Goal: Contribute content: Contribute content

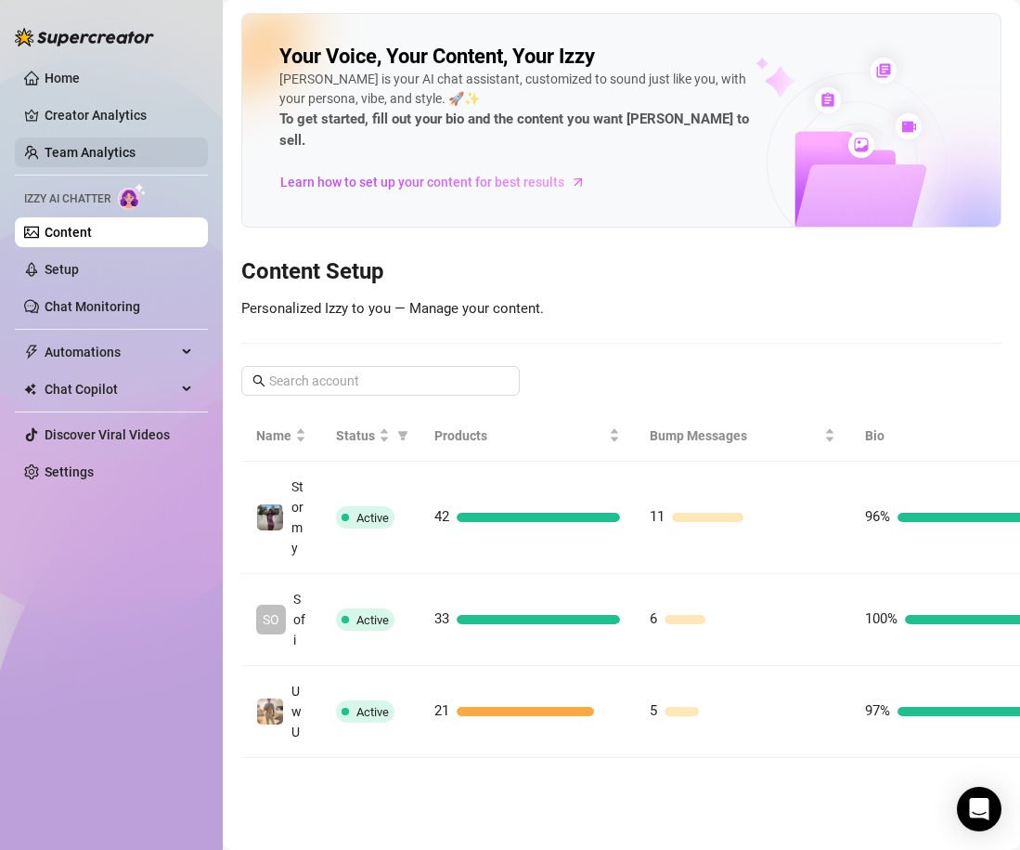
click at [136, 145] on link "Team Analytics" at bounding box center [90, 152] width 91 height 15
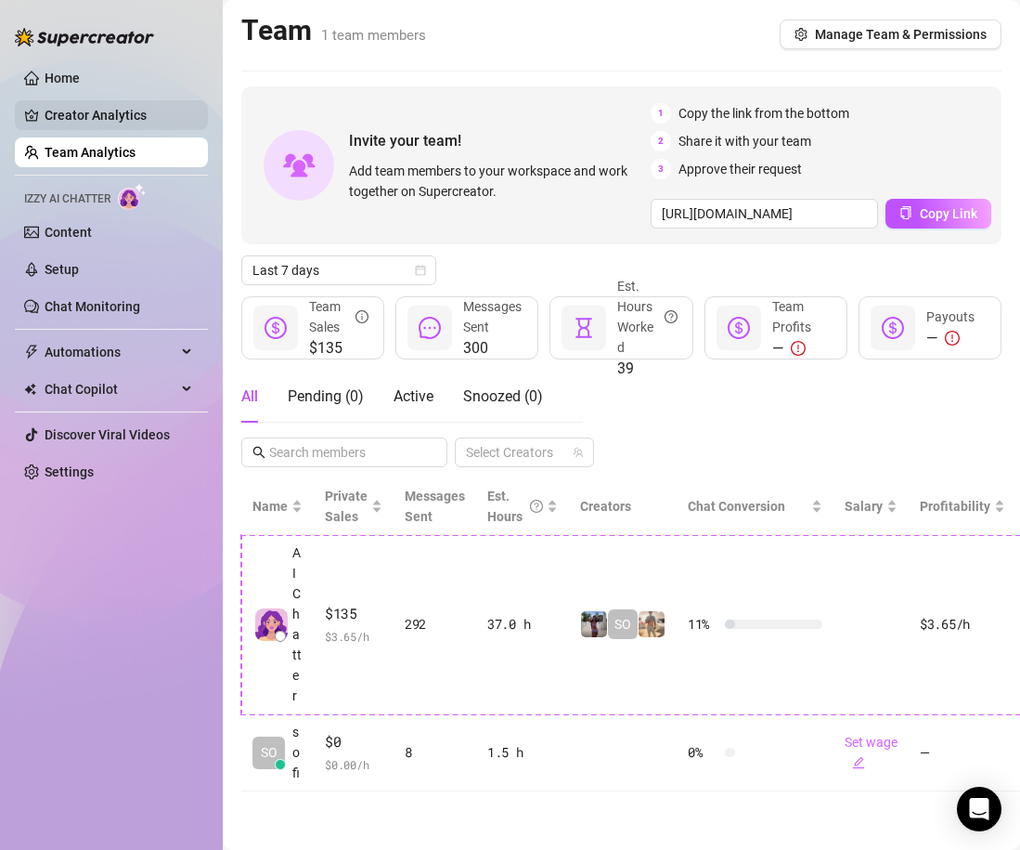
click at [158, 118] on link "Creator Analytics" at bounding box center [119, 115] width 149 height 30
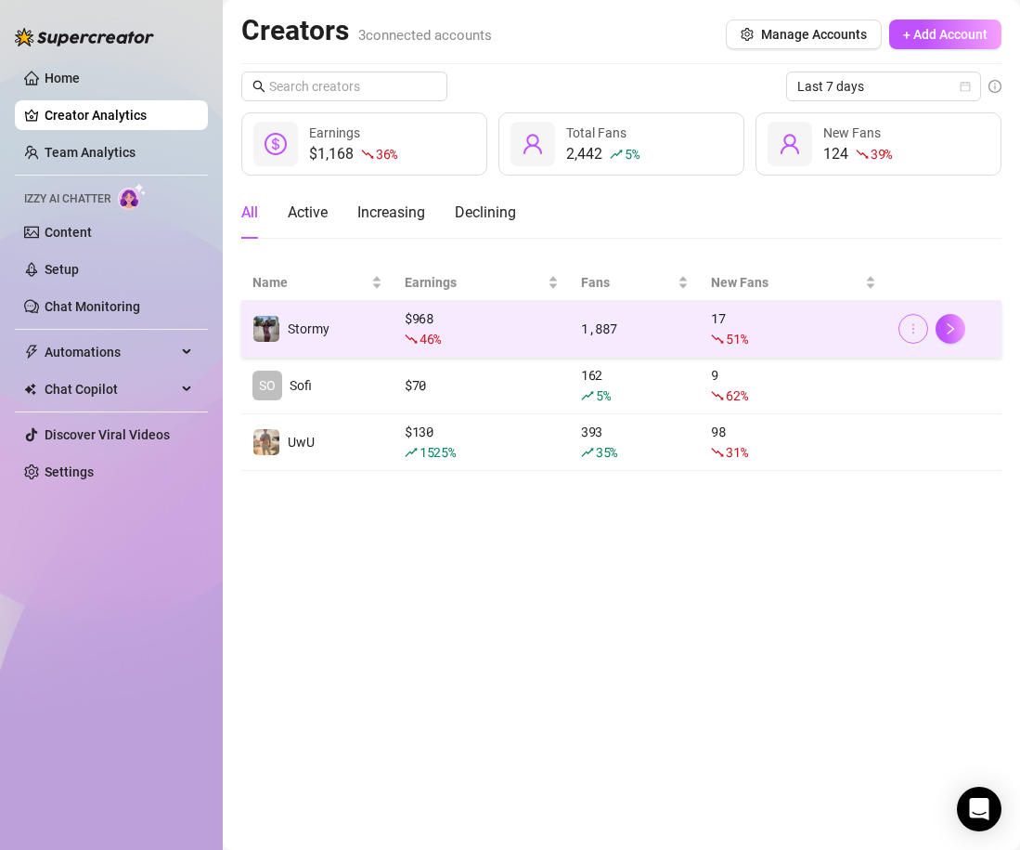
click at [922, 330] on button "button" at bounding box center [914, 329] width 30 height 30
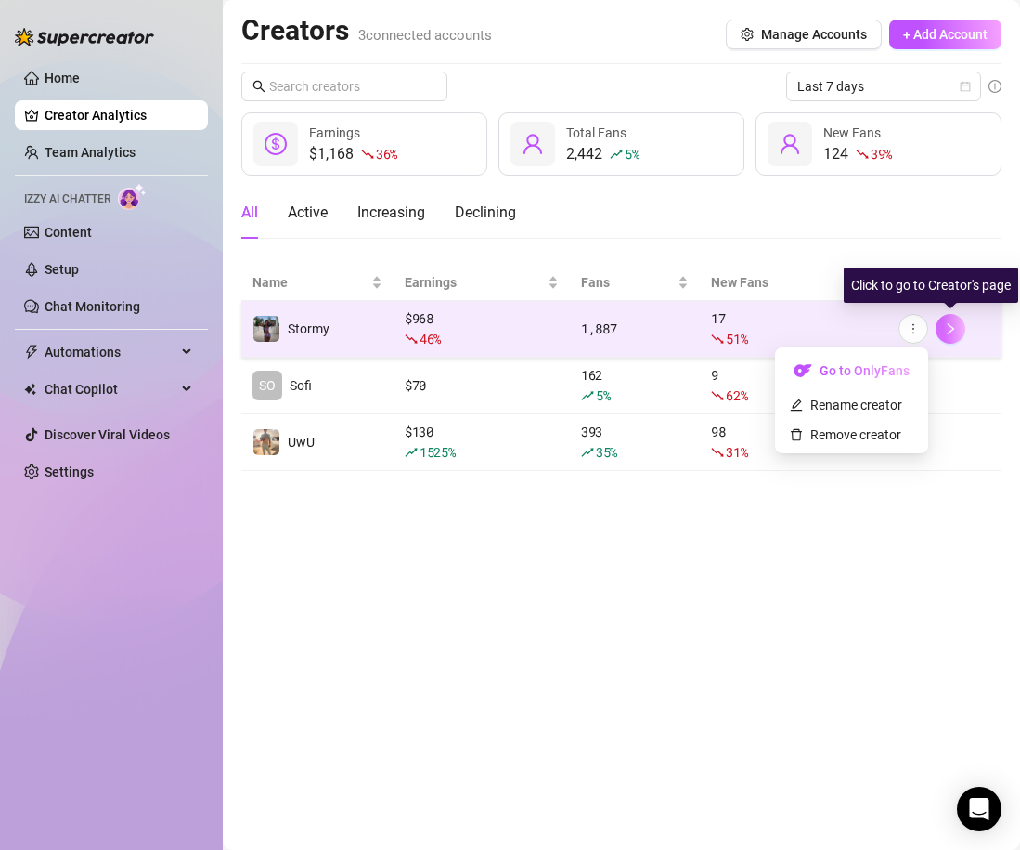
click at [945, 330] on icon "right" at bounding box center [950, 328] width 13 height 13
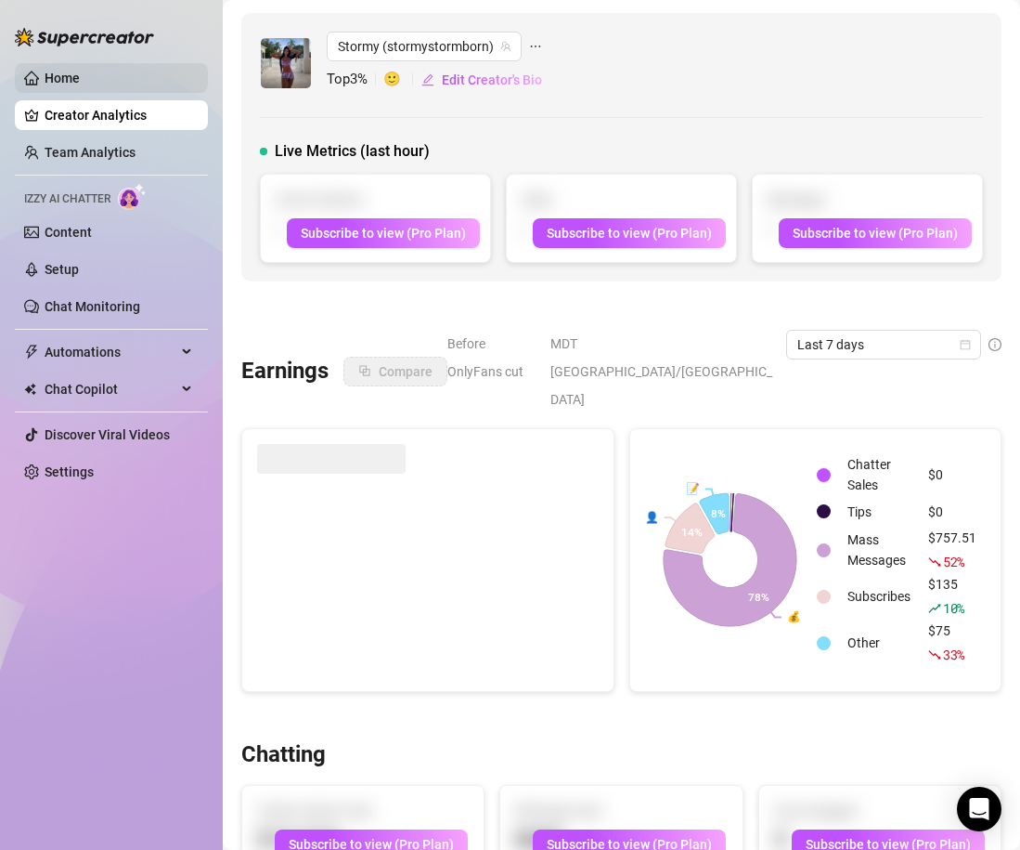
click at [80, 79] on link "Home" at bounding box center [62, 78] width 35 height 15
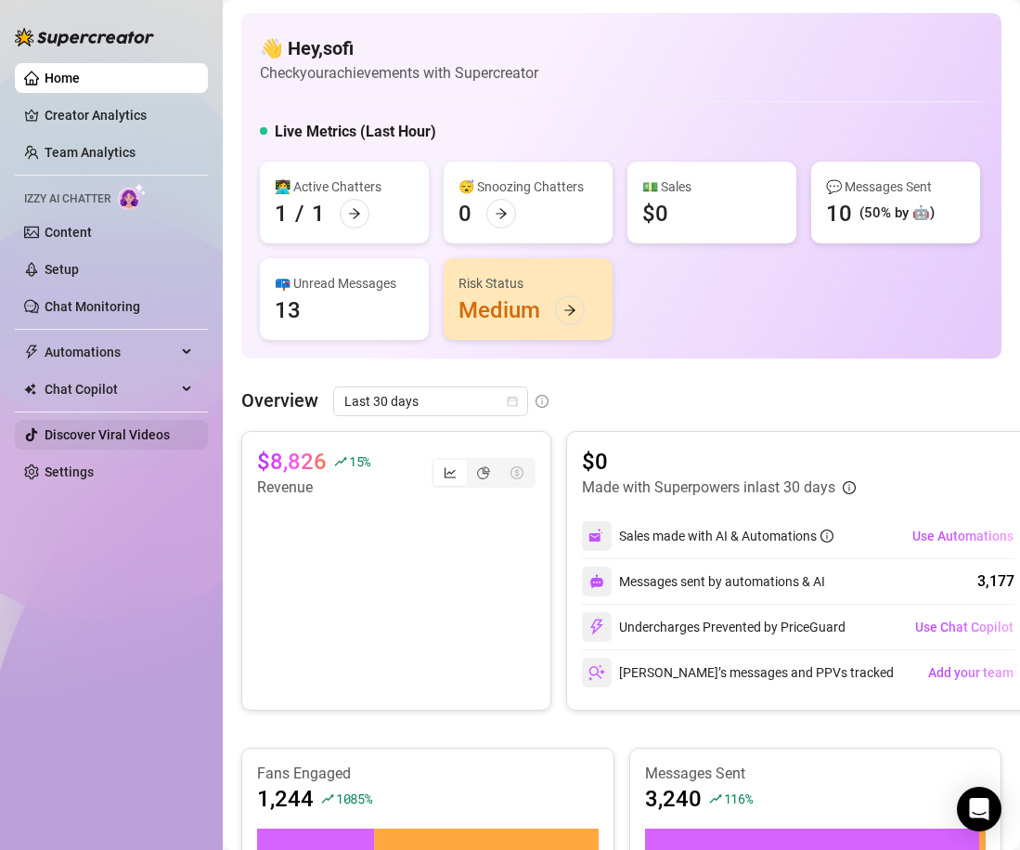
click at [114, 435] on link "Discover Viral Videos" at bounding box center [107, 434] width 125 height 15
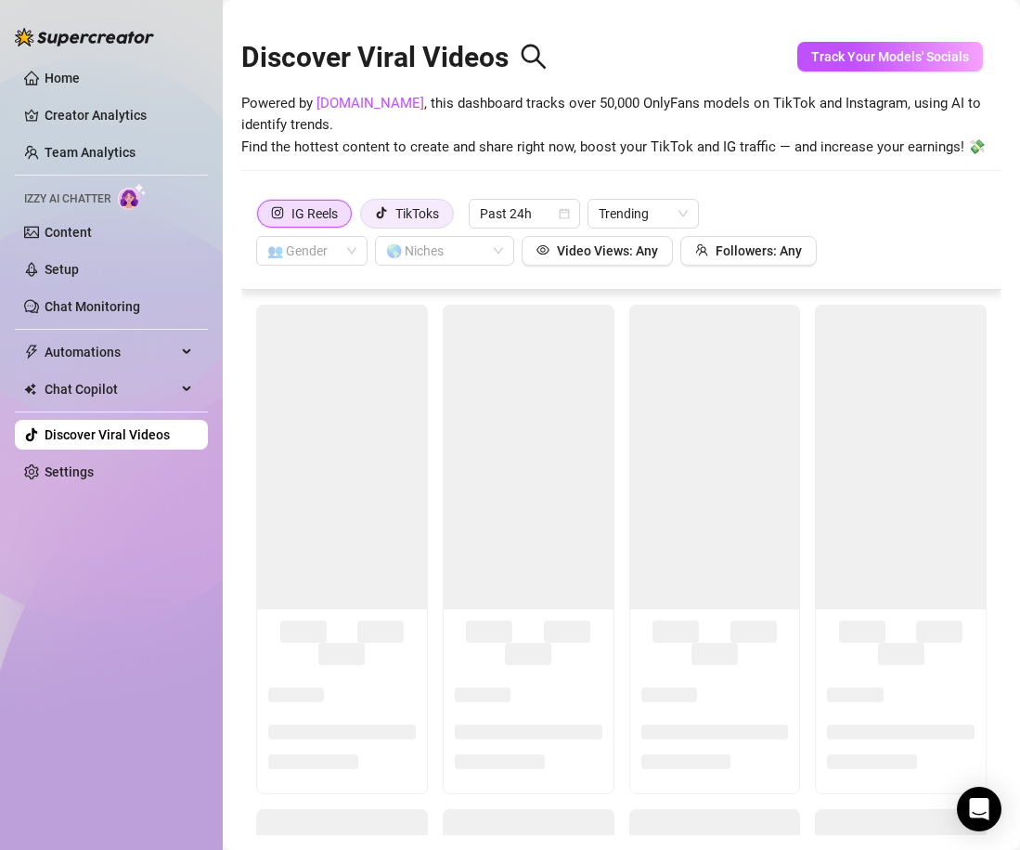
click at [427, 214] on div "TikToks" at bounding box center [418, 214] width 44 height 28
click at [366, 218] on input "TikToks" at bounding box center [366, 218] width 0 height 0
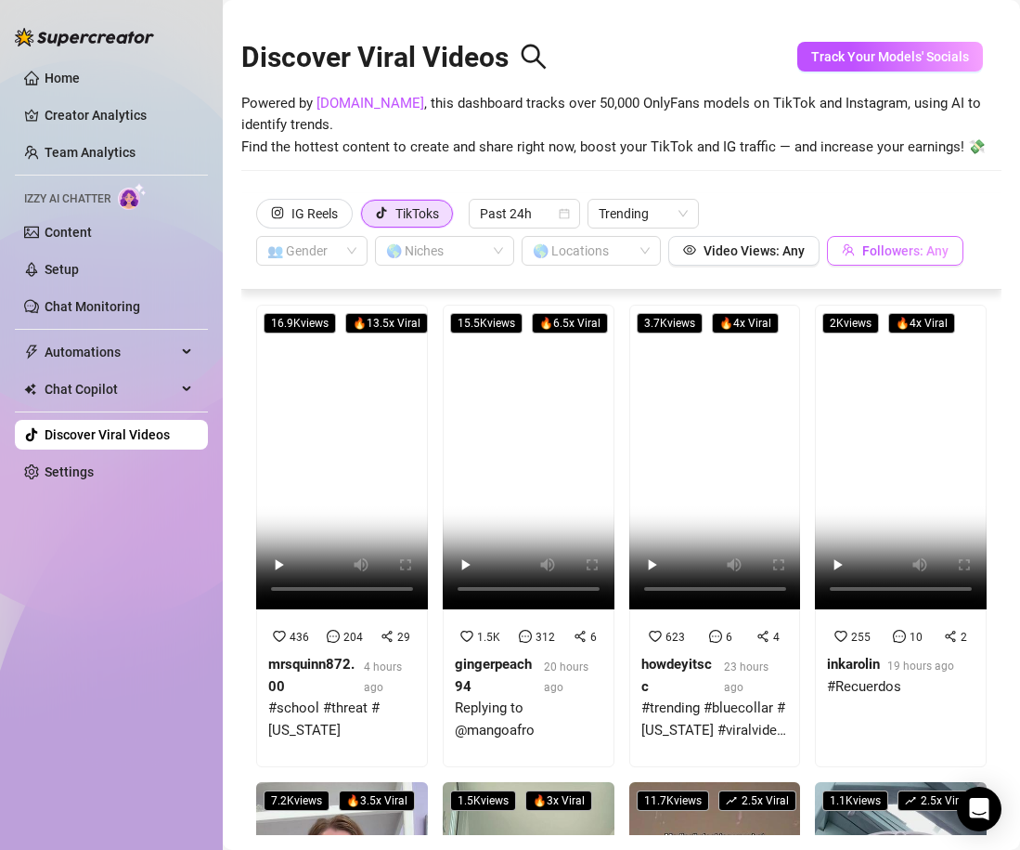
click at [858, 251] on button "Followers: Any" at bounding box center [895, 251] width 136 height 30
click at [822, 195] on input "0" at bounding box center [808, 191] width 110 height 28
click at [813, 190] on input "0" at bounding box center [808, 191] width 110 height 28
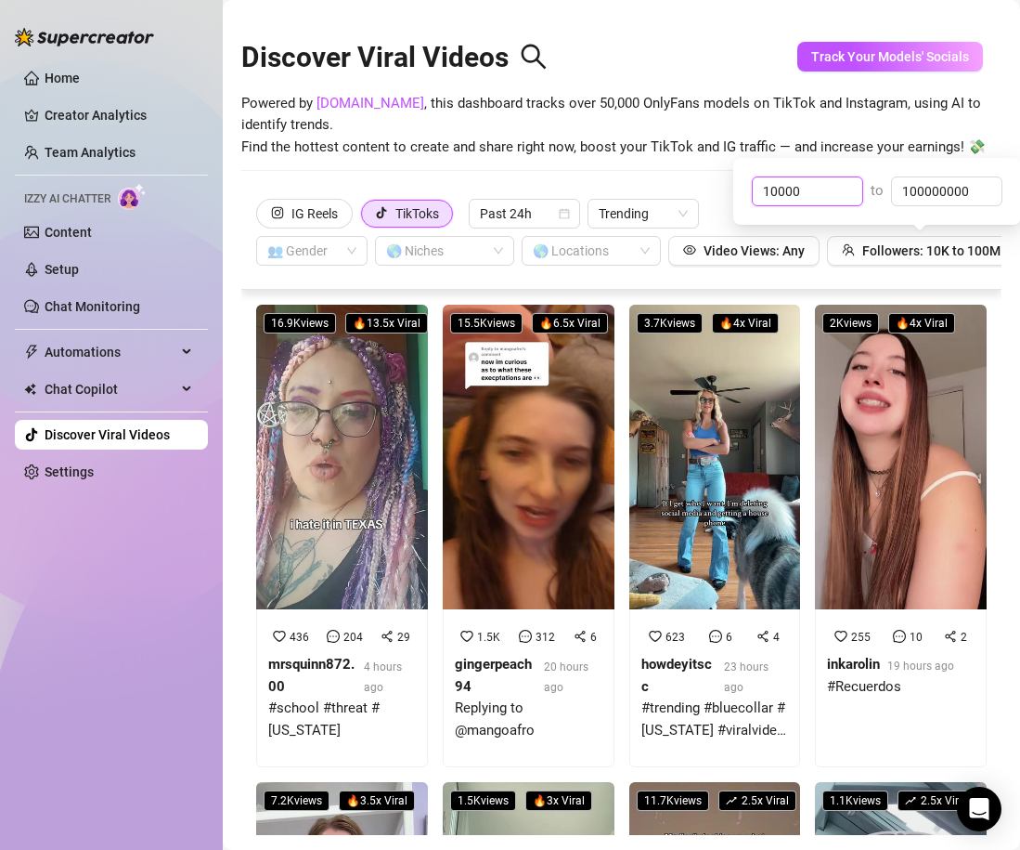
type input "10000"
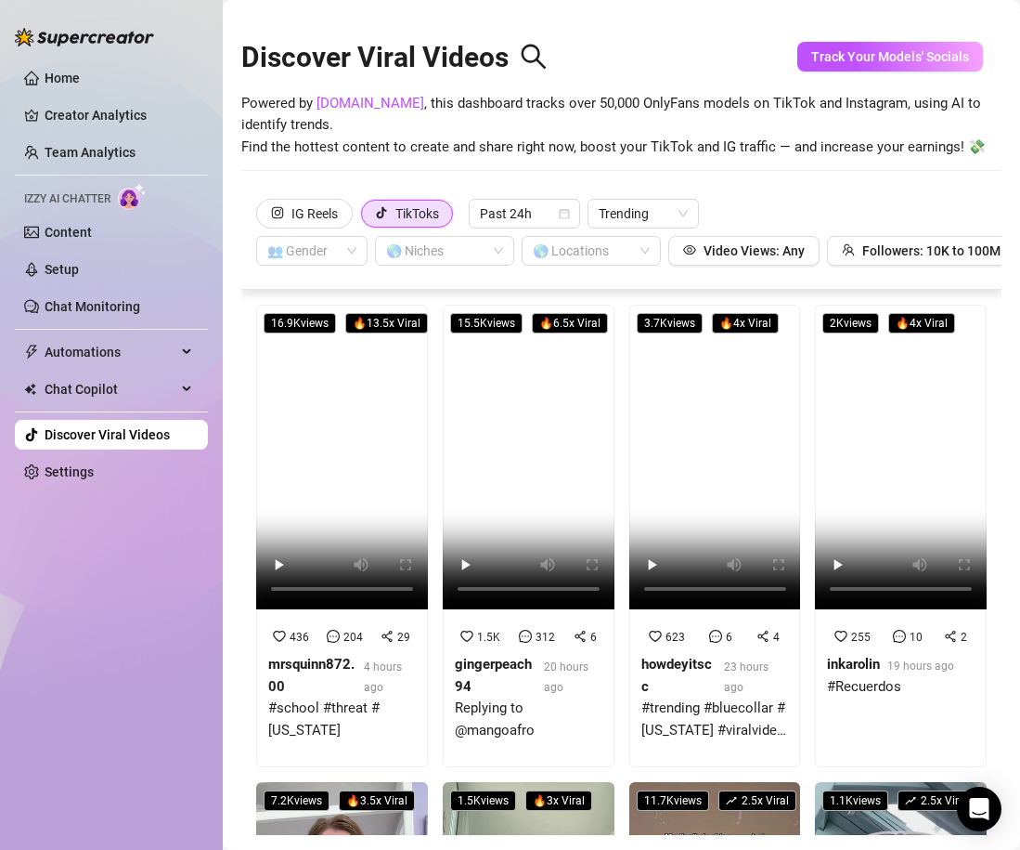
click at [852, 153] on span "Powered by [DOMAIN_NAME] , this dashboard tracks over 50,000 OnlyFans models on…" at bounding box center [621, 126] width 760 height 66
click at [736, 253] on span "Video Views: Any" at bounding box center [754, 250] width 101 height 15
click at [656, 194] on input "0" at bounding box center [674, 191] width 110 height 28
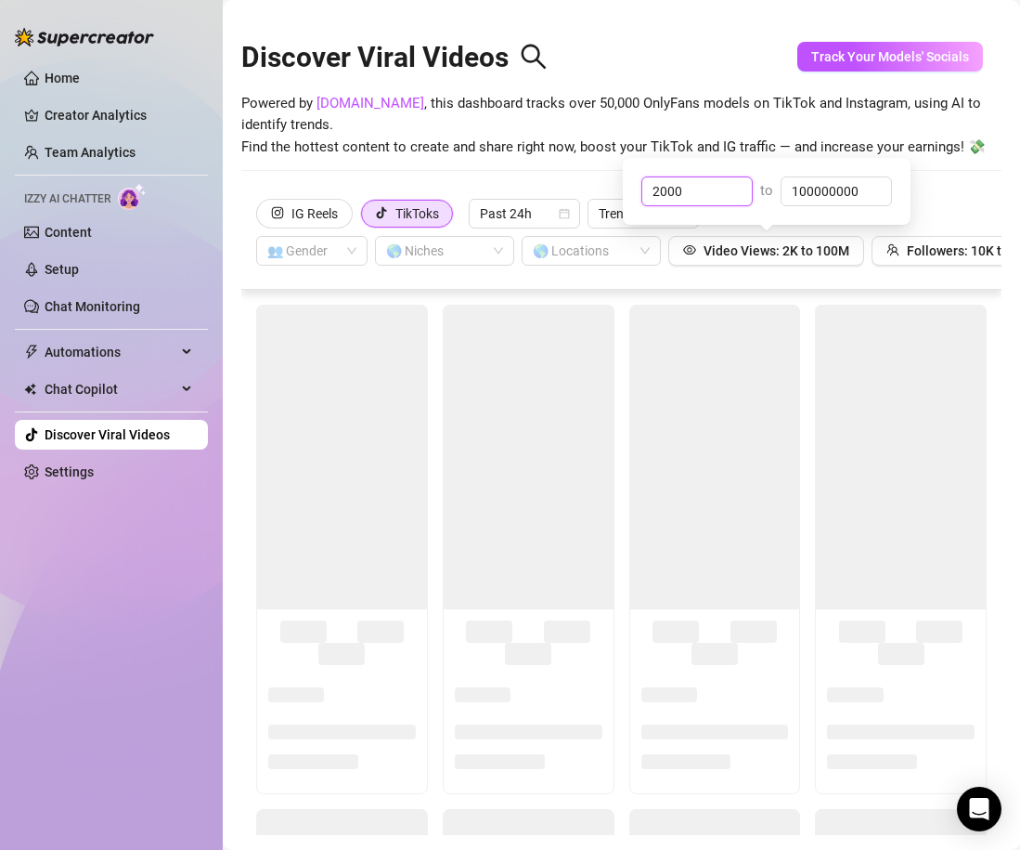
type input "2000"
click at [942, 190] on div "Discover Viral Videos Powered by [DOMAIN_NAME] , this dashboard tracks over 50,…" at bounding box center [621, 103] width 760 height 180
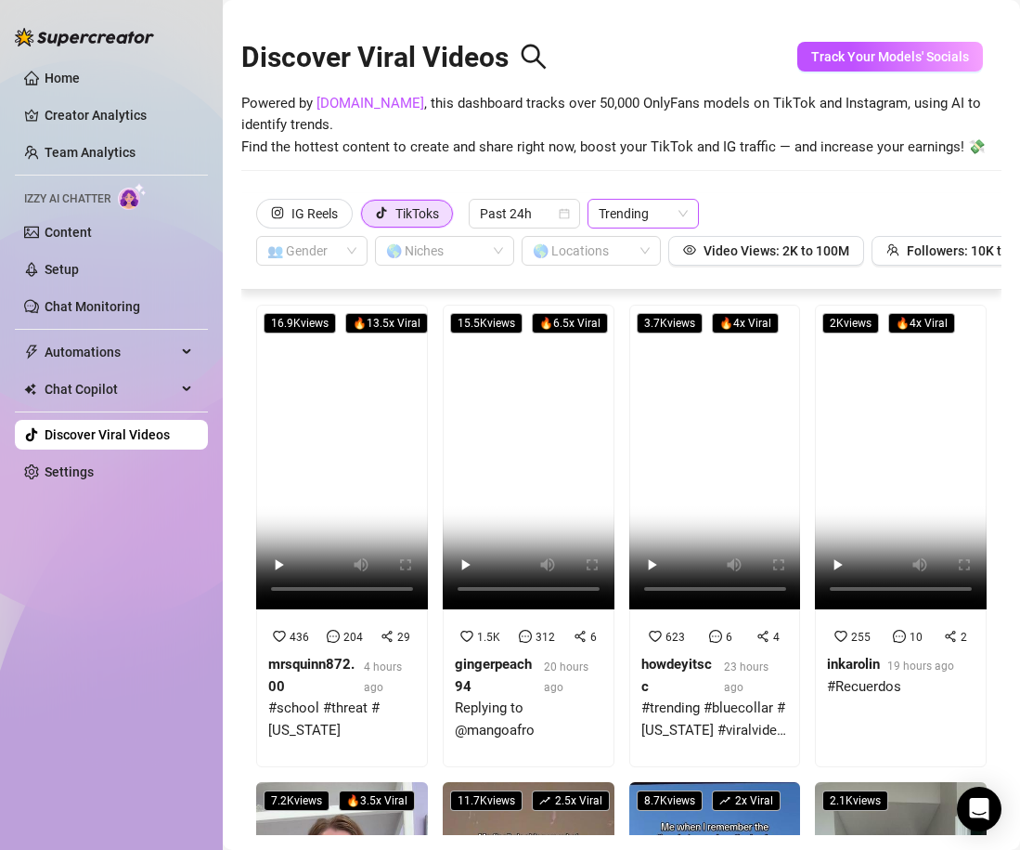
click at [690, 220] on div "Trending" at bounding box center [643, 214] width 111 height 30
click at [781, 203] on div "IG Reels TikToks Past 24h Trending 👥 Gender 🌎 Niches 🌎 Locations Video Views: 2…" at bounding box center [621, 232] width 731 height 67
click at [749, 215] on div "IG Reels TikToks Past 24h Trending 👥 Gender 🌎 Niches 🌎 Locations Video Views: 2…" at bounding box center [621, 232] width 731 height 67
click at [340, 254] on span at bounding box center [311, 251] width 89 height 28
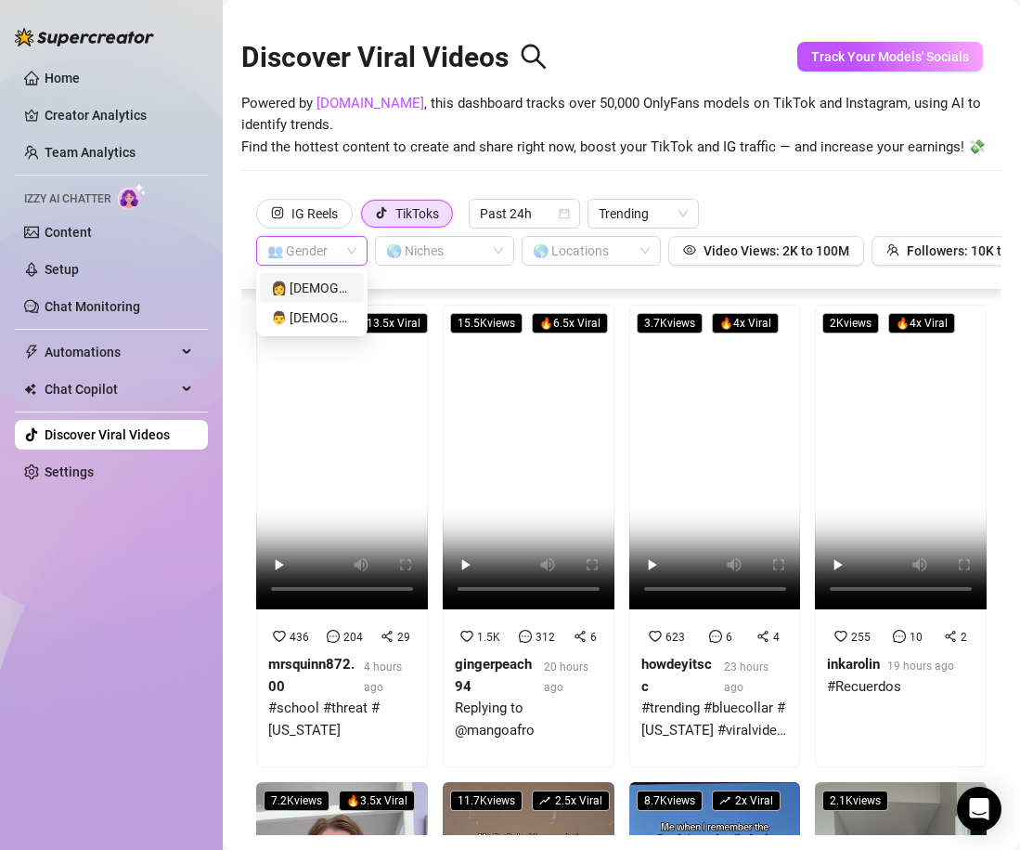
click at [326, 287] on div "👩 [DEMOGRAPHIC_DATA]" at bounding box center [312, 288] width 82 height 20
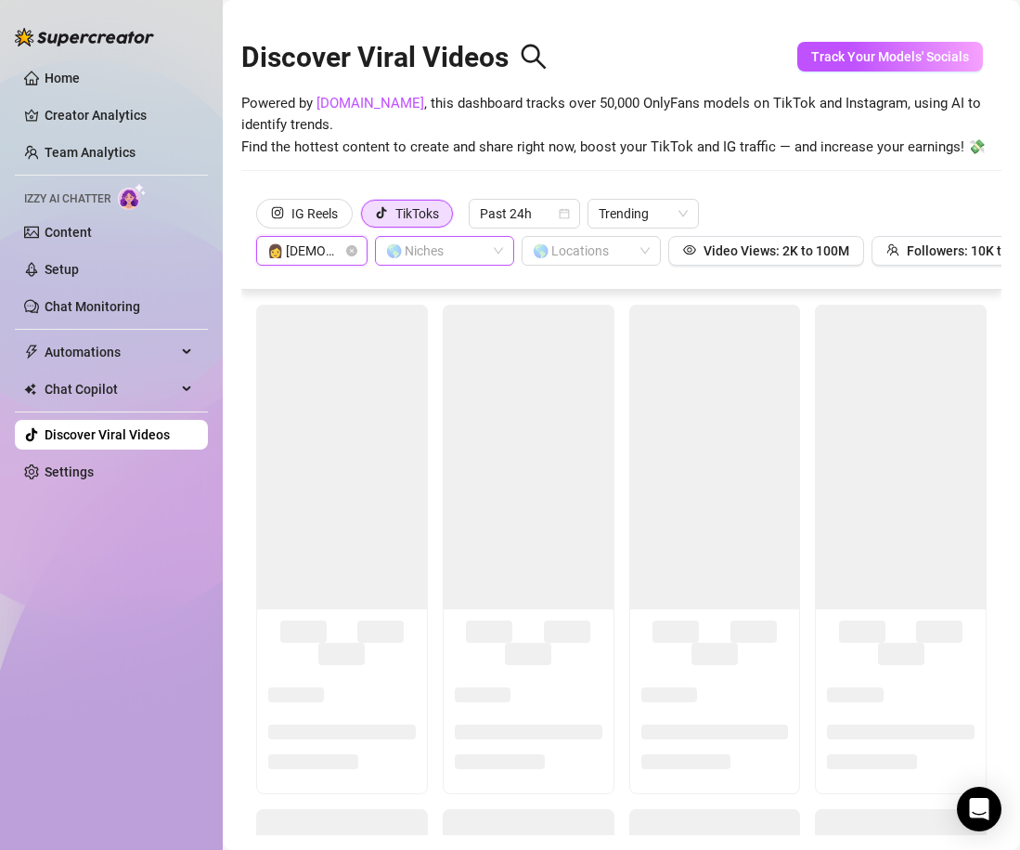
click at [444, 254] on div at bounding box center [435, 251] width 112 height 26
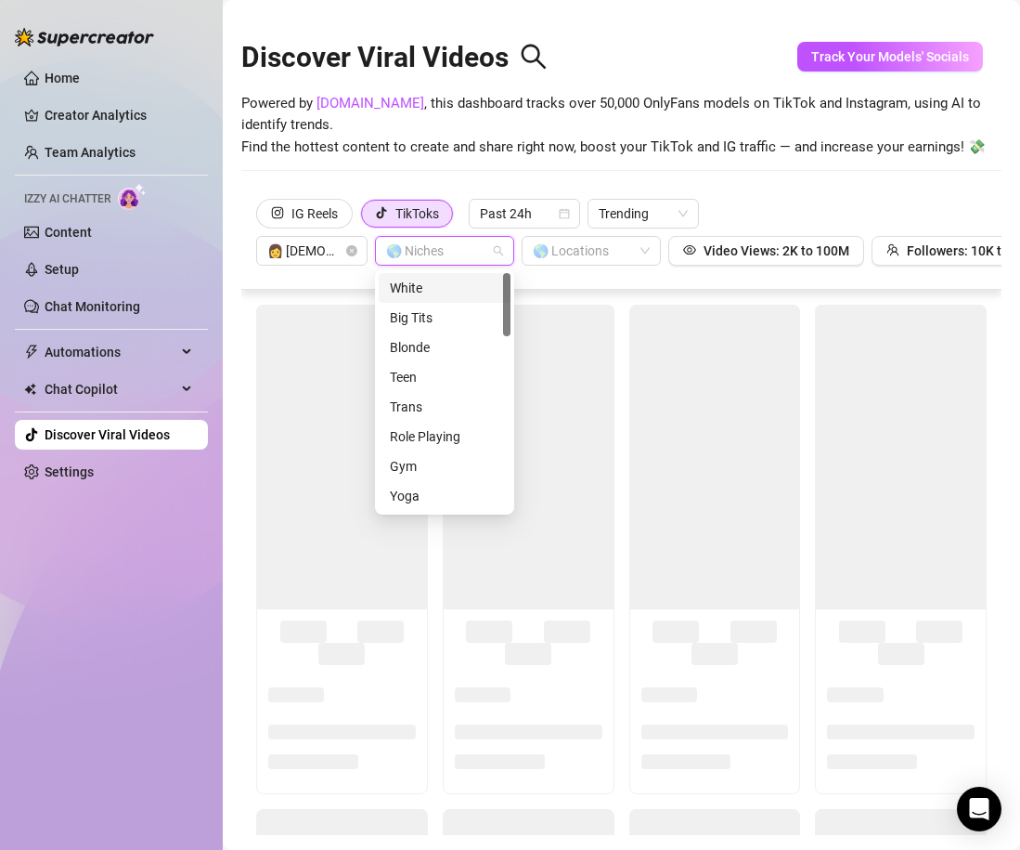
click at [693, 196] on div "IG Reels TikToks Past 24h Trending 👩 [DEMOGRAPHIC_DATA] 🌎 Niches 🌎 Locations Vi…" at bounding box center [621, 241] width 760 height 97
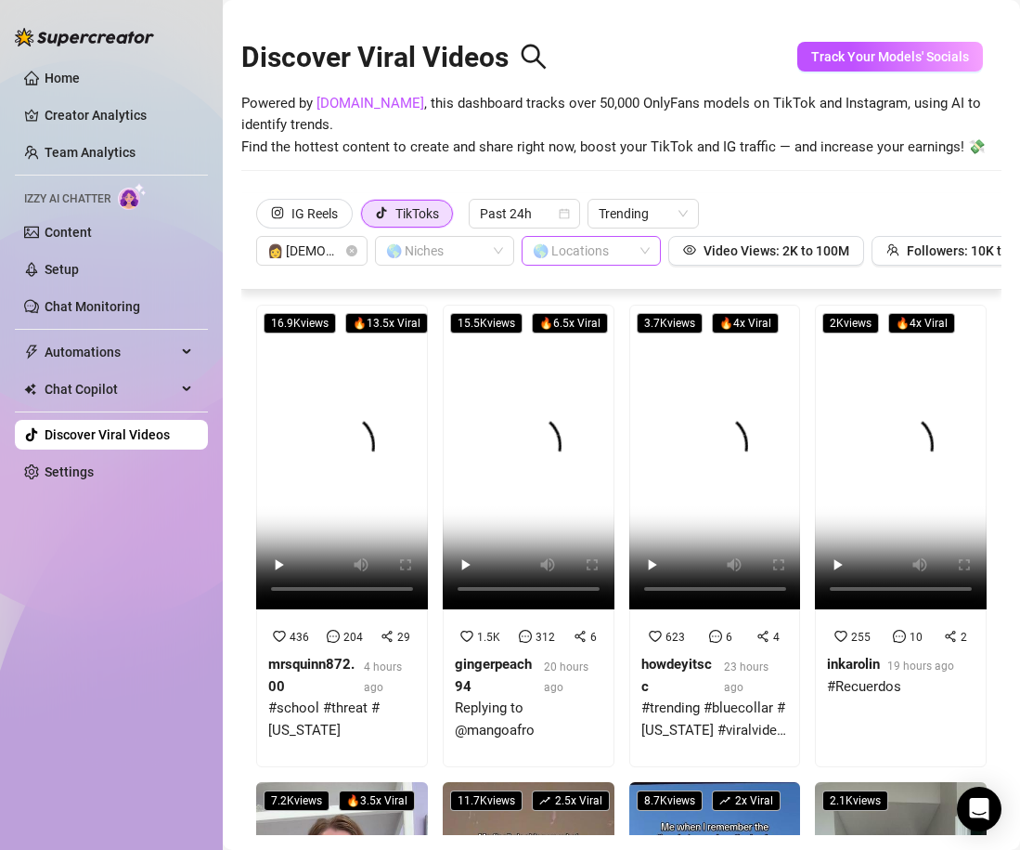
click at [628, 265] on div "🌎 Locations" at bounding box center [591, 251] width 139 height 30
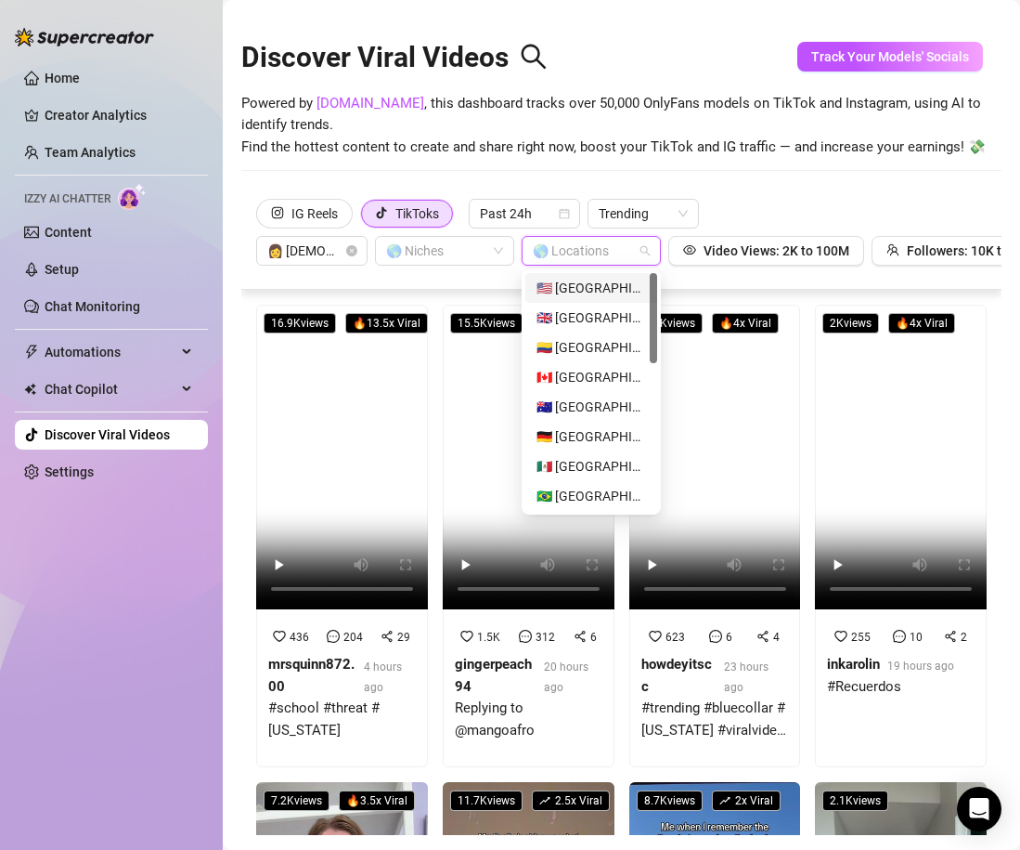
click at [628, 284] on div "🇺🇸 [GEOGRAPHIC_DATA]" at bounding box center [592, 288] width 110 height 20
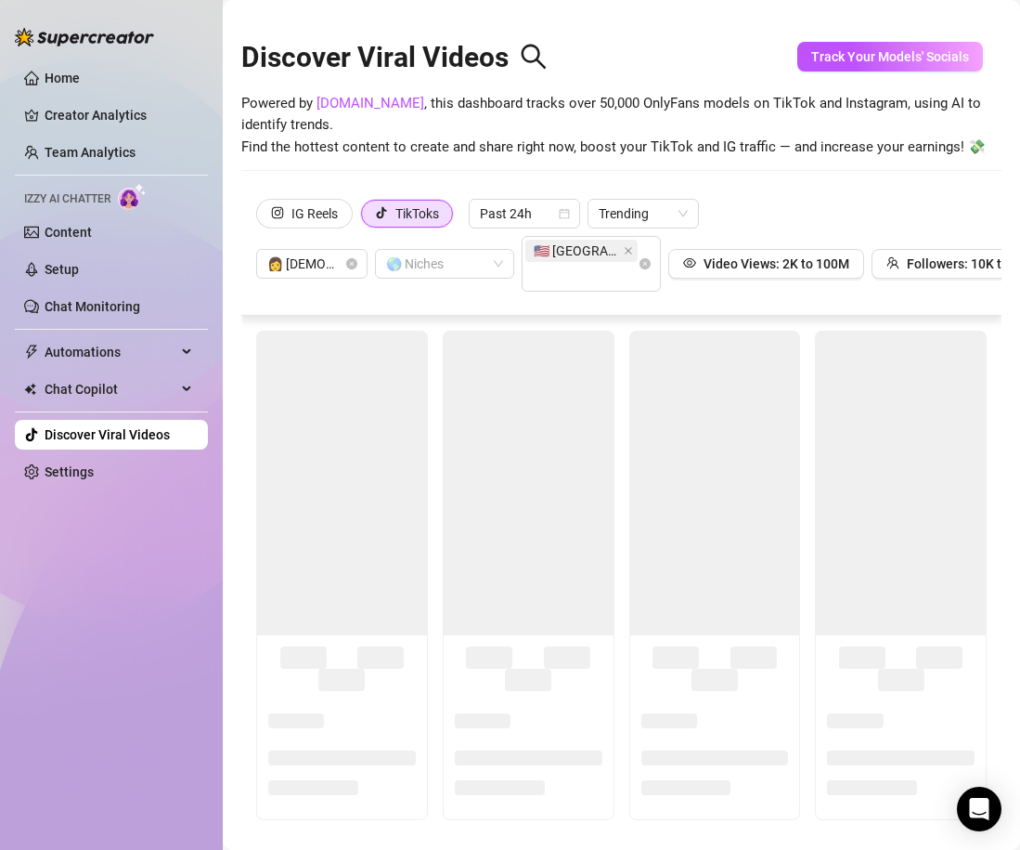
click at [783, 165] on div "Discover Viral Videos Powered by [DOMAIN_NAME] , this dashboard tracks over 50,…" at bounding box center [621, 103] width 760 height 180
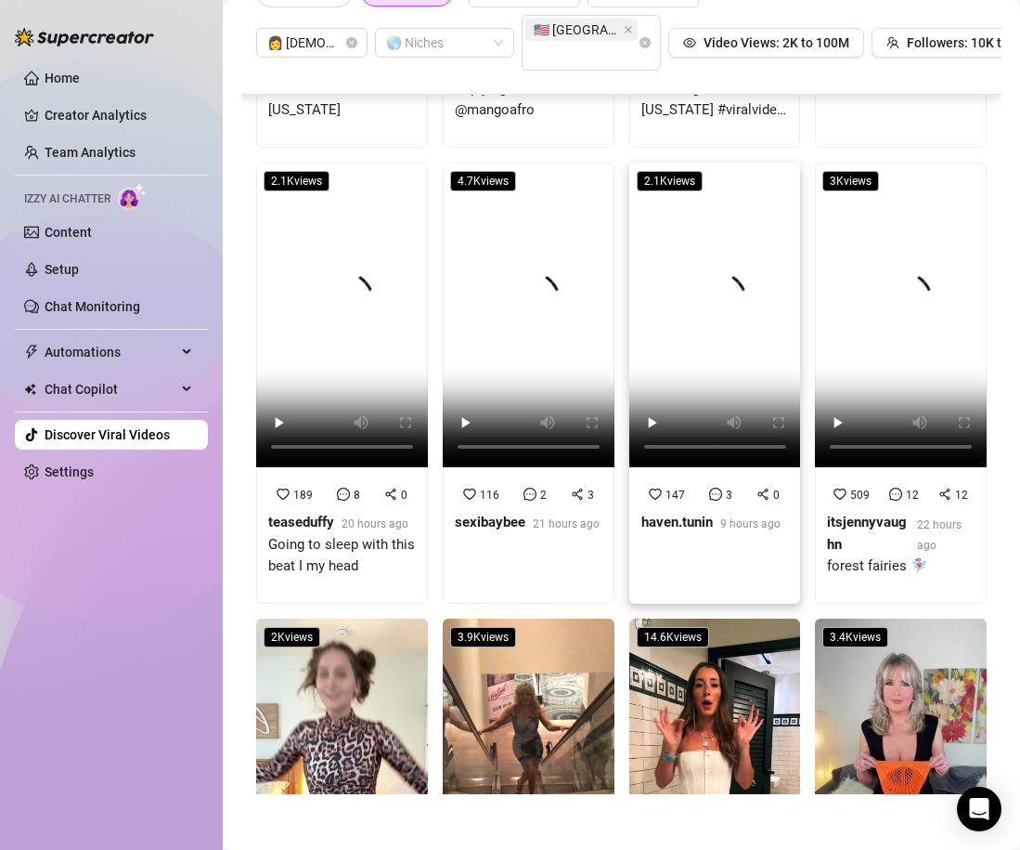
scroll to position [421, 0]
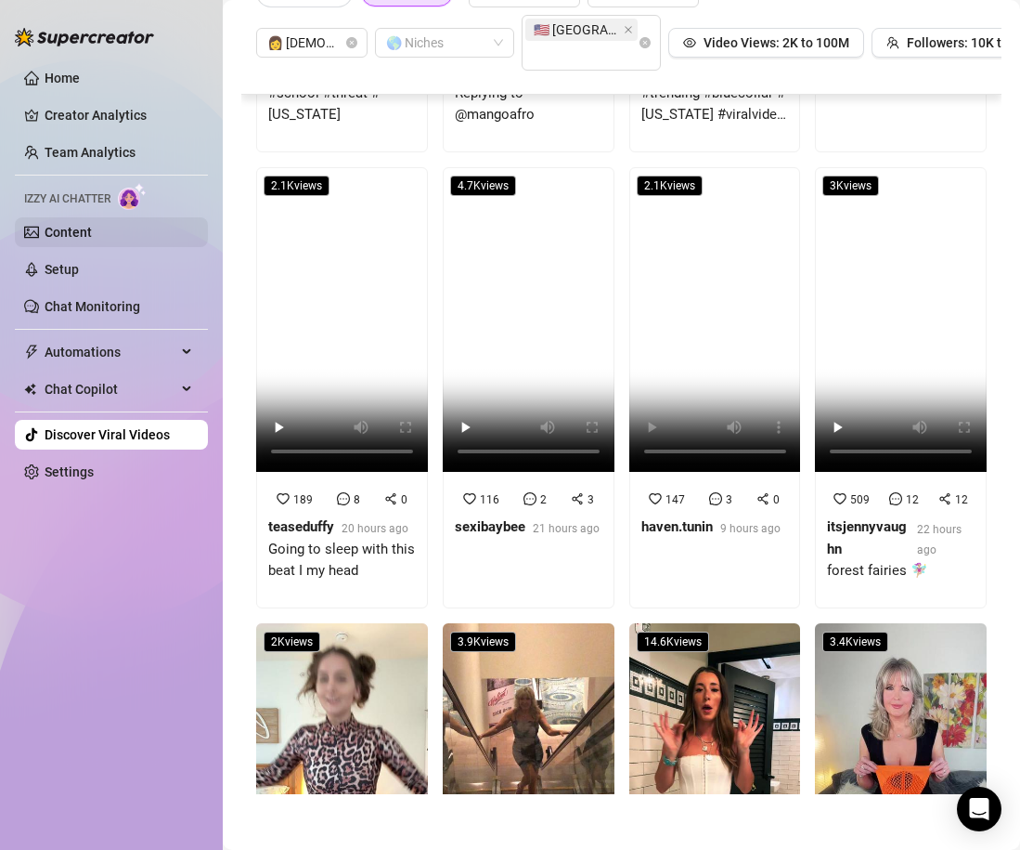
click at [92, 225] on link "Content" at bounding box center [68, 232] width 47 height 15
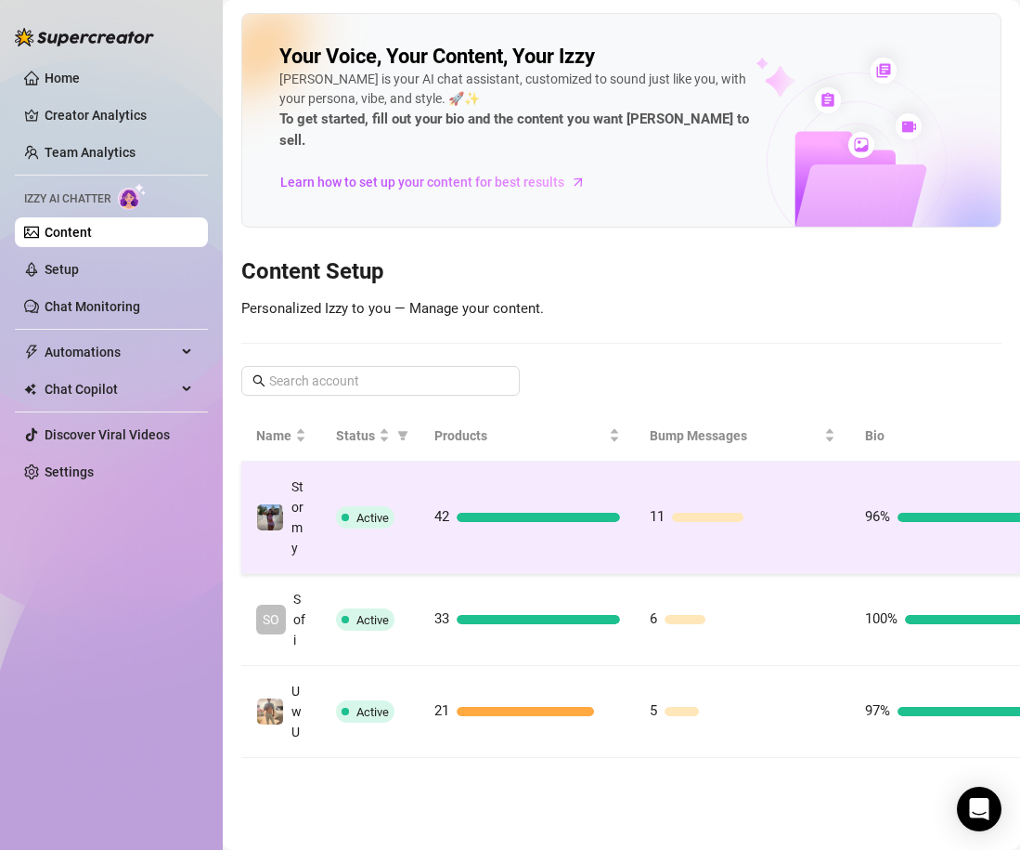
click at [525, 466] on td "42" at bounding box center [527, 517] width 215 height 112
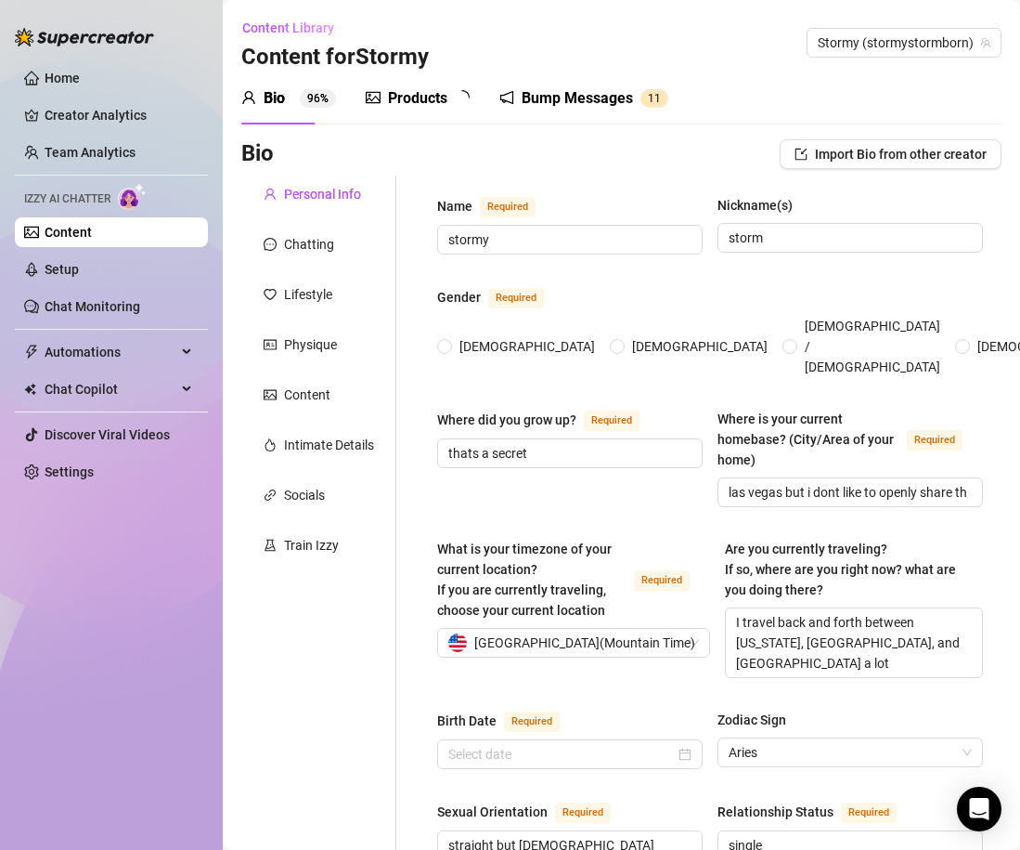
radio input "true"
type input "[DATE]"
click at [409, 96] on div "Products" at bounding box center [417, 98] width 59 height 22
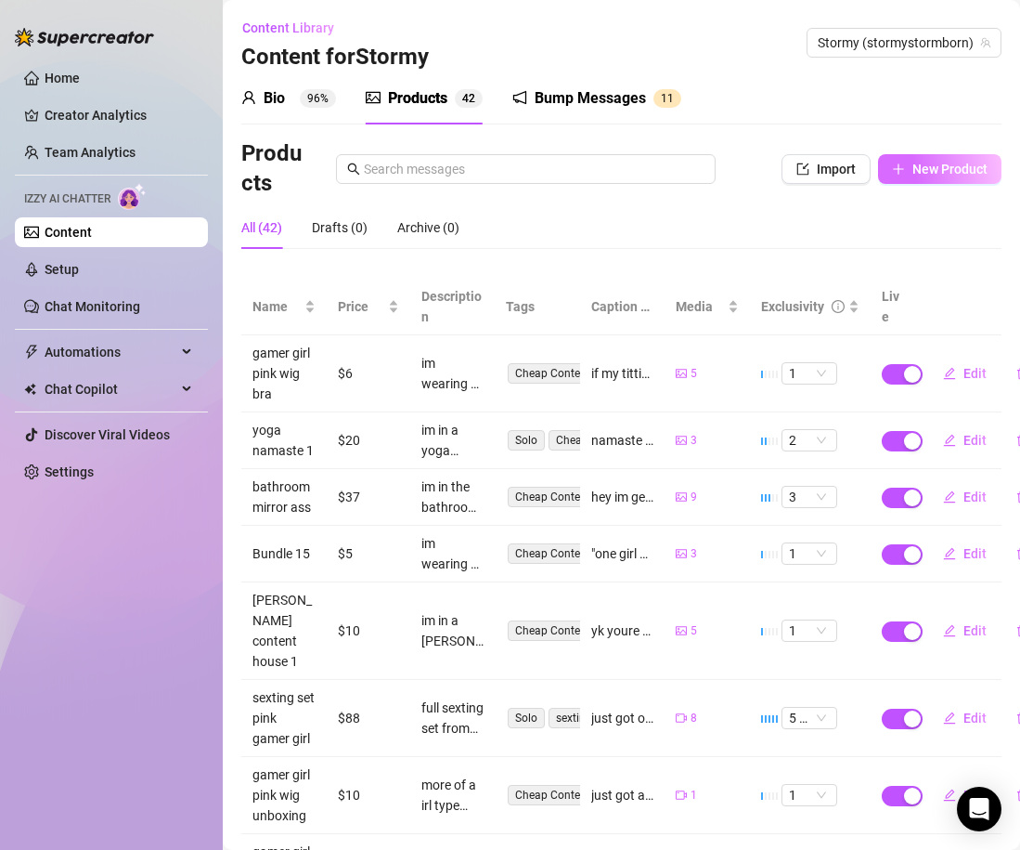
click at [909, 167] on button "New Product" at bounding box center [939, 169] width 123 height 30
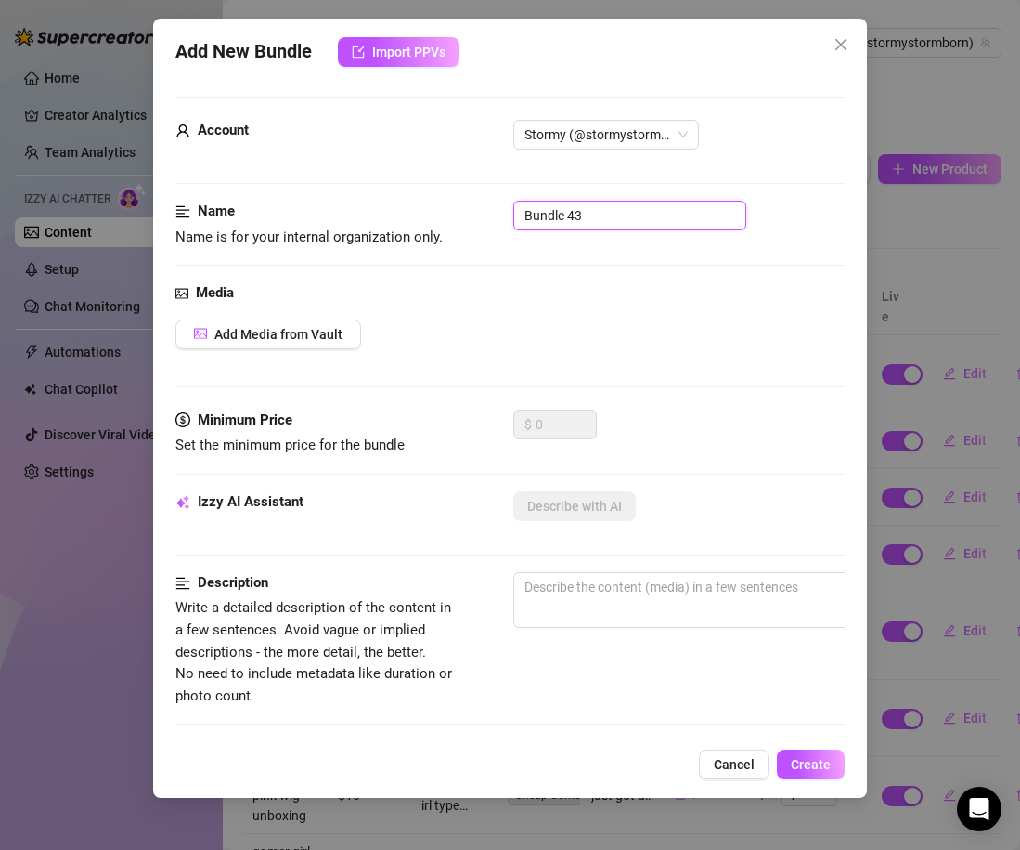
click at [526, 217] on input "Bundle 43" at bounding box center [629, 216] width 233 height 30
type input "blonde wig vibrator cum"
click at [319, 297] on div "Media" at bounding box center [509, 293] width 669 height 22
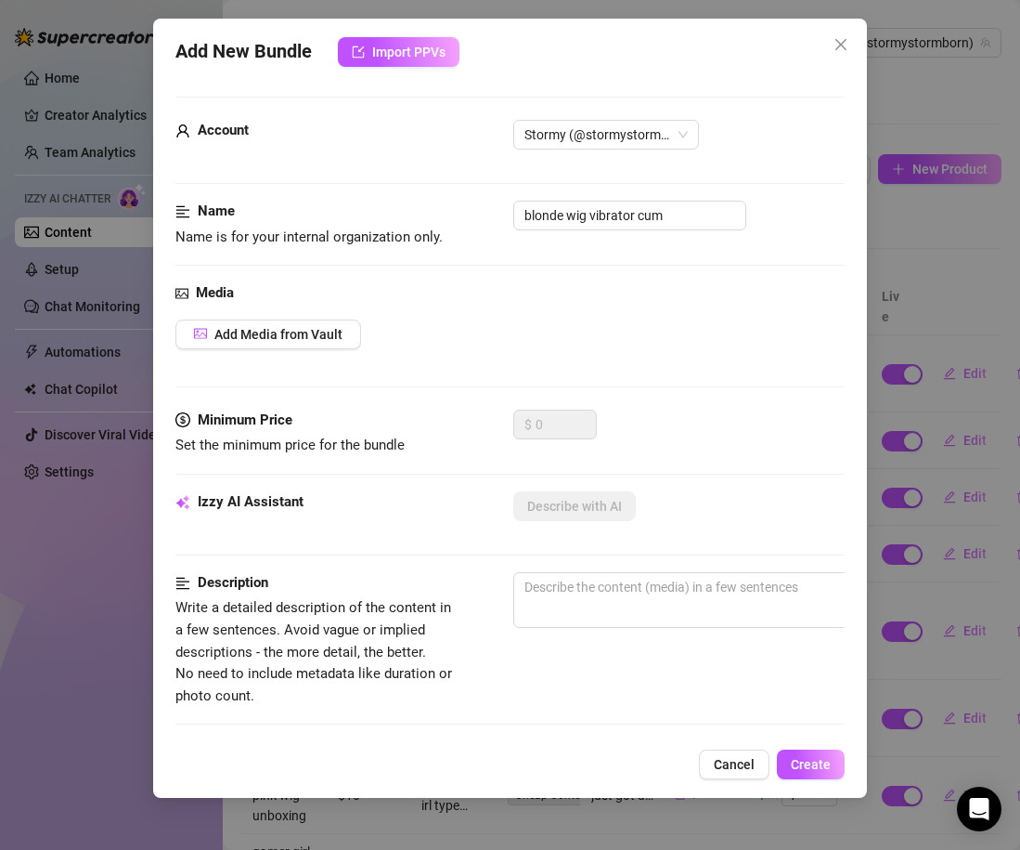
click at [319, 307] on div "Media Add Media from Vault" at bounding box center [509, 345] width 669 height 127
click at [321, 330] on span "Add Media from Vault" at bounding box center [278, 334] width 128 height 15
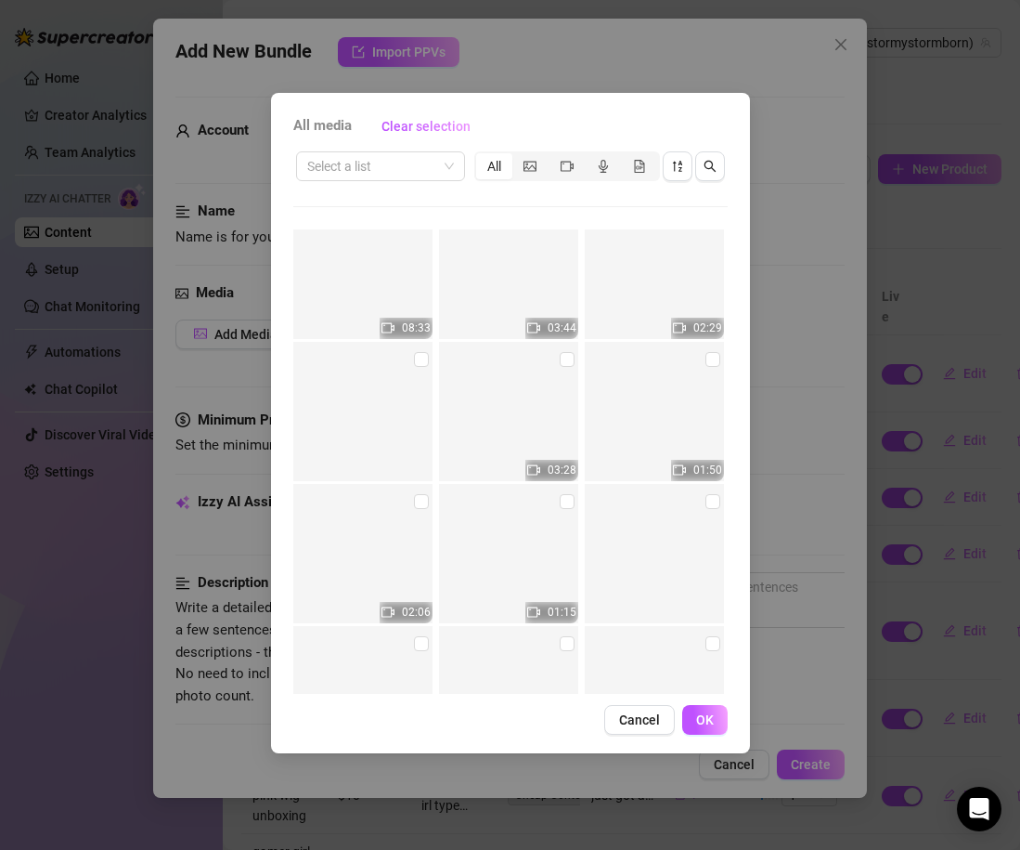
scroll to position [8316, 0]
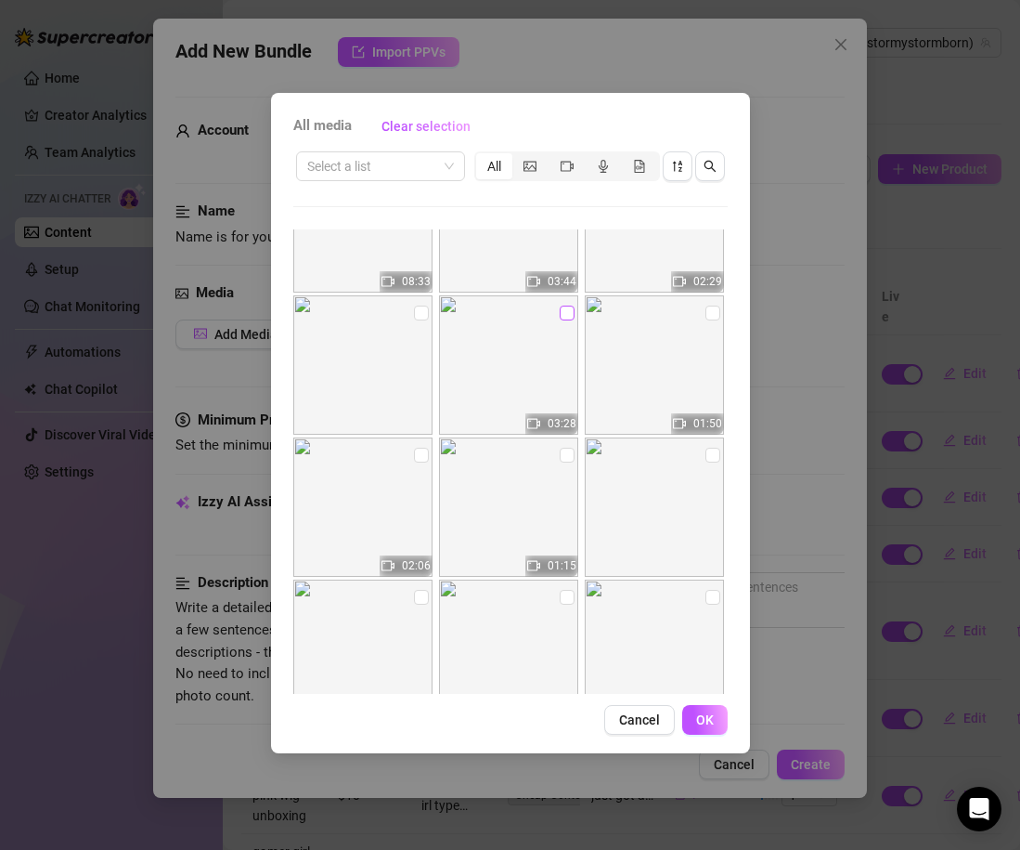
click at [567, 317] on input "checkbox" at bounding box center [567, 312] width 15 height 15
checkbox input "true"
click at [716, 727] on button "OK" at bounding box center [704, 720] width 45 height 30
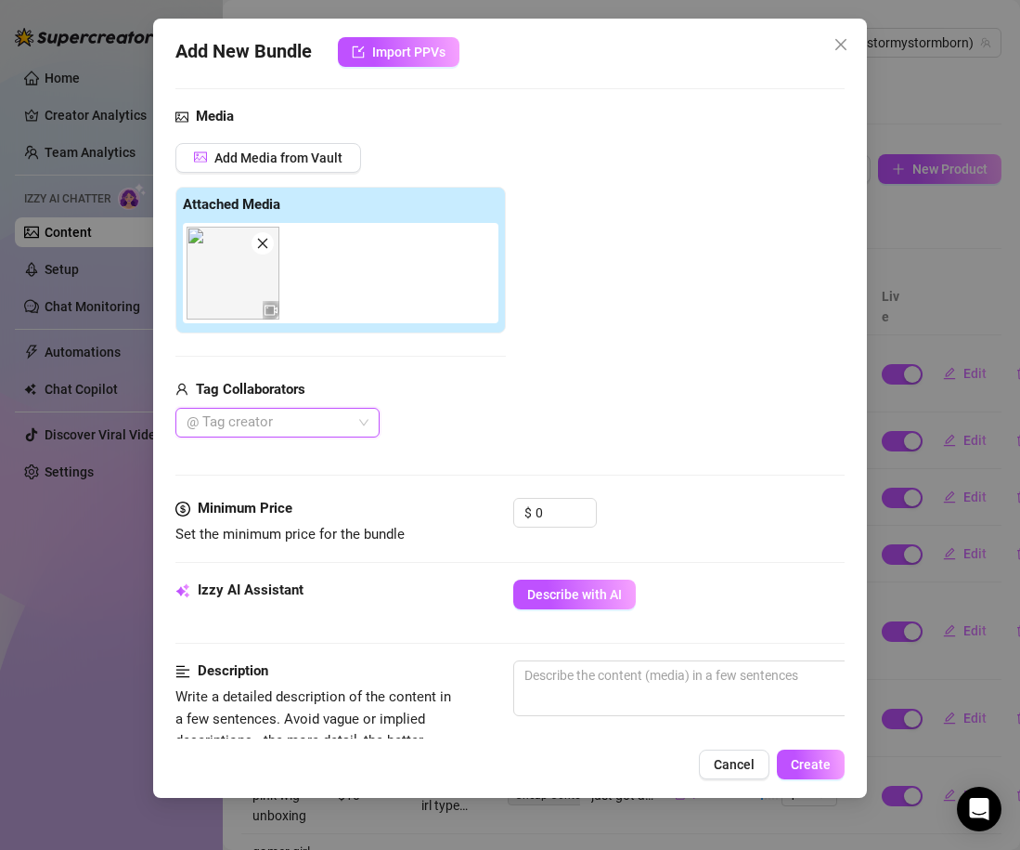
scroll to position [185, 0]
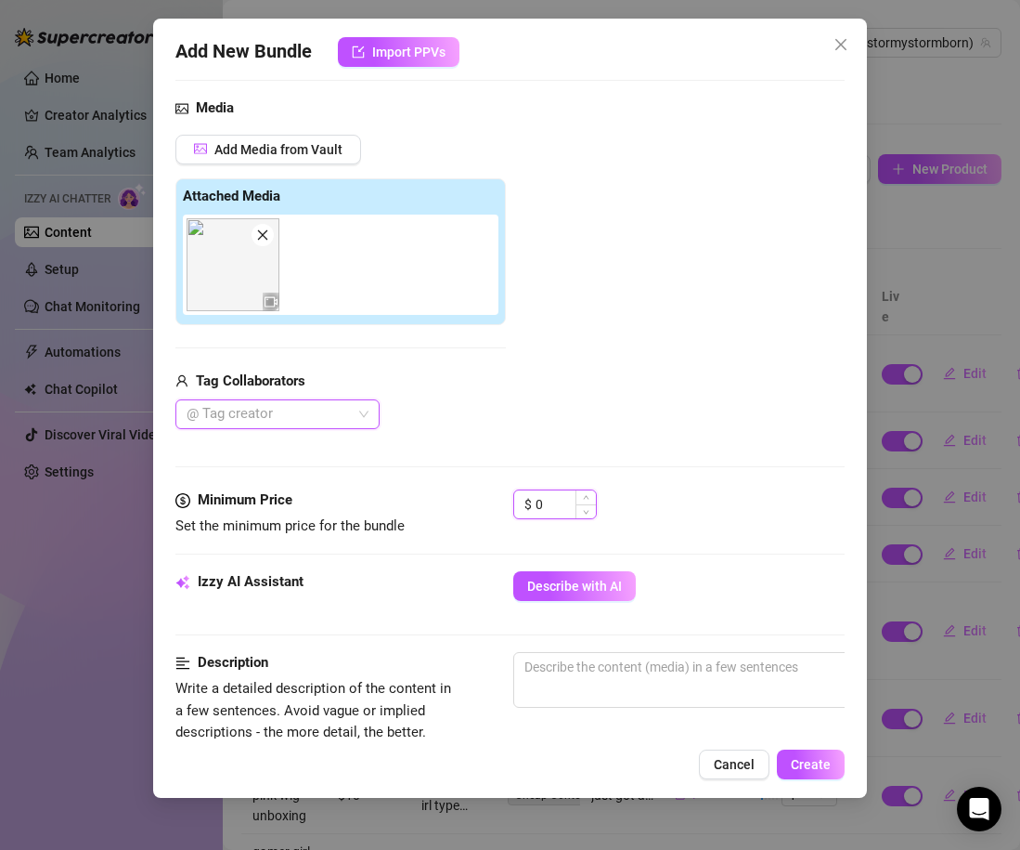
click at [554, 511] on input "0" at bounding box center [566, 504] width 60 height 28
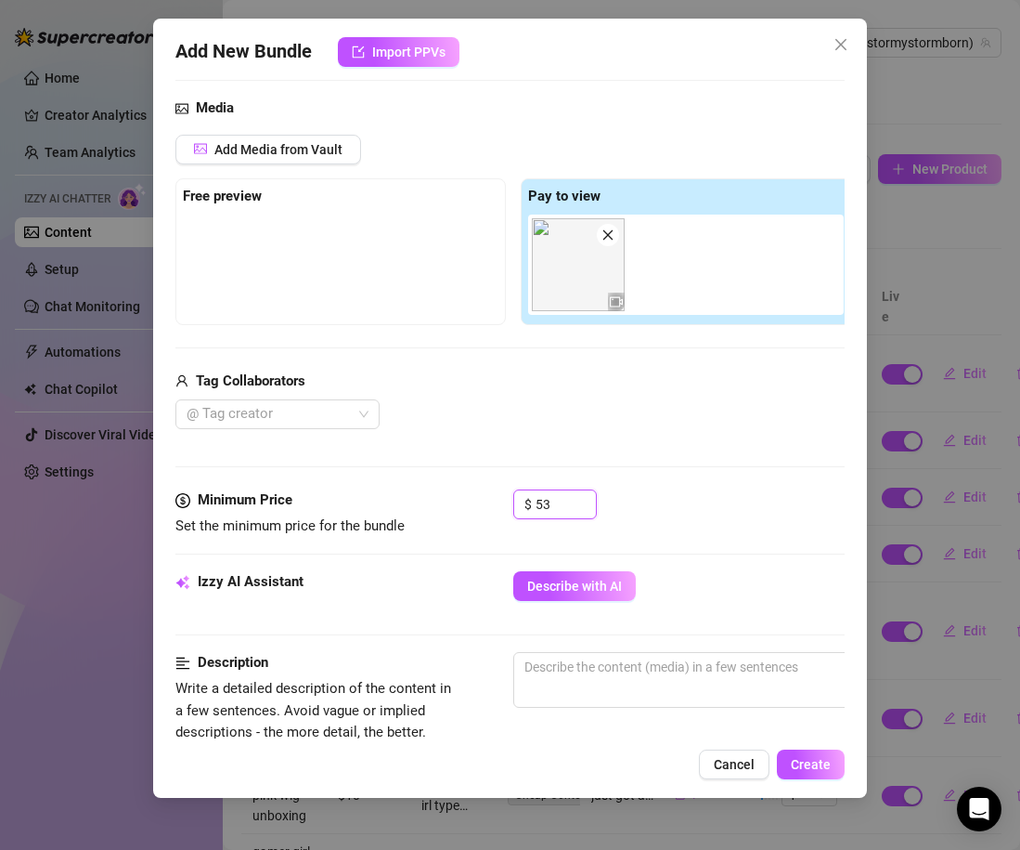
type input "53"
click at [679, 501] on div "$ 53" at bounding box center [678, 512] width 331 height 46
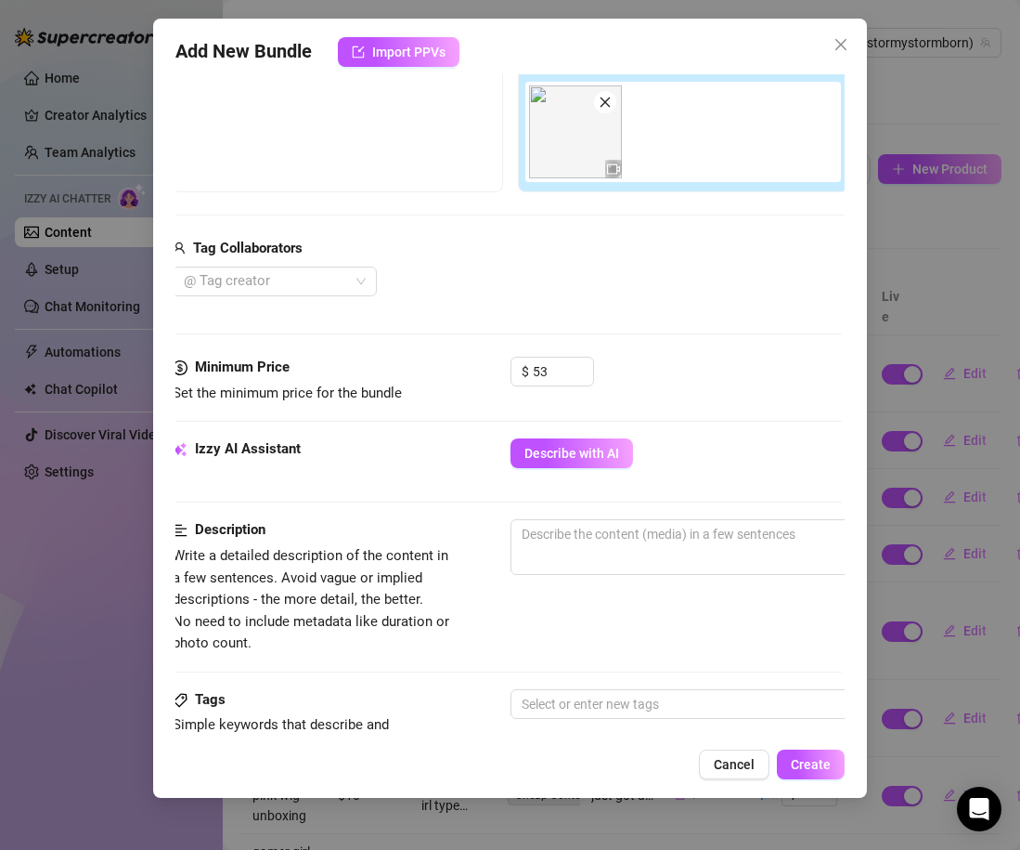
scroll to position [320, 3]
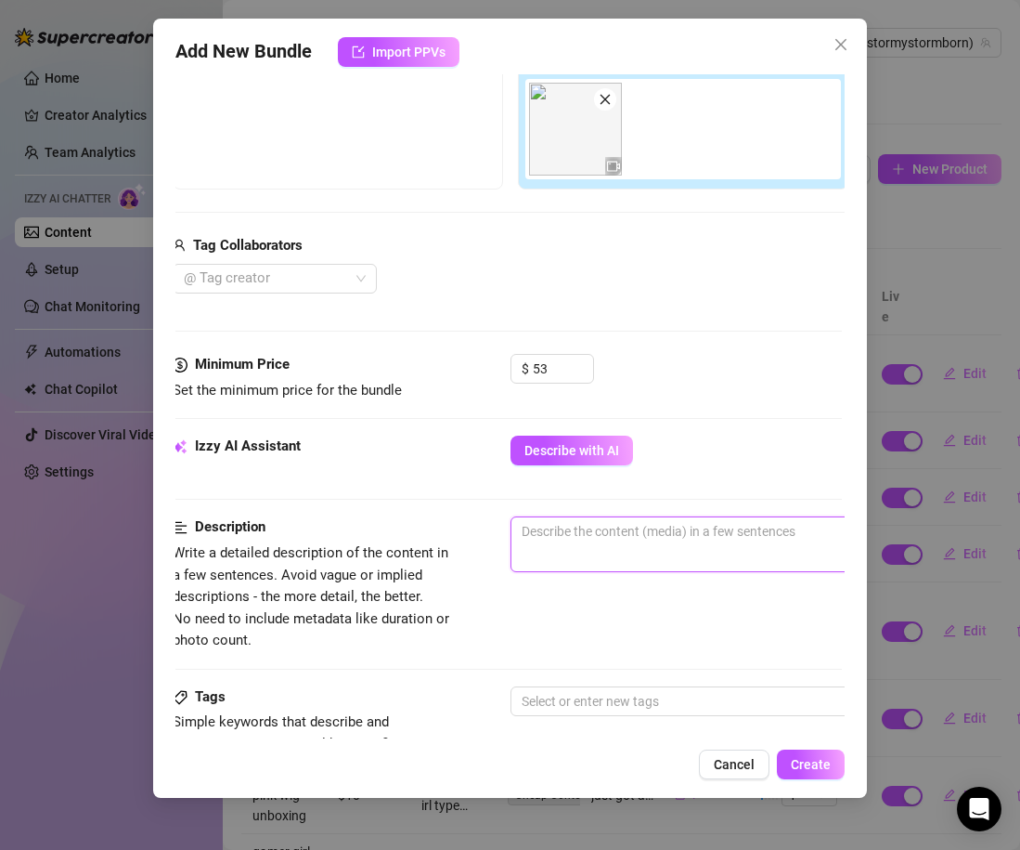
click at [649, 532] on textarea at bounding box center [836, 531] width 648 height 28
click at [694, 533] on textarea "im wearing a blonde wig entierly" at bounding box center [836, 531] width 648 height 28
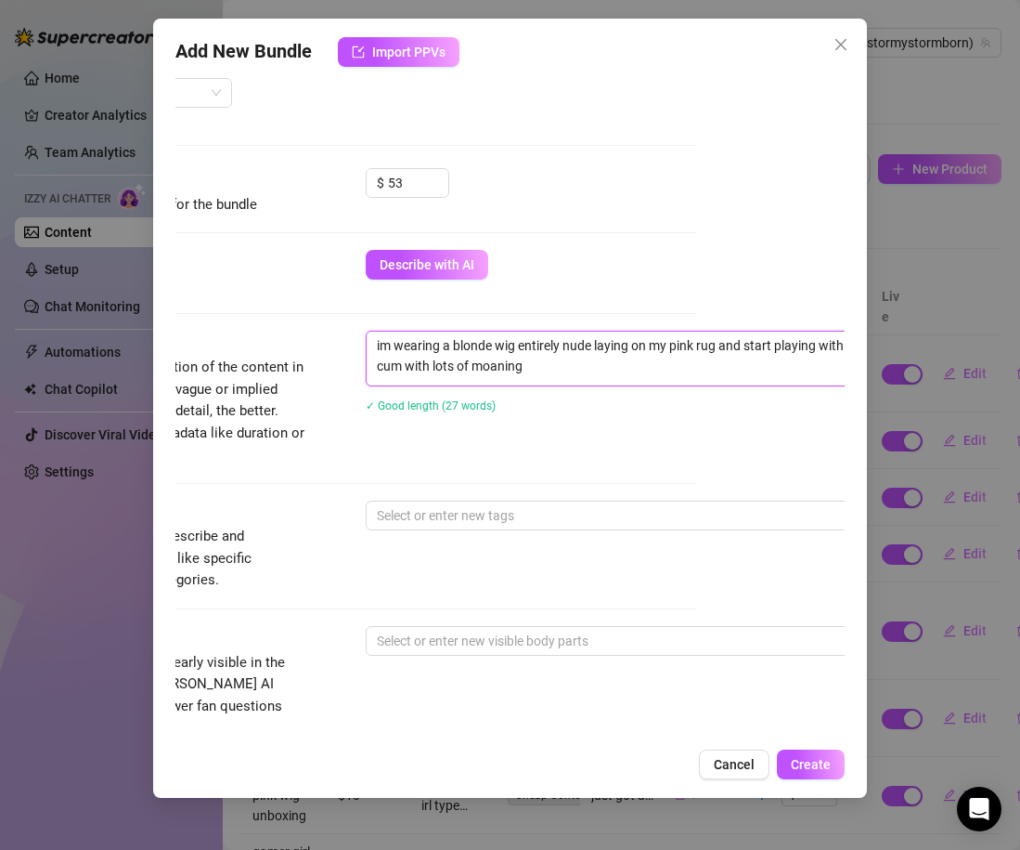
scroll to position [506, 138]
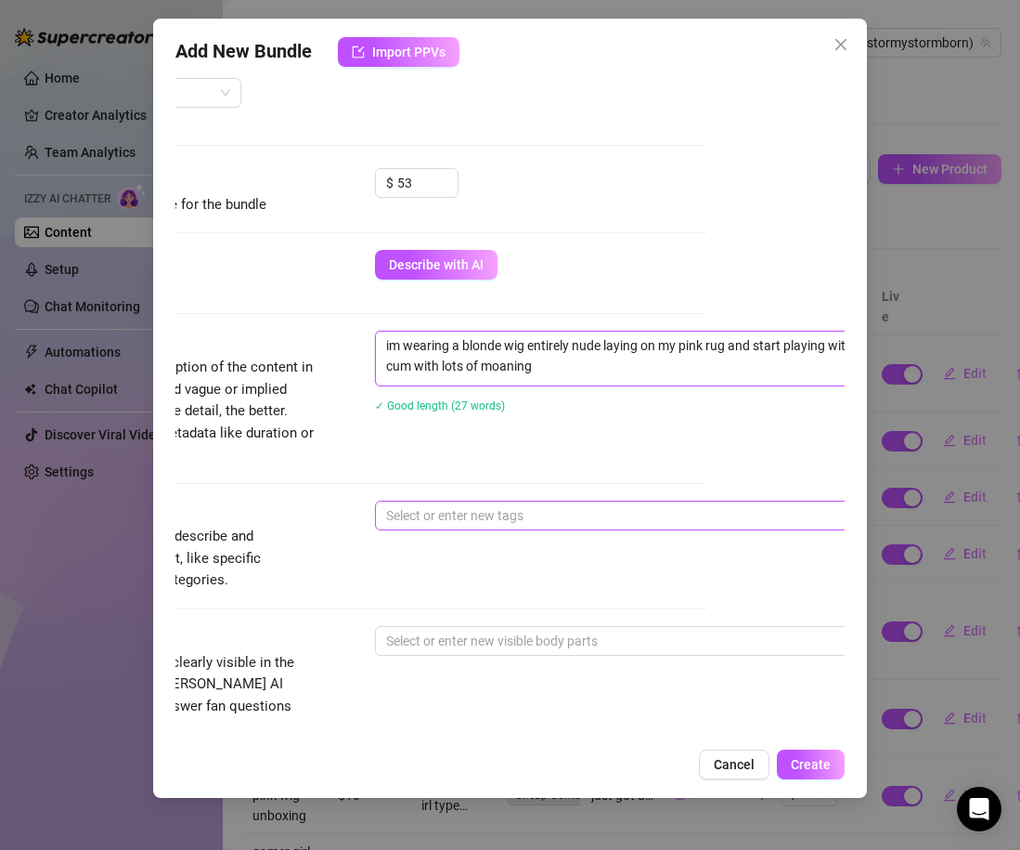
click at [581, 510] on div at bounding box center [690, 515] width 623 height 26
type textarea "im wearing a blonde wig entirely nude laying on my pink rug and start playing w…"
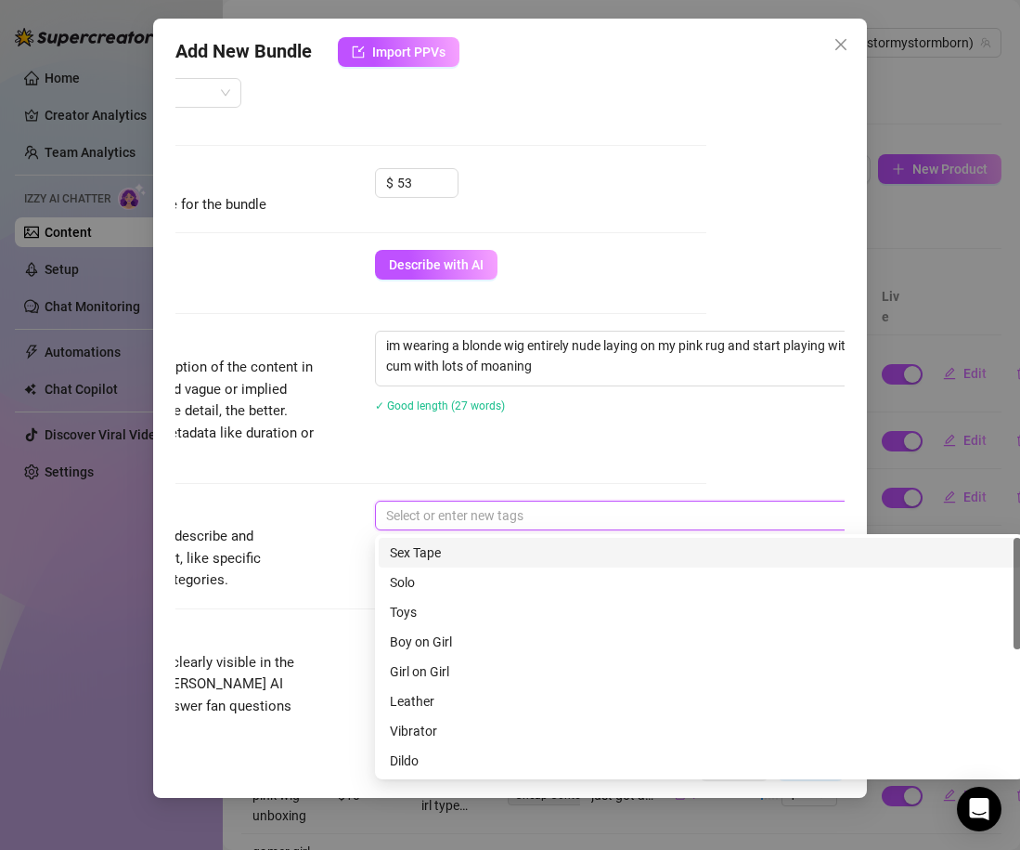
click at [457, 582] on div "Solo" at bounding box center [700, 582] width 620 height 20
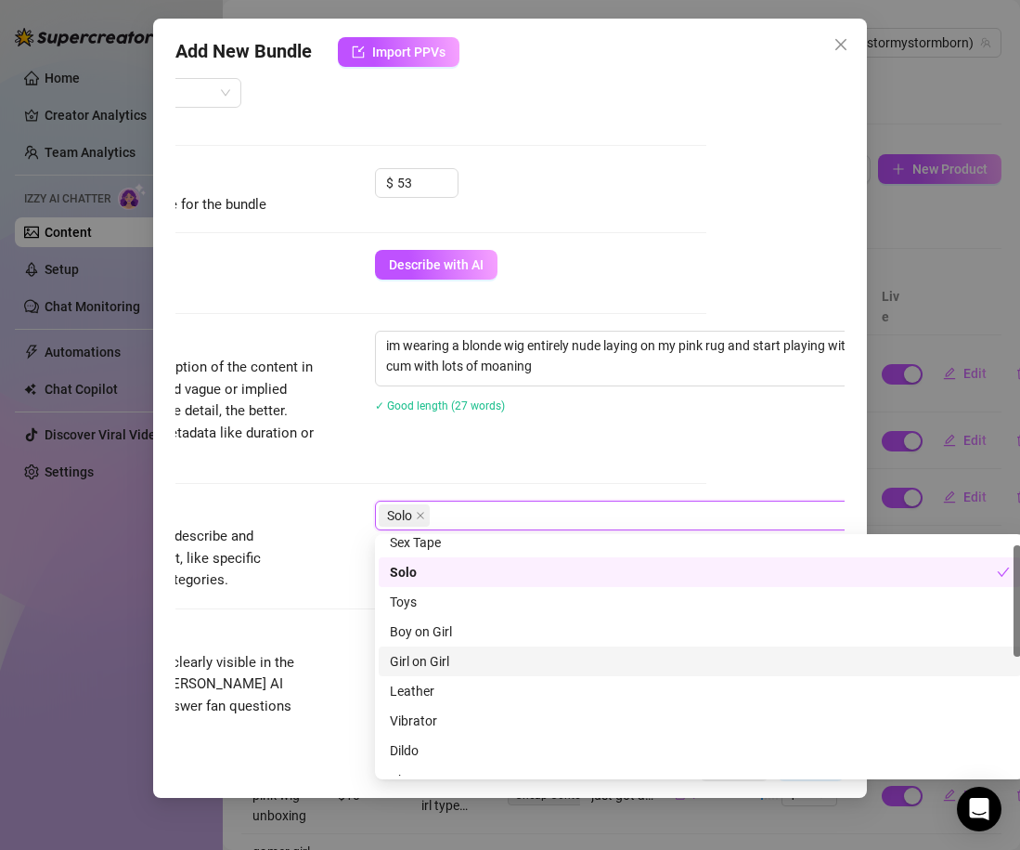
scroll to position [0, 0]
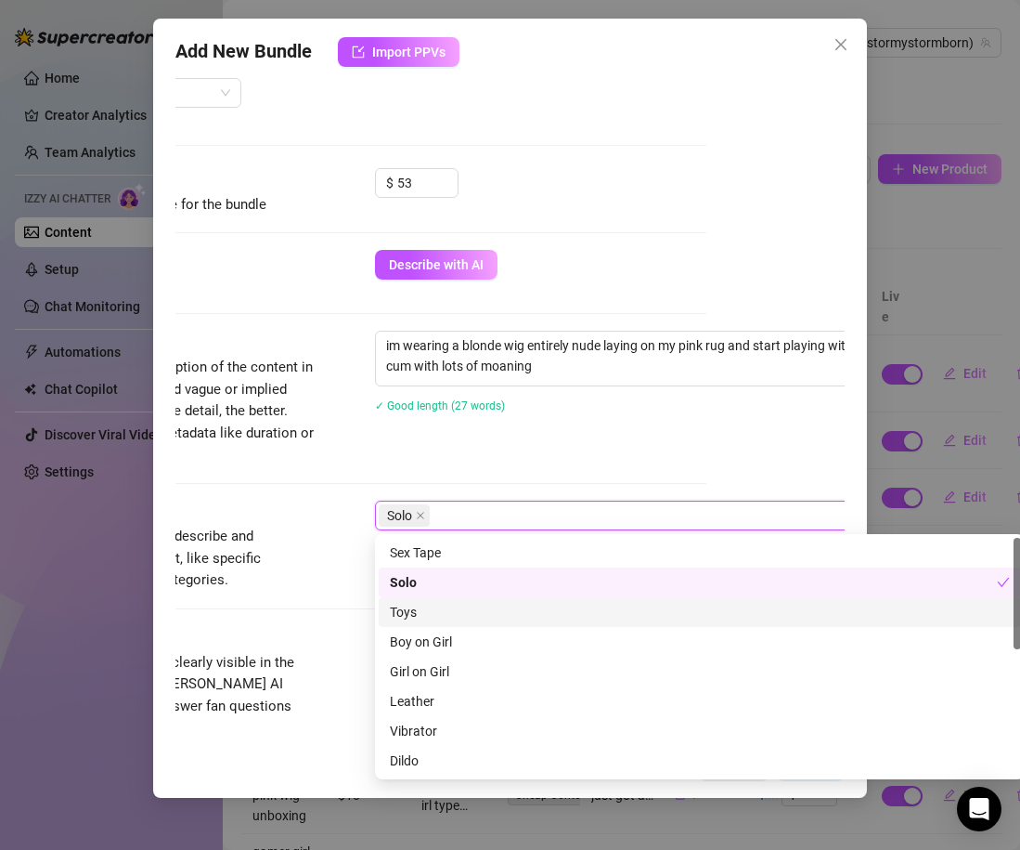
click at [428, 602] on div "Toys" at bounding box center [700, 612] width 620 height 20
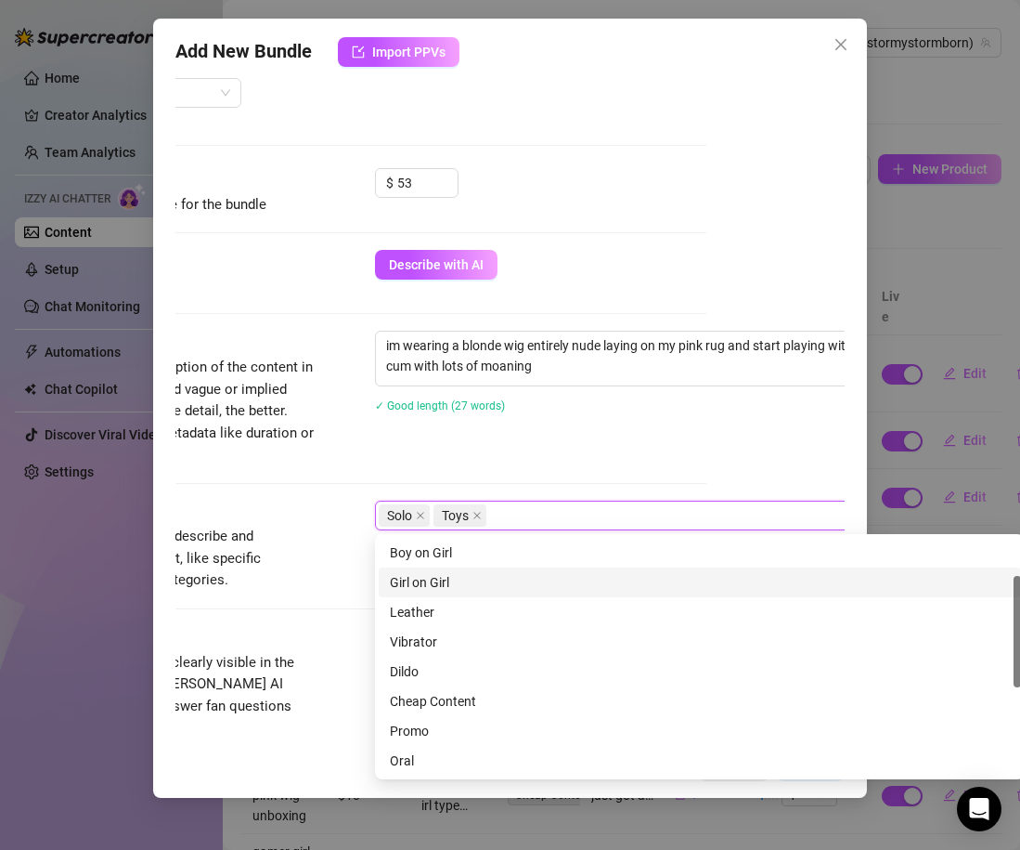
scroll to position [136, 0]
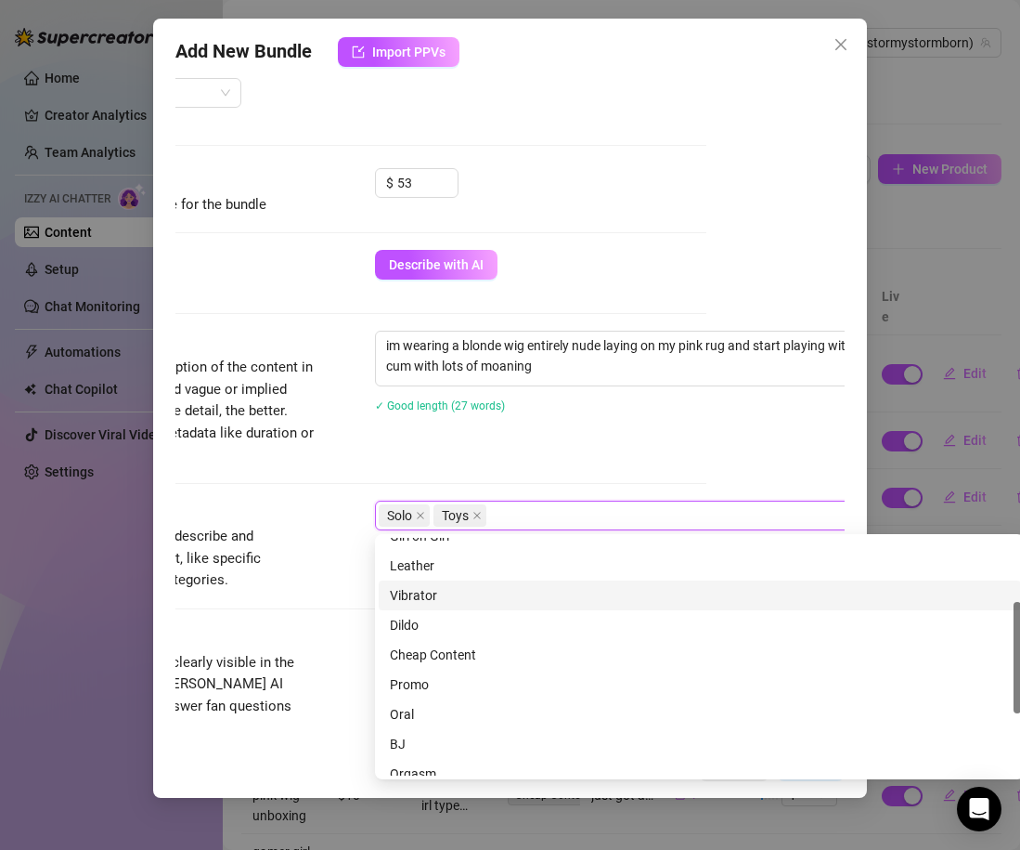
click at [436, 598] on div "Vibrator" at bounding box center [700, 595] width 620 height 20
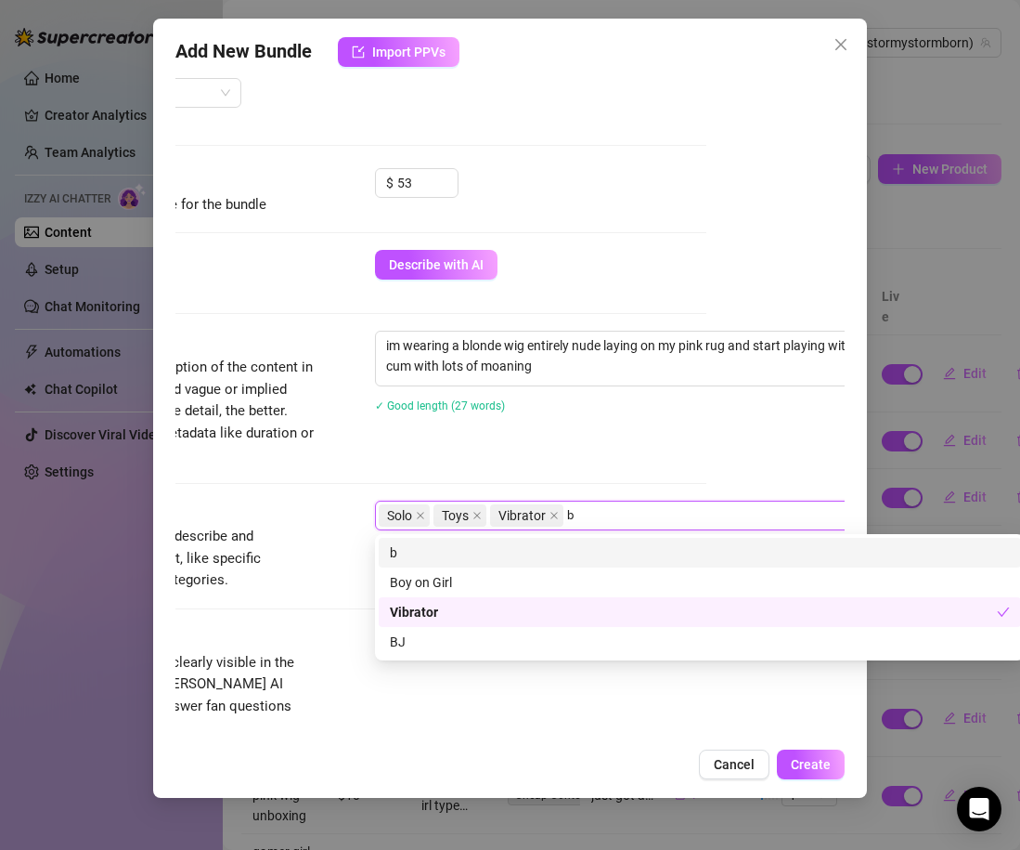
scroll to position [0, 0]
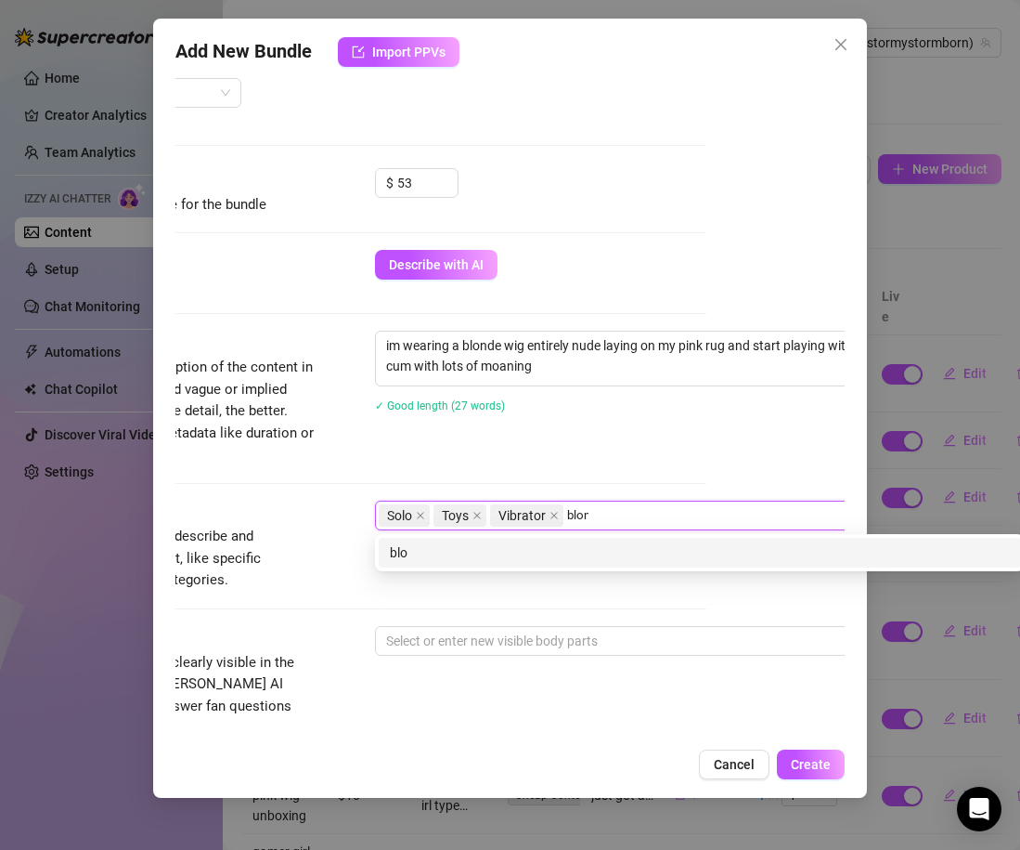
type input "blonde"
click at [398, 551] on div "blonde" at bounding box center [700, 552] width 620 height 20
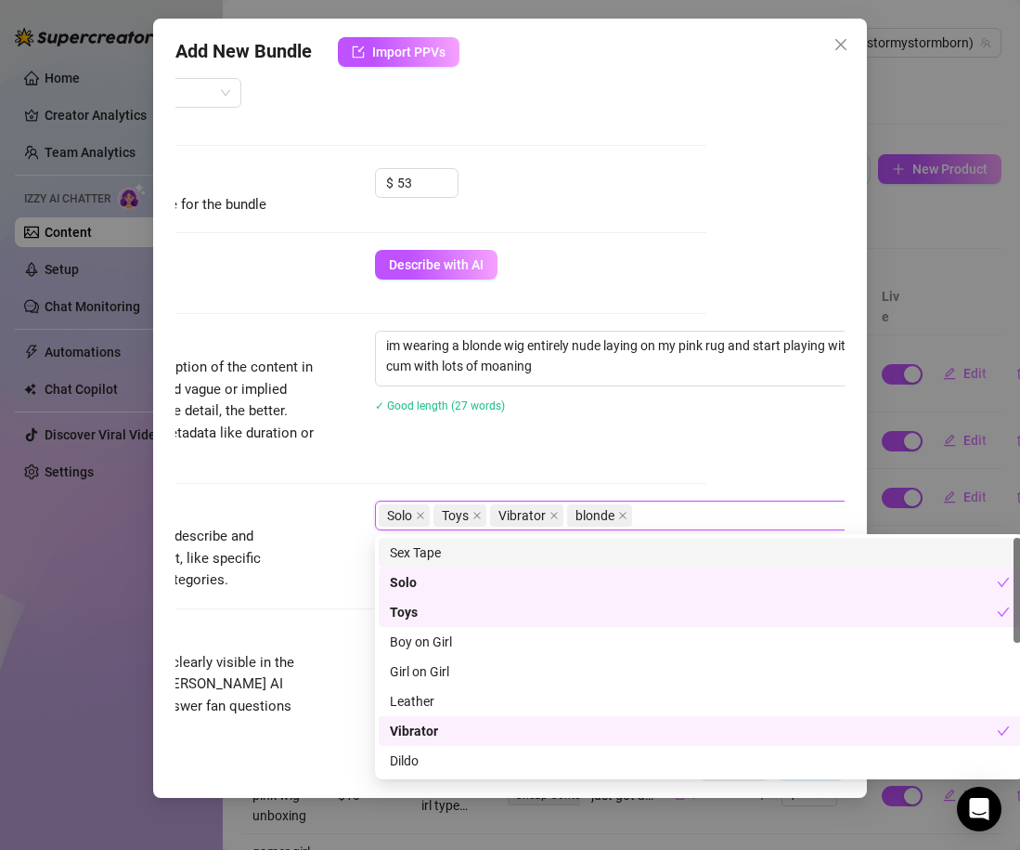
click at [312, 609] on div "Tags Simple keywords that describe and summarize the content, like specific fet…" at bounding box center [371, 562] width 669 height 125
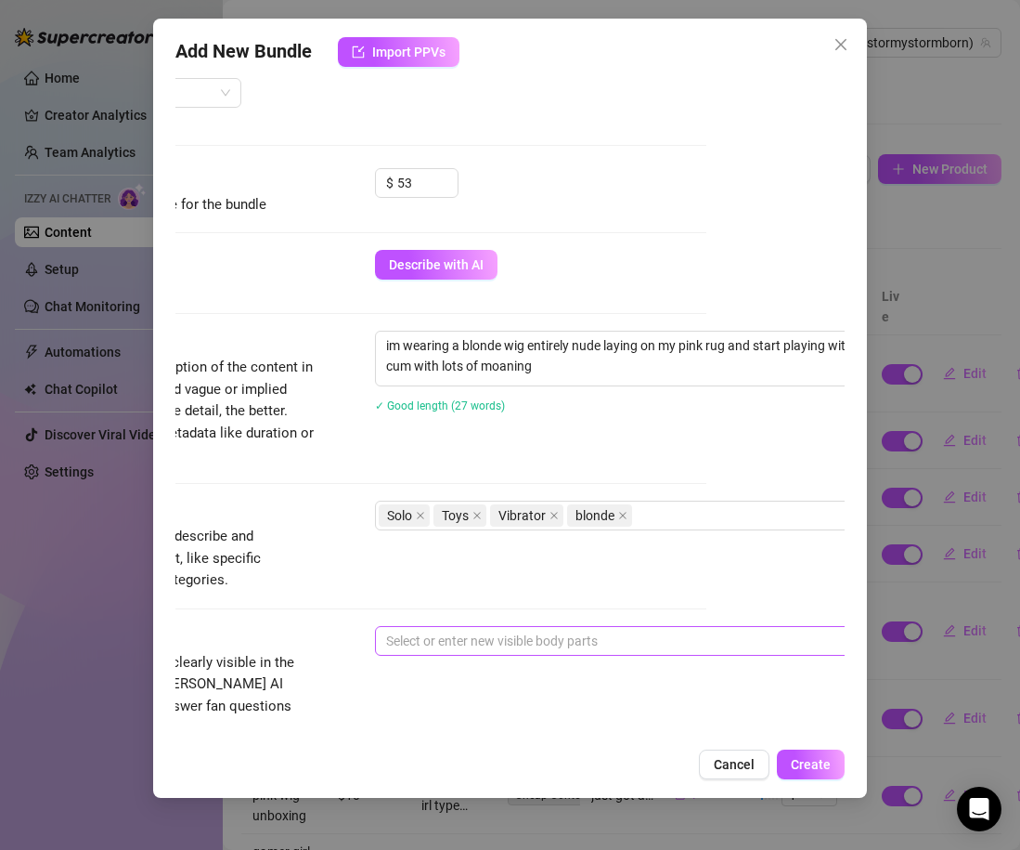
click at [403, 632] on div at bounding box center [690, 641] width 623 height 26
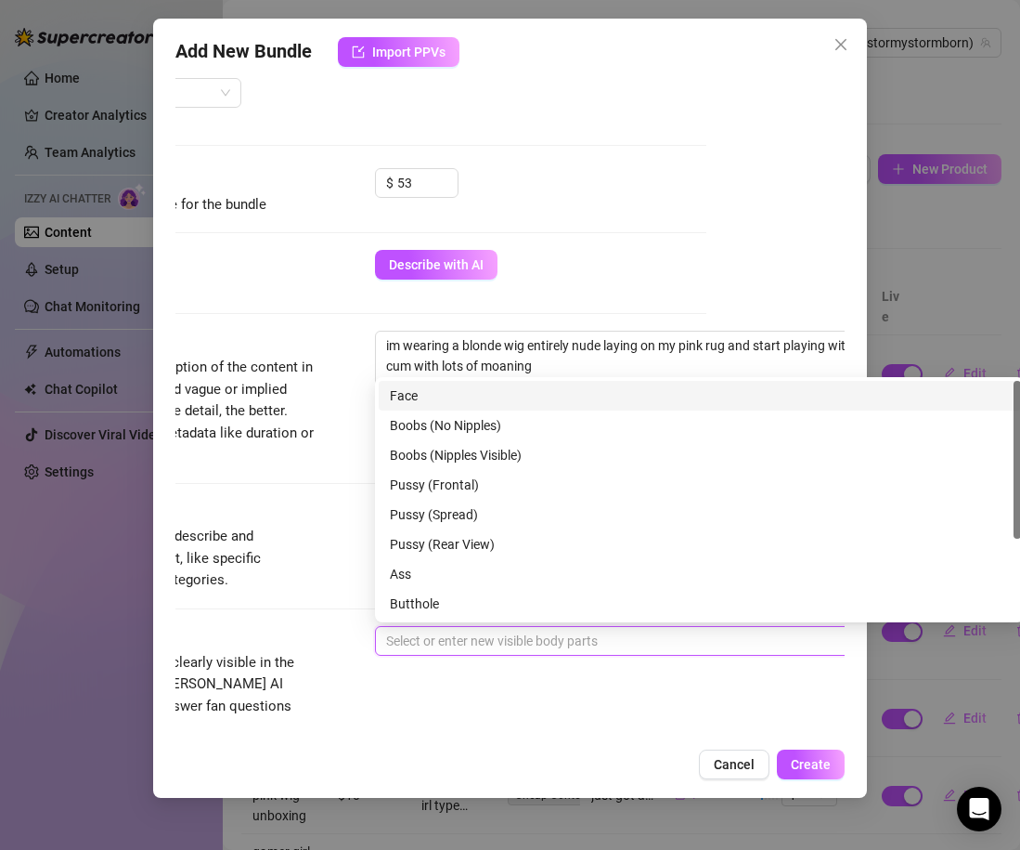
click at [418, 402] on div "Face" at bounding box center [700, 395] width 620 height 20
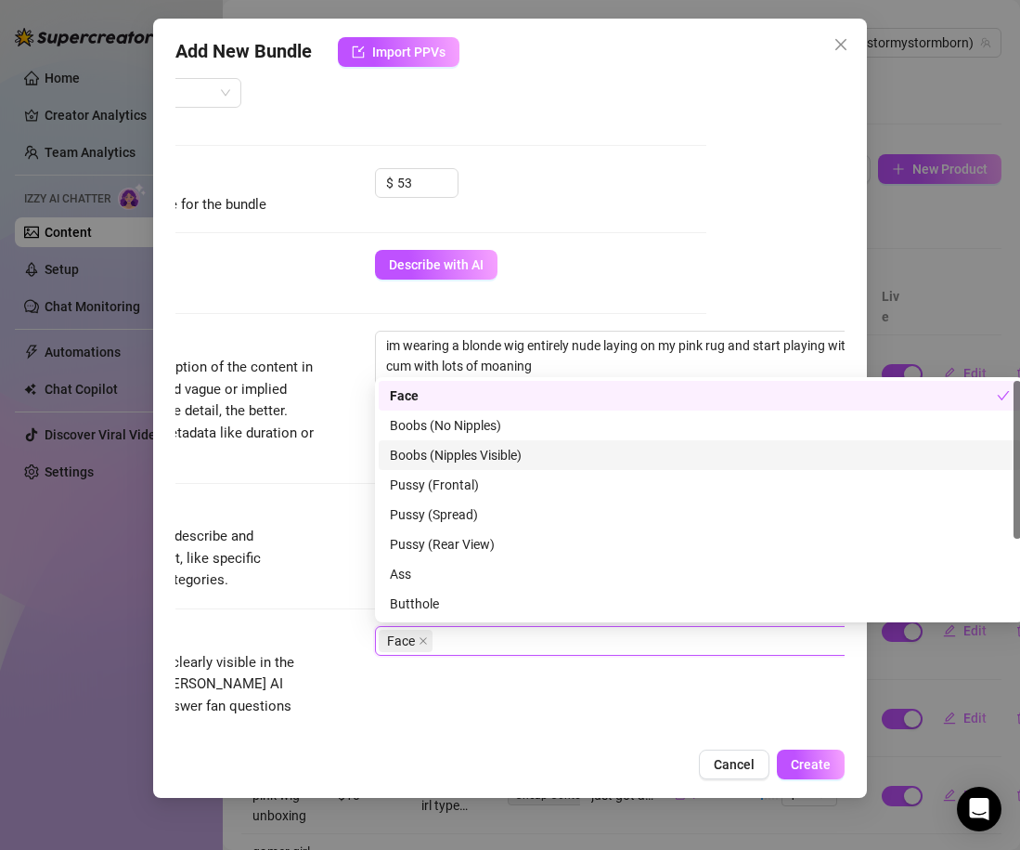
click at [429, 454] on div "Boobs (Nipples Visible)" at bounding box center [700, 455] width 620 height 20
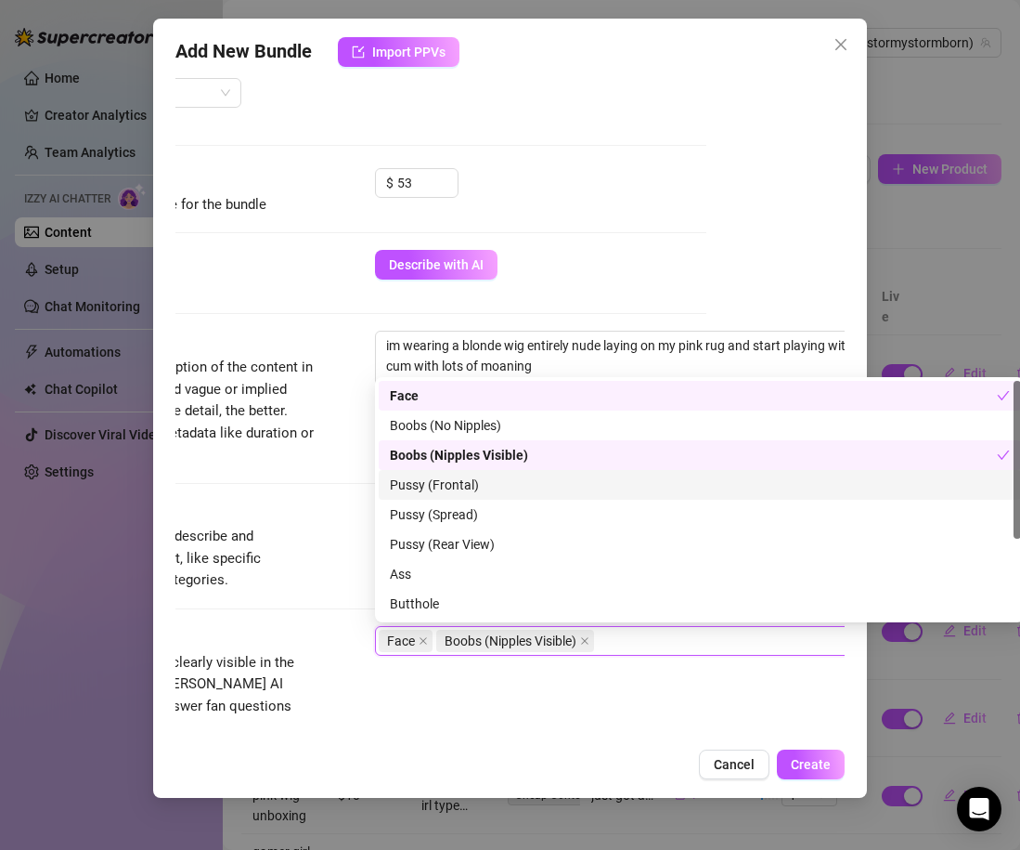
click at [435, 489] on div "Pussy (Frontal)" at bounding box center [700, 484] width 620 height 20
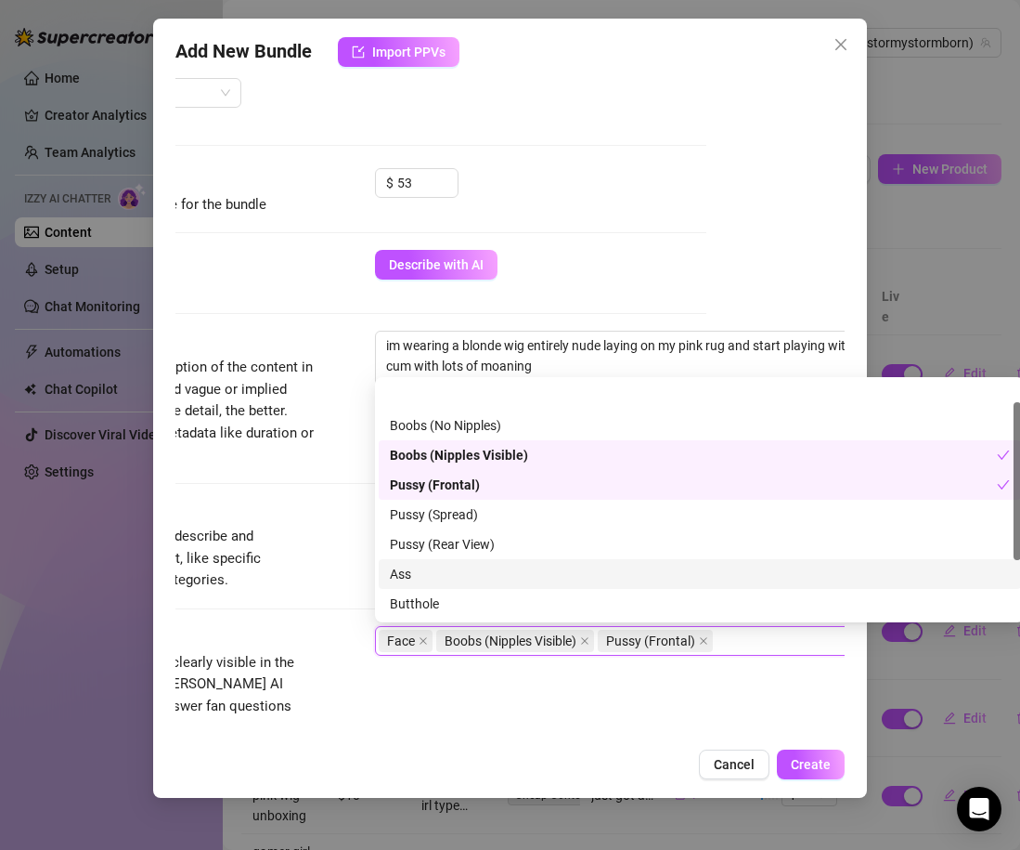
scroll to position [119, 0]
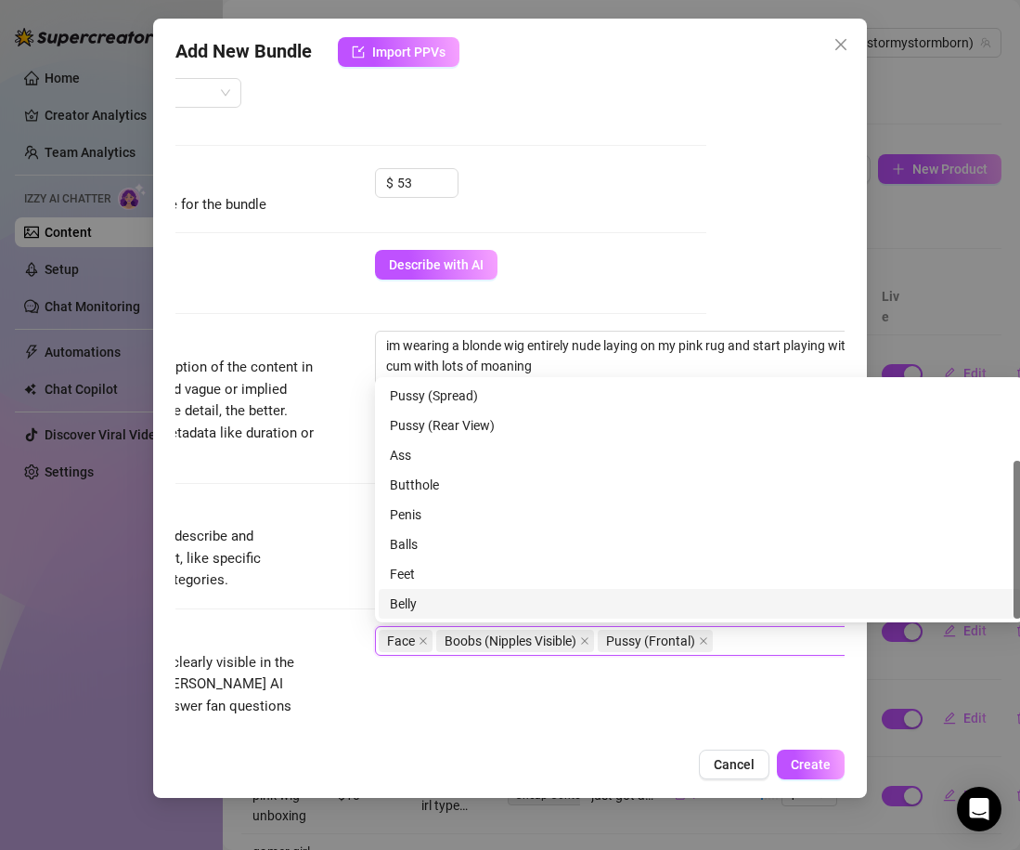
click at [443, 598] on div "Belly" at bounding box center [700, 603] width 620 height 20
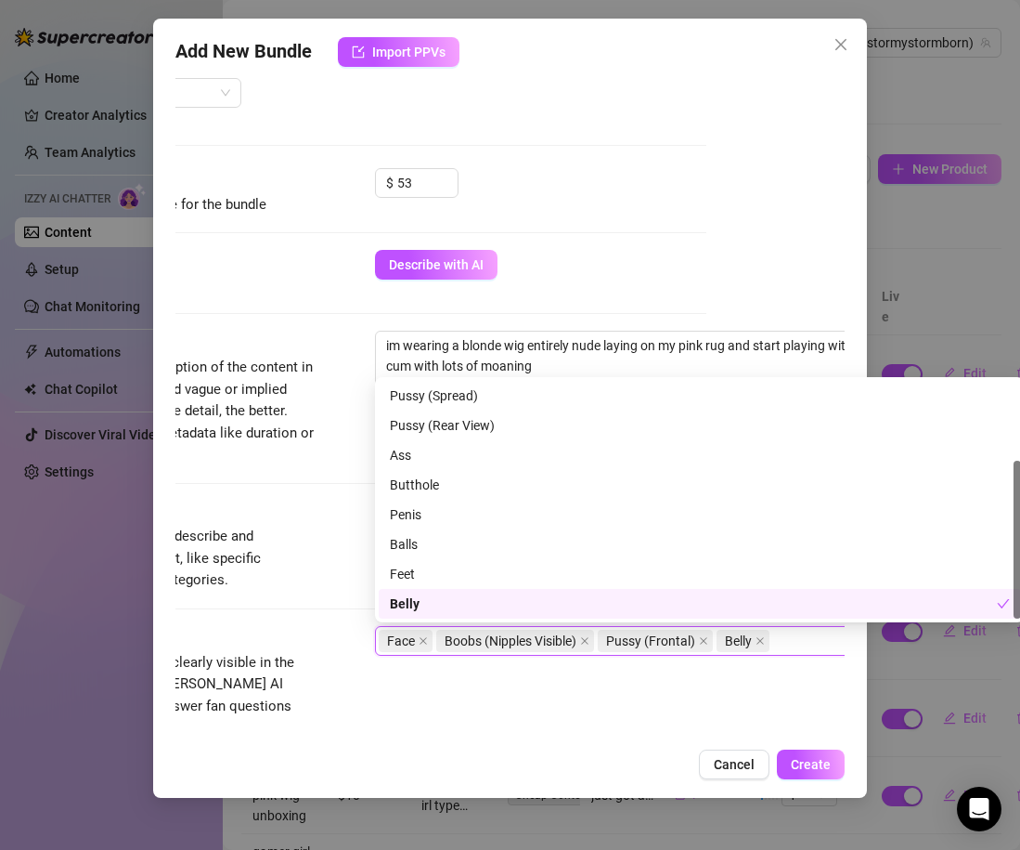
click at [505, 730] on div "Visible Body Parts Select the body parts clearly visible in the content. This h…" at bounding box center [371, 700] width 669 height 148
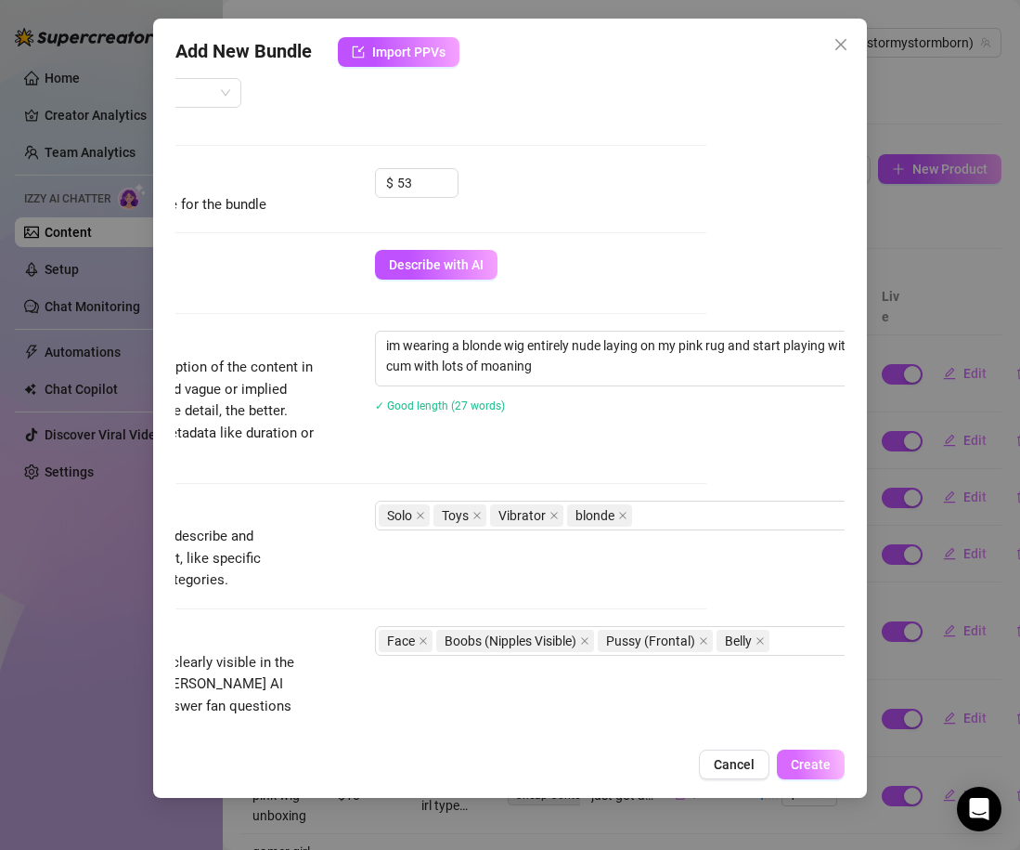
click at [822, 761] on span "Create" at bounding box center [811, 764] width 40 height 15
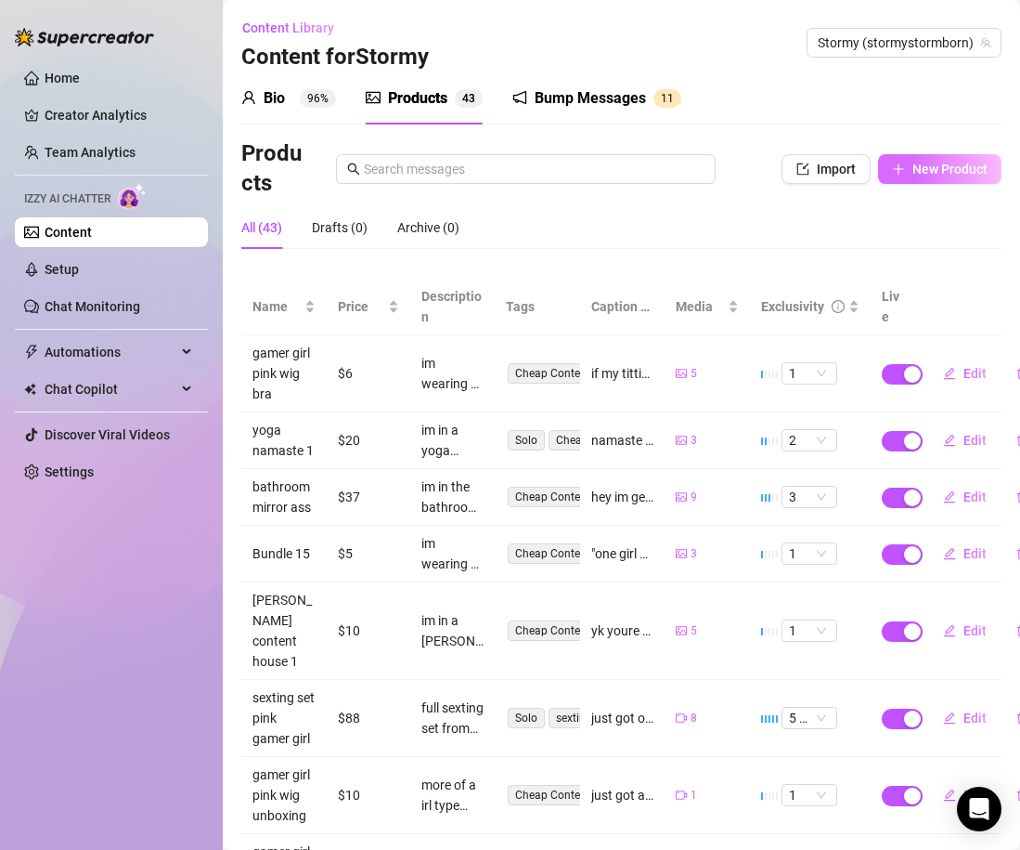
click at [940, 181] on button "New Product" at bounding box center [939, 169] width 123 height 30
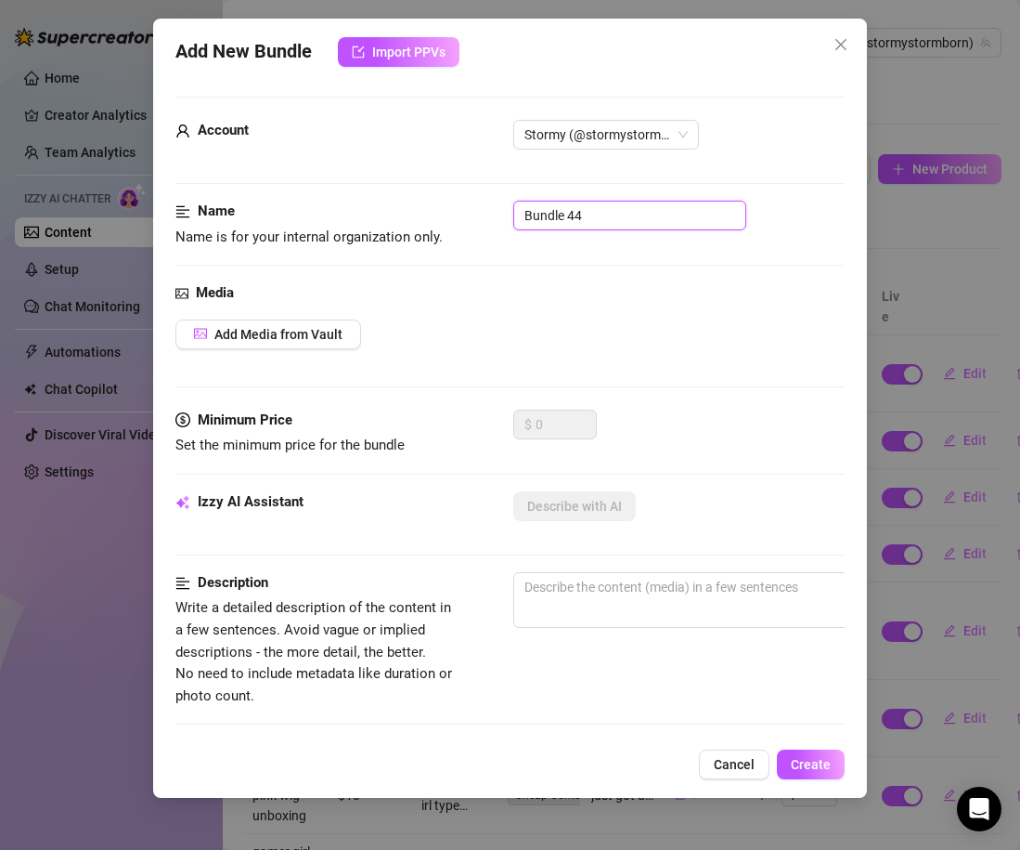
click at [539, 223] on input "Bundle 44" at bounding box center [629, 216] width 233 height 30
type input "blonde wig vibrator cum"
click at [254, 333] on span "Add Media from Vault" at bounding box center [278, 334] width 128 height 15
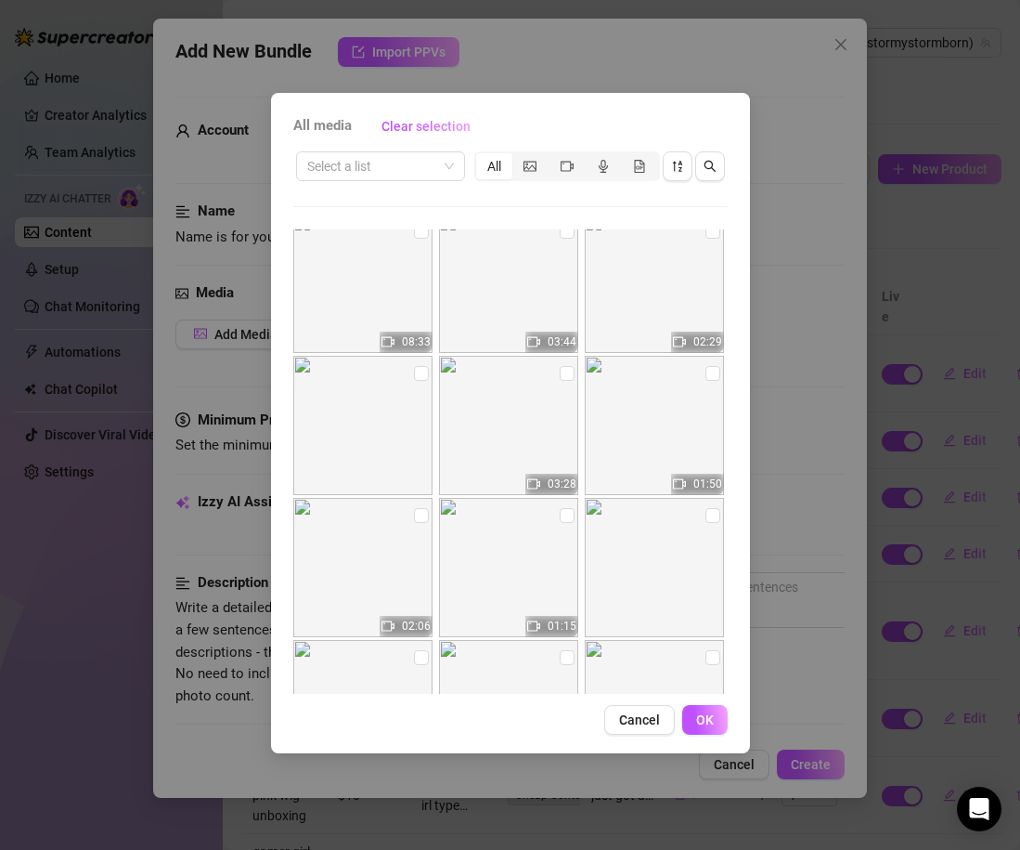
scroll to position [8321, 0]
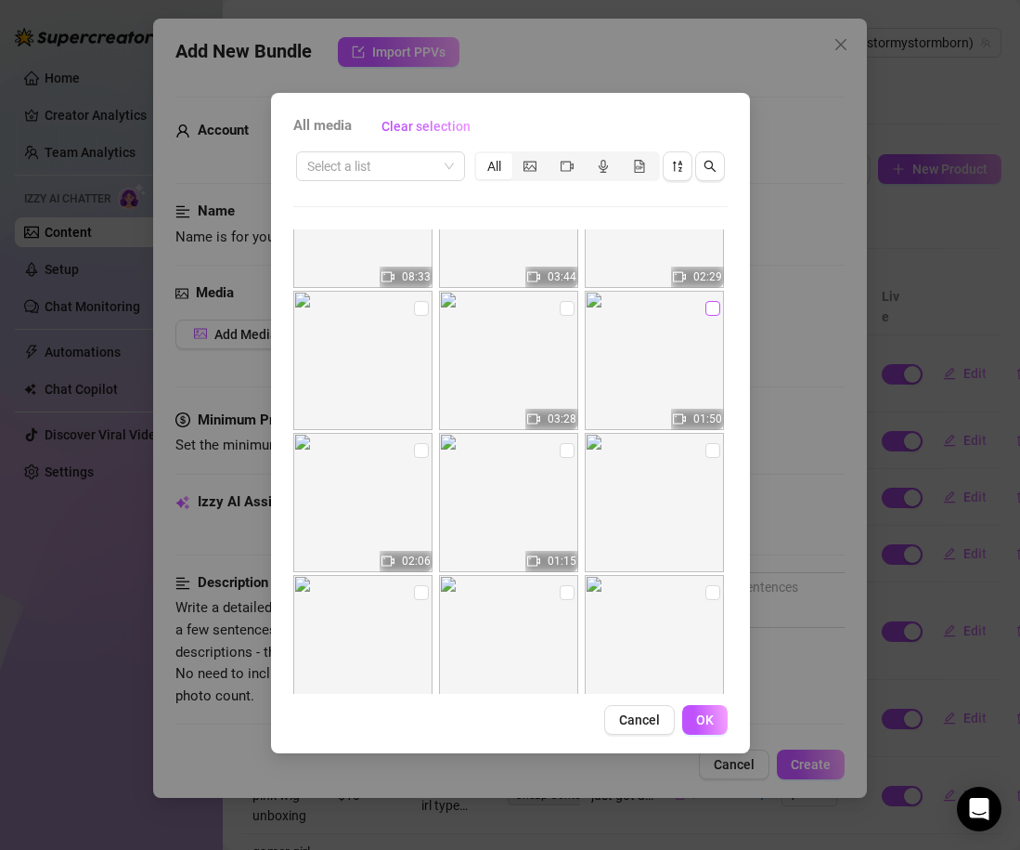
click at [712, 308] on input "checkbox" at bounding box center [713, 308] width 15 height 15
checkbox input "true"
click at [704, 714] on span "OK" at bounding box center [705, 719] width 18 height 15
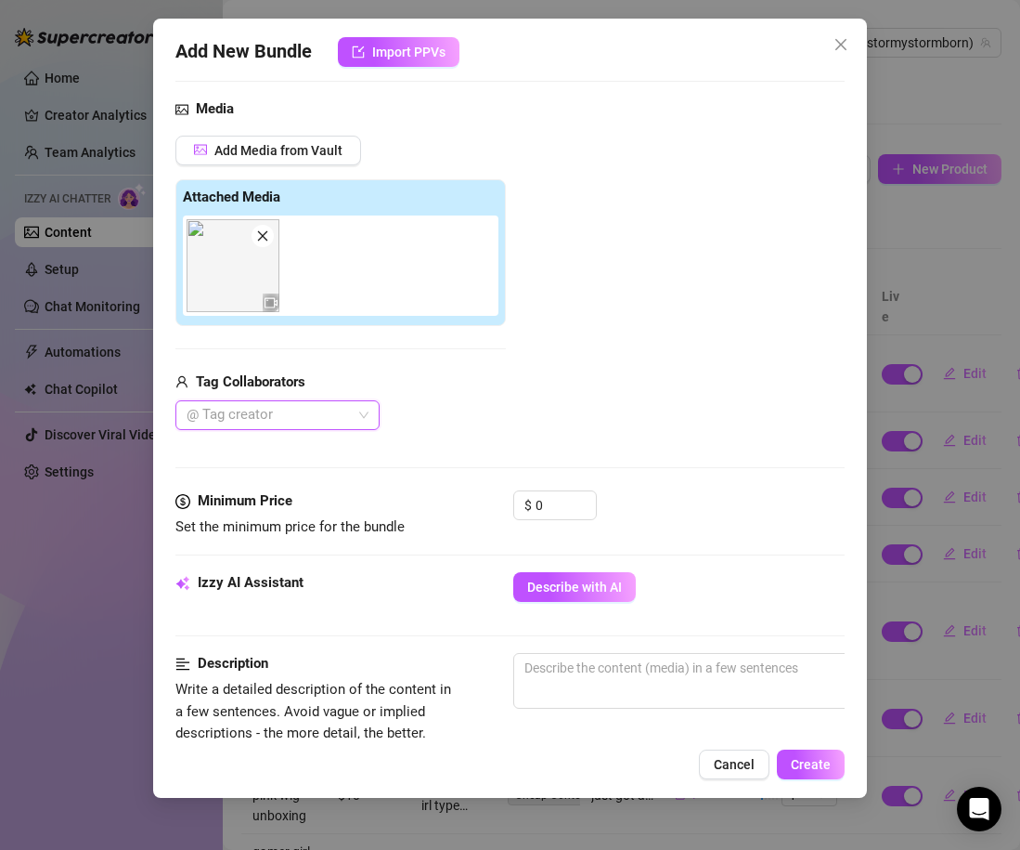
scroll to position [192, 0]
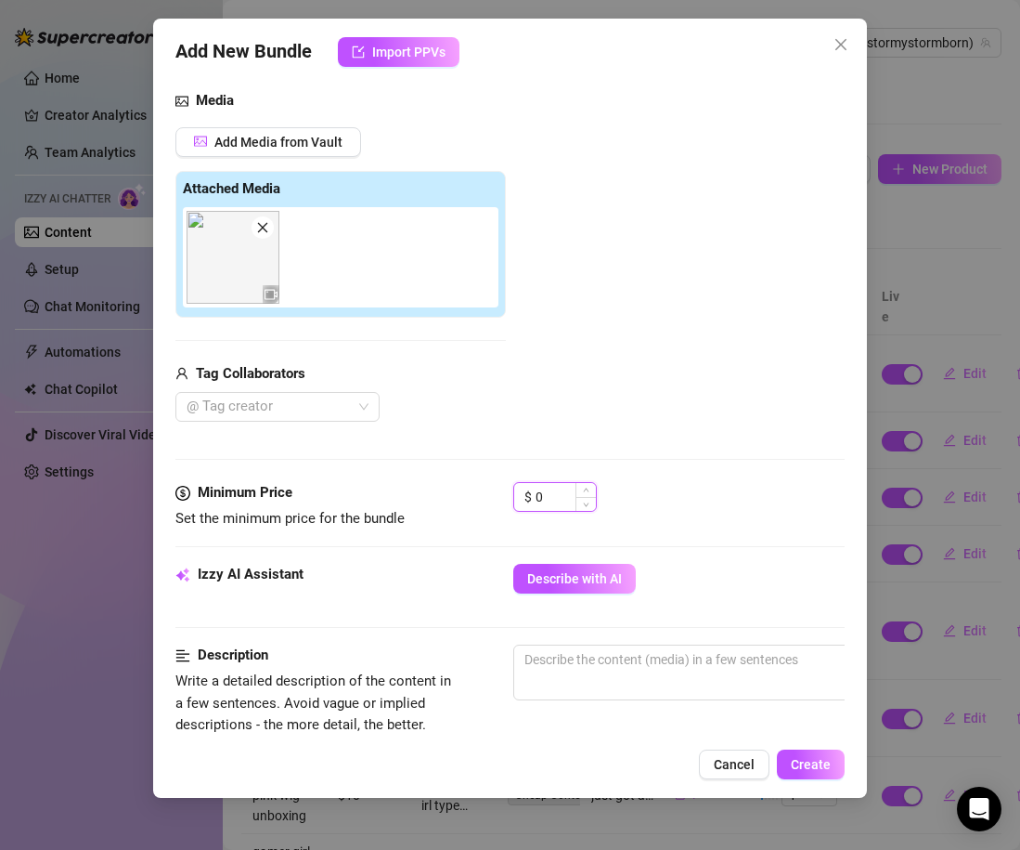
click at [554, 504] on input "0" at bounding box center [566, 497] width 60 height 28
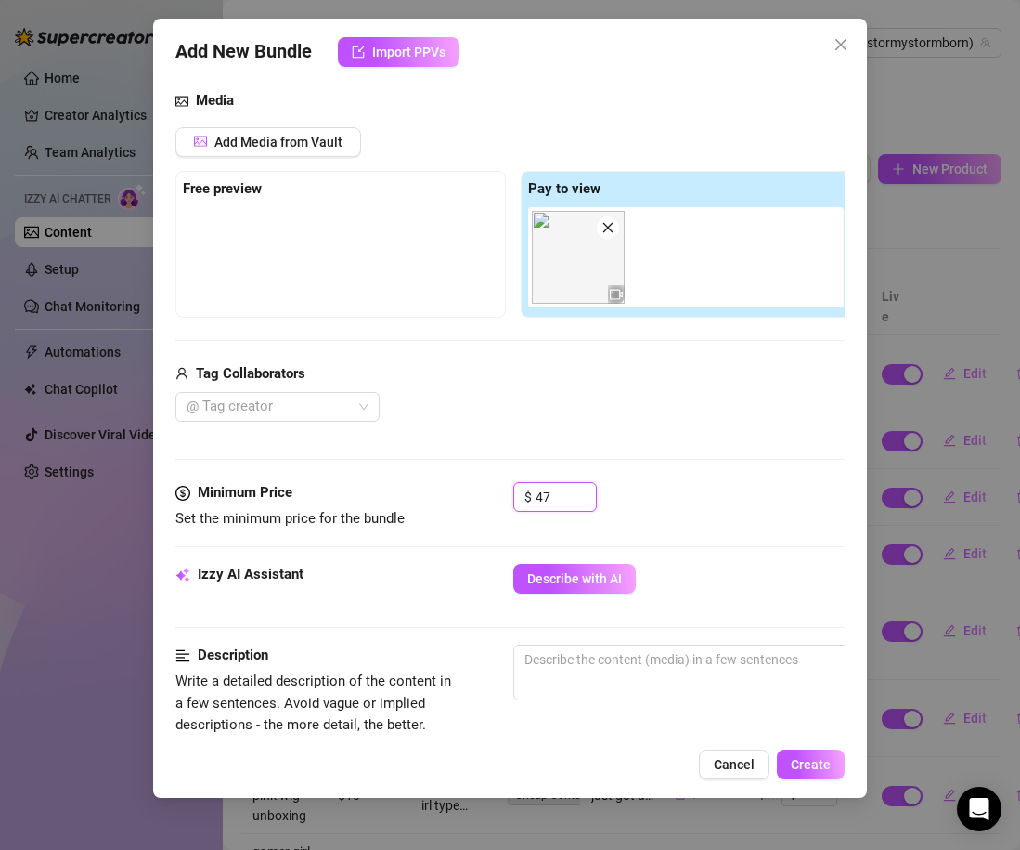
type input "47"
click at [703, 430] on div "Media Add Media from Vault Free preview Pay to view Tag Collaborators @ Tag cre…" at bounding box center [509, 286] width 669 height 392
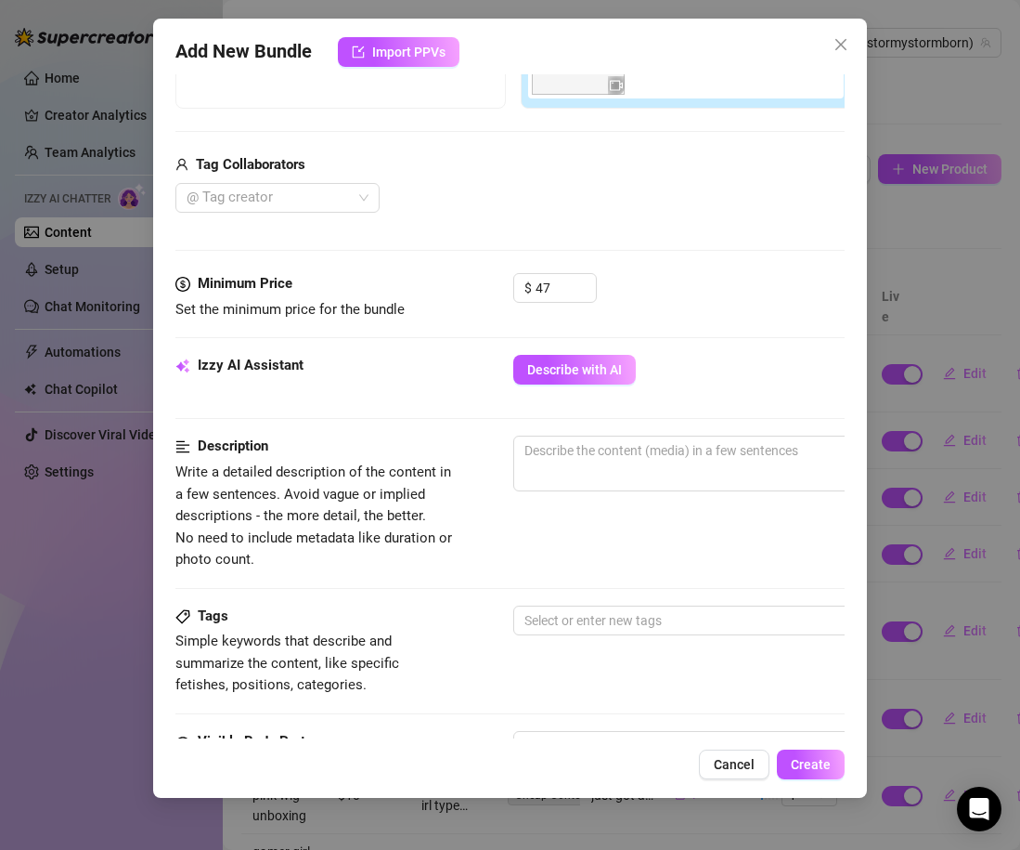
scroll to position [454, 0]
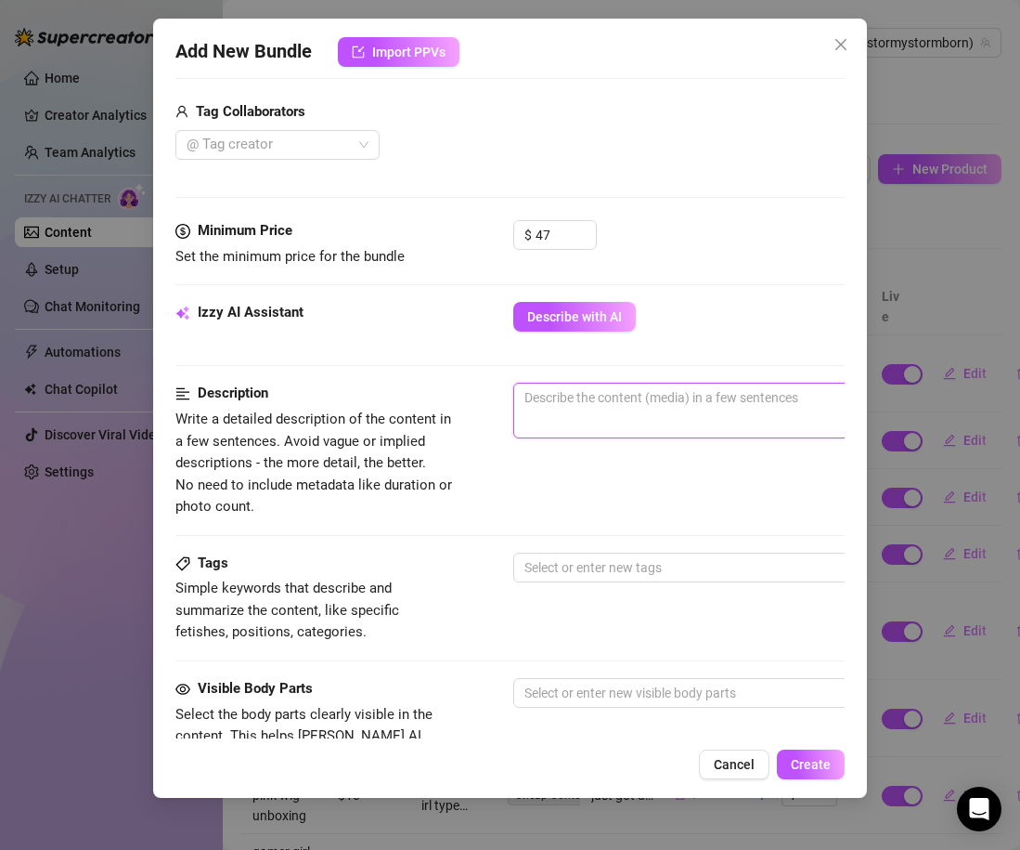
click at [638, 409] on textarea at bounding box center [838, 397] width 648 height 28
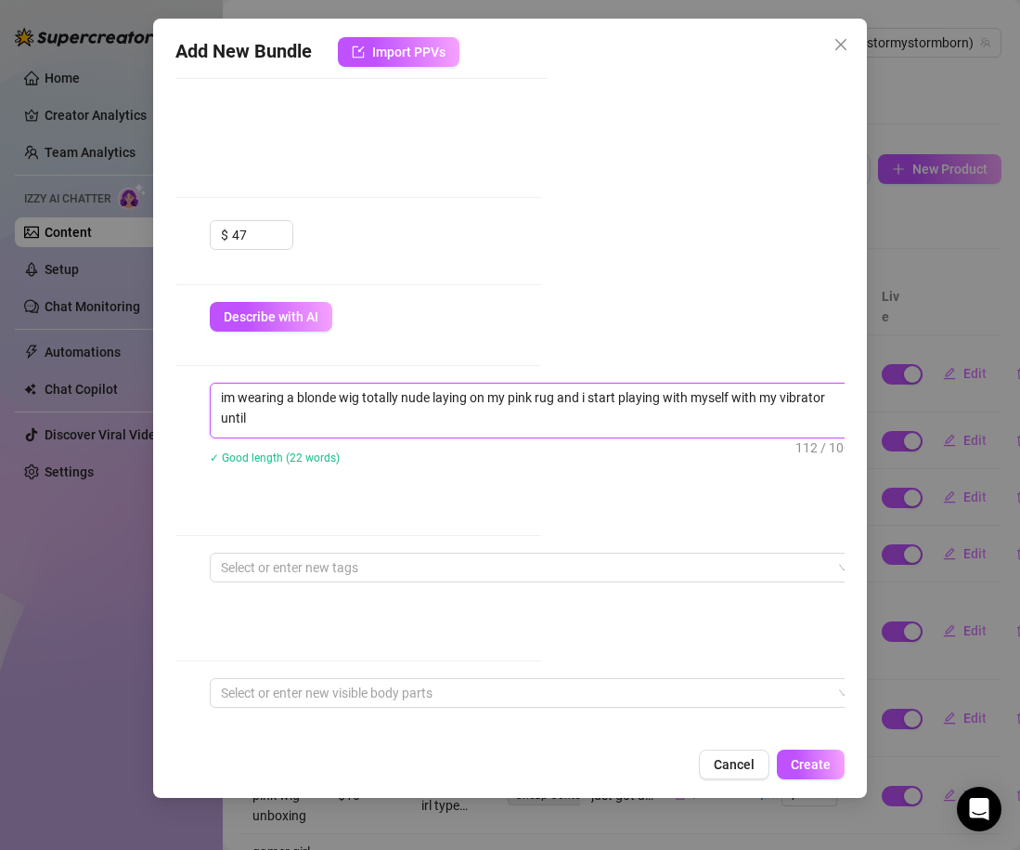
scroll to position [0, 0]
drag, startPoint x: 452, startPoint y: 412, endPoint x: 209, endPoint y: 396, distance: 243.8
click at [210, 396] on span "im wearing a blonde wig totally nude laying on my pink rug and i start playing …" at bounding box center [535, 411] width 650 height 56
type textarea "im wearing a blonde wig totally nude laying on my pink rug and i start playing …"
click at [266, 464] on div "✓ Good length (28 words)" at bounding box center [535, 457] width 650 height 20
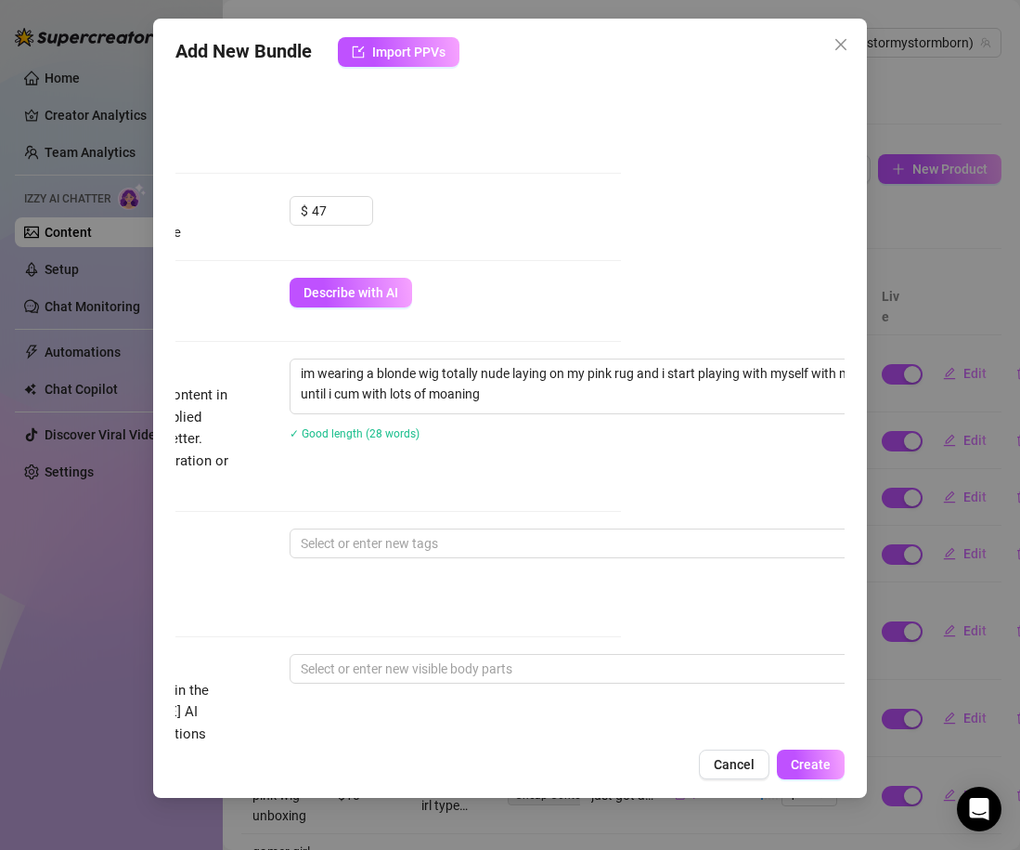
scroll to position [491, 224]
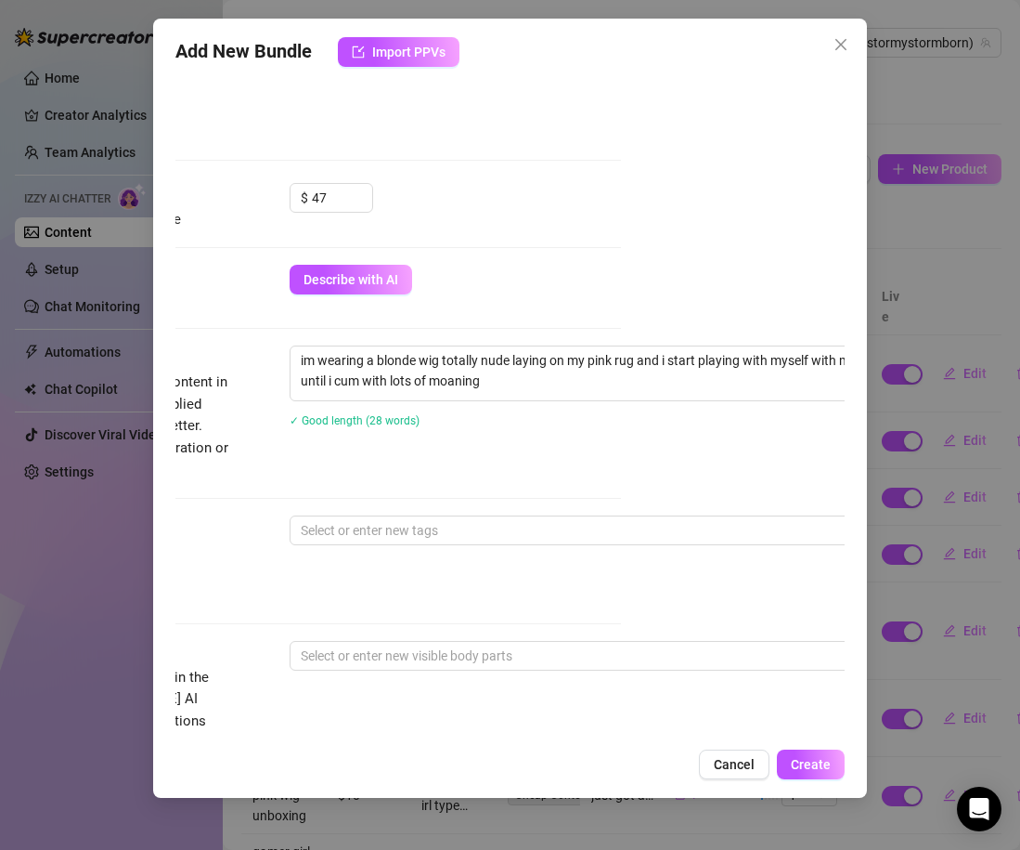
click at [311, 513] on div "Description Write a detailed description of the content in a few sentences. Avo…" at bounding box center [286, 429] width 669 height 169
click at [315, 520] on div at bounding box center [604, 530] width 623 height 26
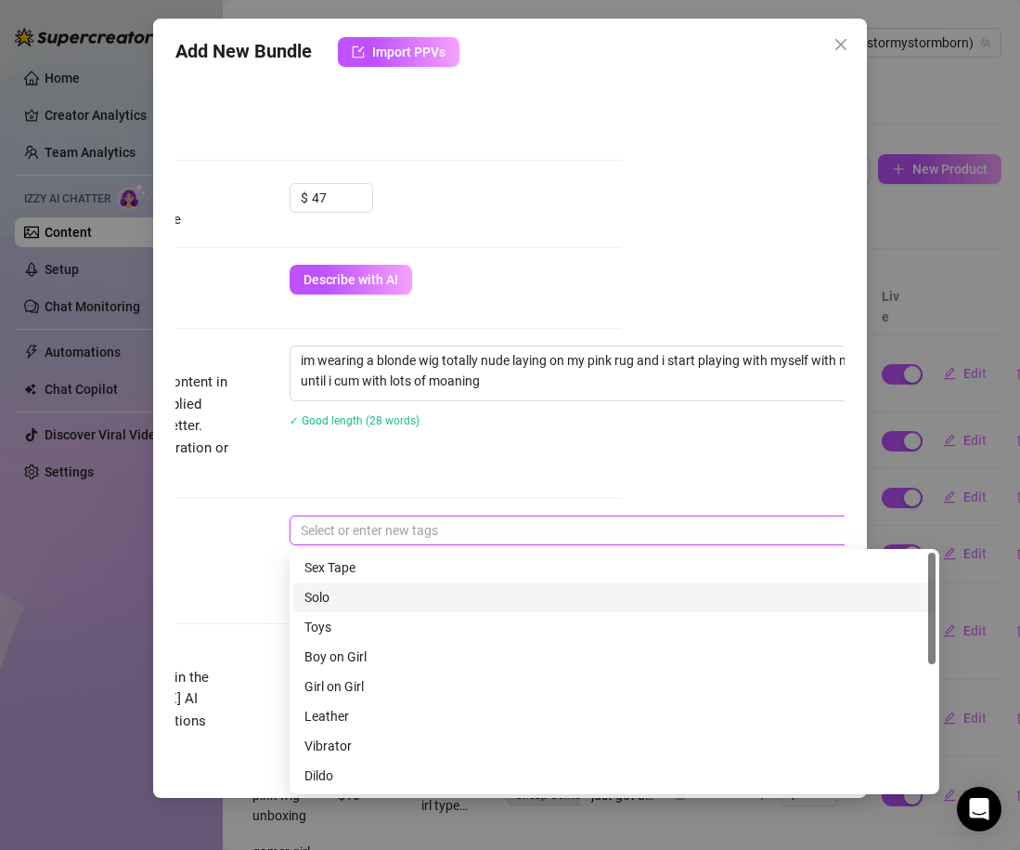
click at [348, 590] on div "Solo" at bounding box center [615, 597] width 620 height 20
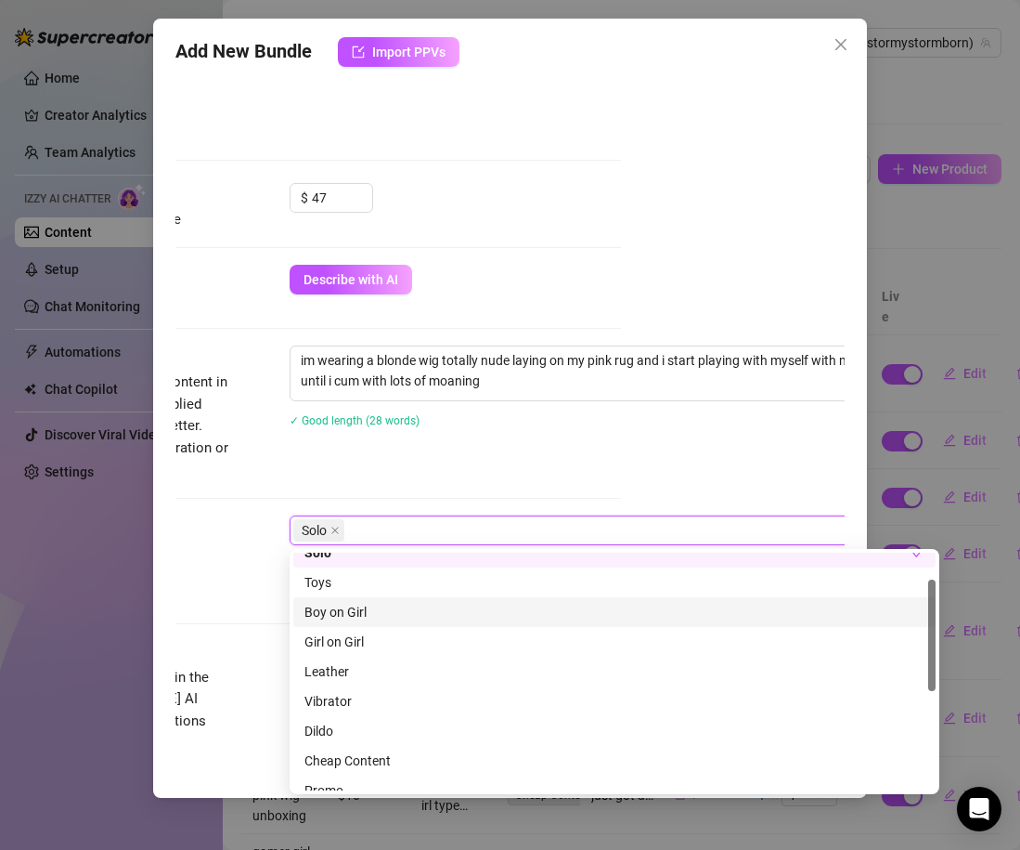
scroll to position [38, 0]
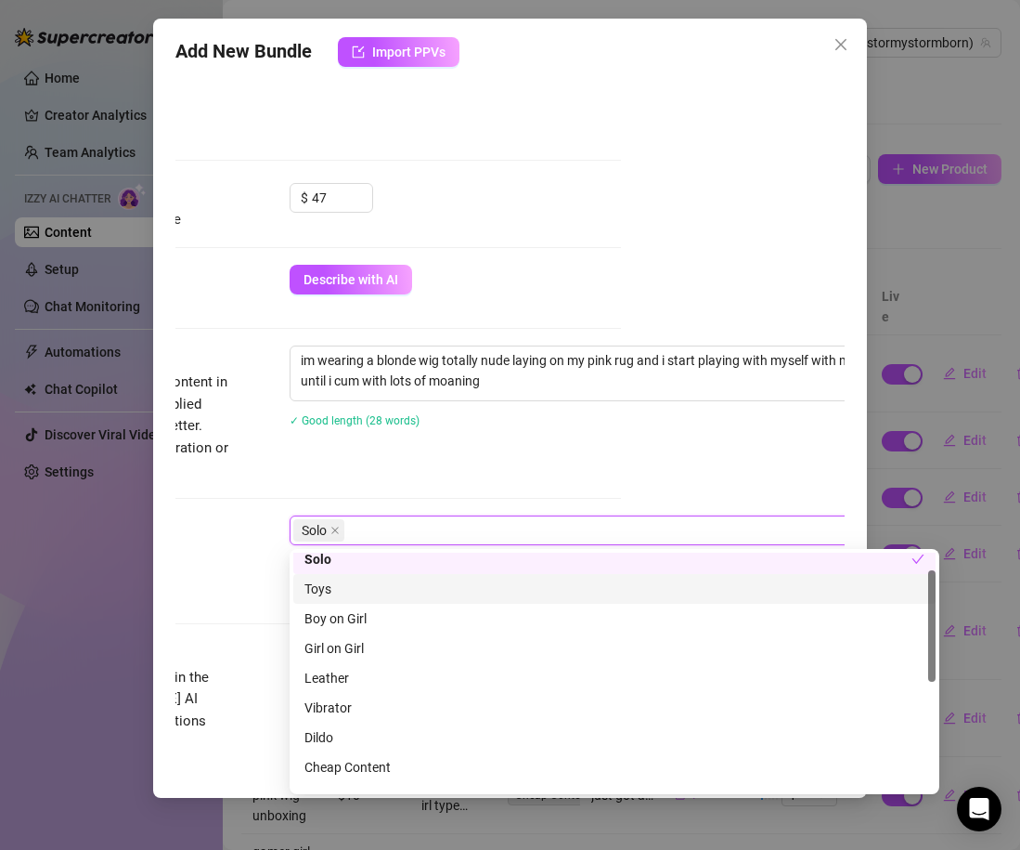
click at [317, 579] on div "Toys" at bounding box center [615, 588] width 620 height 20
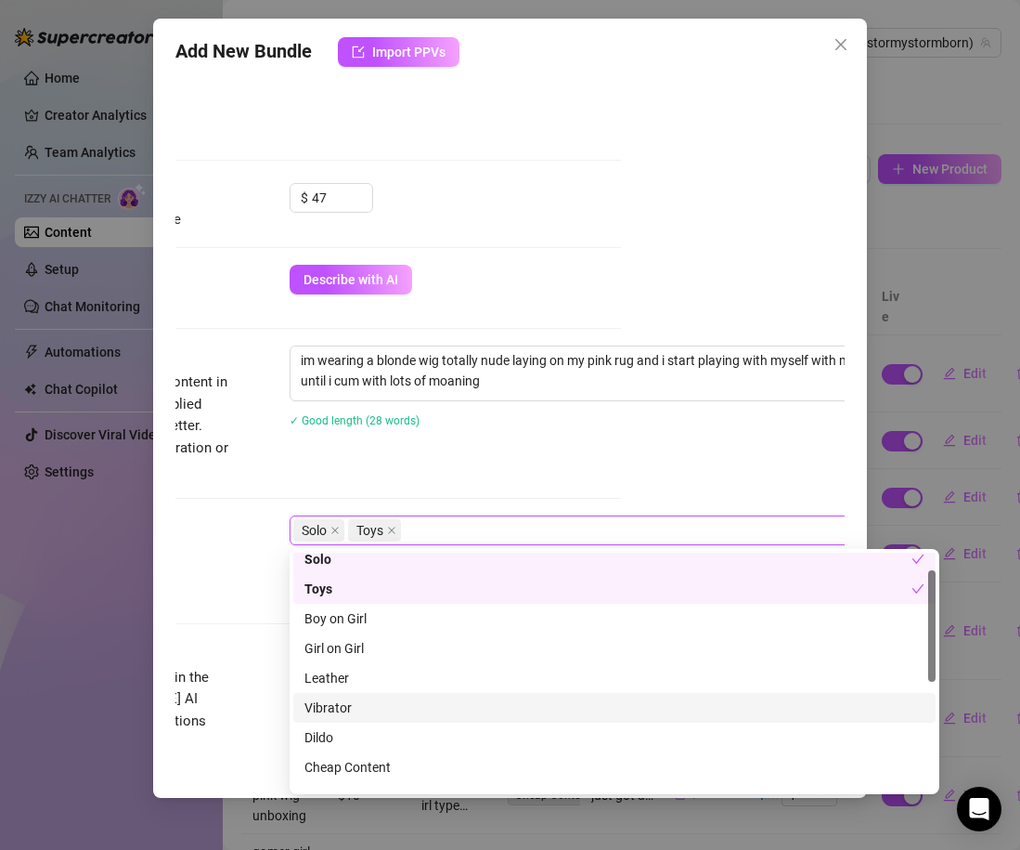
click at [347, 699] on div "Vibrator" at bounding box center [615, 707] width 620 height 20
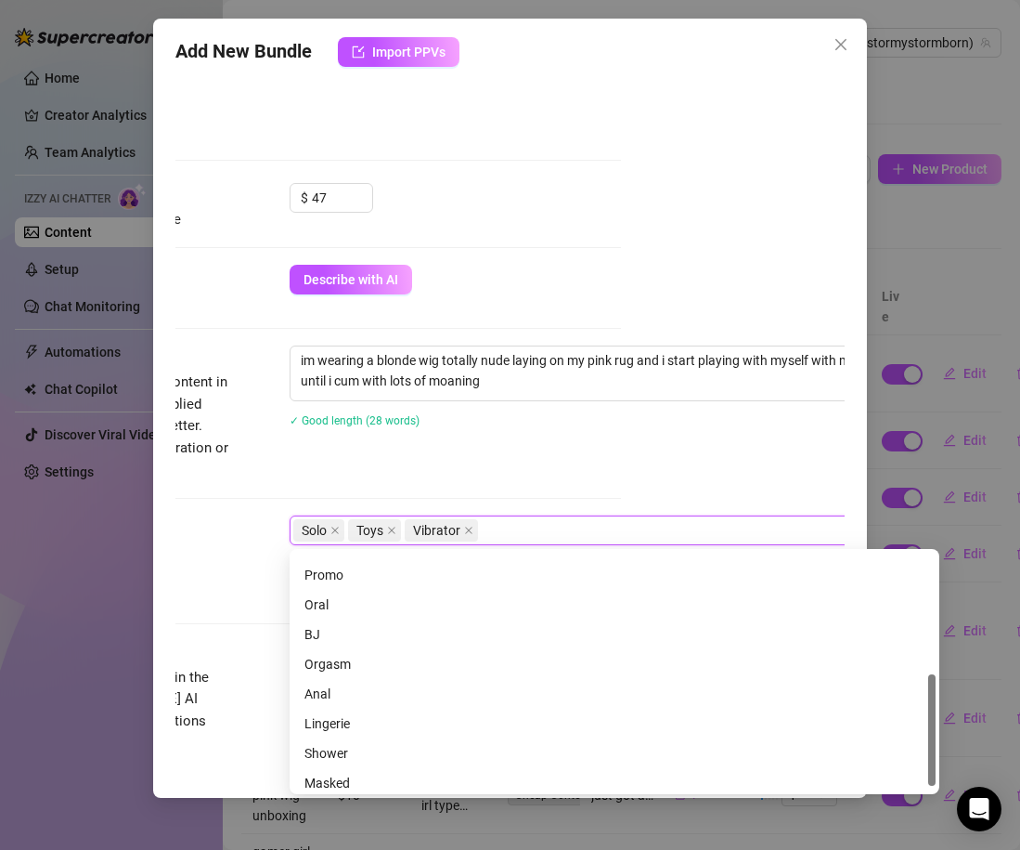
scroll to position [267, 0]
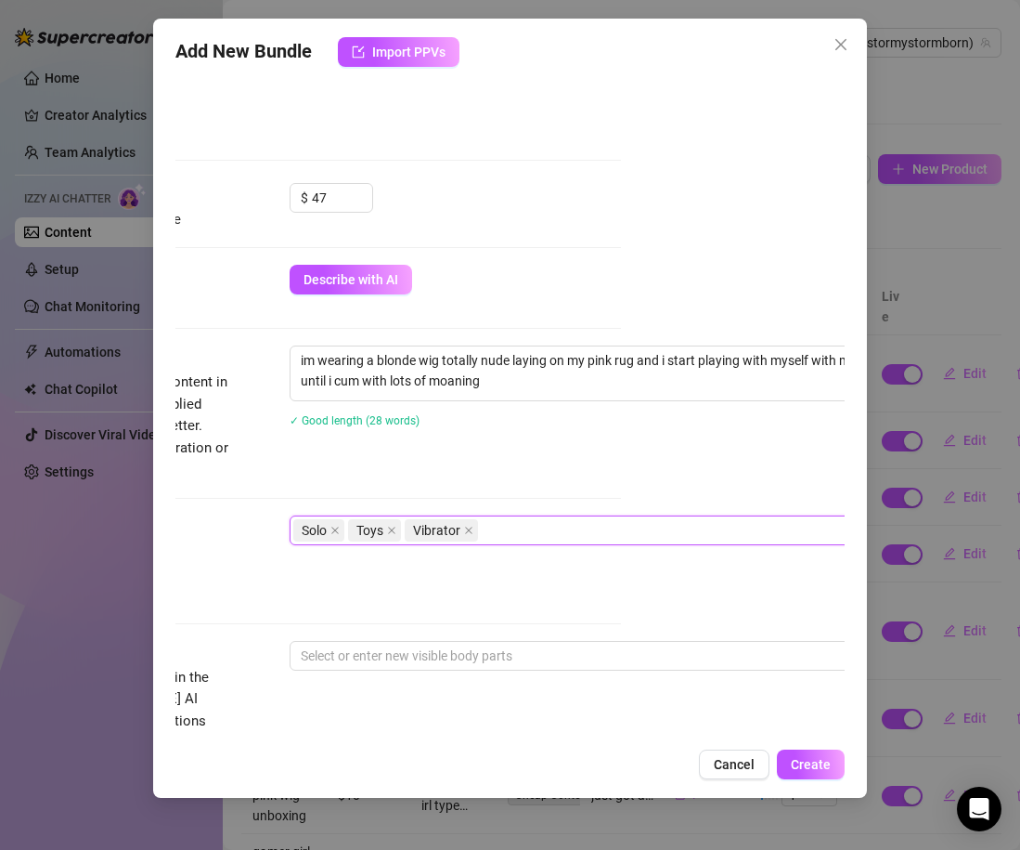
click at [518, 517] on div "Solo Toys Vibrator" at bounding box center [604, 530] width 623 height 26
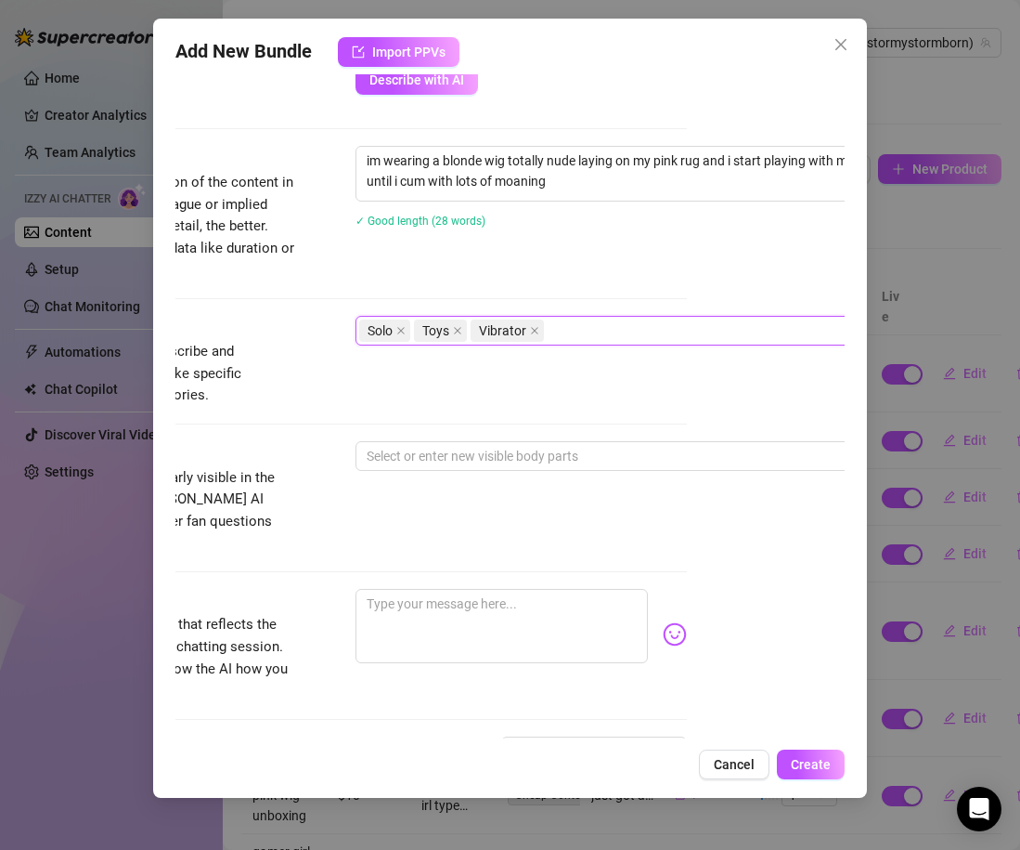
scroll to position [705, 158]
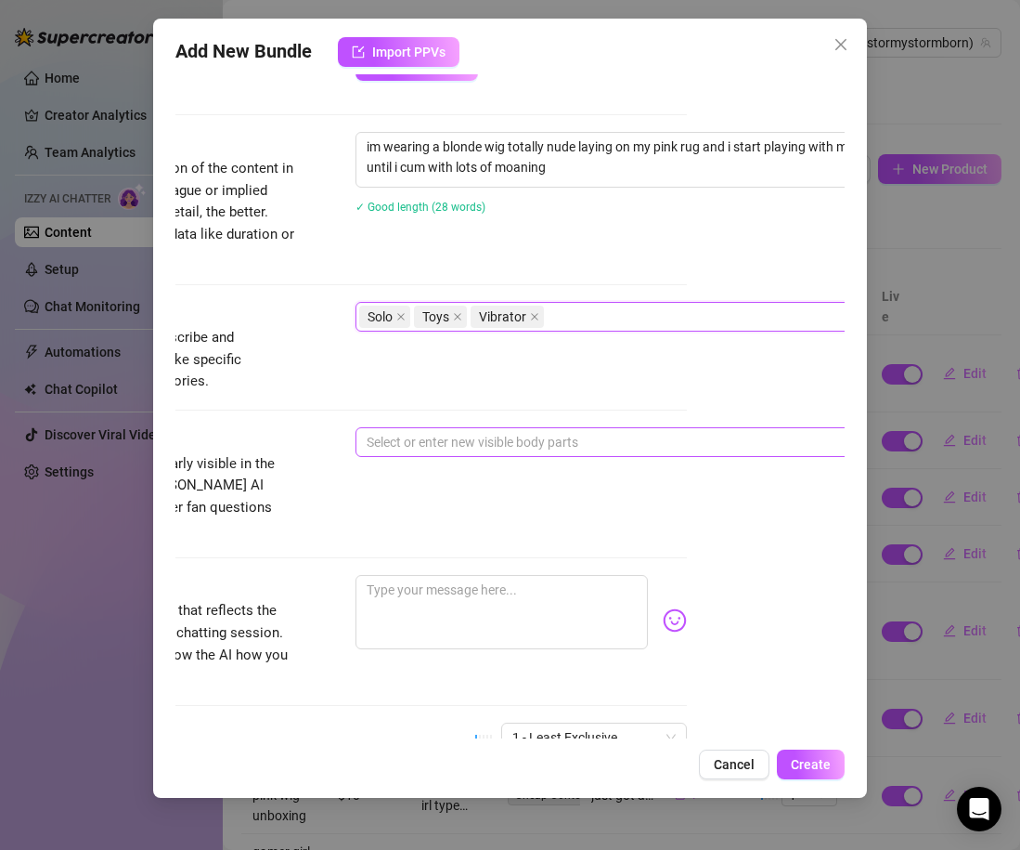
click at [433, 440] on div at bounding box center [670, 442] width 623 height 26
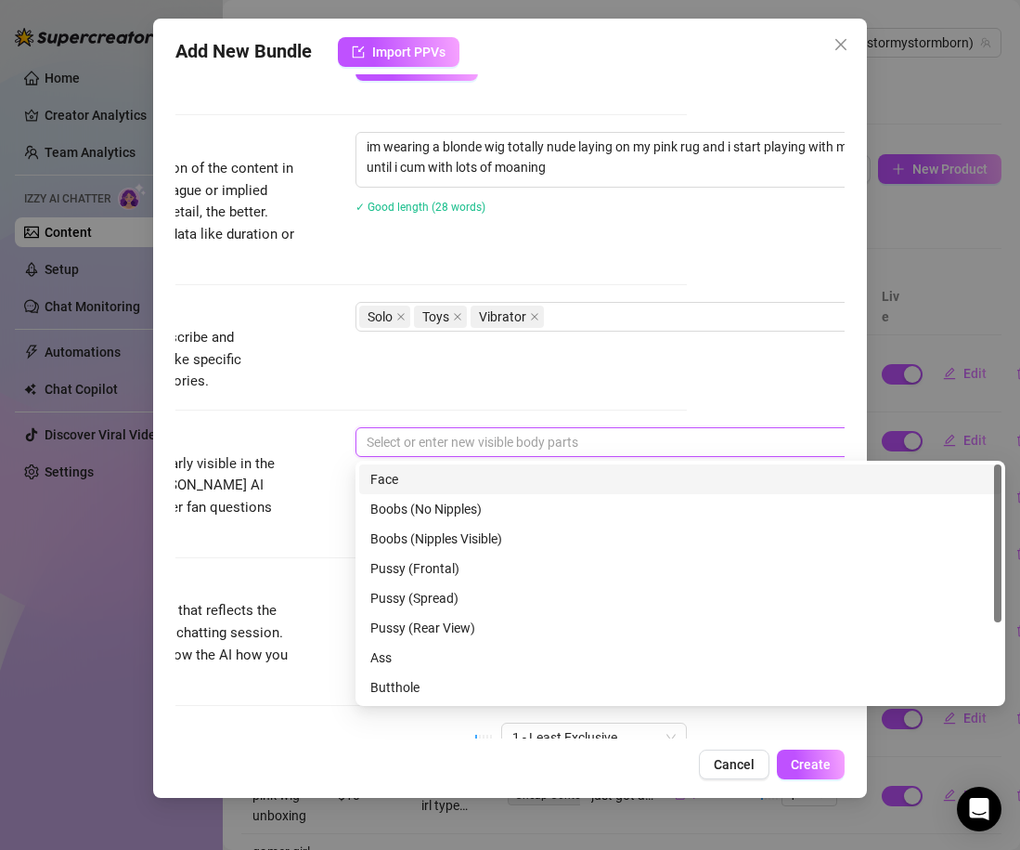
click at [429, 479] on div "Face" at bounding box center [680, 479] width 620 height 20
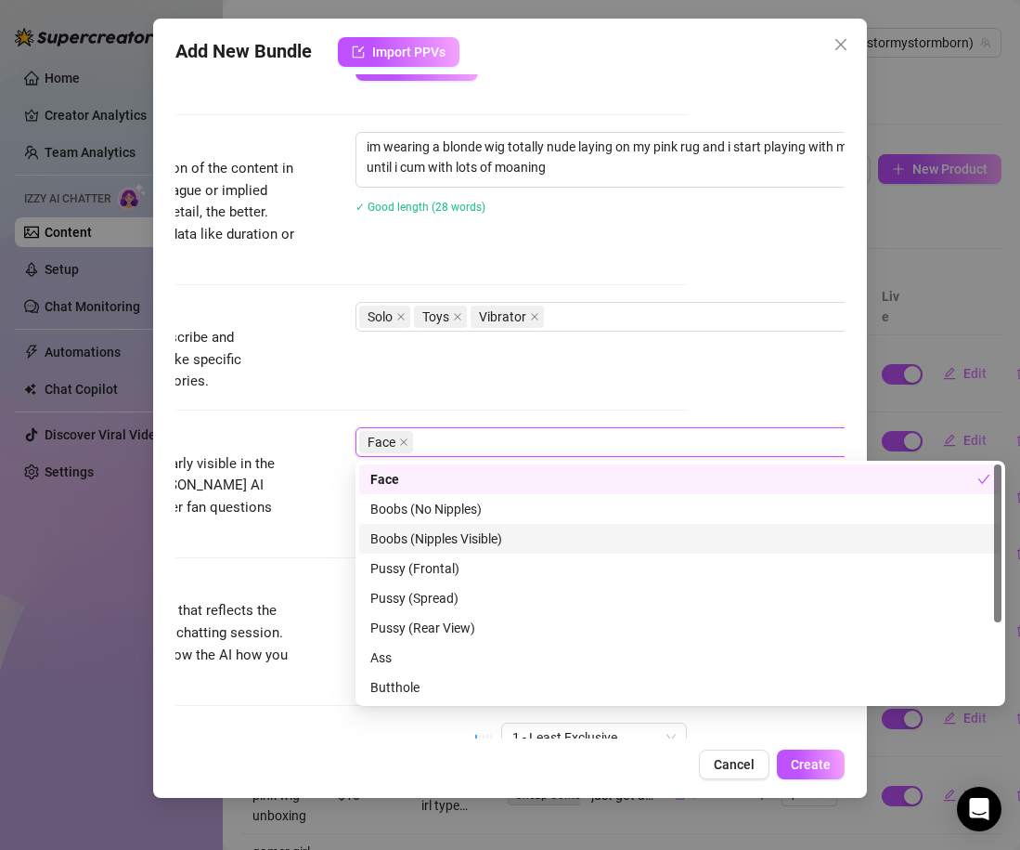
click at [441, 534] on div "Boobs (Nipples Visible)" at bounding box center [680, 538] width 620 height 20
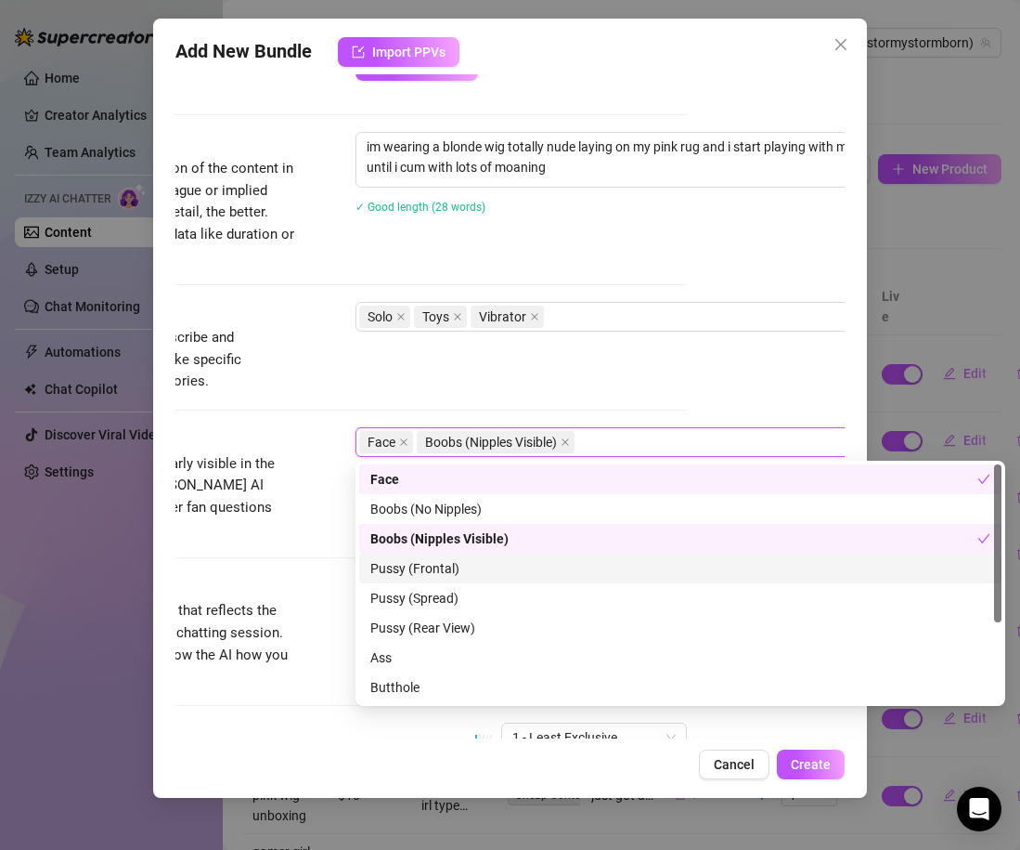
click at [446, 568] on div "Pussy (Frontal)" at bounding box center [680, 568] width 620 height 20
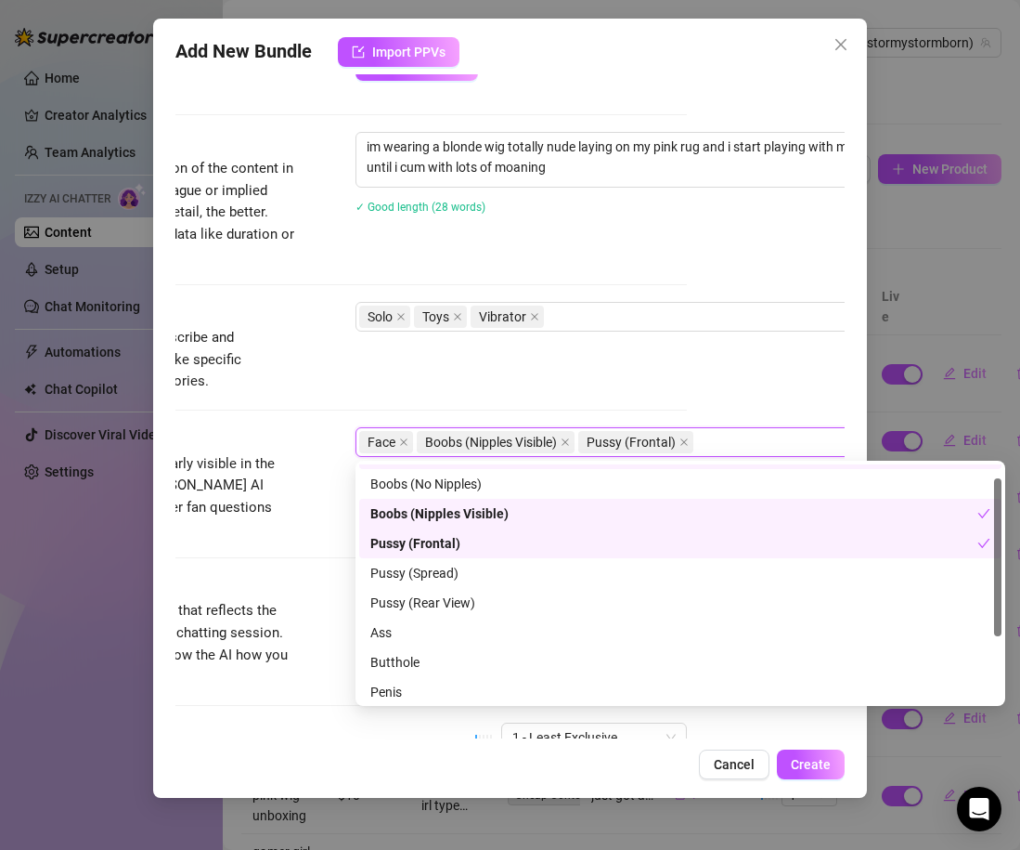
scroll to position [29, 0]
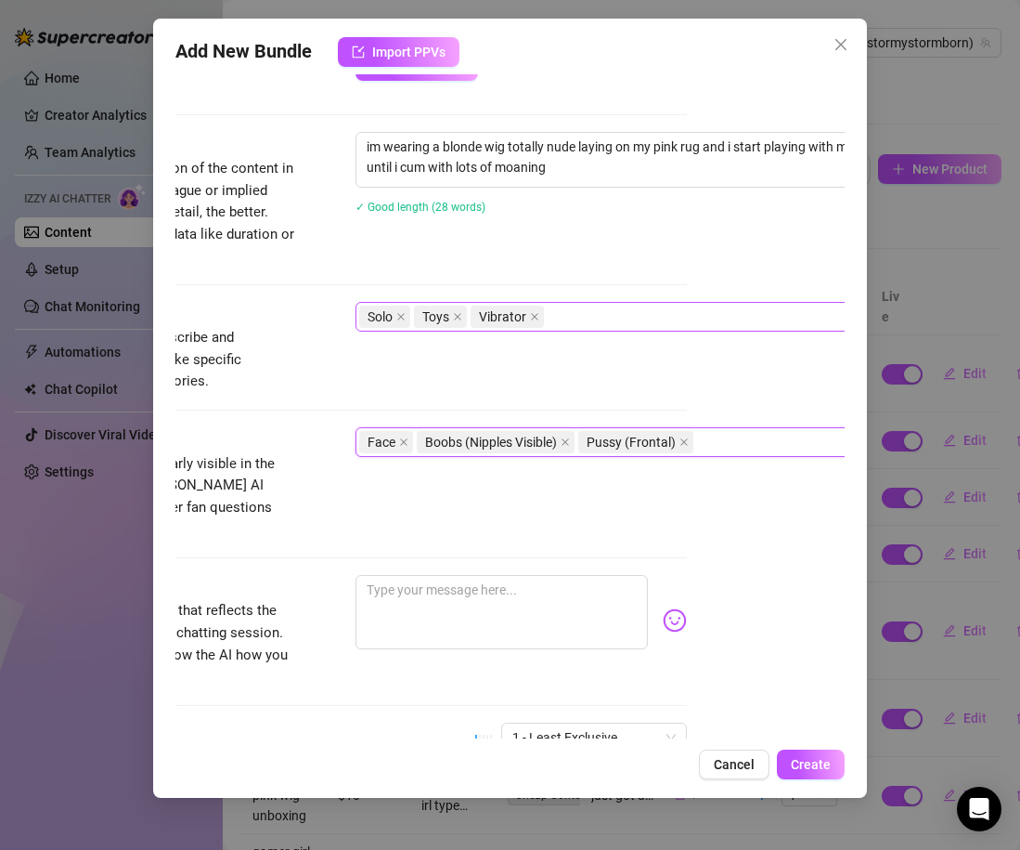
click at [565, 326] on div "Solo Toys Vibrator" at bounding box center [670, 317] width 623 height 26
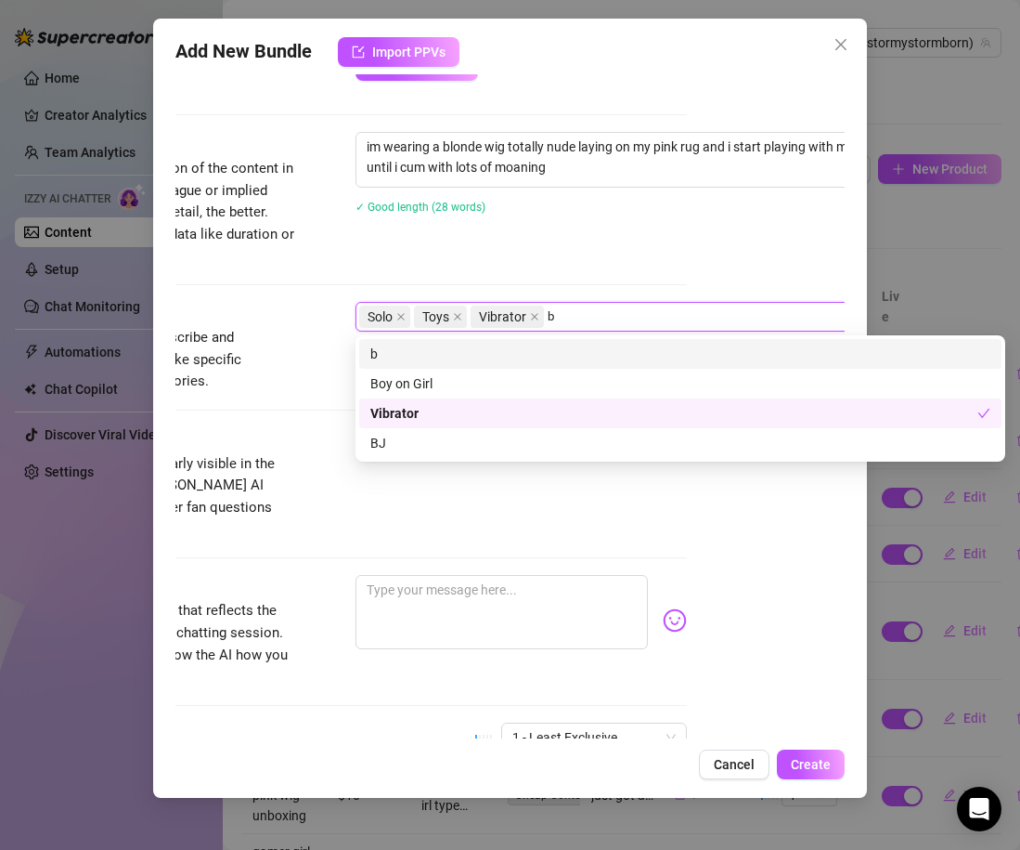
scroll to position [0, 0]
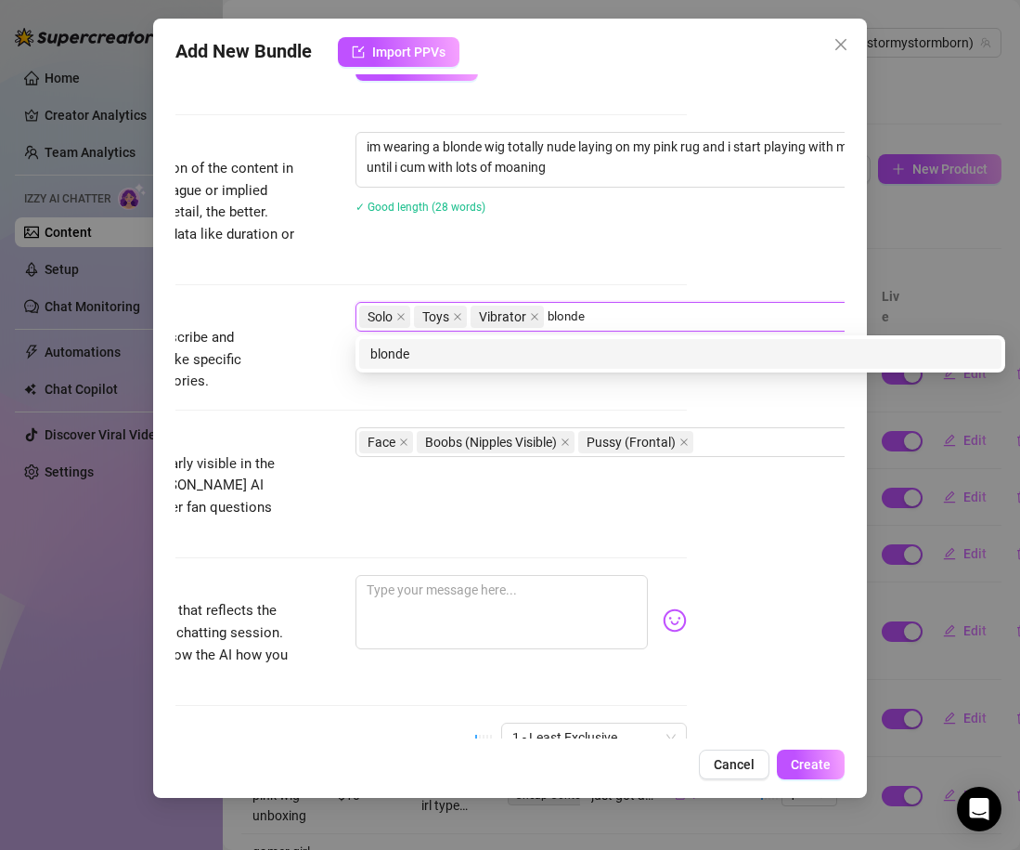
type input "blonde"
click at [439, 369] on div "blonde blonde" at bounding box center [681, 353] width 650 height 37
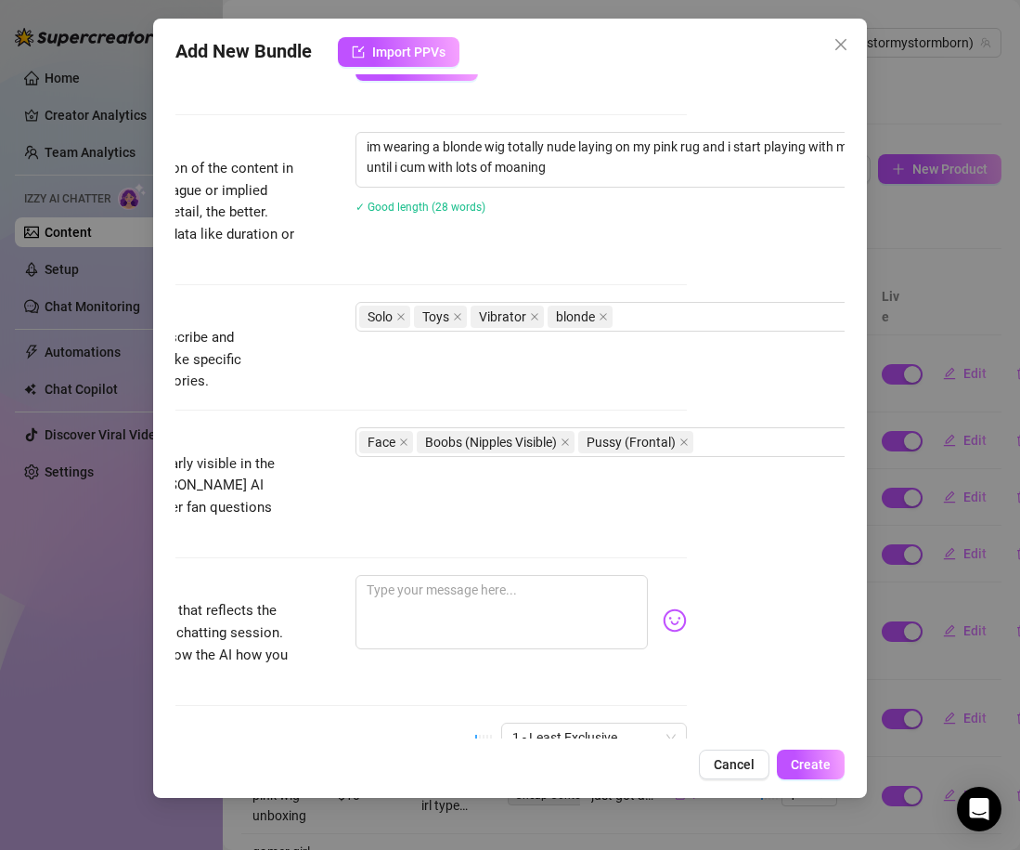
click at [261, 372] on span "Simple keywords that describe and summarize the content, like specific fetishes…" at bounding box center [157, 360] width 279 height 66
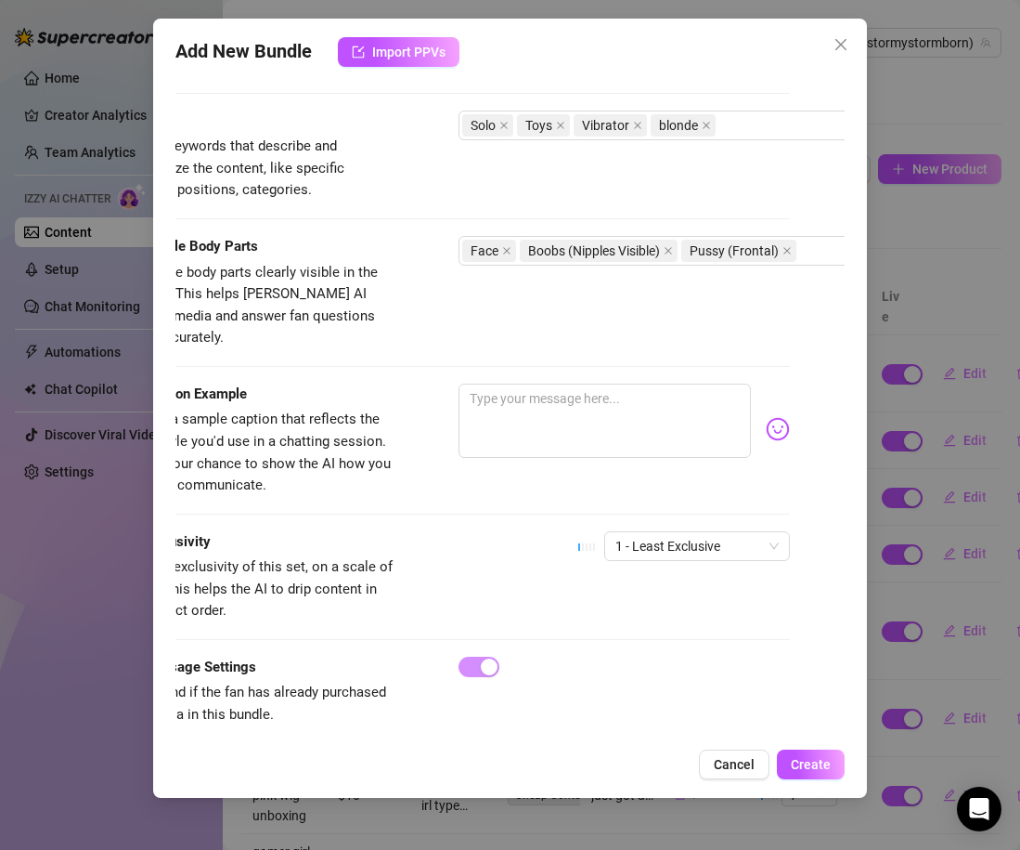
scroll to position [896, 51]
click at [480, 427] on textarea at bounding box center [608, 420] width 292 height 74
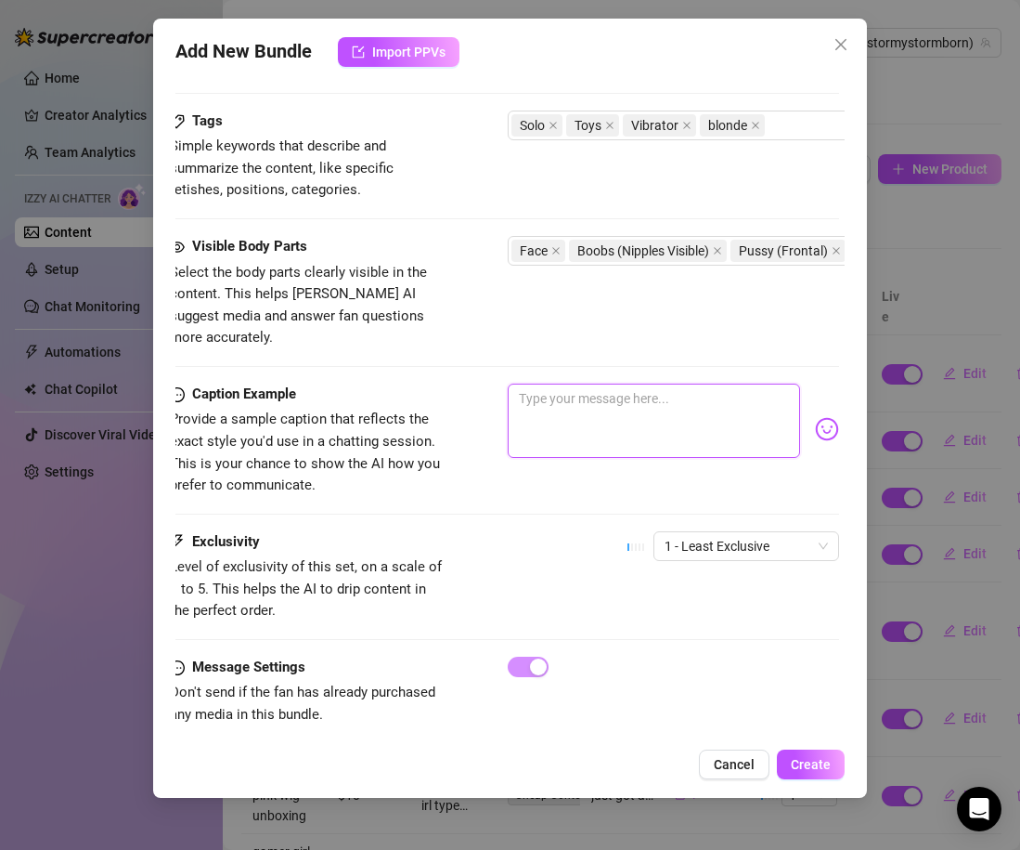
scroll to position [896, 0]
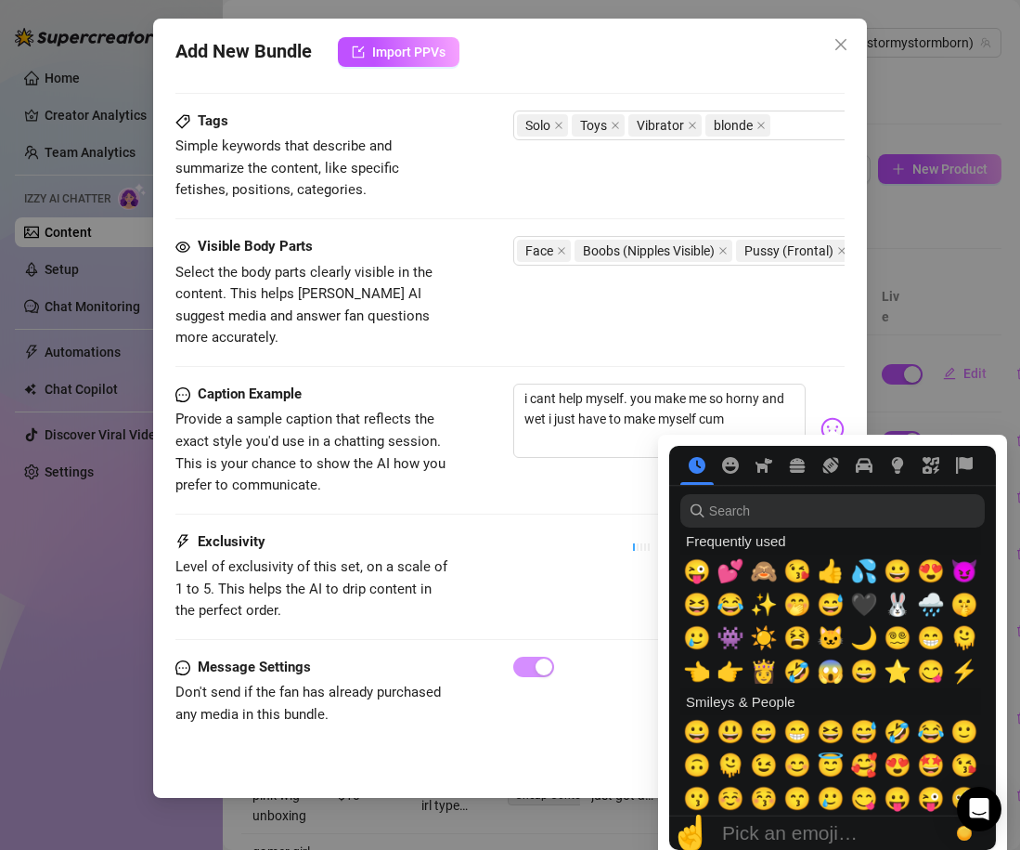
click at [829, 417] on img at bounding box center [833, 429] width 24 height 24
click at [856, 572] on span "💦" at bounding box center [865, 571] width 28 height 26
type textarea "i cant help myself. you make me so horny and wet i just have to make myself cum…"
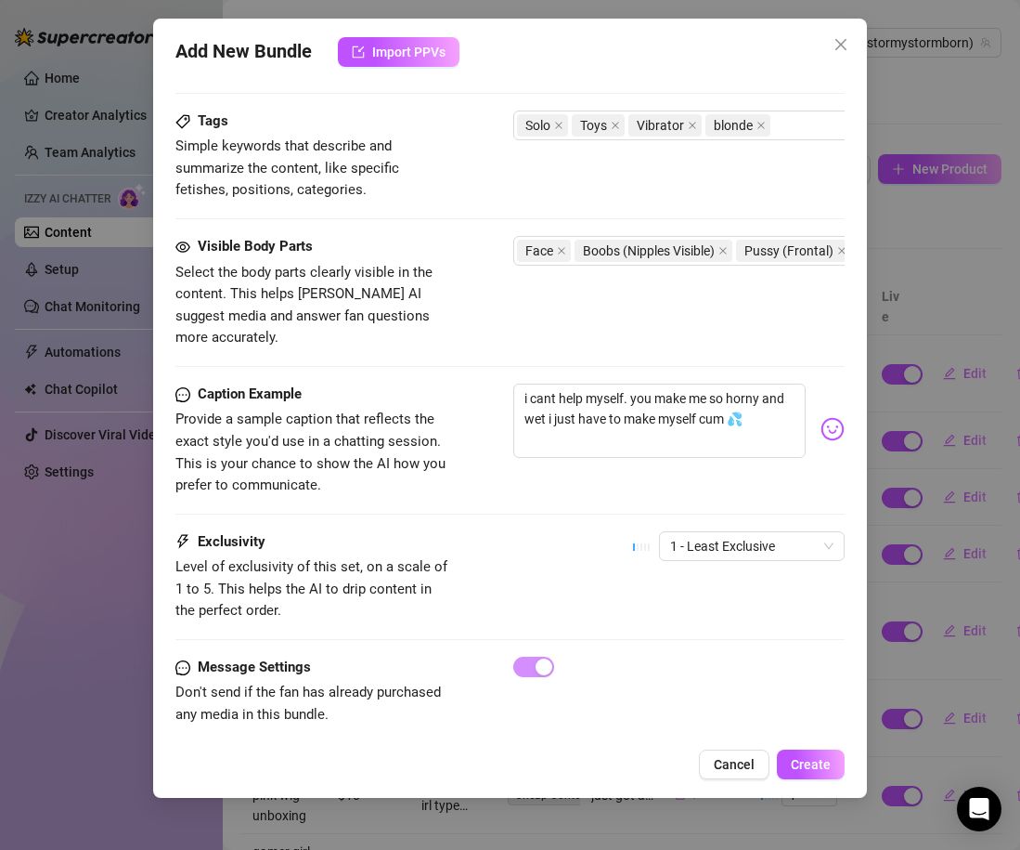
click at [572, 558] on div "Exclusivity Level of exclusivity of this set, on a scale of 1 to 5. This helps …" at bounding box center [509, 576] width 669 height 91
click at [737, 535] on span "1 - Least Exclusive" at bounding box center [751, 546] width 163 height 28
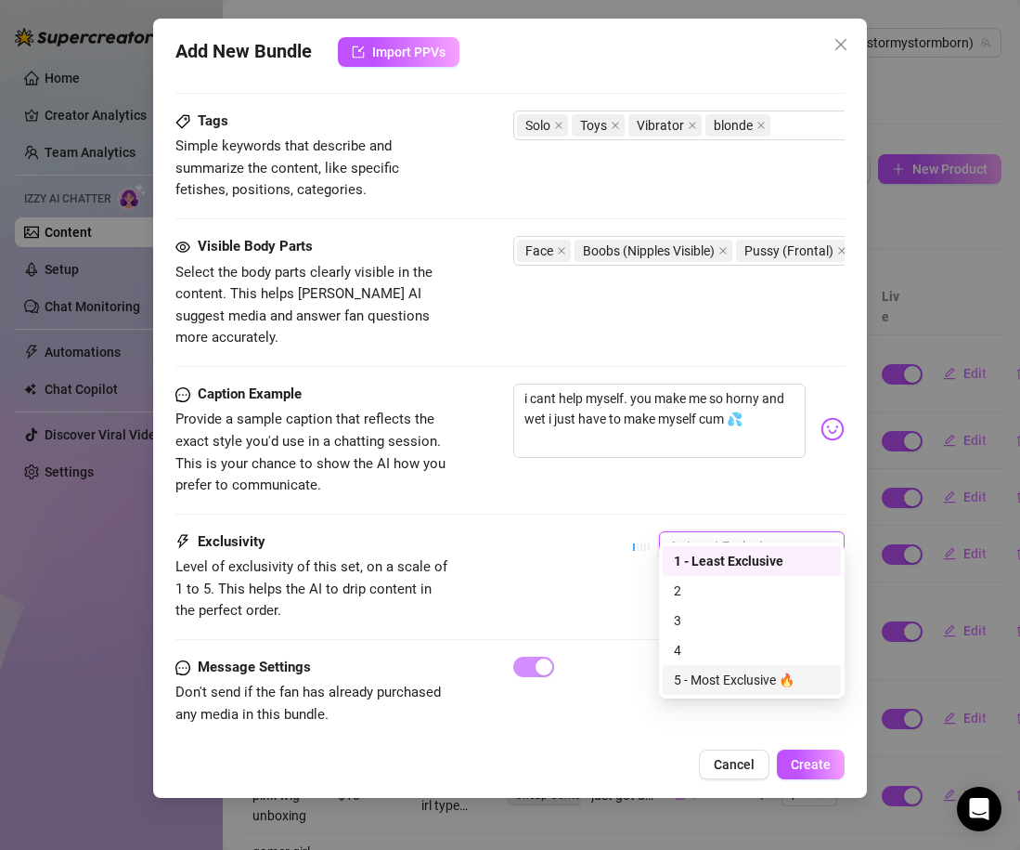
click at [721, 669] on div "5 - Most Exclusive 🔥" at bounding box center [752, 679] width 156 height 20
click at [705, 532] on span "5 - Most Exclusive 🔥" at bounding box center [751, 546] width 163 height 28
click at [706, 644] on div "4" at bounding box center [752, 650] width 156 height 20
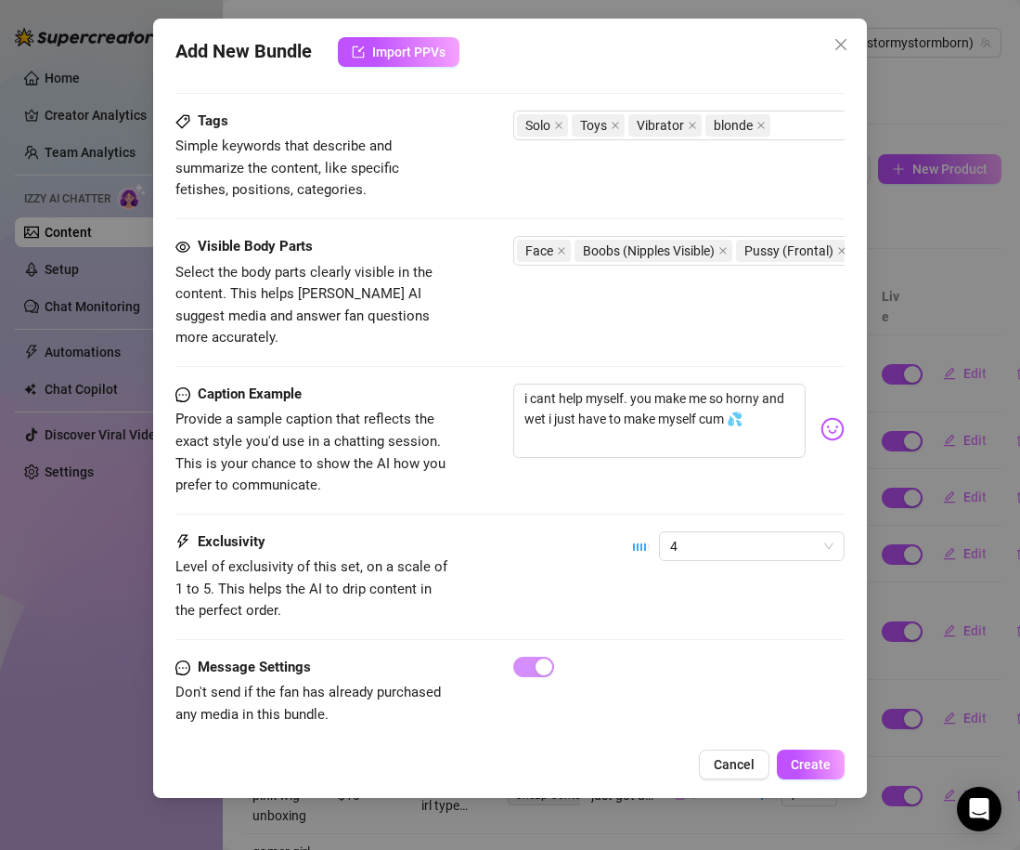
click at [566, 588] on div "Exclusivity Level of exclusivity of this set, on a scale of 1 to 5. This helps …" at bounding box center [509, 576] width 669 height 91
click at [829, 769] on span "Create" at bounding box center [811, 764] width 40 height 15
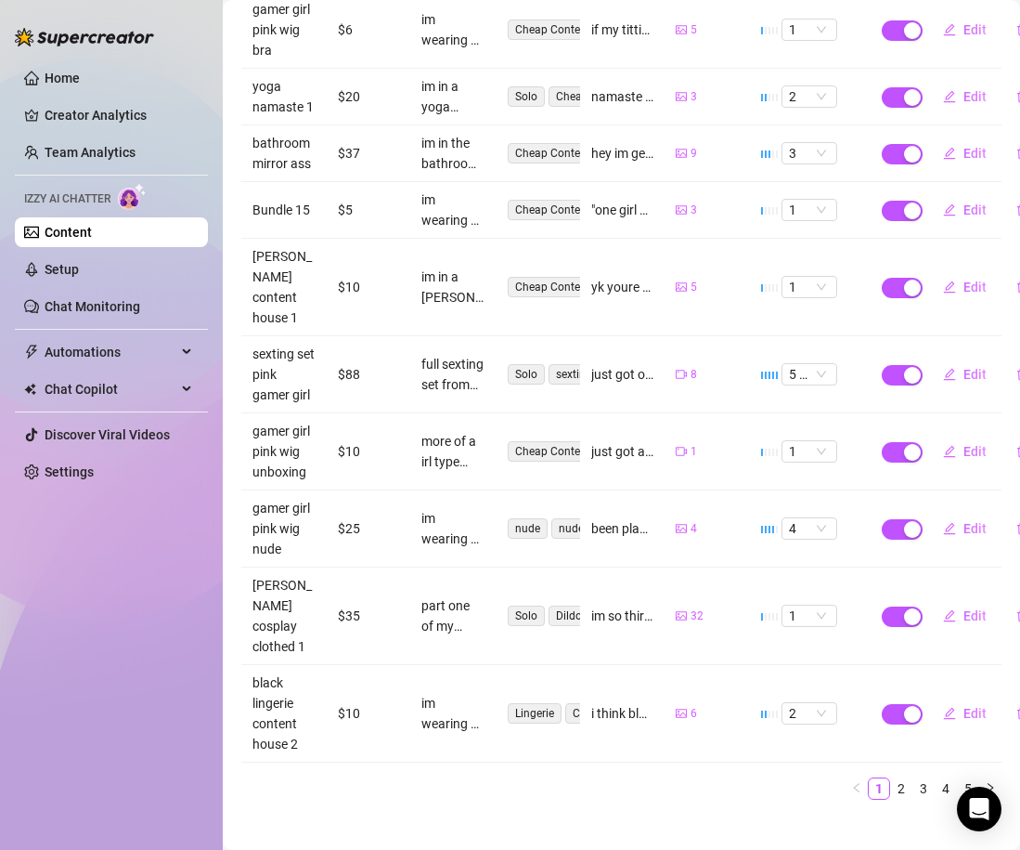
scroll to position [0, 0]
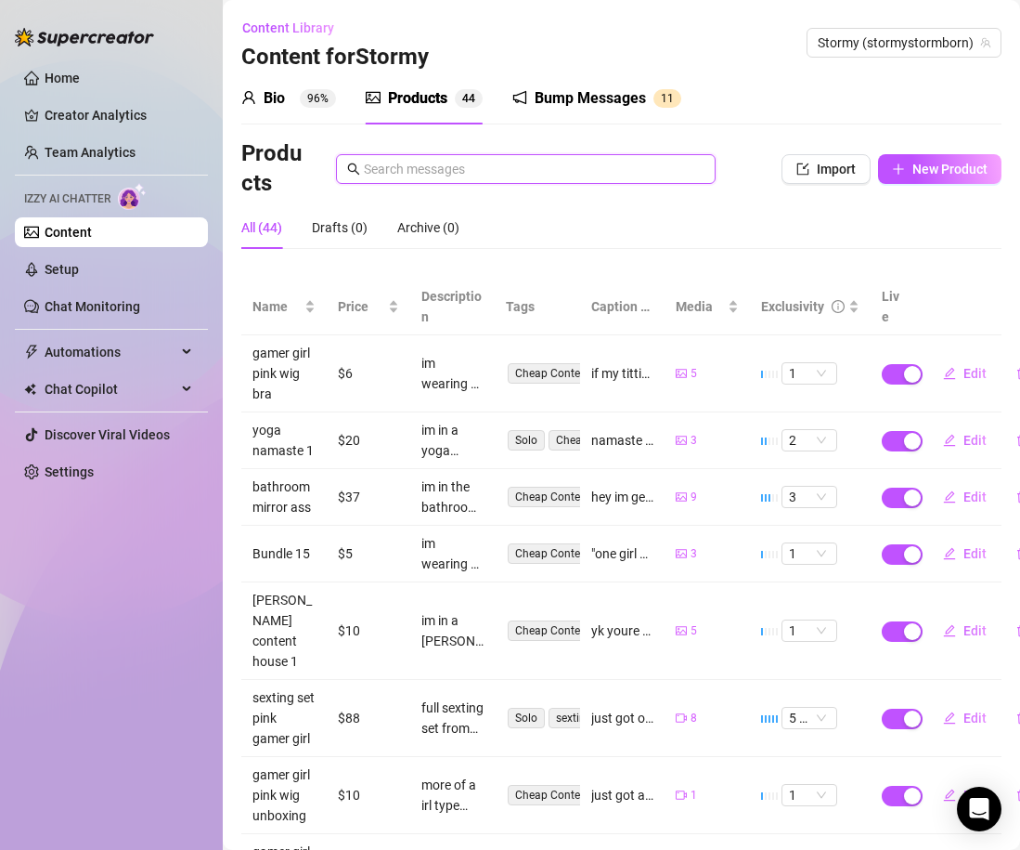
click at [376, 167] on input "text" at bounding box center [534, 169] width 341 height 20
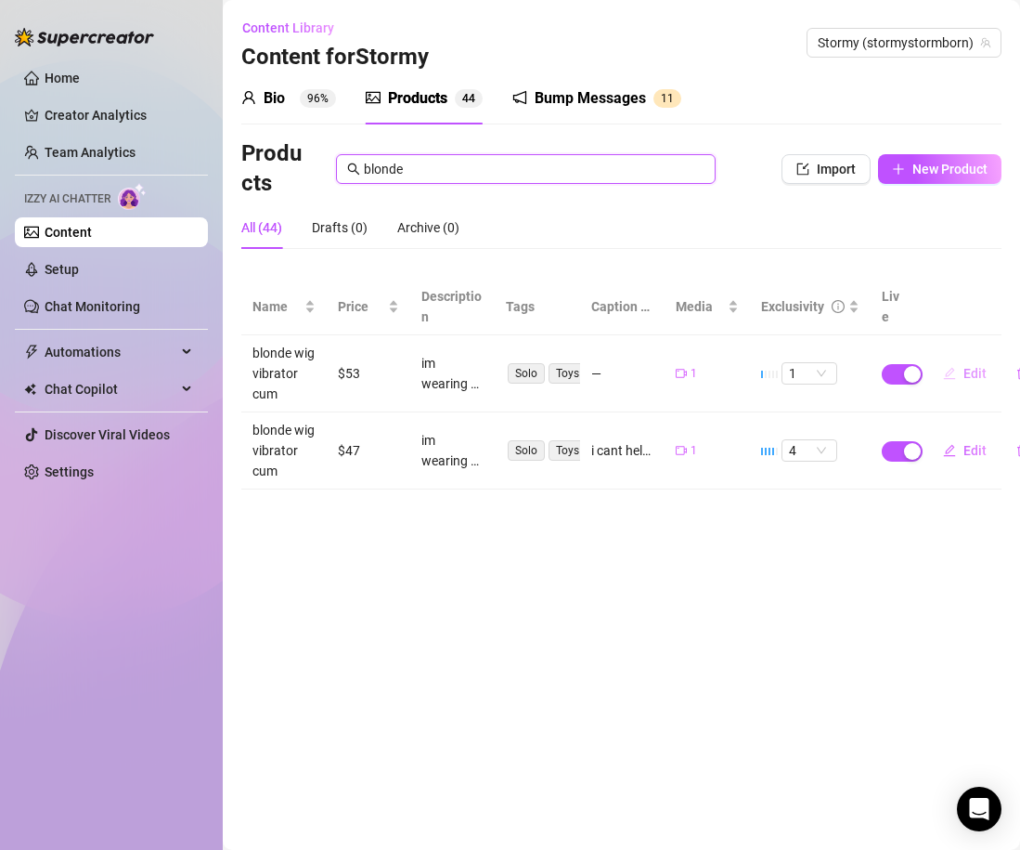
type input "blonde"
click at [969, 381] on span "Edit" at bounding box center [975, 373] width 23 height 15
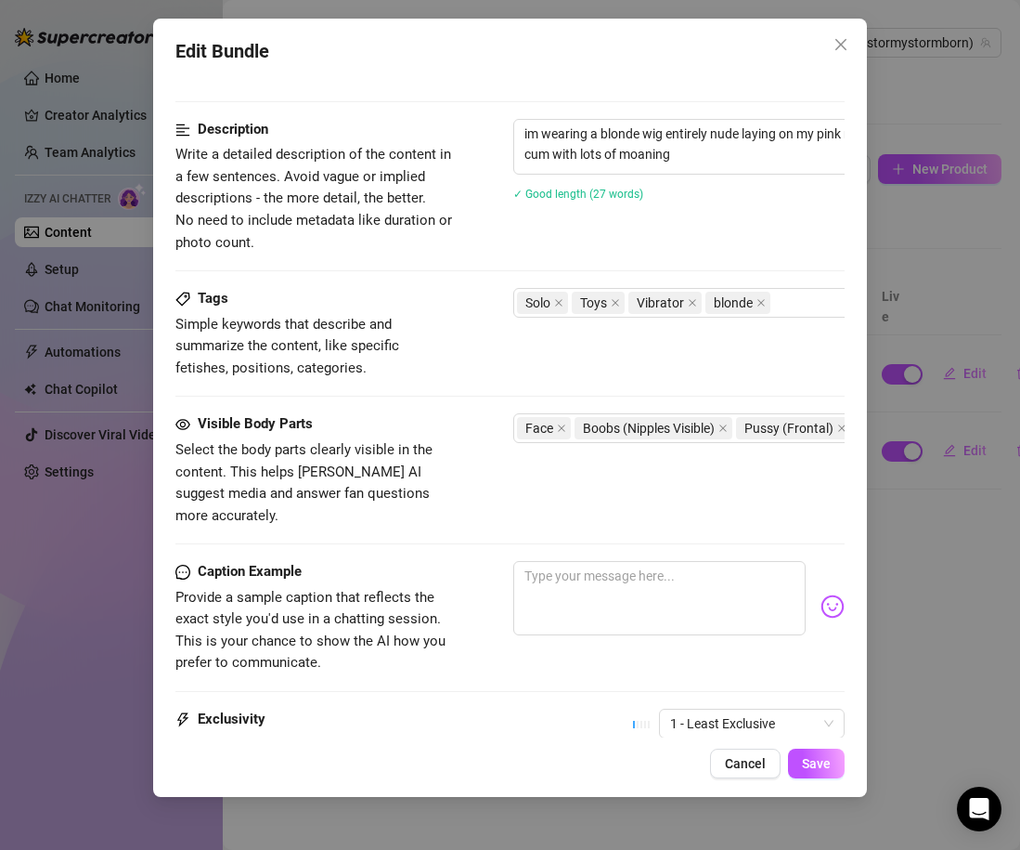
scroll to position [896, 0]
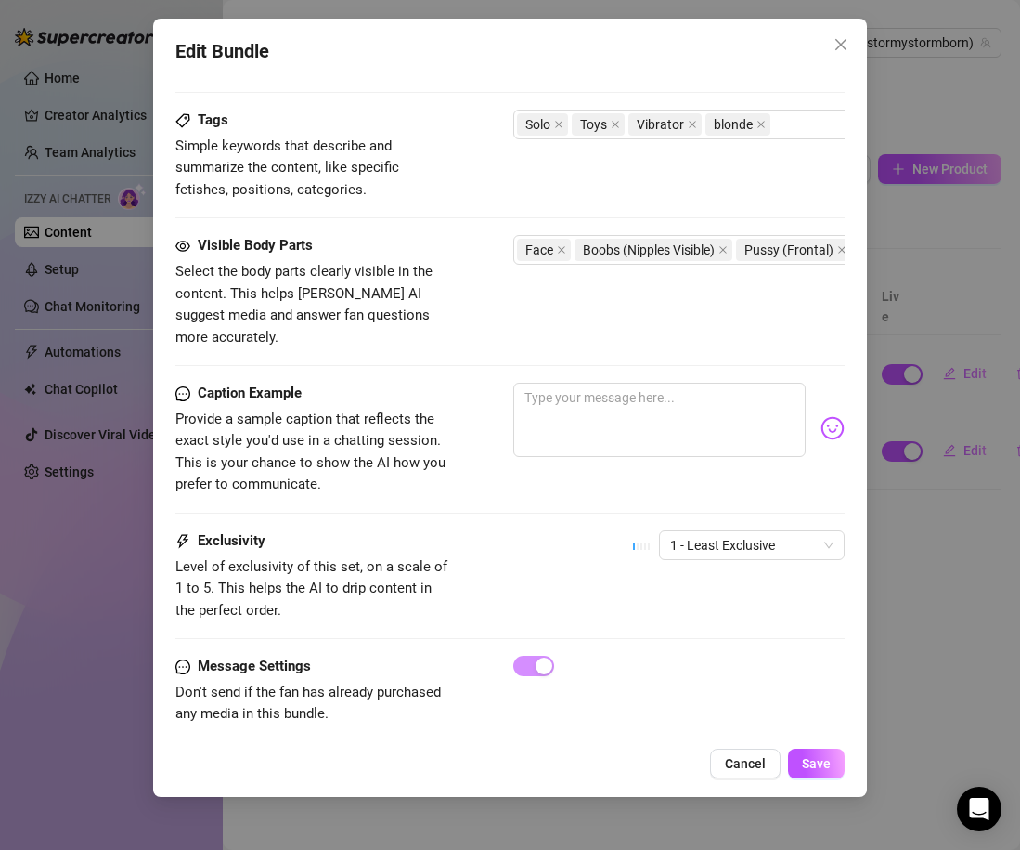
click at [702, 540] on div "1 - Least Exclusive" at bounding box center [739, 553] width 212 height 46
click at [702, 539] on div "1 - Least Exclusive" at bounding box center [739, 553] width 212 height 46
click at [702, 531] on span "1 - Least Exclusive" at bounding box center [751, 545] width 163 height 28
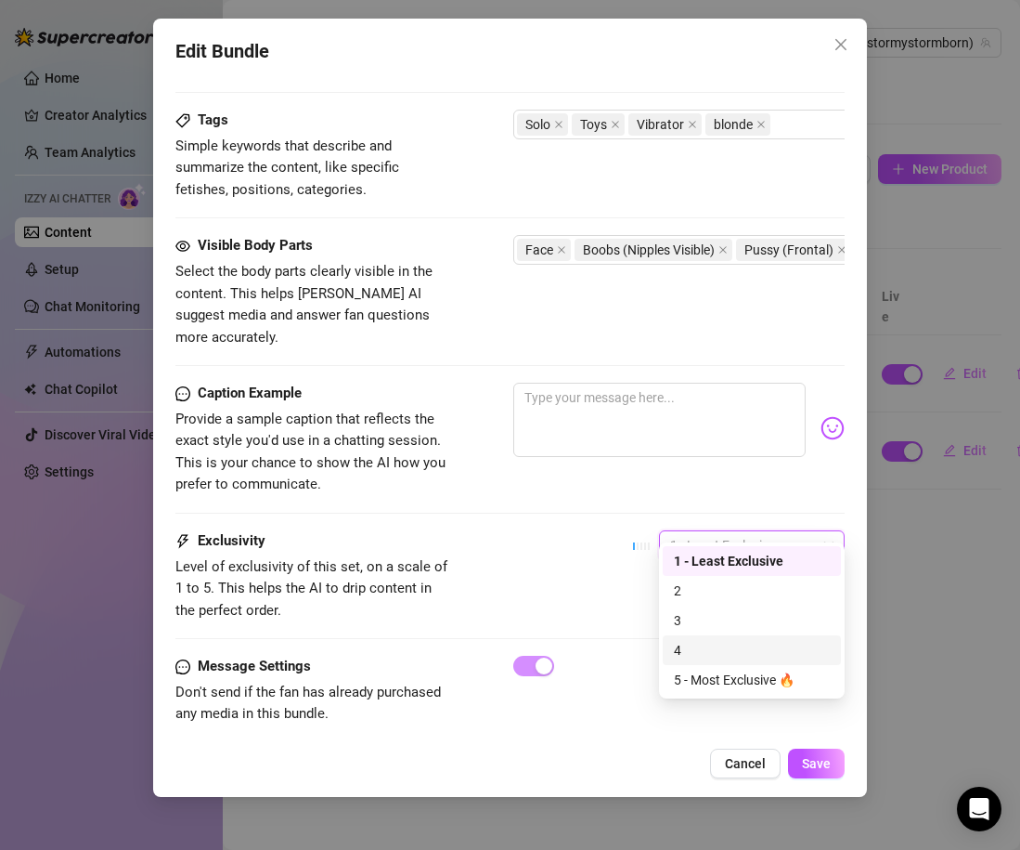
click at [703, 649] on div "4" at bounding box center [752, 650] width 156 height 20
click at [528, 563] on div "Exclusivity Level of exclusivity of this set, on a scale of 1 to 5. This helps …" at bounding box center [509, 575] width 669 height 91
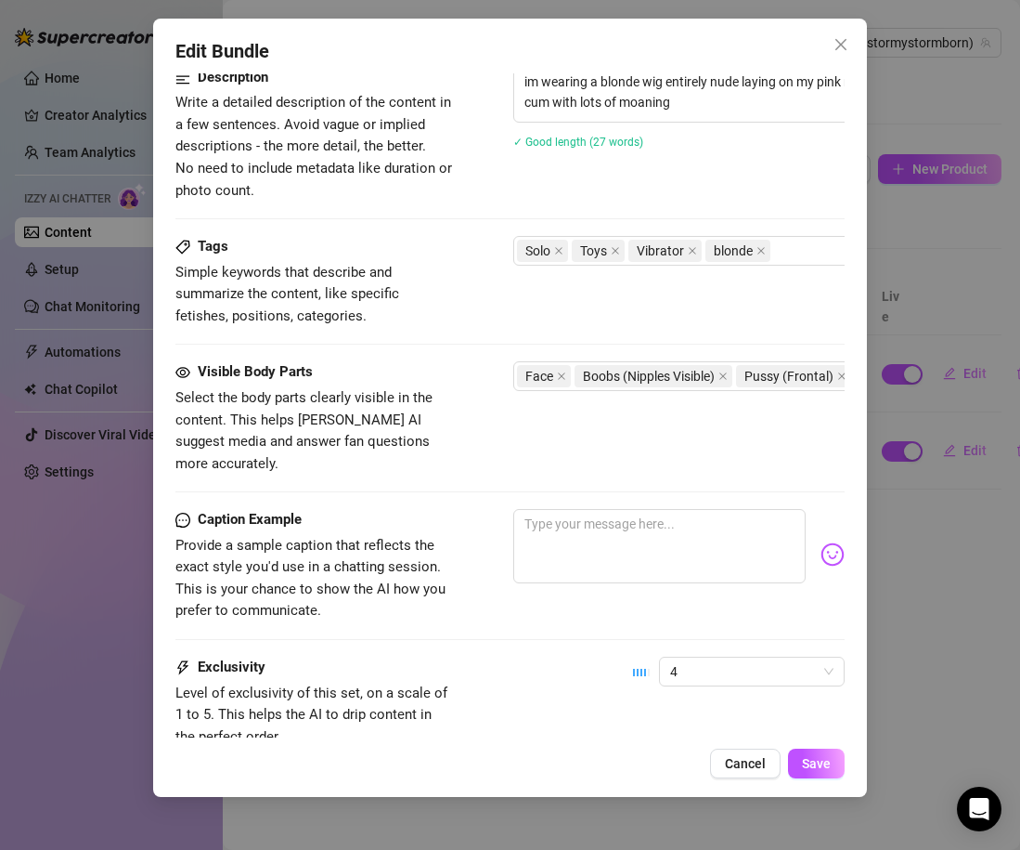
scroll to position [765, 0]
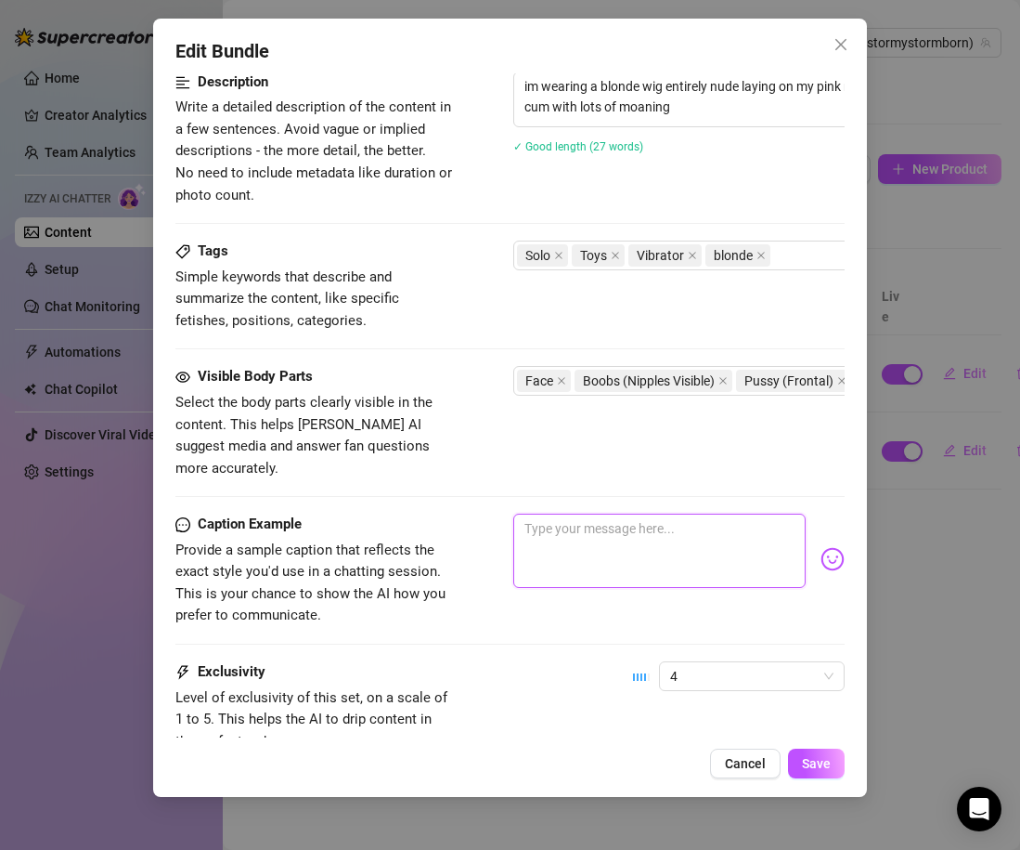
click at [528, 562] on textarea at bounding box center [659, 550] width 292 height 74
click at [720, 513] on textarea "i love playing with my little toys and i want you to cum play with me too" at bounding box center [659, 550] width 292 height 74
click at [721, 549] on textarea "i love playing with my little toys i want you to cum play with me too" at bounding box center [659, 550] width 292 height 74
type textarea "i love playing with my little toys i want you to cum play with me too"
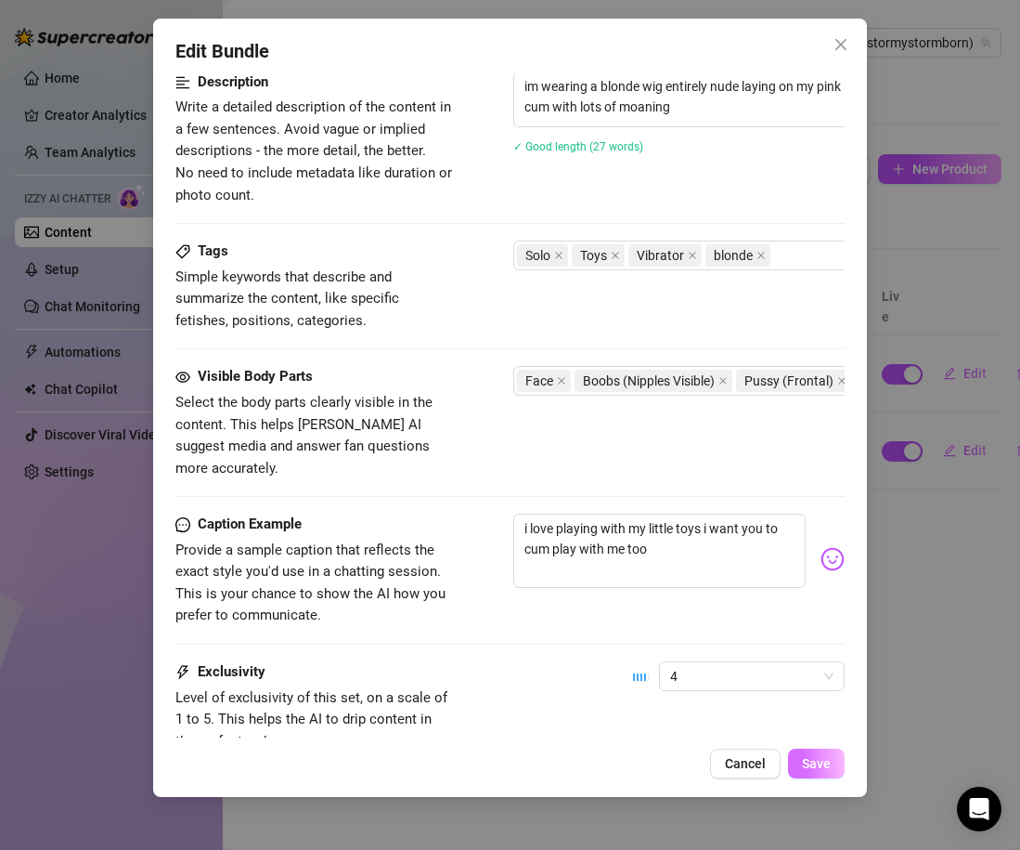
click at [820, 756] on span "Save" at bounding box center [816, 763] width 29 height 15
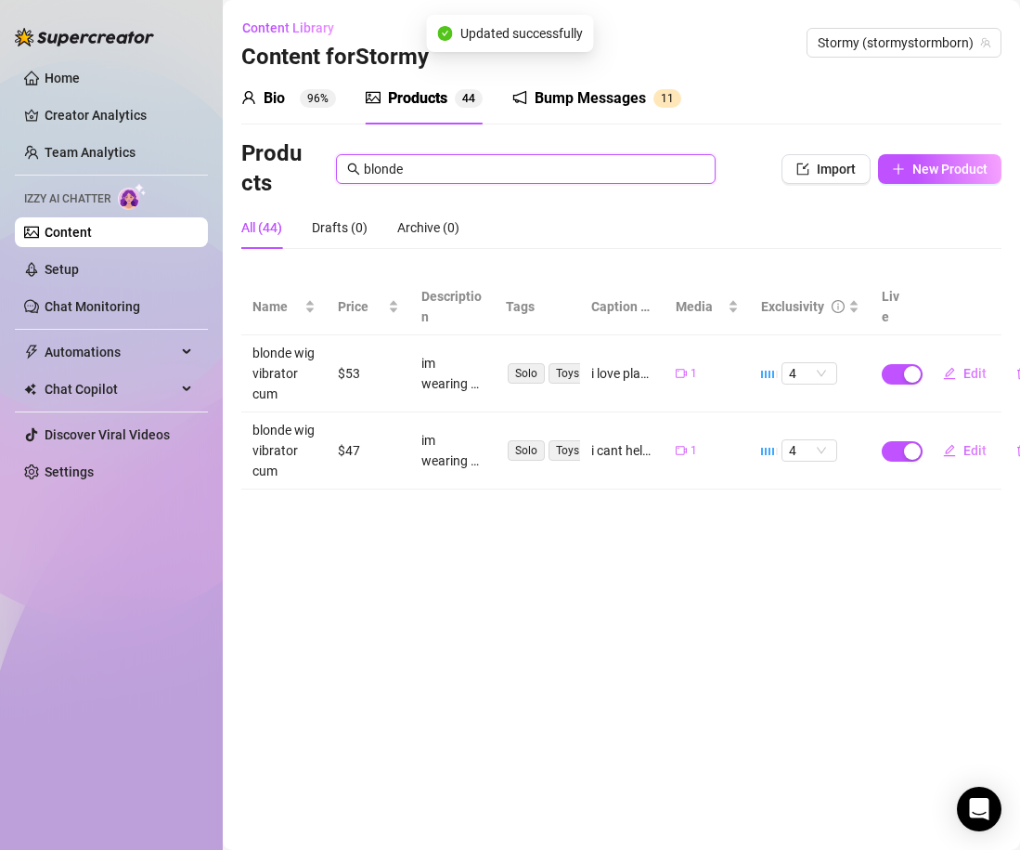
click at [422, 162] on input "blonde" at bounding box center [534, 169] width 341 height 20
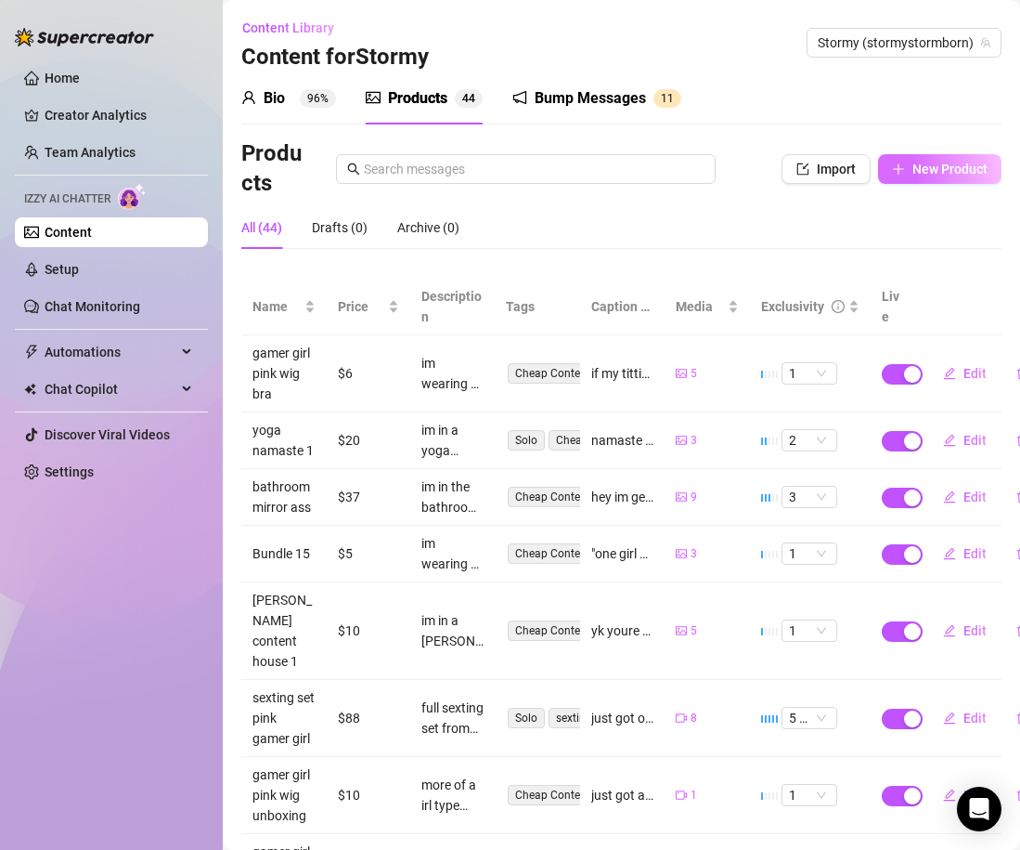
click at [921, 176] on button "New Product" at bounding box center [939, 169] width 123 height 30
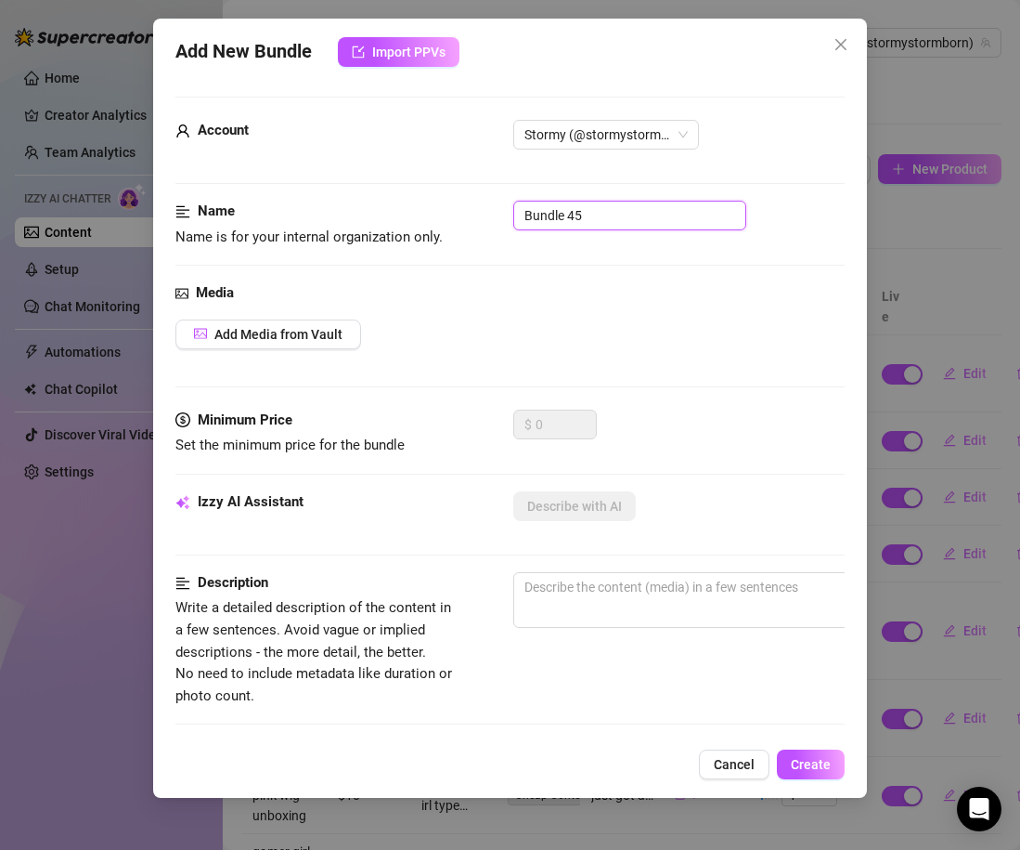
click at [583, 219] on input "Bundle 45" at bounding box center [629, 216] width 233 height 30
type input "blonde wig dildo"
click at [239, 334] on span "Add Media from Vault" at bounding box center [278, 334] width 128 height 15
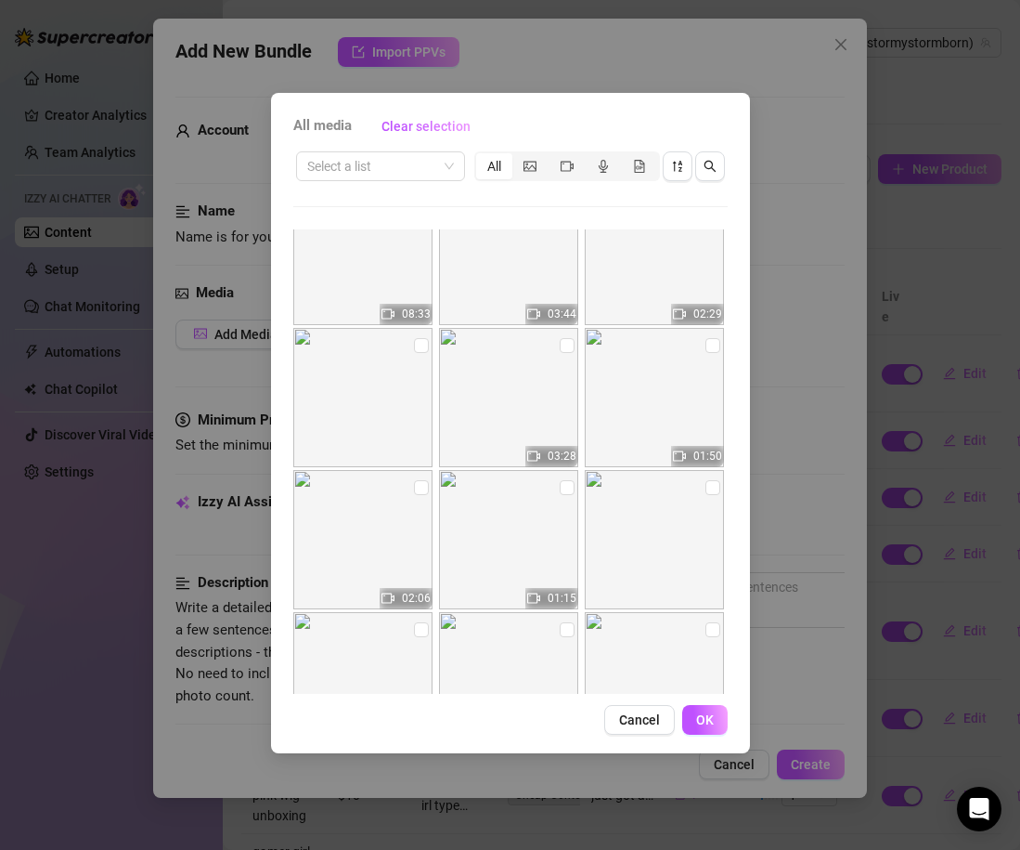
scroll to position [8282, 0]
click at [414, 496] on input "checkbox" at bounding box center [421, 489] width 15 height 15
checkbox input "true"
click at [718, 717] on button "OK" at bounding box center [704, 720] width 45 height 30
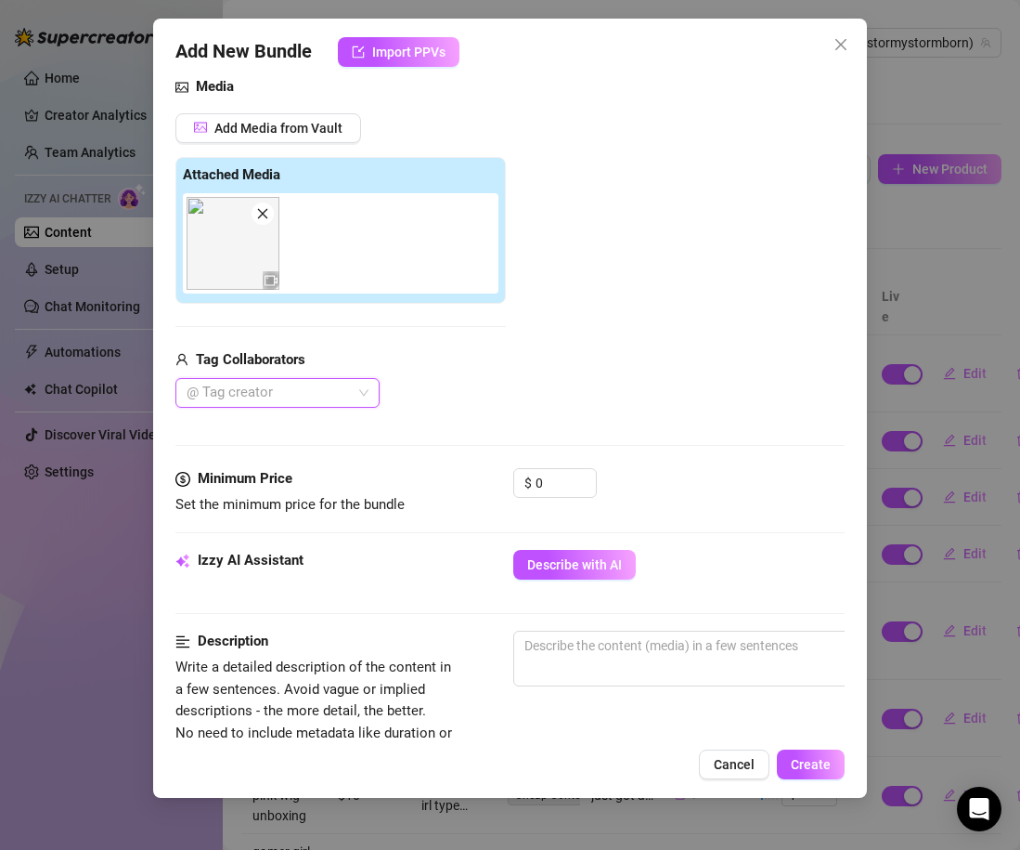
scroll to position [209, 0]
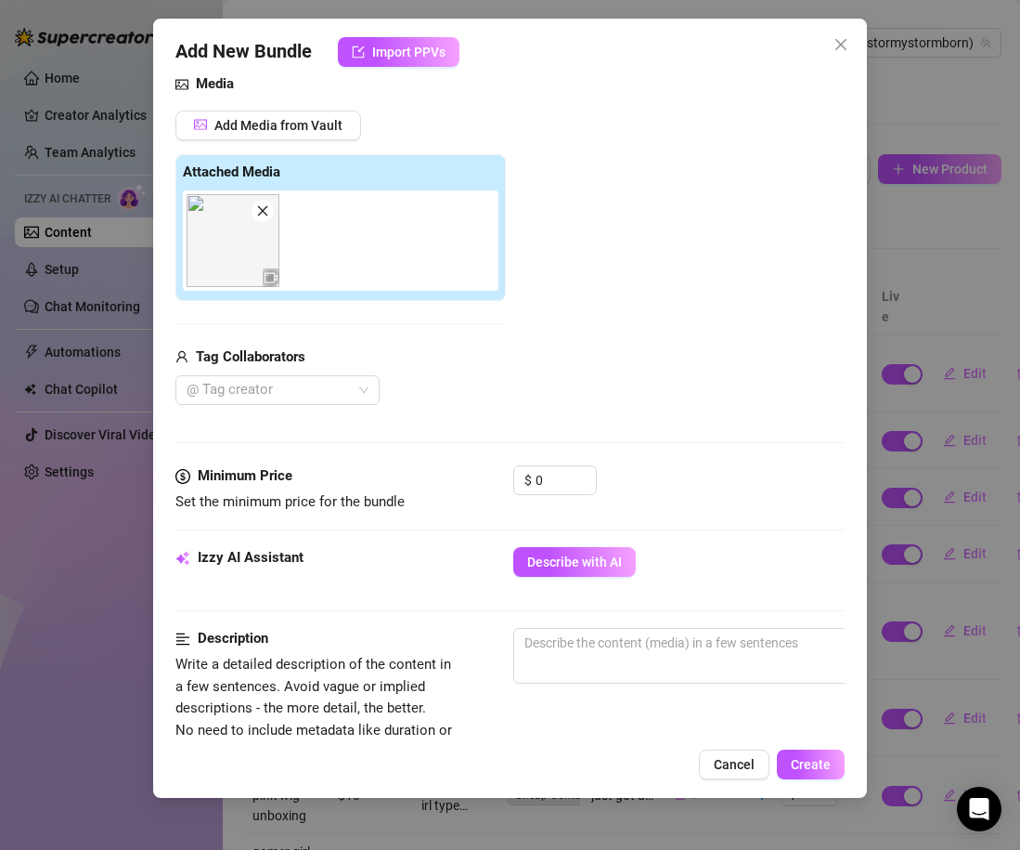
click at [562, 456] on div "Media Add Media from Vault Attached Media Tag Collaborators @ Tag creator" at bounding box center [509, 269] width 669 height 392
click at [562, 470] on input "0" at bounding box center [566, 480] width 60 height 28
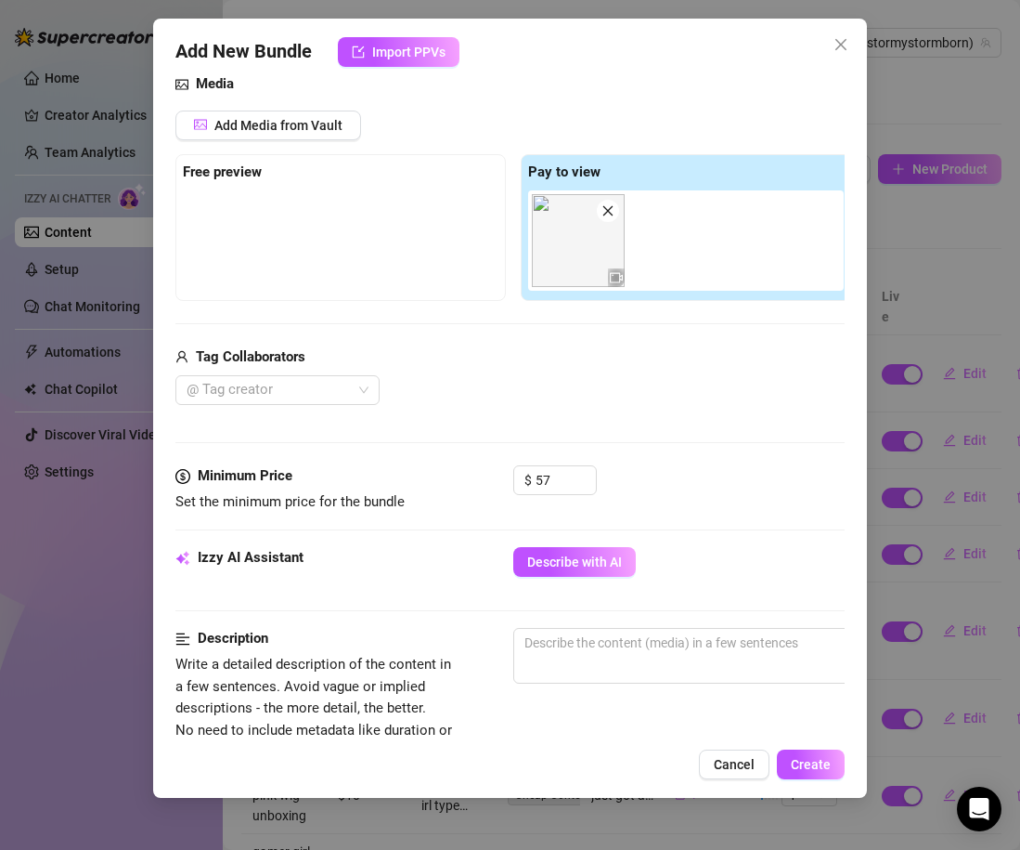
click at [698, 519] on div "Minimum Price Set the minimum price for the bundle $ 57" at bounding box center [509, 506] width 669 height 82
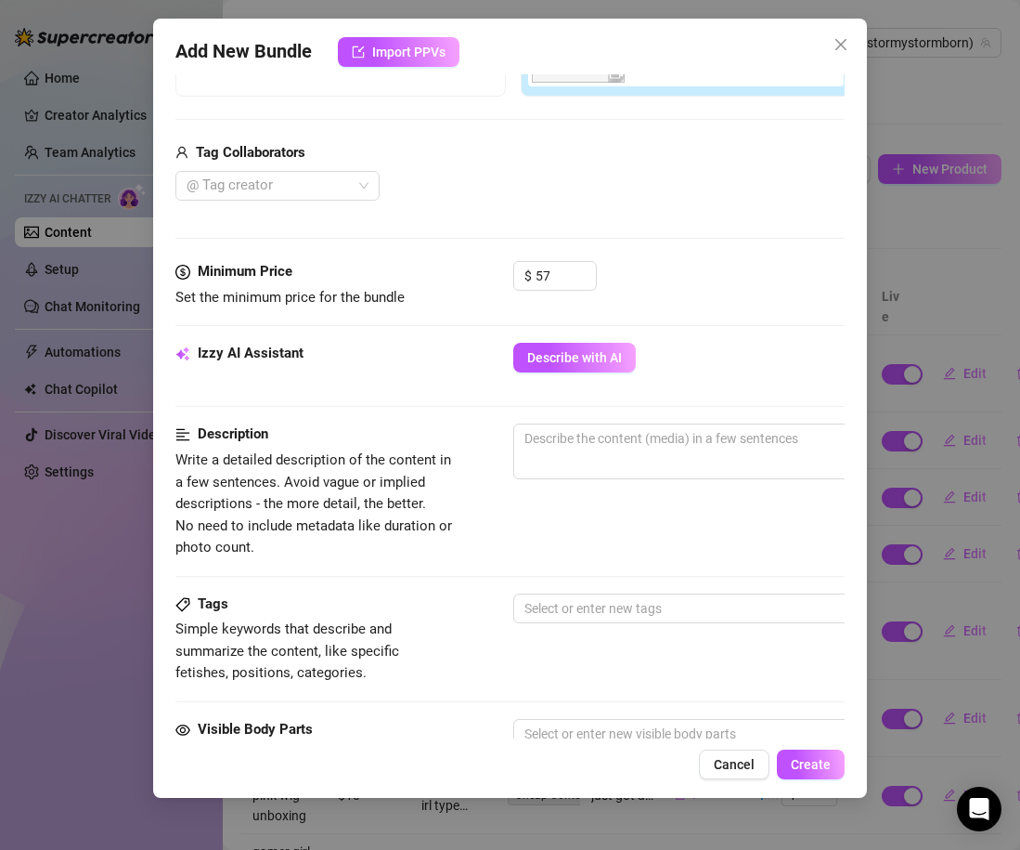
scroll to position [438, 0]
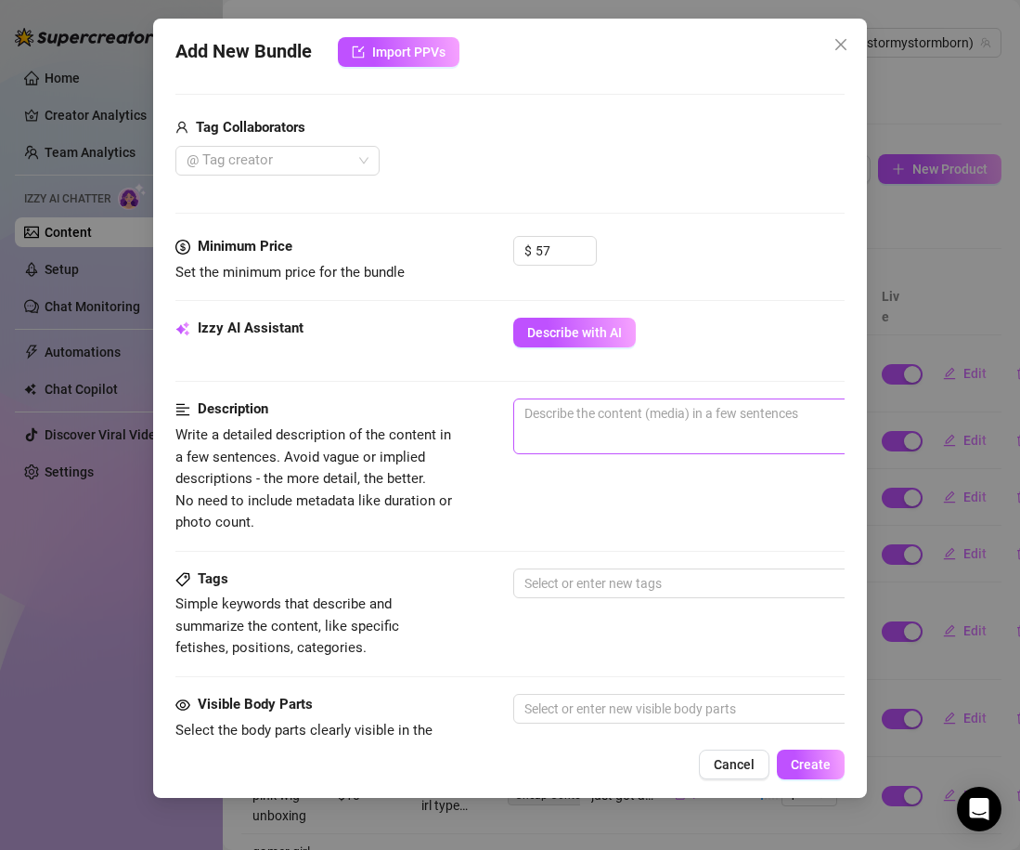
click at [618, 429] on span "0 / 1000" at bounding box center [838, 426] width 650 height 56
click at [605, 409] on textarea at bounding box center [838, 413] width 648 height 28
click at [566, 250] on input "57" at bounding box center [566, 251] width 60 height 28
type input "43"
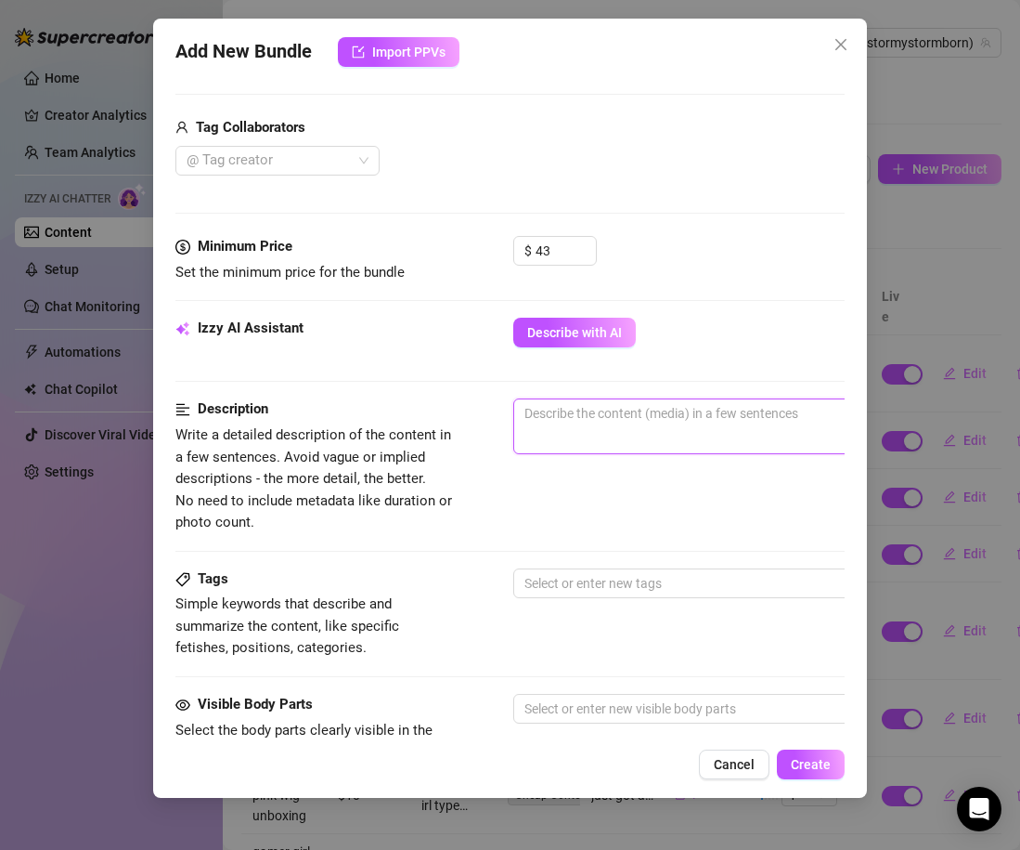
click at [657, 416] on textarea at bounding box center [838, 413] width 648 height 28
type textarea "i"
paste textarea "im wearing a blonde wig totally nude laying on my pink rug and i start playing …"
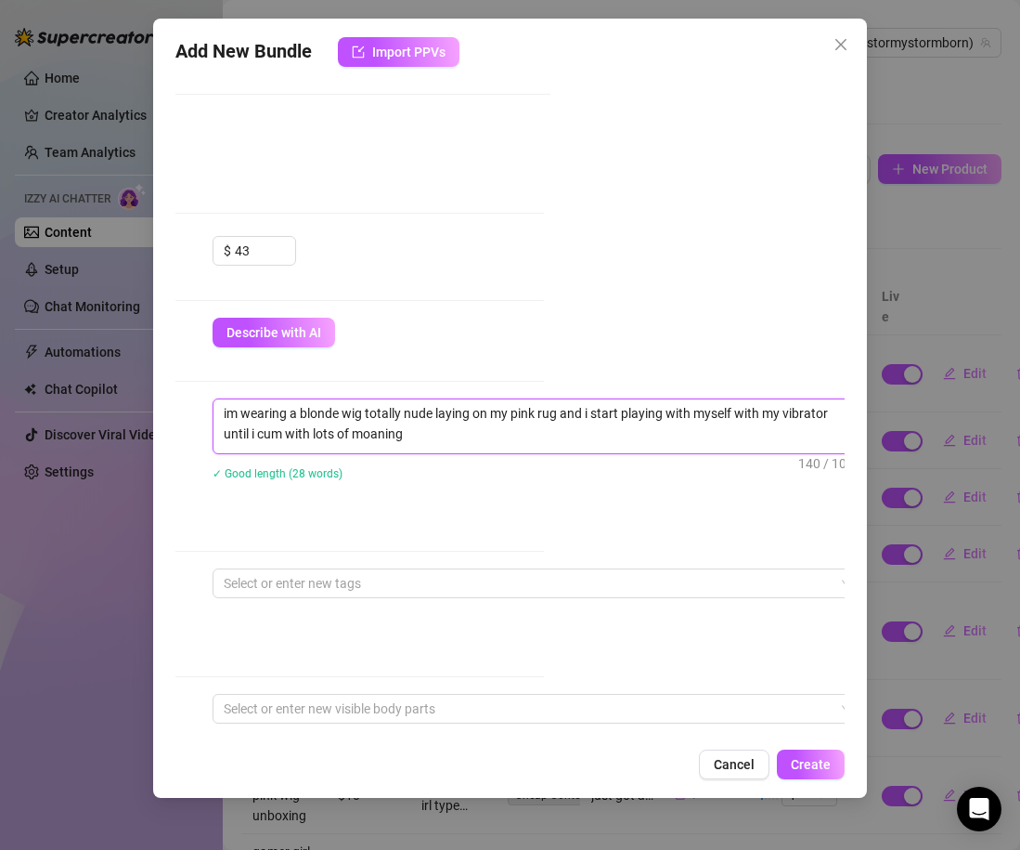
scroll to position [438, 318]
click at [810, 413] on textarea "im wearing a blonde wig totally nude laying on my pink rug and i start playing …" at bounding box center [521, 423] width 648 height 48
click at [680, 427] on textarea "im wearing a blonde wig totally nude laying on my pink rug and i start playing …" at bounding box center [521, 423] width 648 height 48
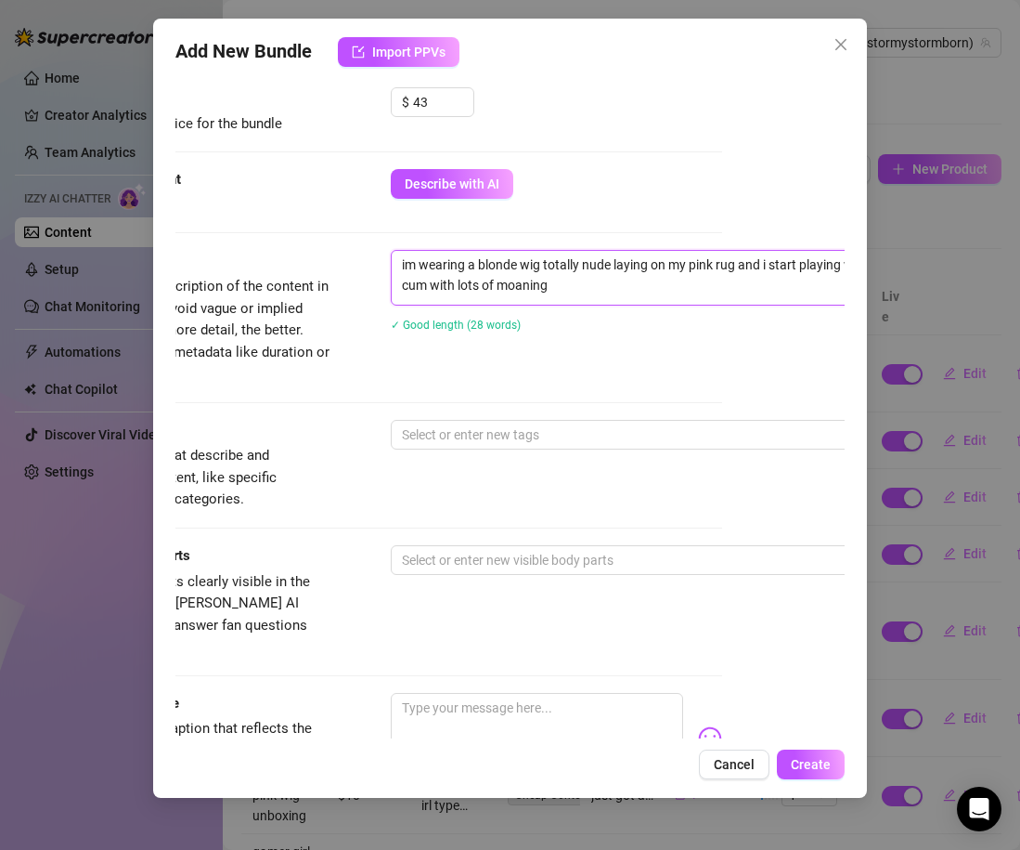
scroll to position [623, 120]
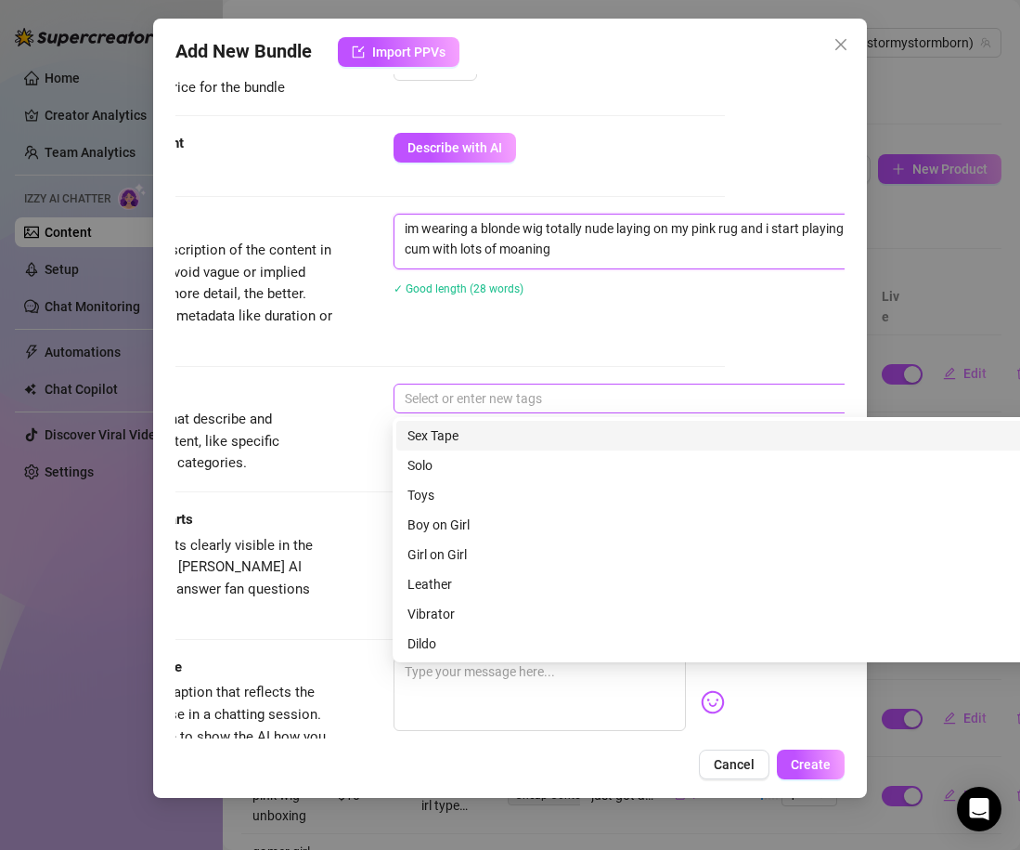
click at [479, 395] on div at bounding box center [708, 398] width 623 height 26
type textarea "im wearing a blonde wig totally nude laying on my pink rug and i start playing …"
click at [456, 445] on div "Sex Tape" at bounding box center [718, 435] width 620 height 20
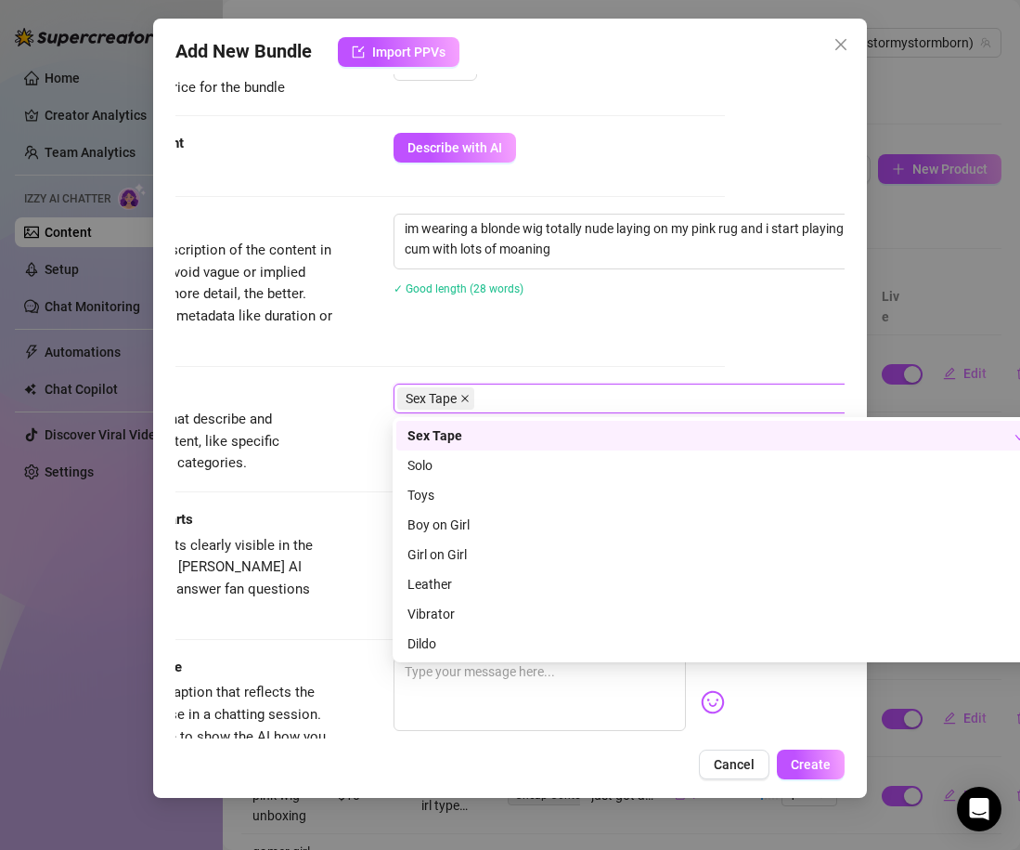
click at [464, 391] on span at bounding box center [465, 398] width 9 height 20
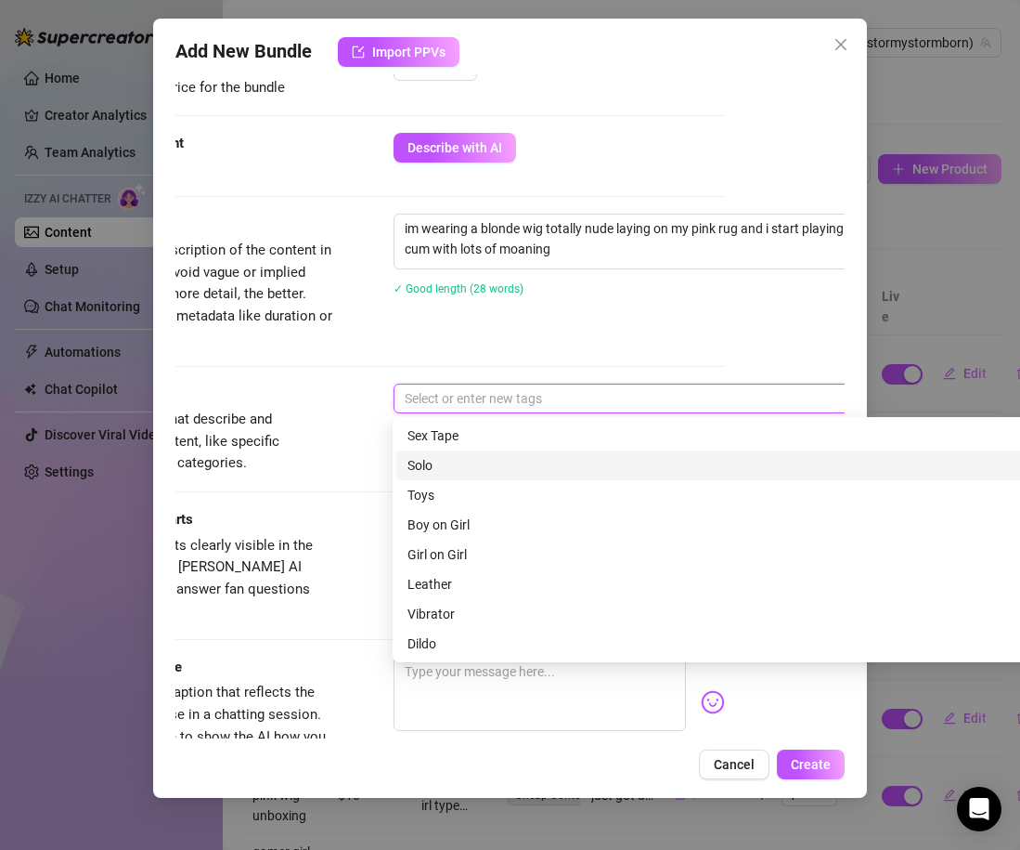
click at [446, 471] on div "Solo" at bounding box center [718, 465] width 620 height 20
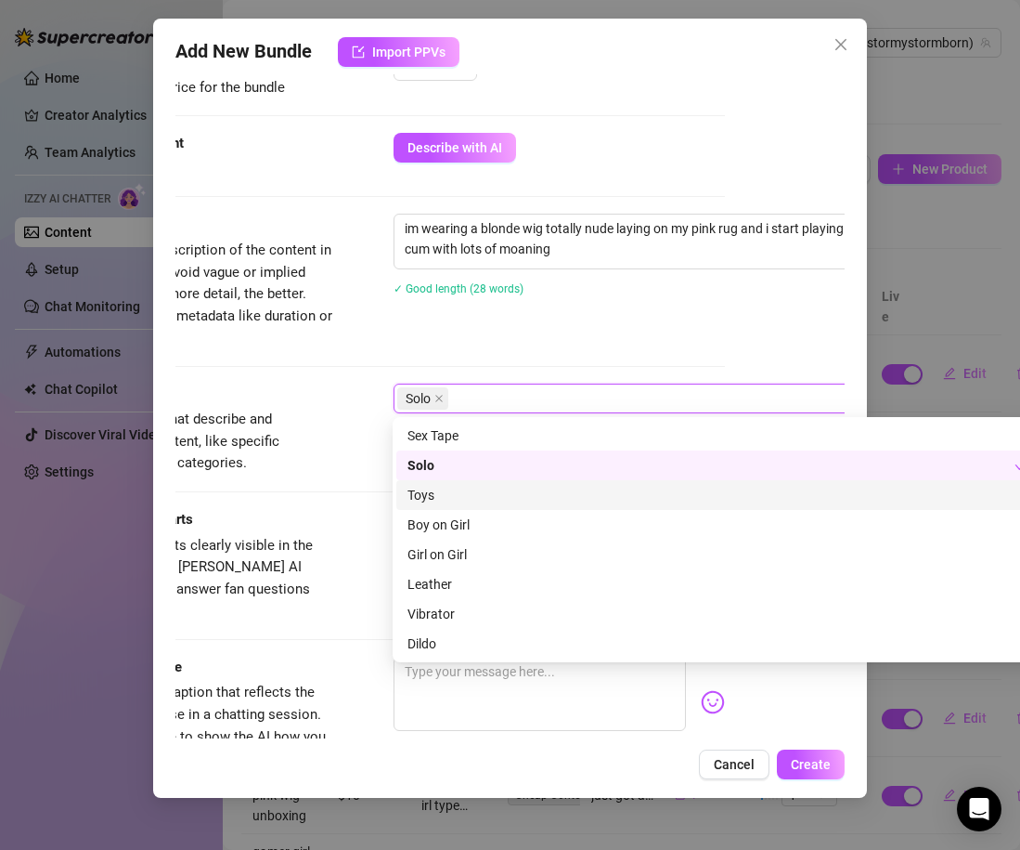
click at [448, 496] on div "Toys" at bounding box center [718, 495] width 620 height 20
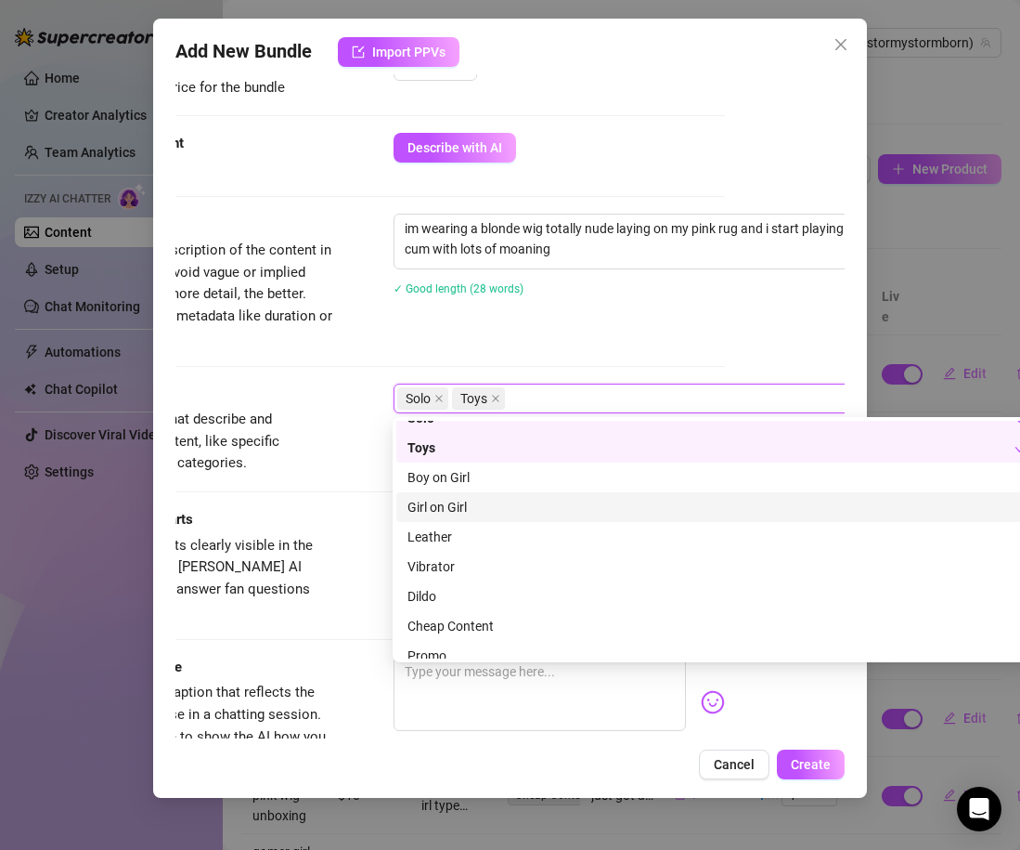
scroll to position [51, 0]
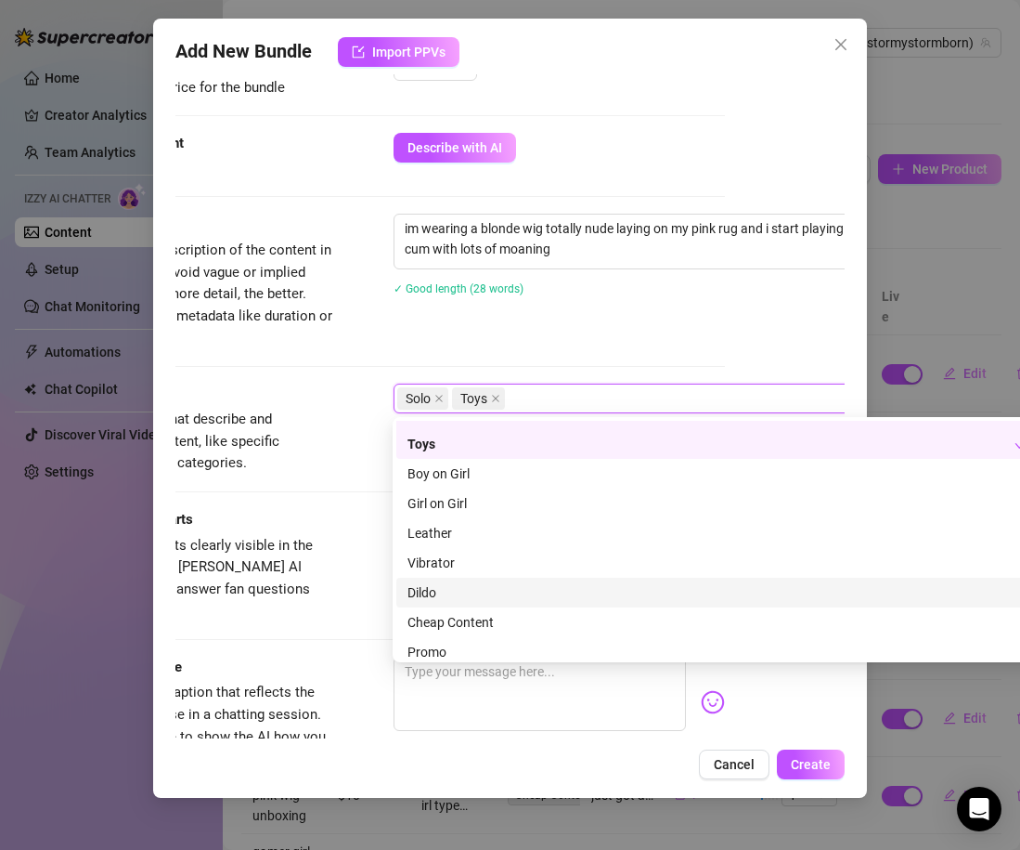
click at [448, 596] on div "Dildo" at bounding box center [718, 592] width 620 height 20
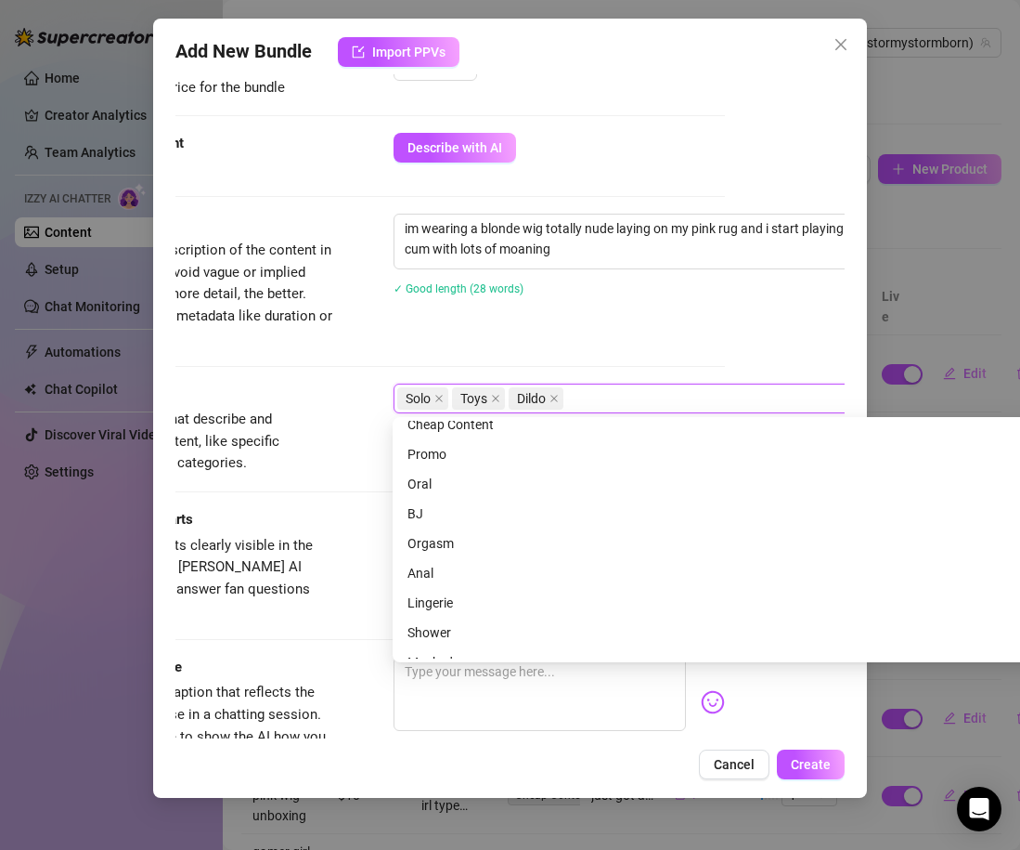
scroll to position [267, 0]
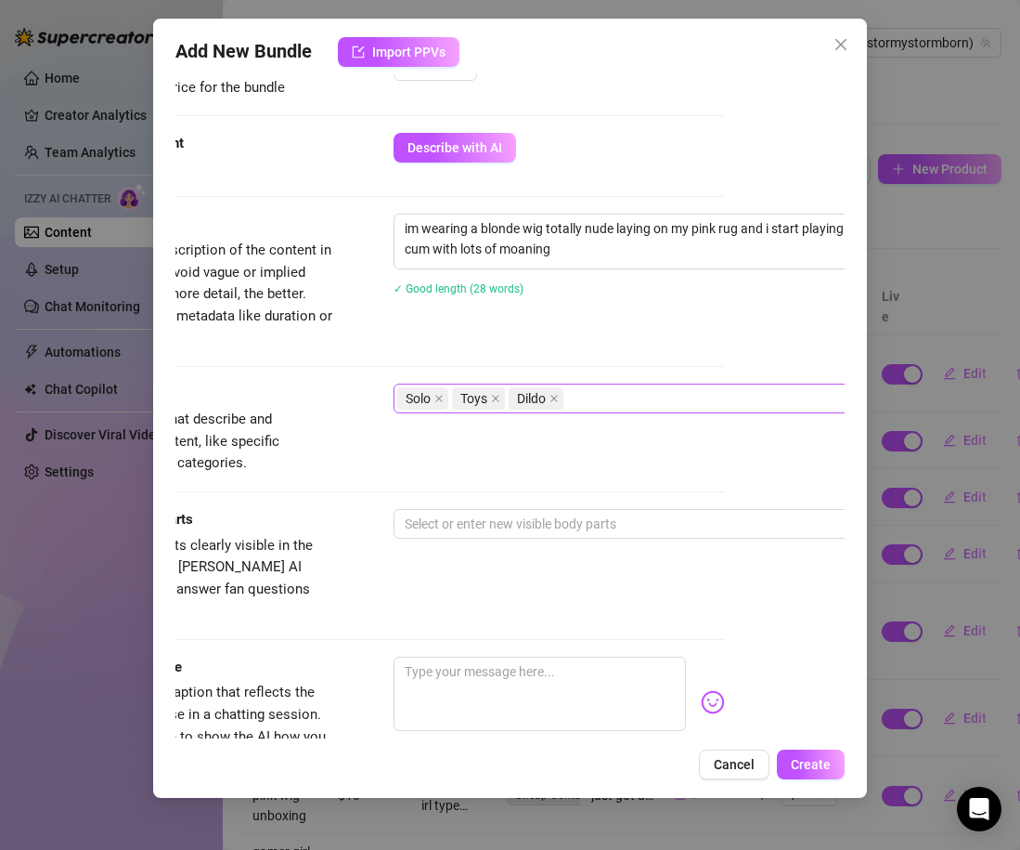
click at [366, 499] on div "Tags Simple keywords that describe and summarize the content, like specific fet…" at bounding box center [390, 445] width 669 height 125
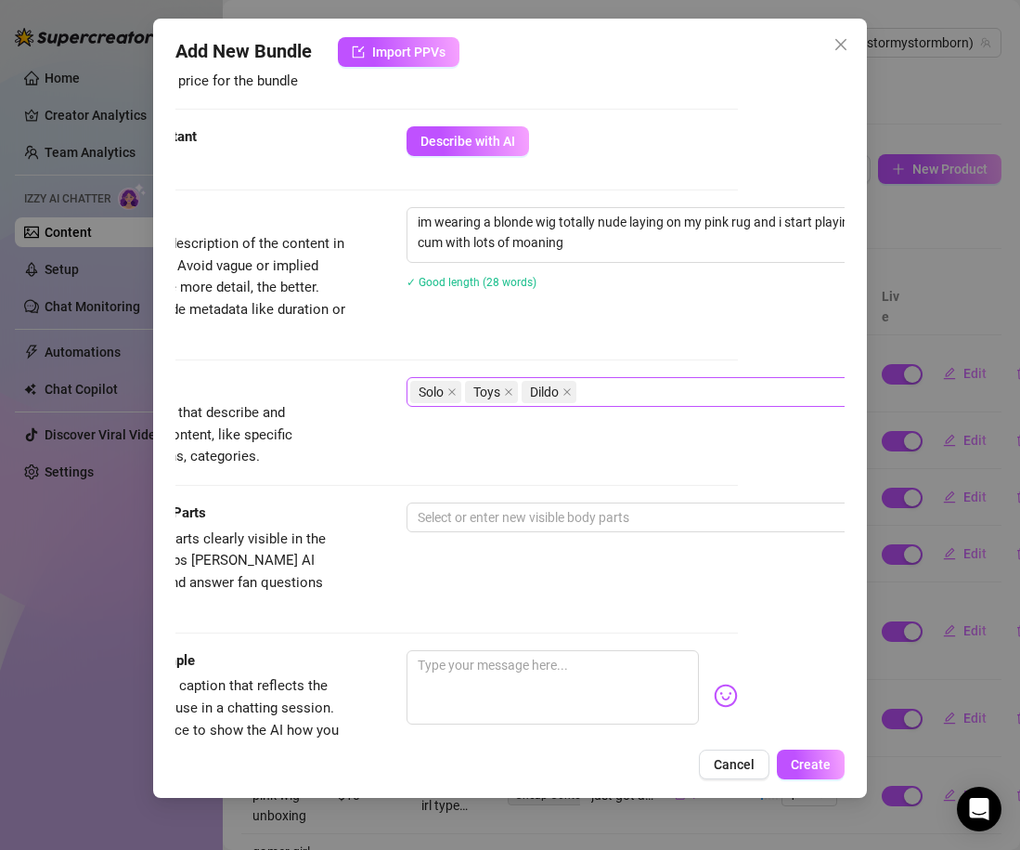
scroll to position [630, 100]
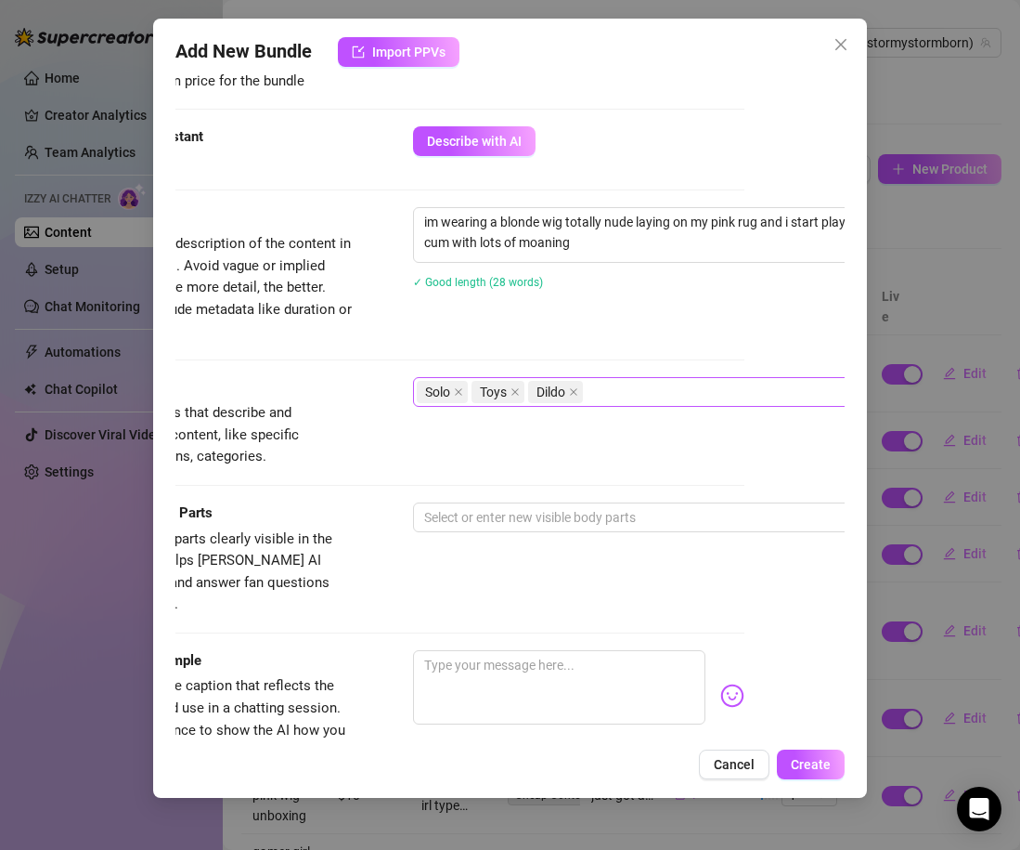
click at [595, 393] on div "Solo Toys Dildo" at bounding box center [728, 392] width 623 height 26
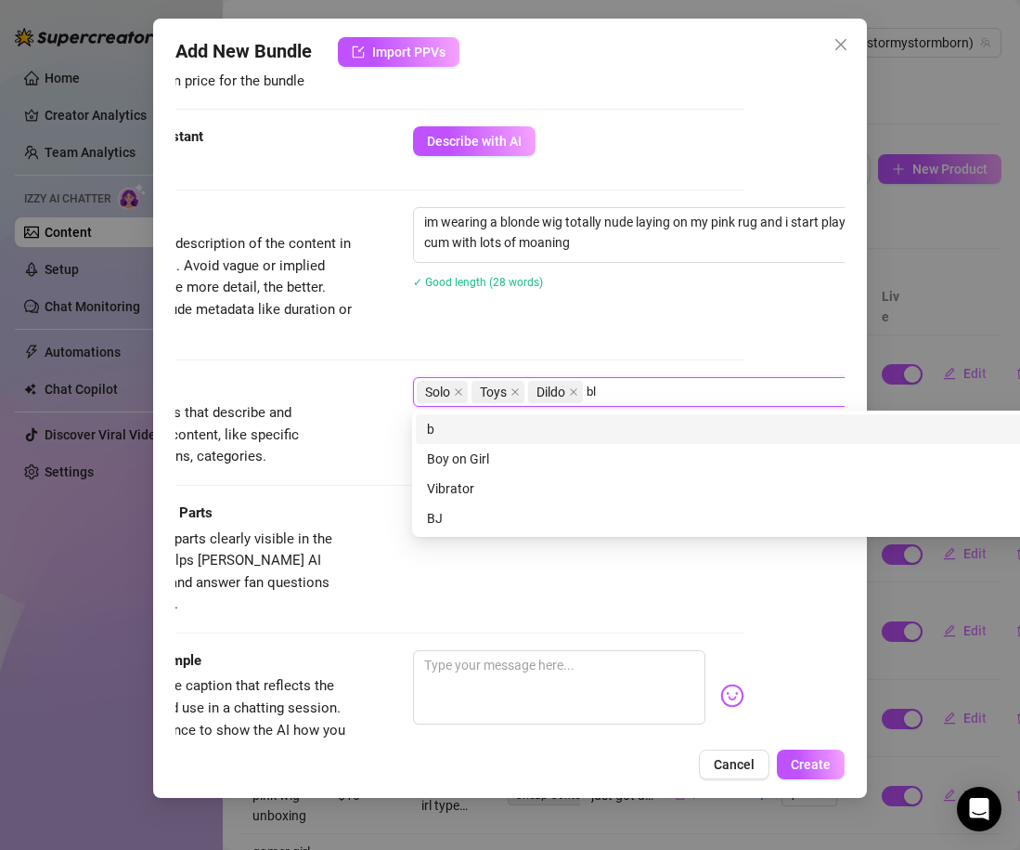
scroll to position [0, 0]
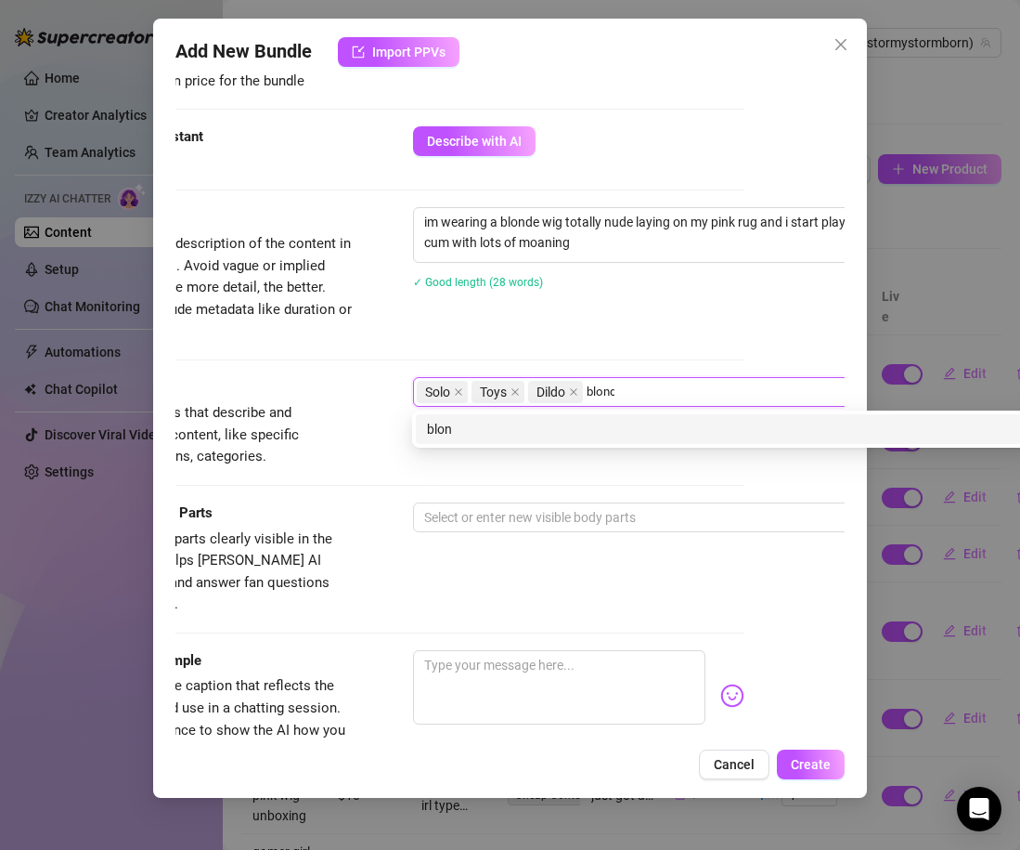
type input "blonde"
click at [529, 426] on div "blonde" at bounding box center [737, 429] width 620 height 20
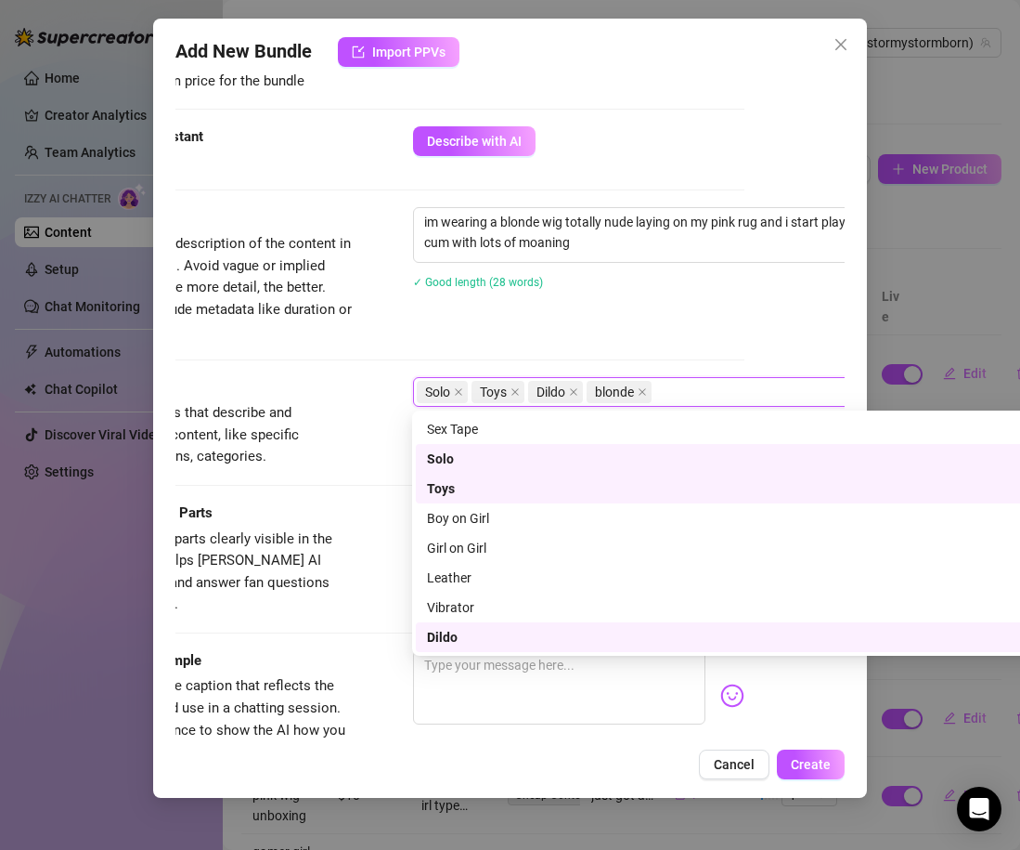
click at [319, 483] on div "Tags Simple keywords that describe and summarize the content, like specific fet…" at bounding box center [409, 439] width 669 height 125
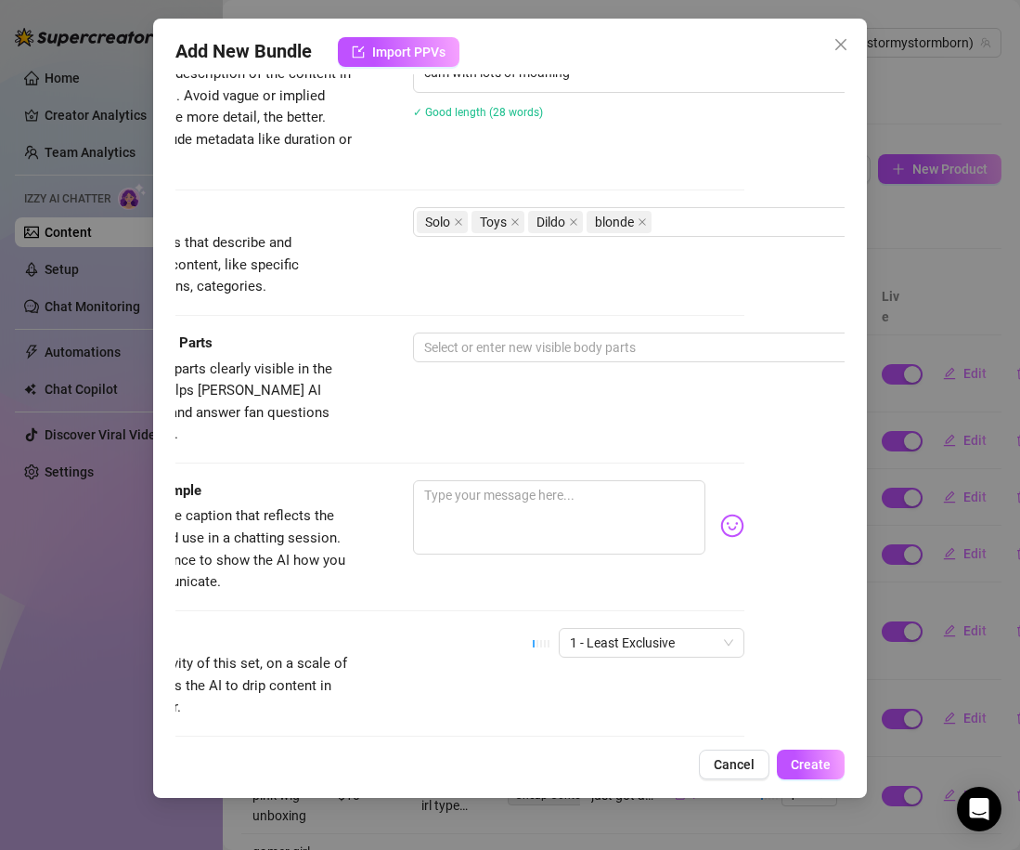
scroll to position [808, 100]
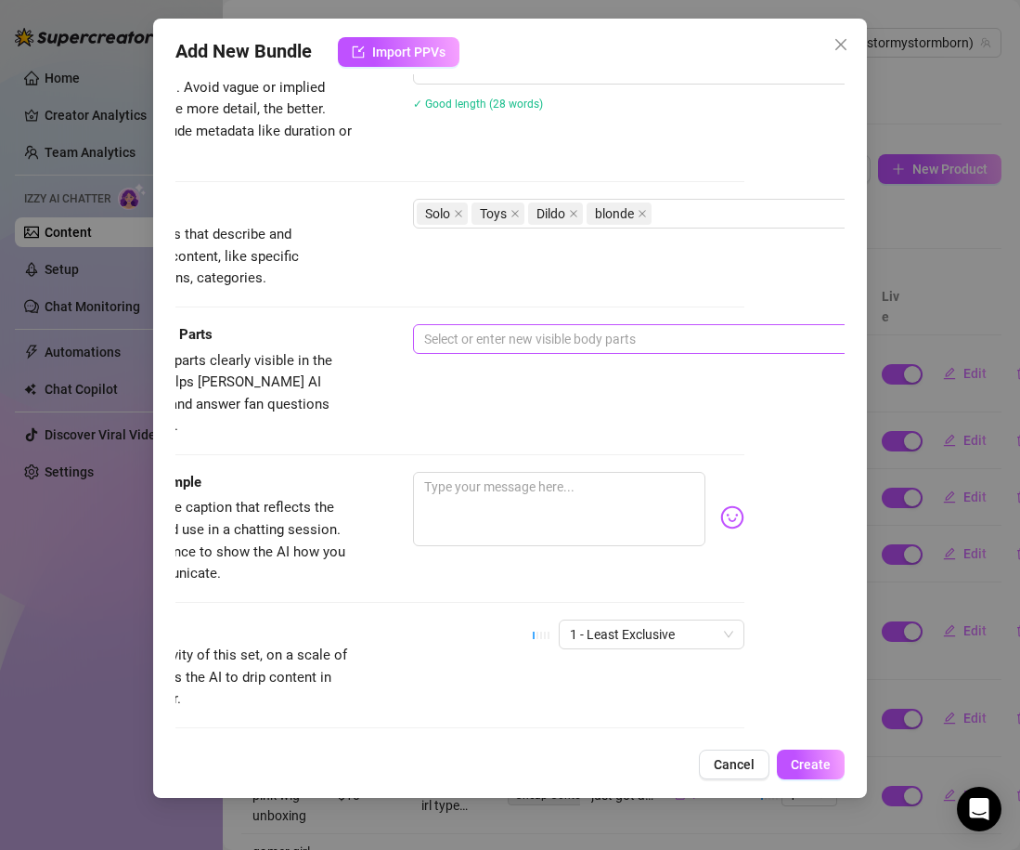
click at [482, 341] on div at bounding box center [728, 339] width 623 height 26
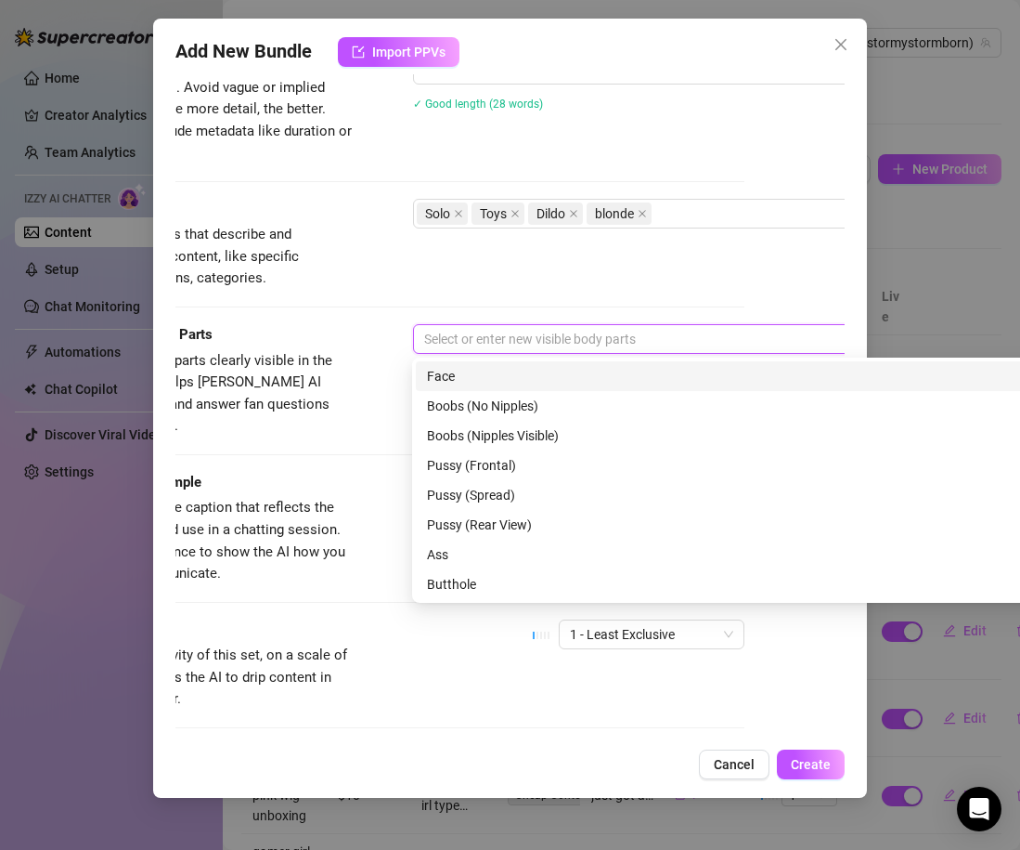
click at [482, 368] on div "Face" at bounding box center [737, 376] width 620 height 20
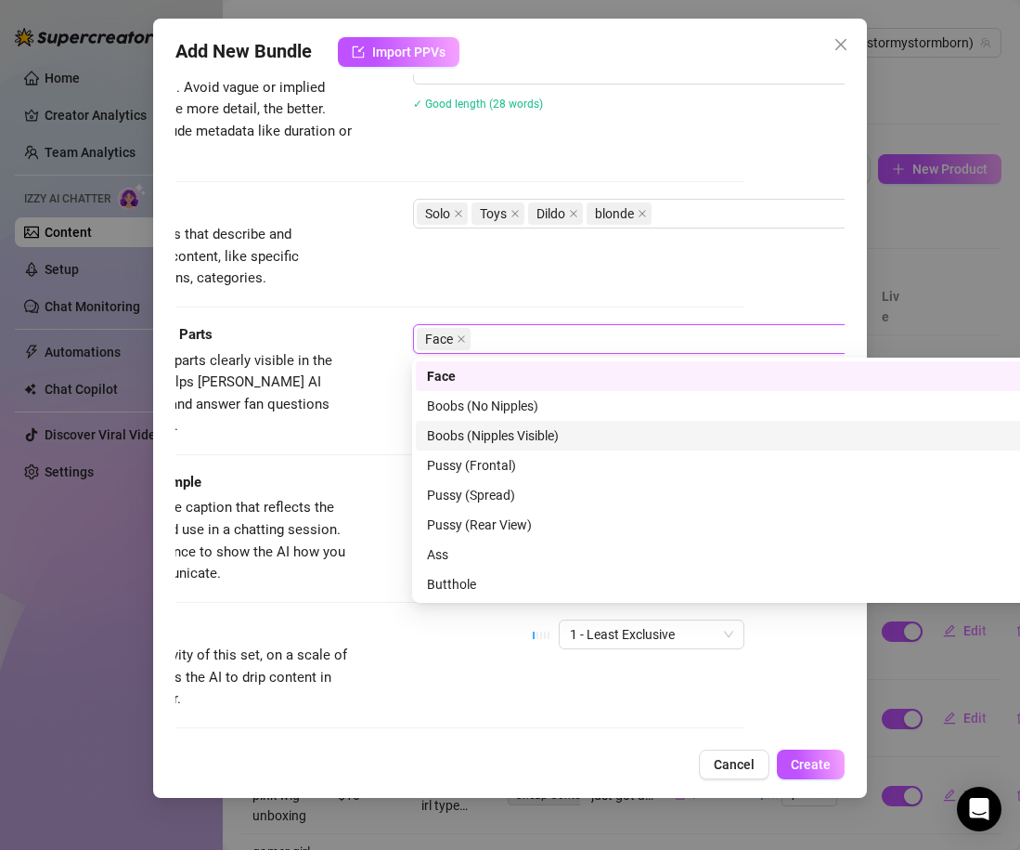
click at [487, 426] on div "Boobs (Nipples Visible)" at bounding box center [737, 435] width 620 height 20
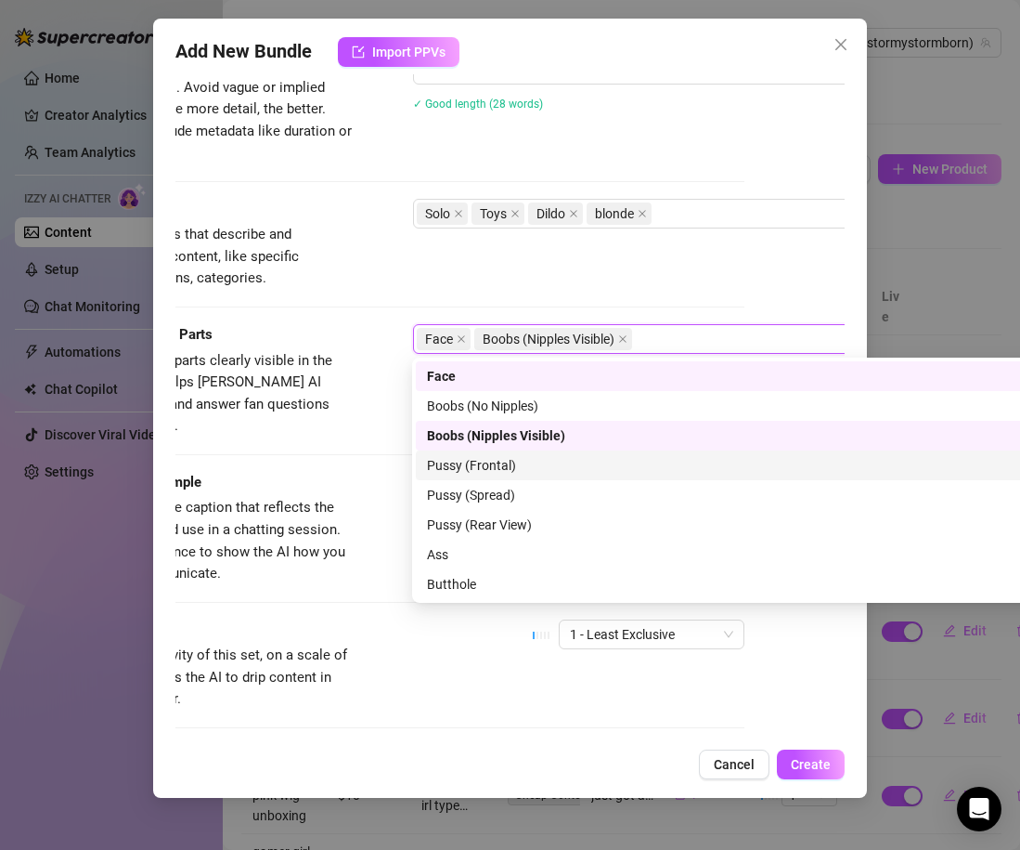
click at [485, 464] on div "Pussy (Frontal)" at bounding box center [737, 465] width 620 height 20
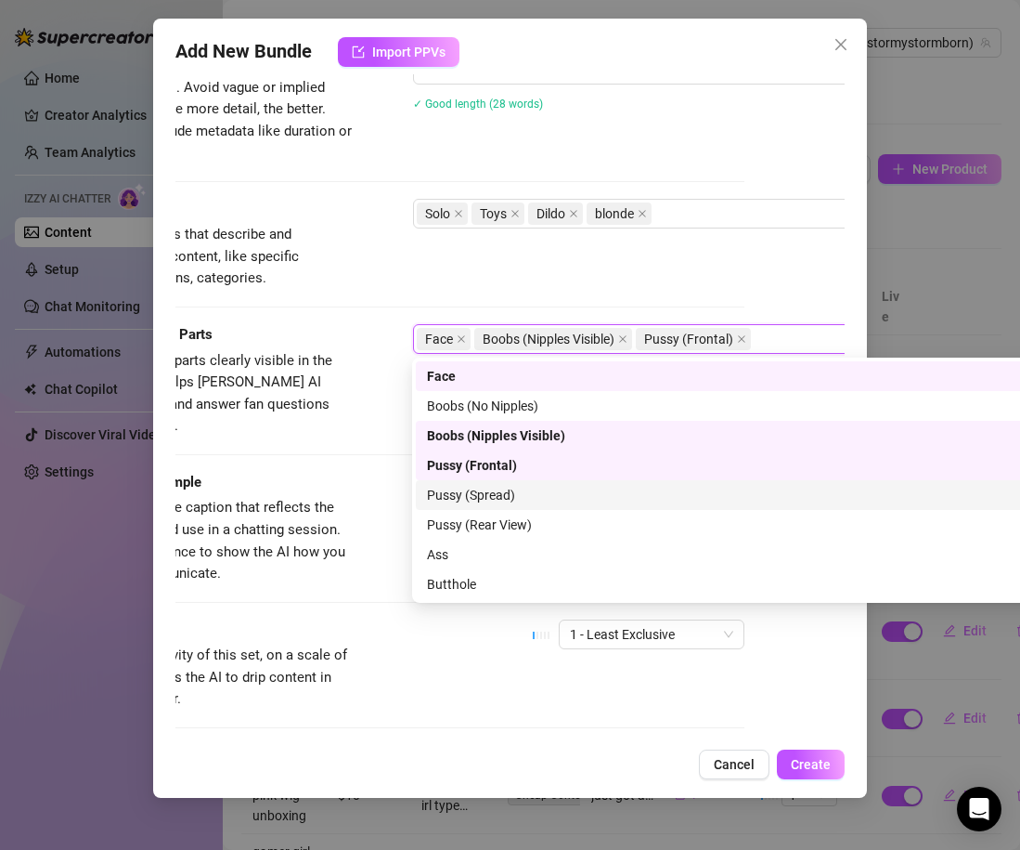
click at [367, 510] on div "Caption Example Provide a sample caption that reflects the exact style you'd us…" at bounding box center [409, 528] width 669 height 113
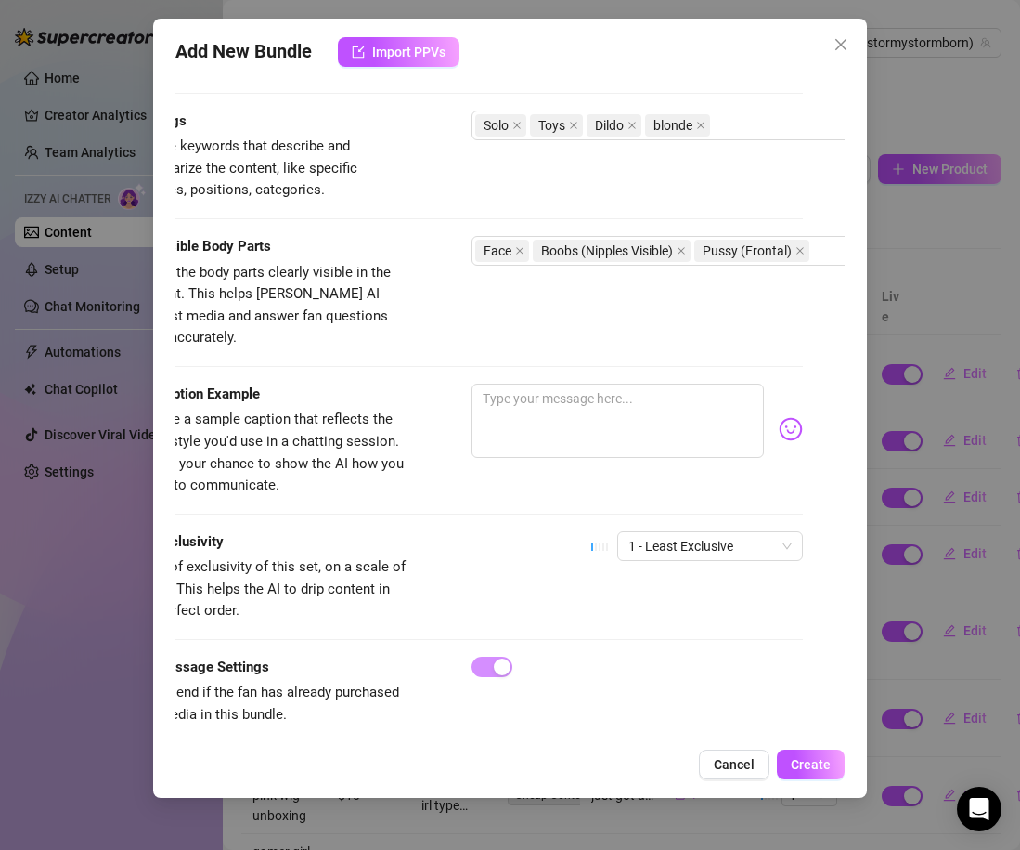
scroll to position [896, 0]
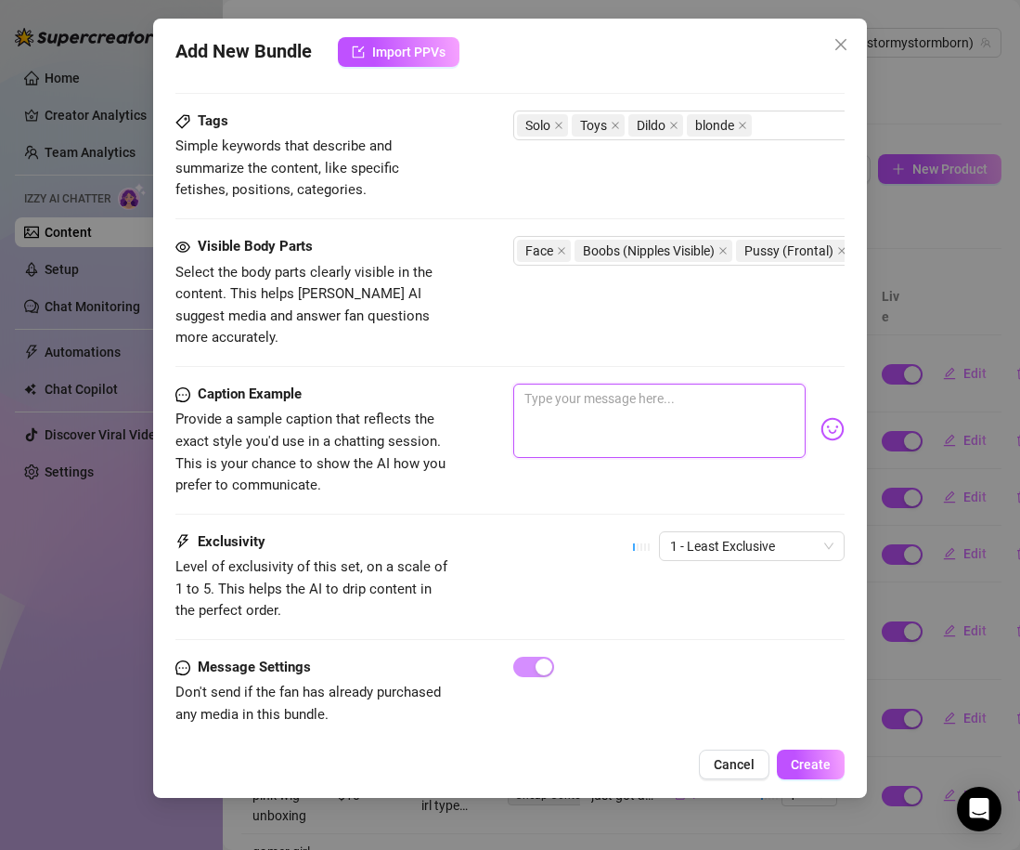
click at [560, 406] on textarea at bounding box center [659, 420] width 292 height 74
type textarea "i"
click at [829, 417] on img at bounding box center [833, 429] width 24 height 24
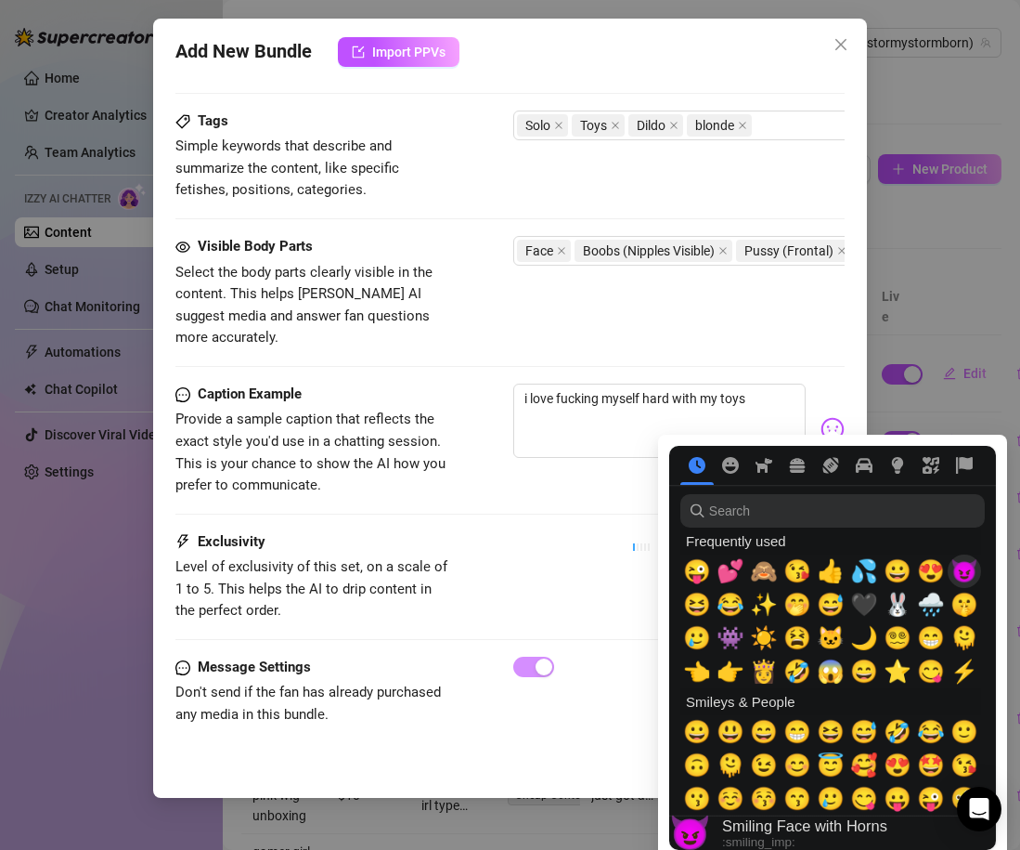
click at [975, 571] on span "😈" at bounding box center [965, 571] width 28 height 26
type textarea "i love fucking myself hard with my toys 😈"
click at [583, 532] on div "Exclusivity Level of exclusivity of this set, on a scale of 1 to 5. This helps …" at bounding box center [509, 576] width 669 height 91
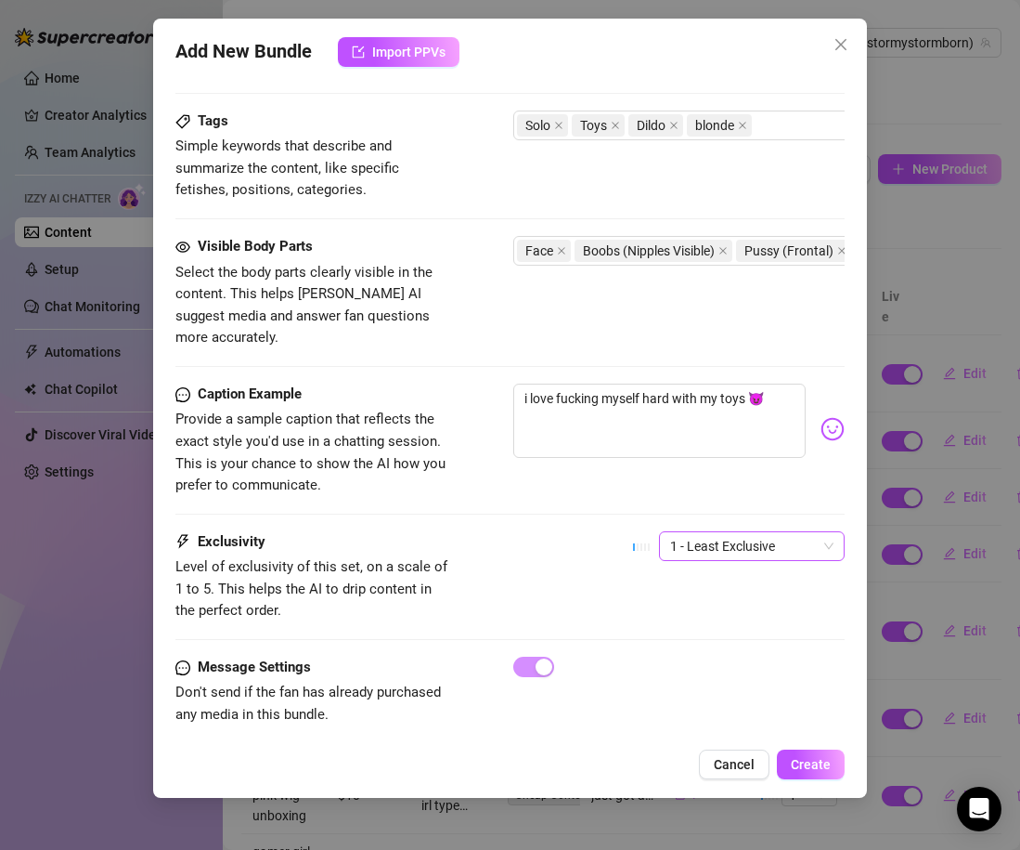
click at [679, 532] on span "1 - Least Exclusive" at bounding box center [751, 546] width 163 height 28
click at [688, 668] on div "5 - Most Exclusive 🔥" at bounding box center [752, 680] width 178 height 30
click at [705, 532] on span "5 - Most Exclusive 🔥" at bounding box center [751, 546] width 163 height 28
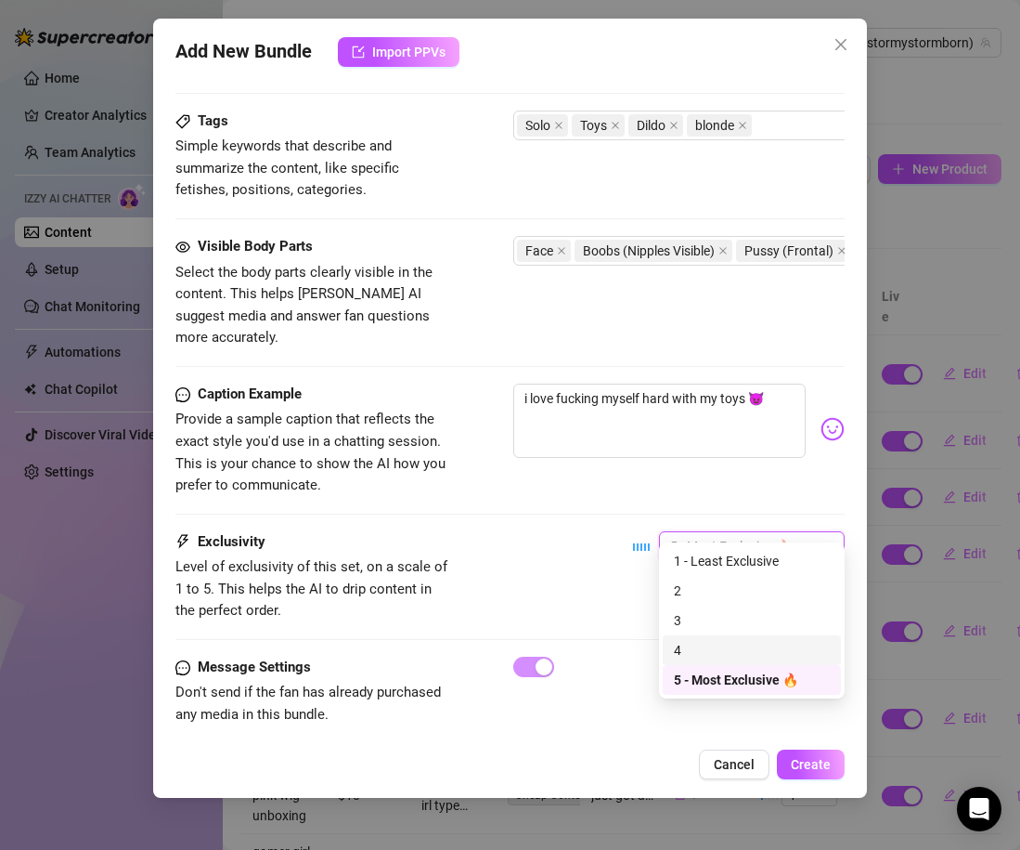
click at [559, 597] on div "Exclusivity Level of exclusivity of this set, on a scale of 1 to 5. This helps …" at bounding box center [509, 576] width 669 height 91
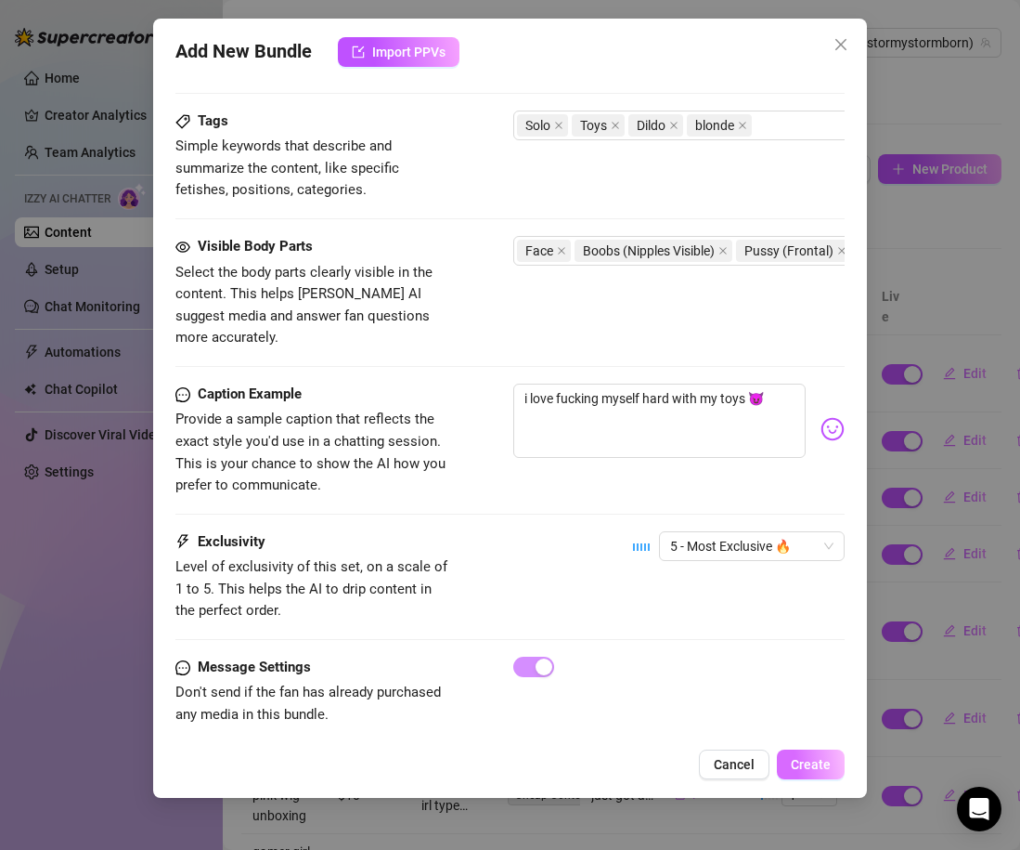
click at [837, 760] on button "Create" at bounding box center [811, 764] width 68 height 30
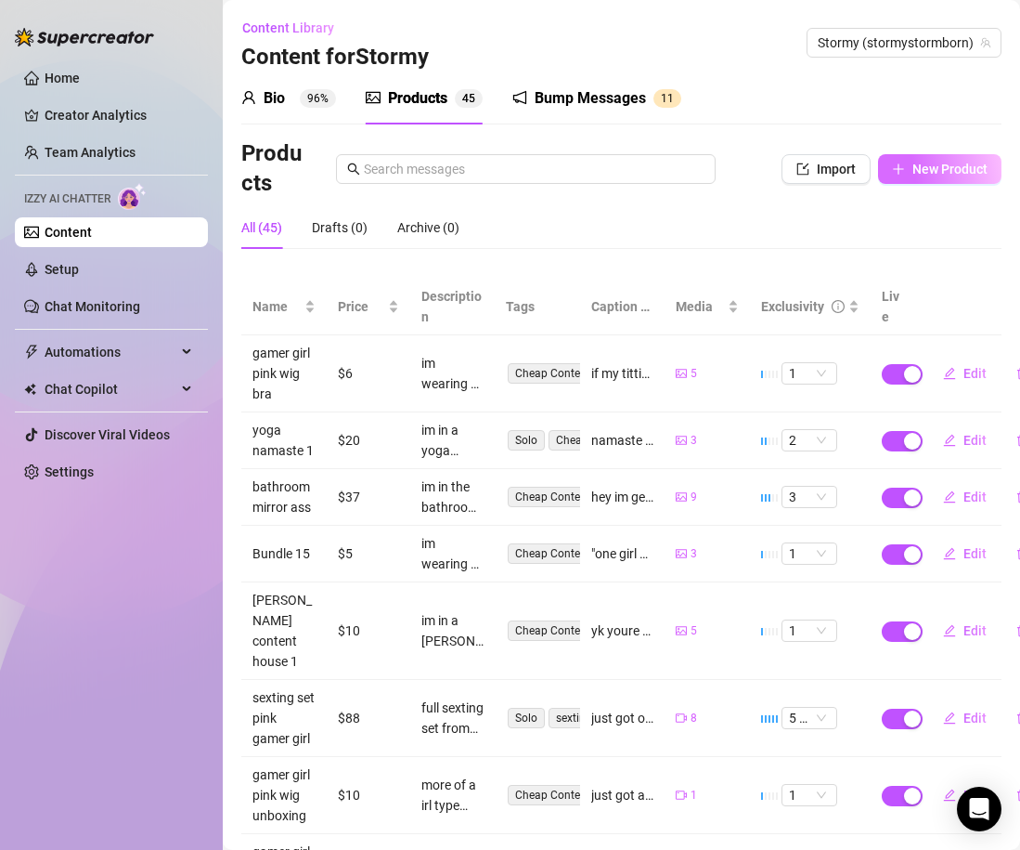
click at [942, 157] on button "New Product" at bounding box center [939, 169] width 123 height 30
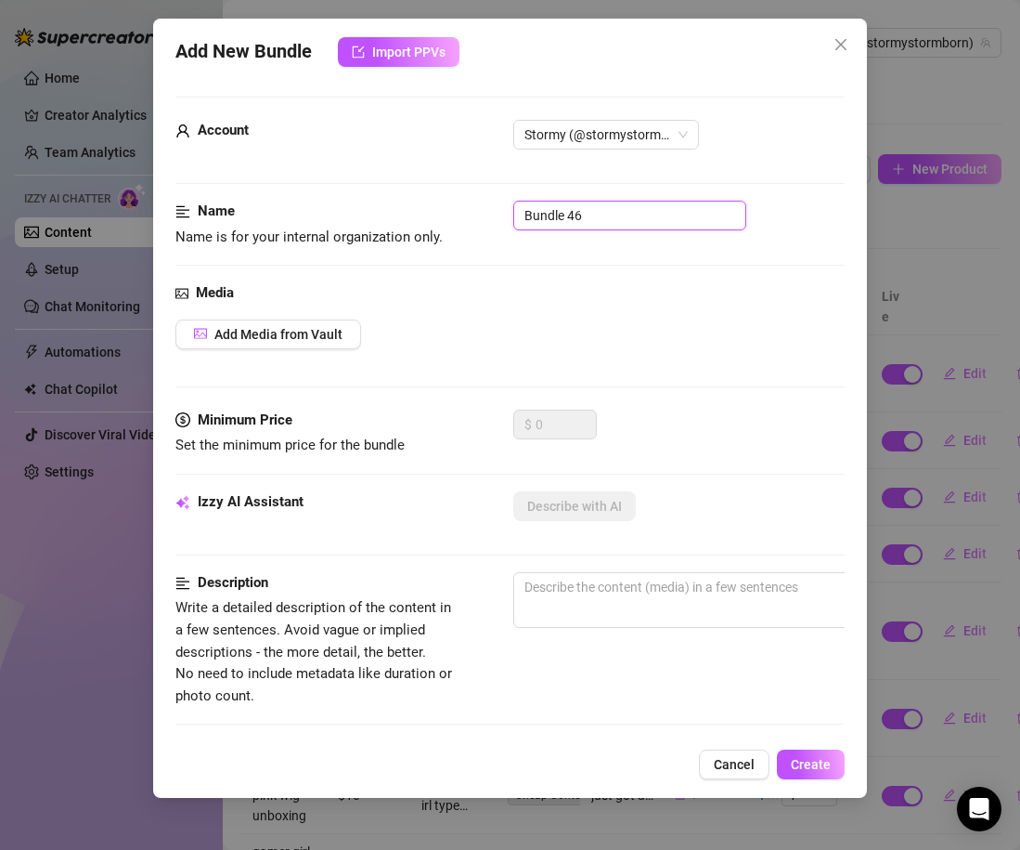
click at [539, 220] on input "Bundle 46" at bounding box center [629, 216] width 233 height 30
type input "blonde wig fingering"
click at [298, 334] on span "Add Media from Vault" at bounding box center [278, 334] width 128 height 15
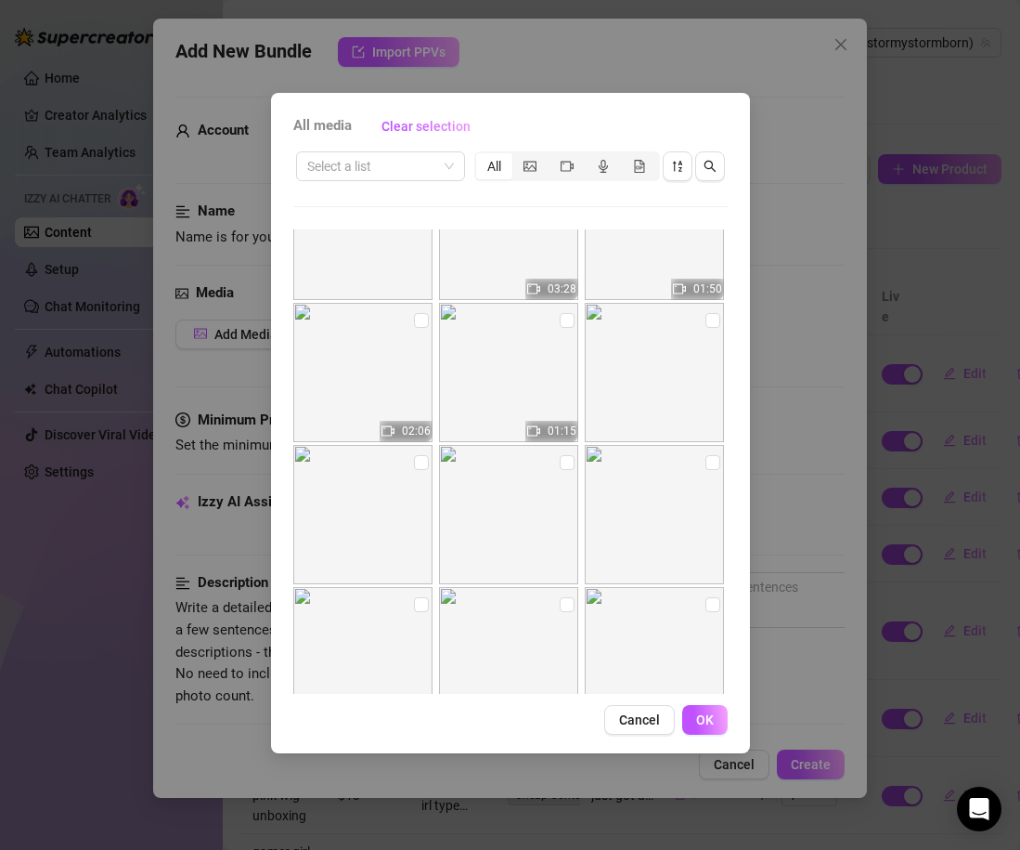
scroll to position [8429, 0]
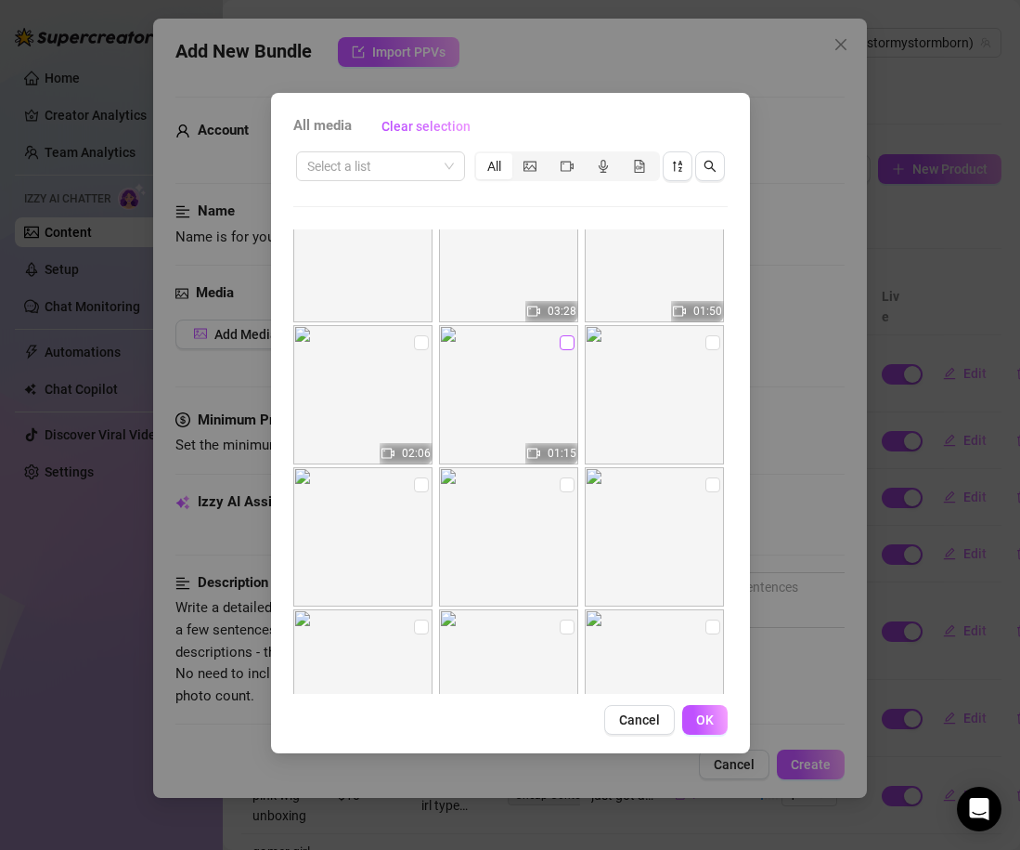
click at [570, 347] on input "checkbox" at bounding box center [567, 342] width 15 height 15
checkbox input "true"
click at [704, 725] on span "OK" at bounding box center [705, 719] width 18 height 15
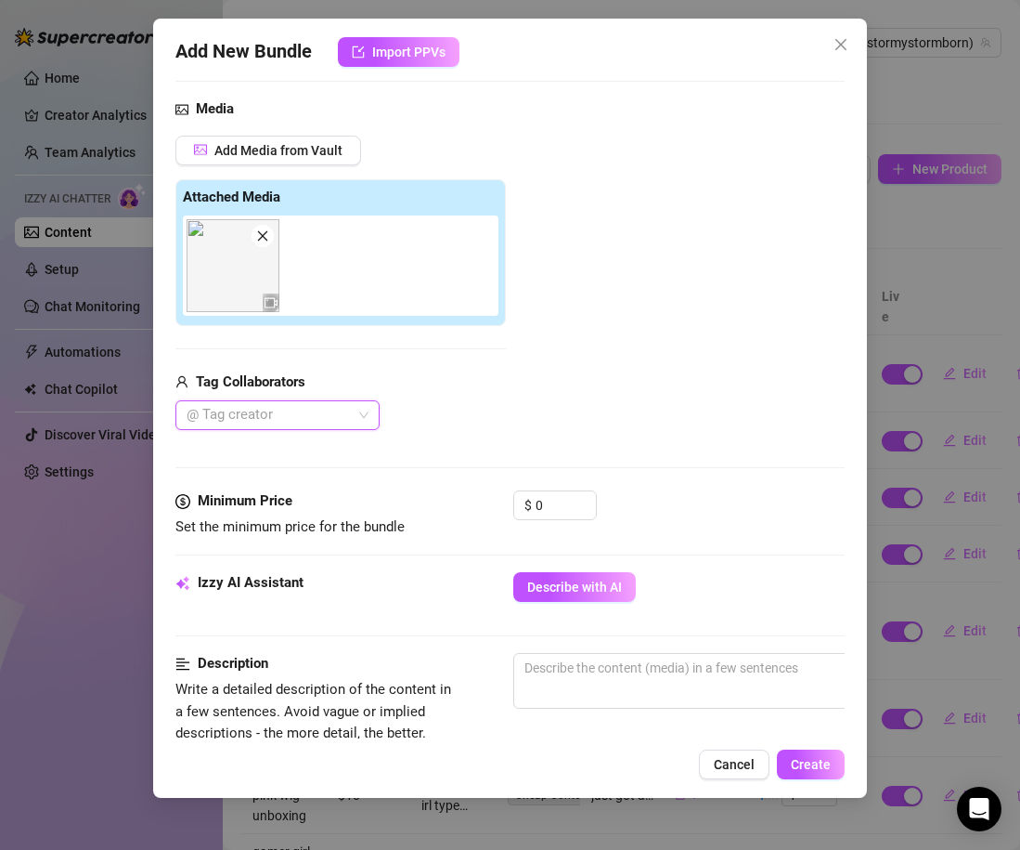
scroll to position [211, 0]
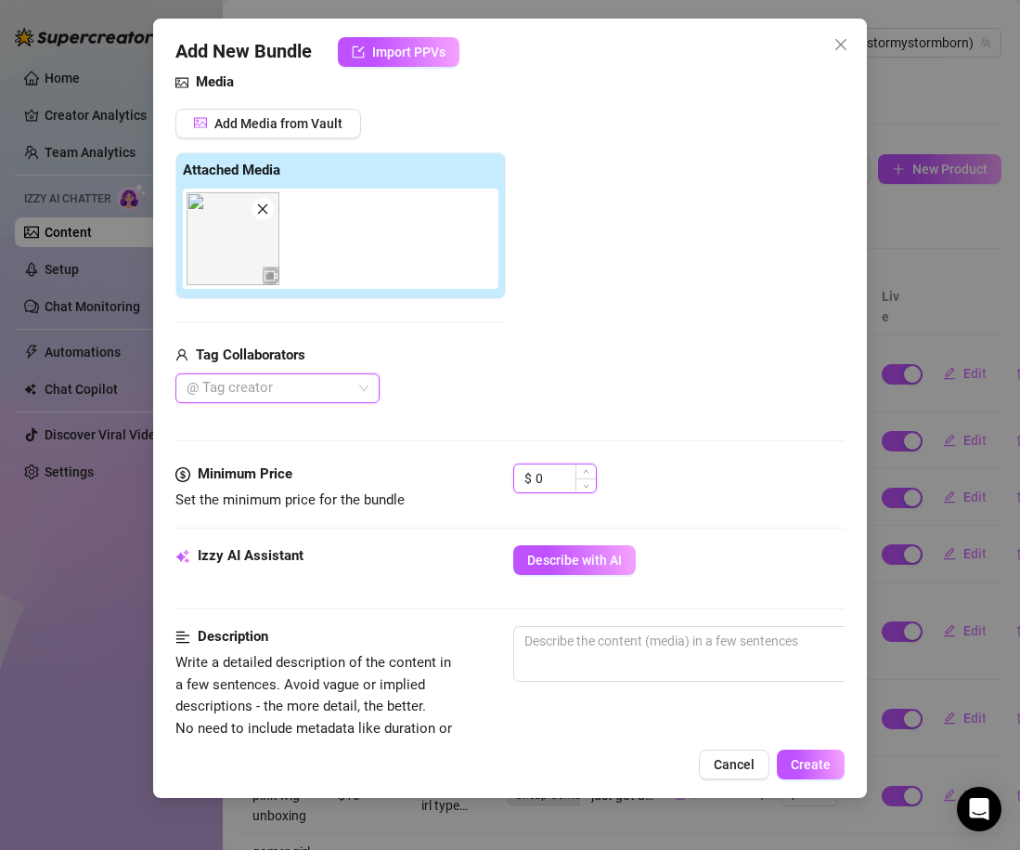
click at [555, 474] on input "0" at bounding box center [566, 478] width 60 height 28
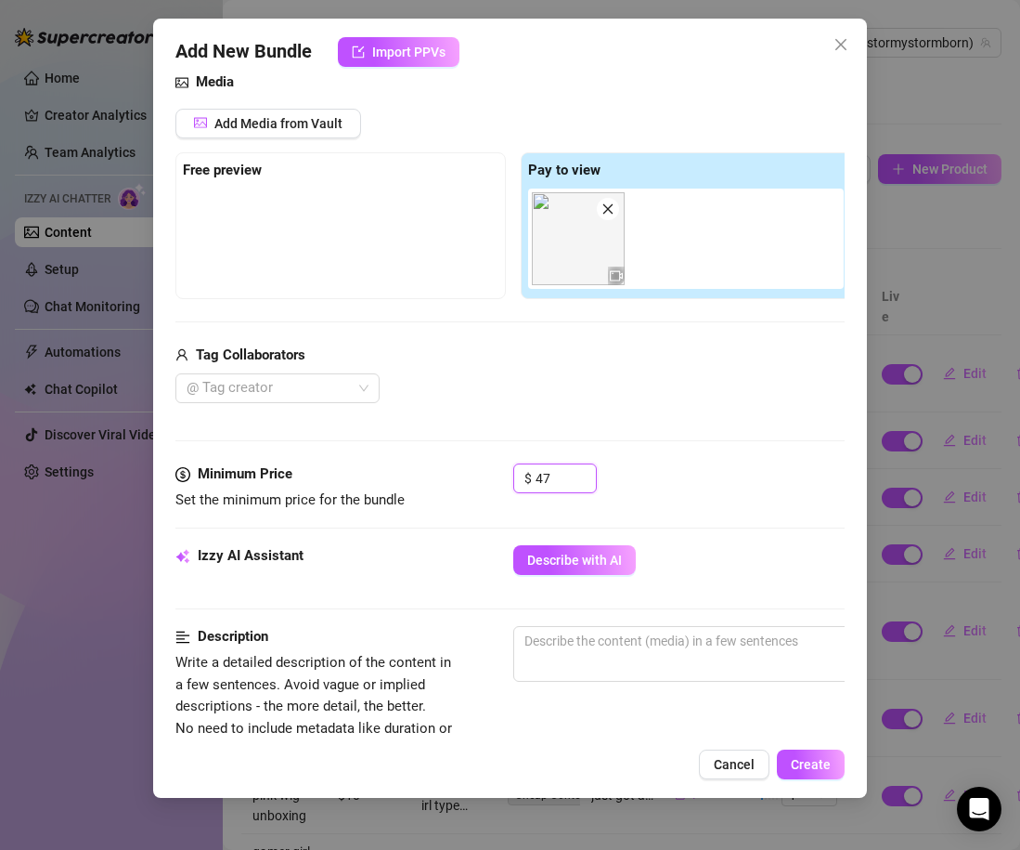
type input "47"
click at [658, 511] on div "Minimum Price Set the minimum price for the bundle $ 47" at bounding box center [509, 504] width 669 height 82
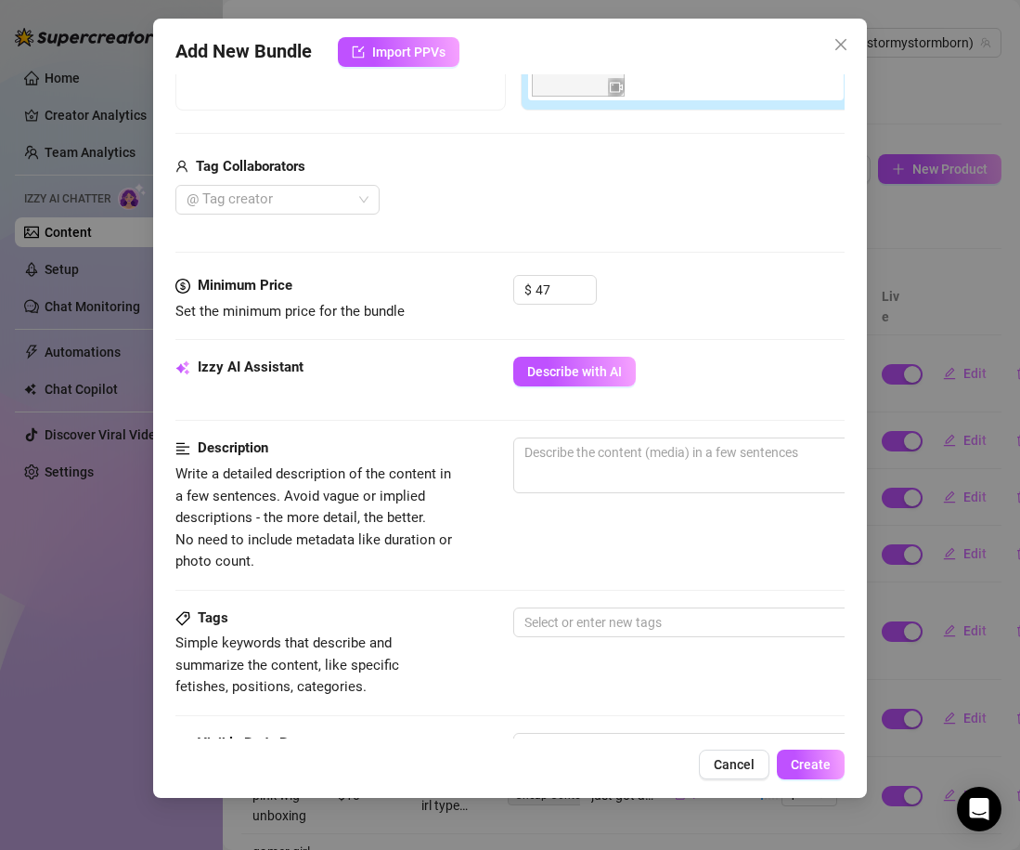
scroll to position [399, 1]
click at [600, 488] on span "0 / 1000" at bounding box center [838, 465] width 650 height 56
click at [596, 465] on textarea at bounding box center [837, 452] width 648 height 28
paste textarea "im wearing a blonde wig totally nude laying on my pink rug and i start playing …"
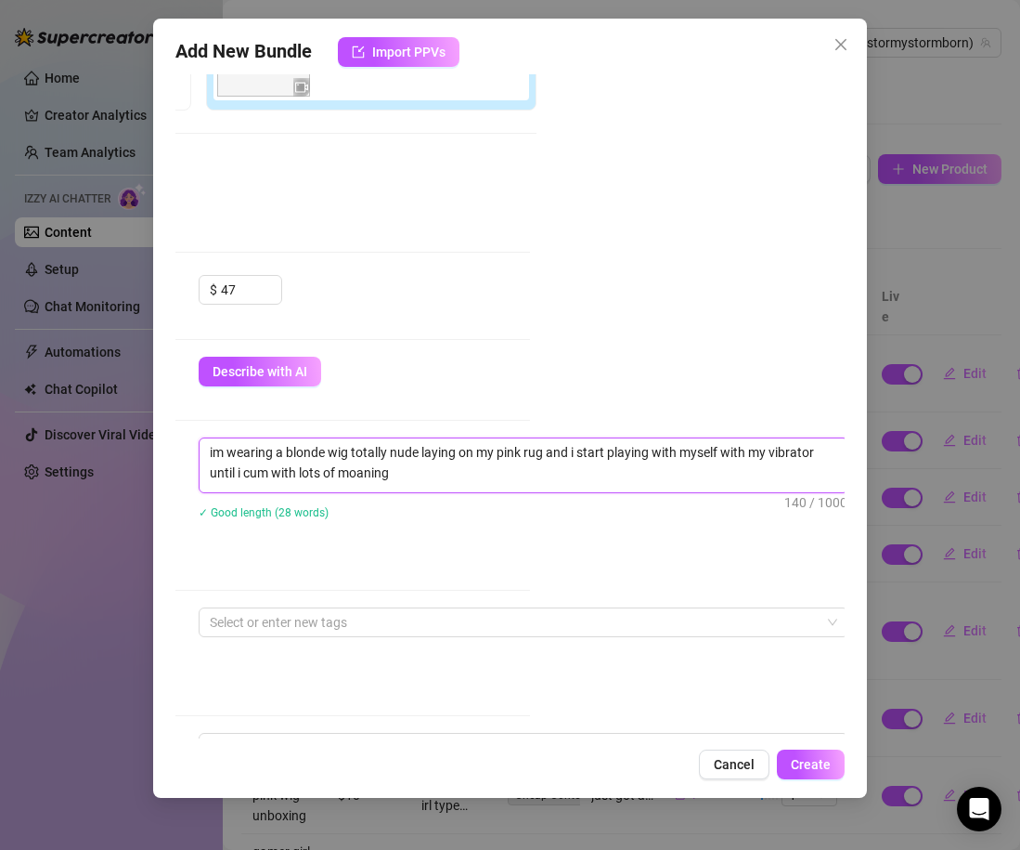
scroll to position [399, 318]
click at [780, 448] on textarea "im wearing a blonde wig totally nude laying on my pink rug and i start playing …" at bounding box center [521, 462] width 648 height 48
drag, startPoint x: 425, startPoint y: 474, endPoint x: 187, endPoint y: 483, distance: 238.8
click at [187, 483] on div "Description Write a detailed description of the content in a few sentences. Avo…" at bounding box center [192, 504] width 669 height 135
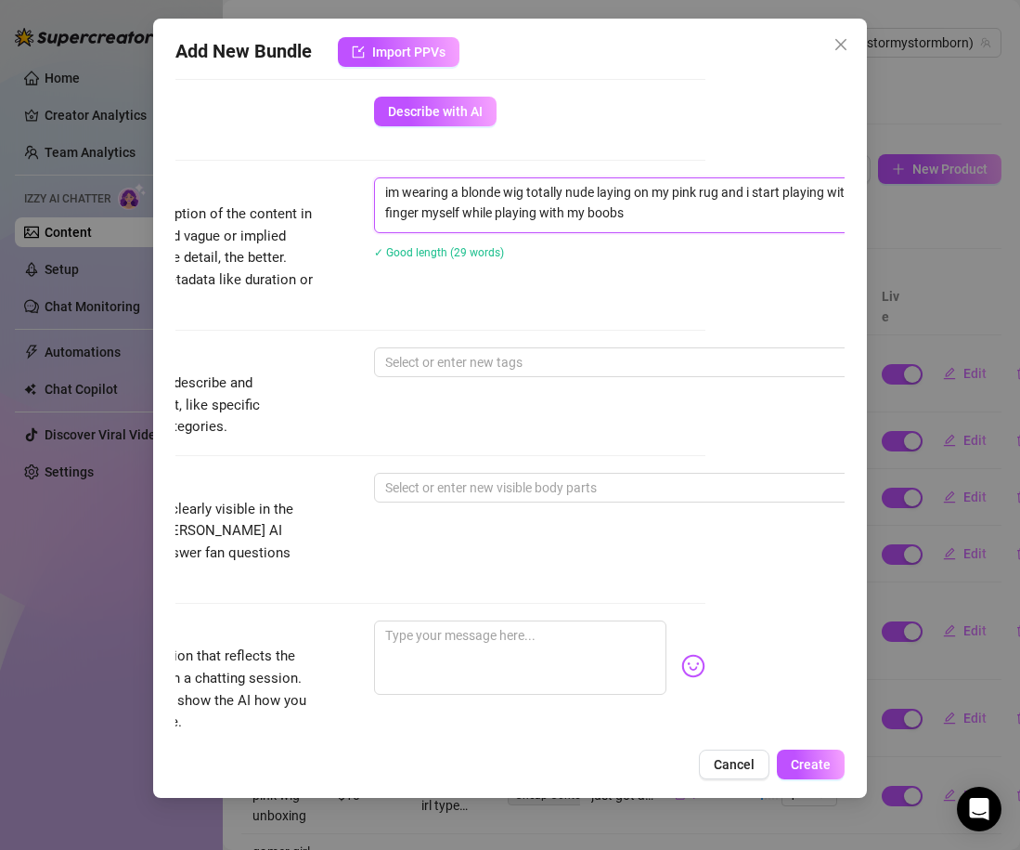
scroll to position [668, 139]
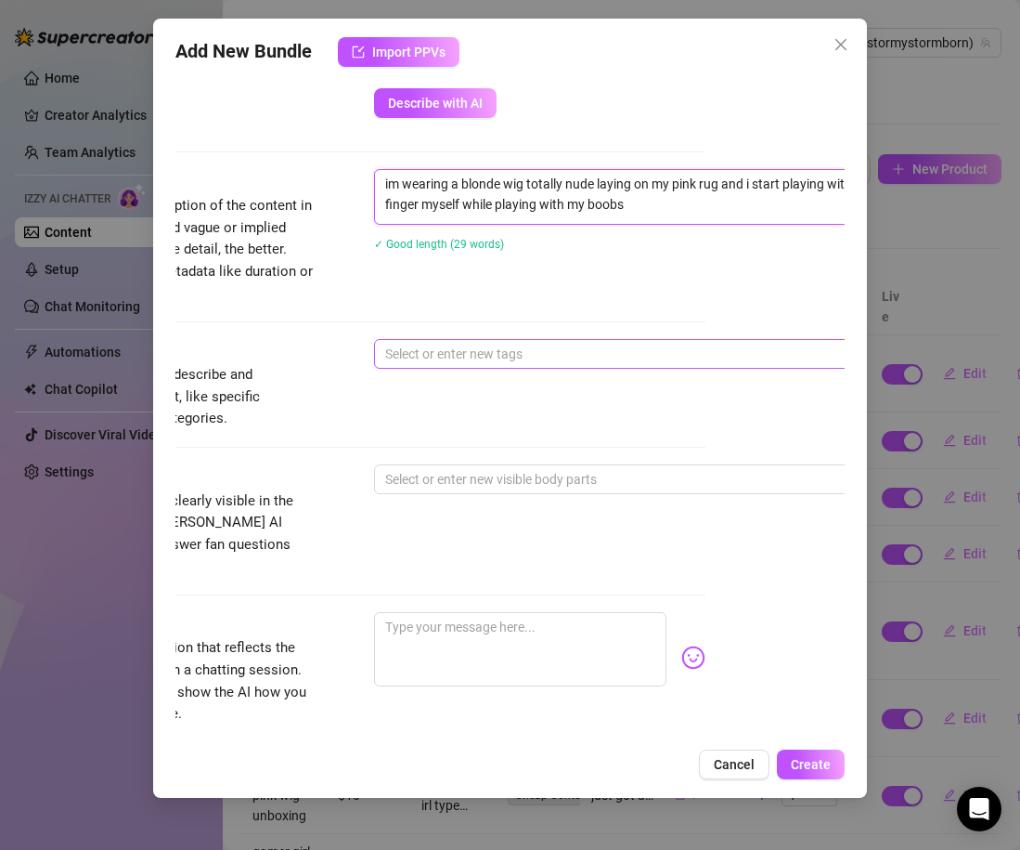
click at [410, 366] on div "Select or enter new tags" at bounding box center [699, 354] width 650 height 30
type textarea "im wearing a blonde wig totally nude laying on my pink rug and i start playing …"
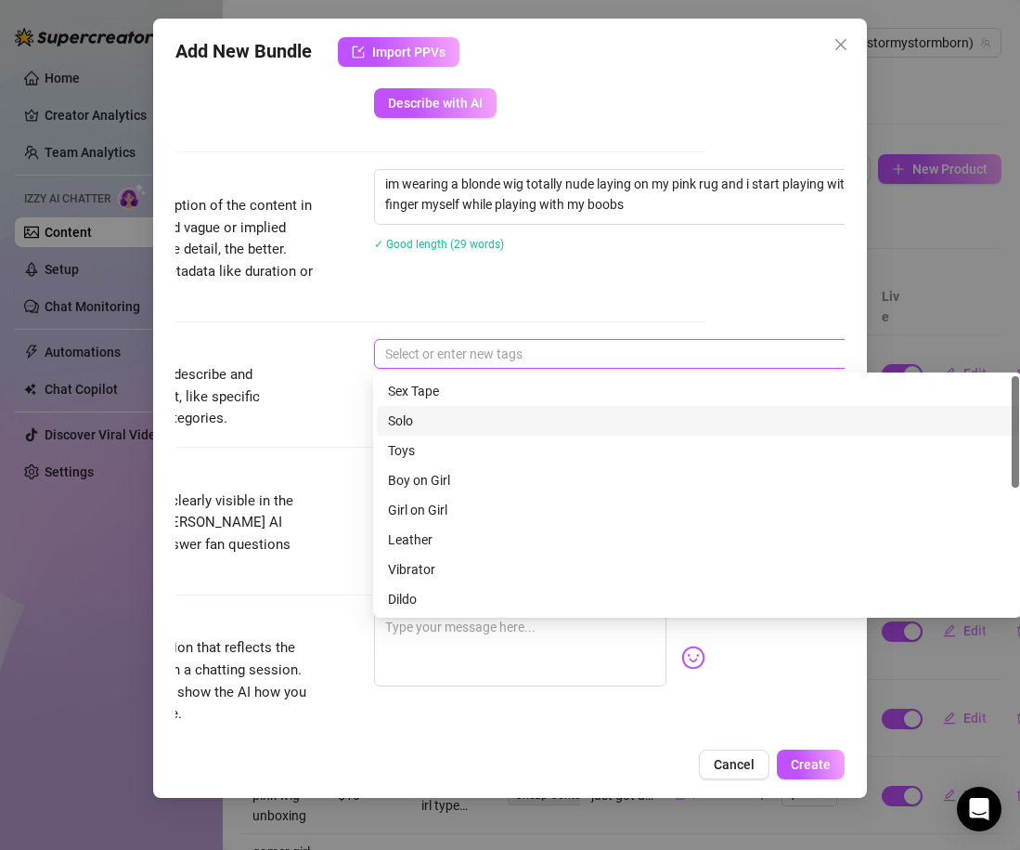
click at [426, 420] on div "Solo" at bounding box center [698, 420] width 620 height 20
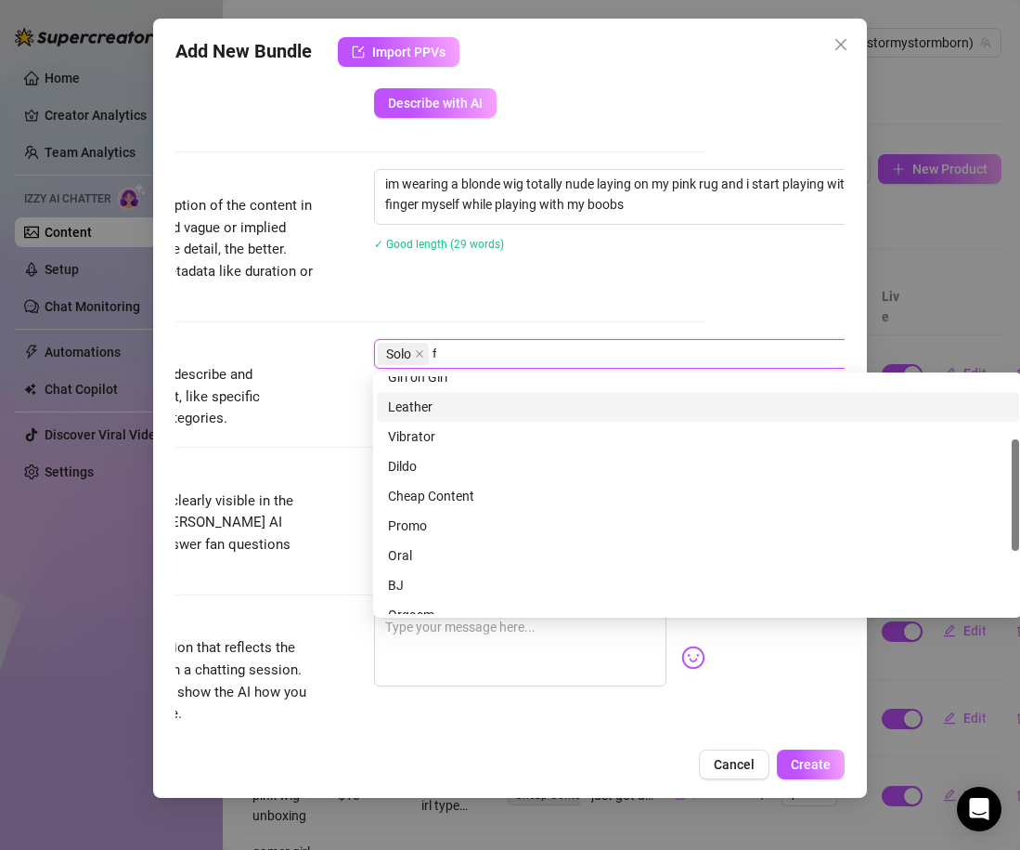
scroll to position [0, 0]
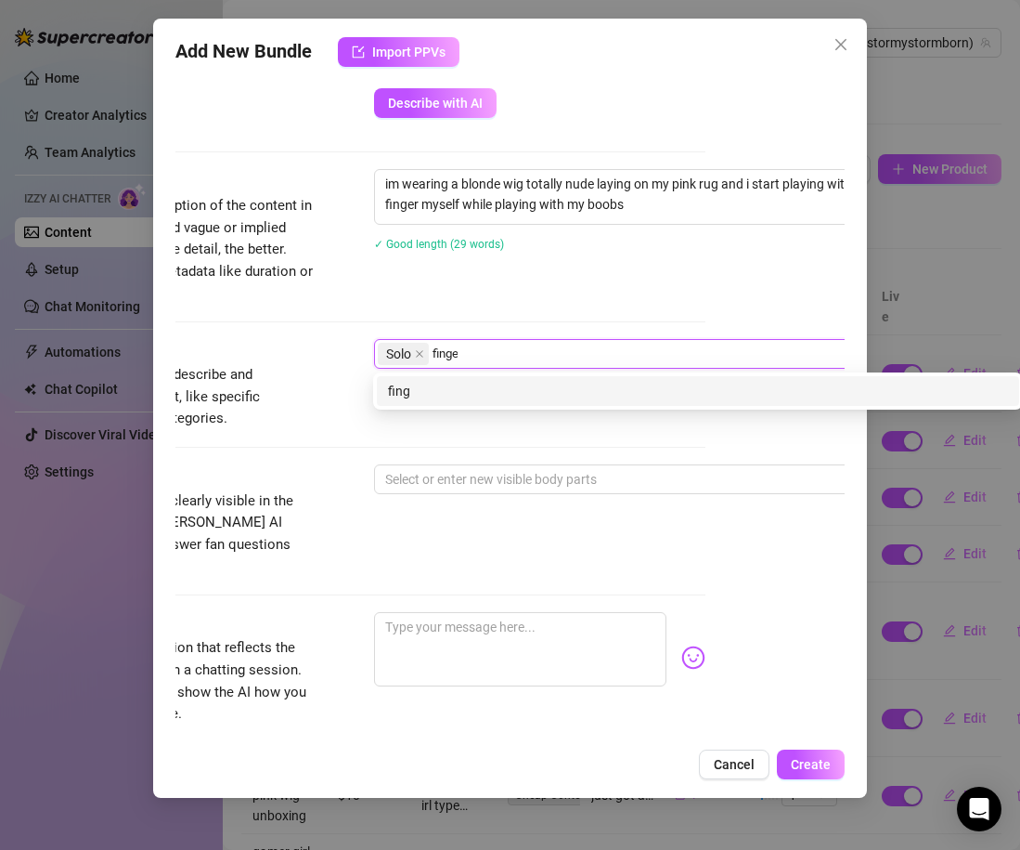
type input "finger"
click at [422, 366] on div "Solo" at bounding box center [405, 354] width 55 height 26
type input "fingers"
click at [476, 382] on div "fingers" at bounding box center [698, 391] width 620 height 20
type input "fingering"
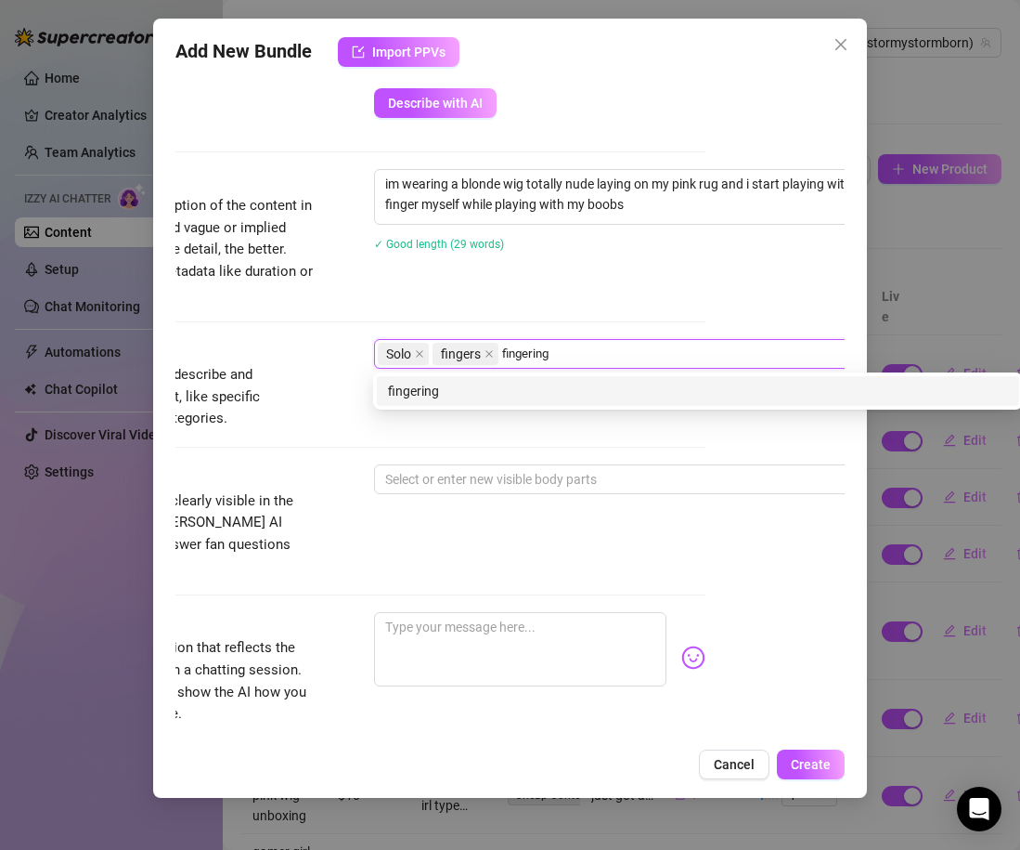
click at [499, 384] on div "fingering" at bounding box center [698, 391] width 620 height 20
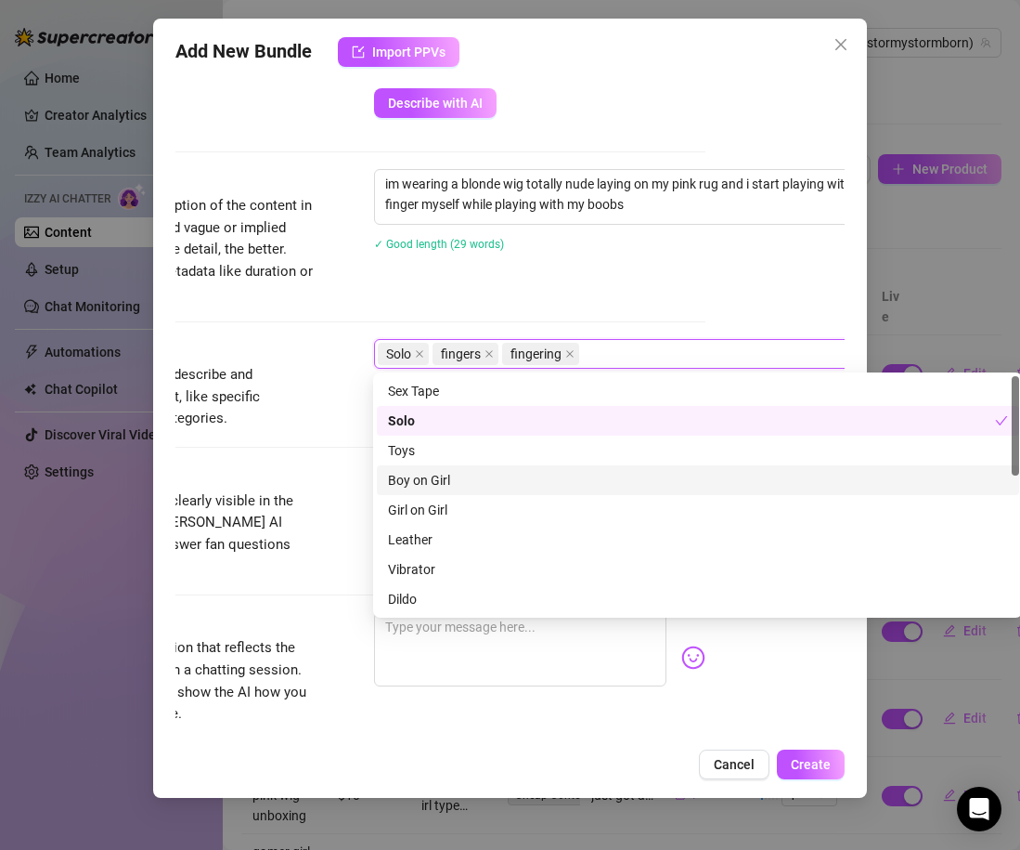
click at [292, 460] on div "Tags Simple keywords that describe and summarize the content, like specific fet…" at bounding box center [370, 401] width 669 height 125
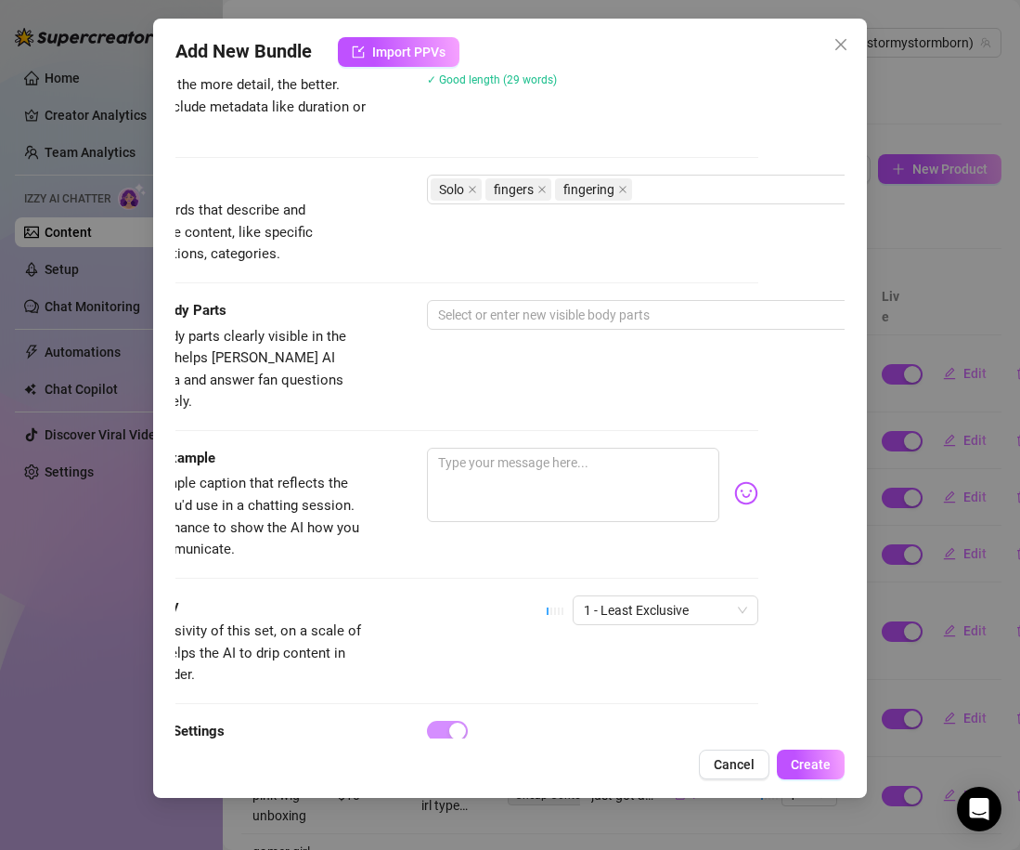
scroll to position [832, 84]
click at [464, 318] on div at bounding box center [745, 315] width 623 height 26
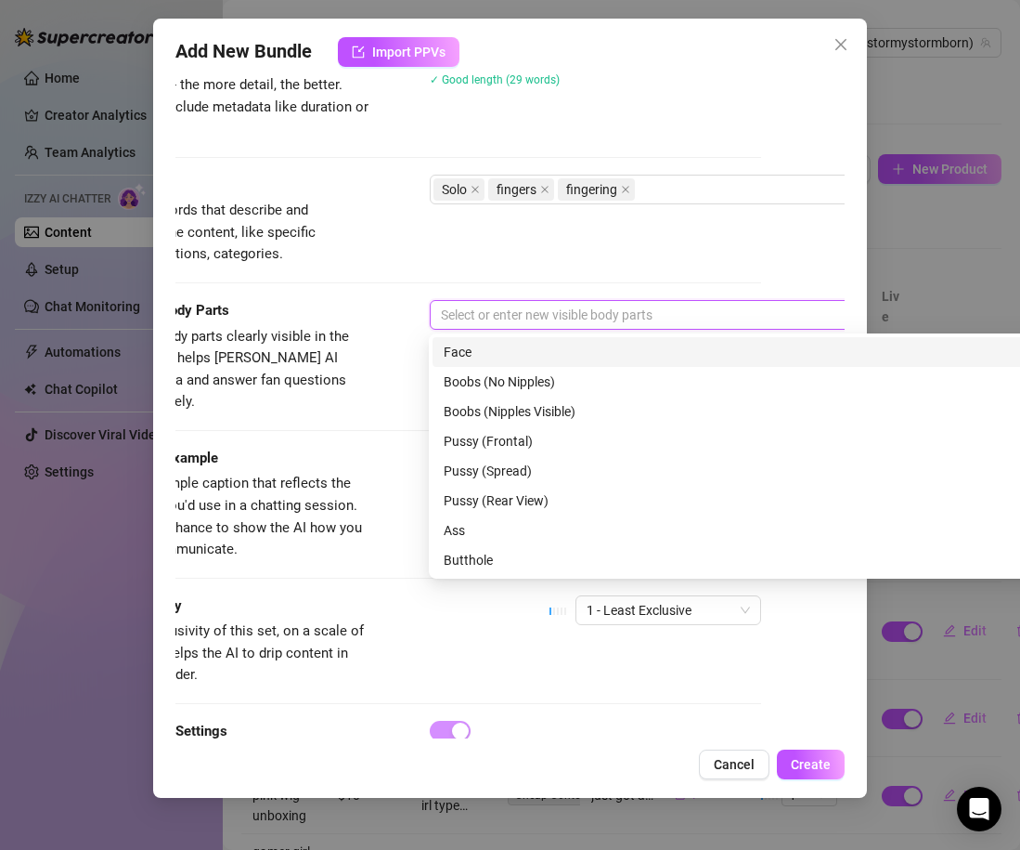
click at [476, 361] on div "Face" at bounding box center [754, 352] width 620 height 20
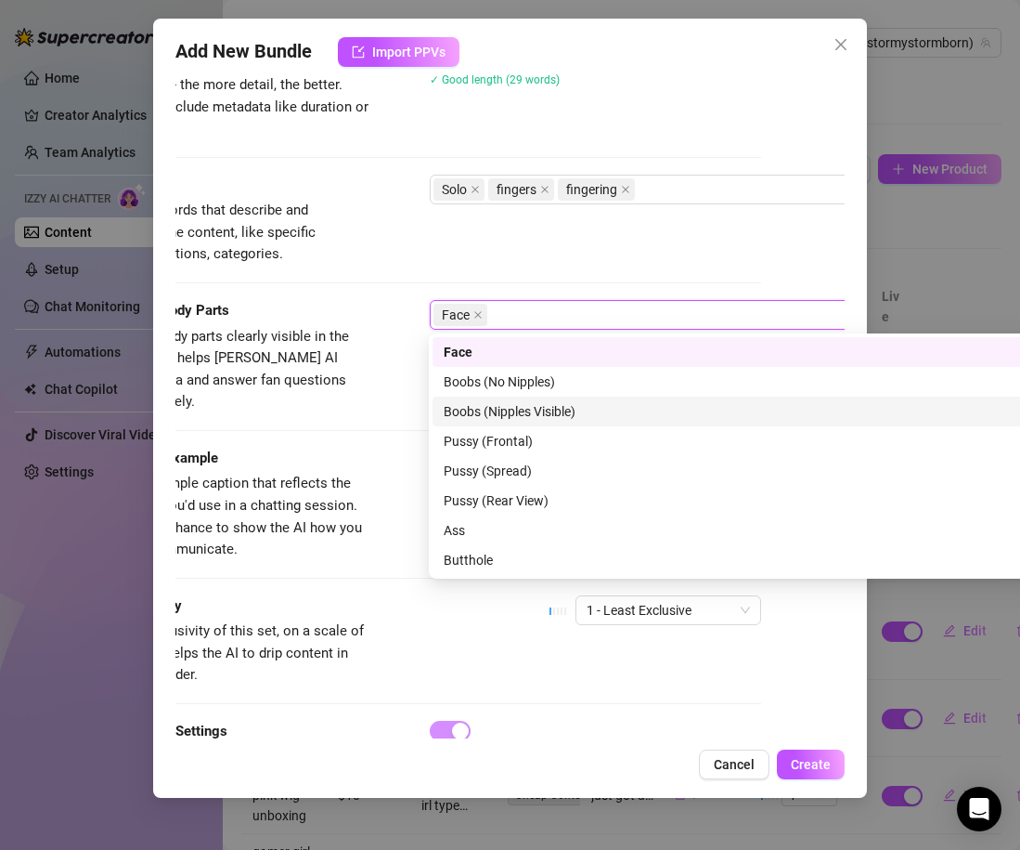
click at [499, 408] on div "Boobs (Nipples Visible)" at bounding box center [754, 411] width 620 height 20
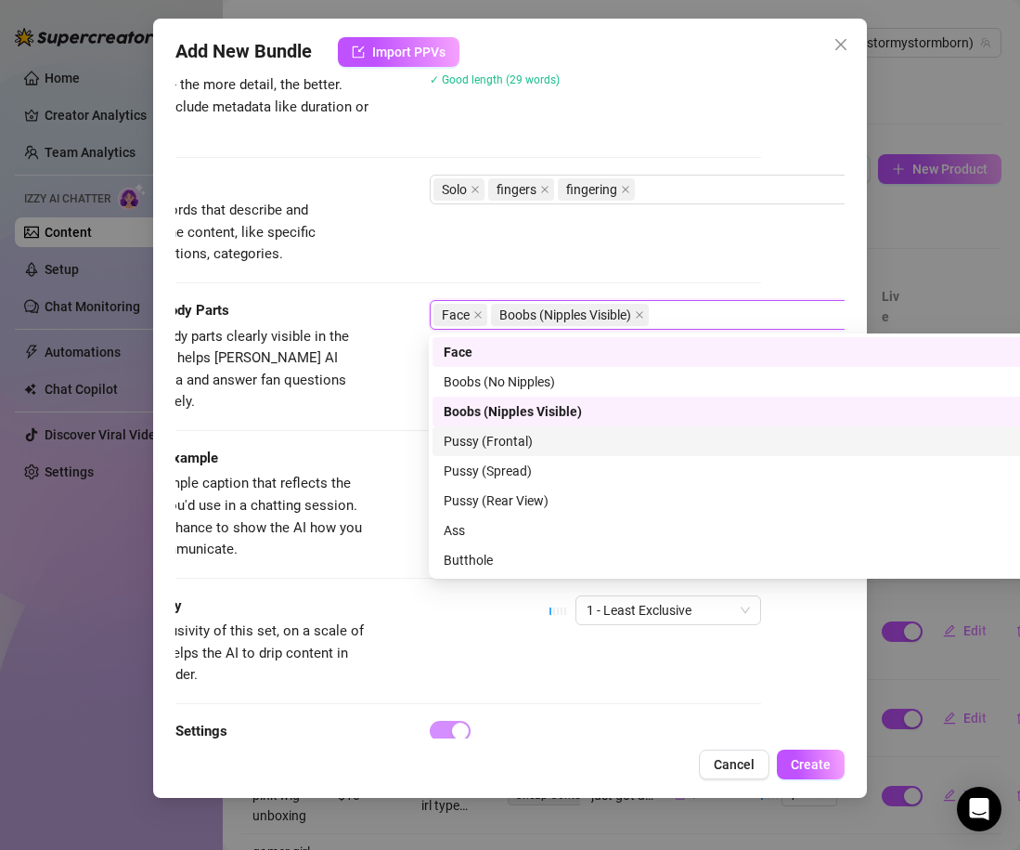
click at [491, 441] on div "Pussy (Frontal)" at bounding box center [754, 441] width 620 height 20
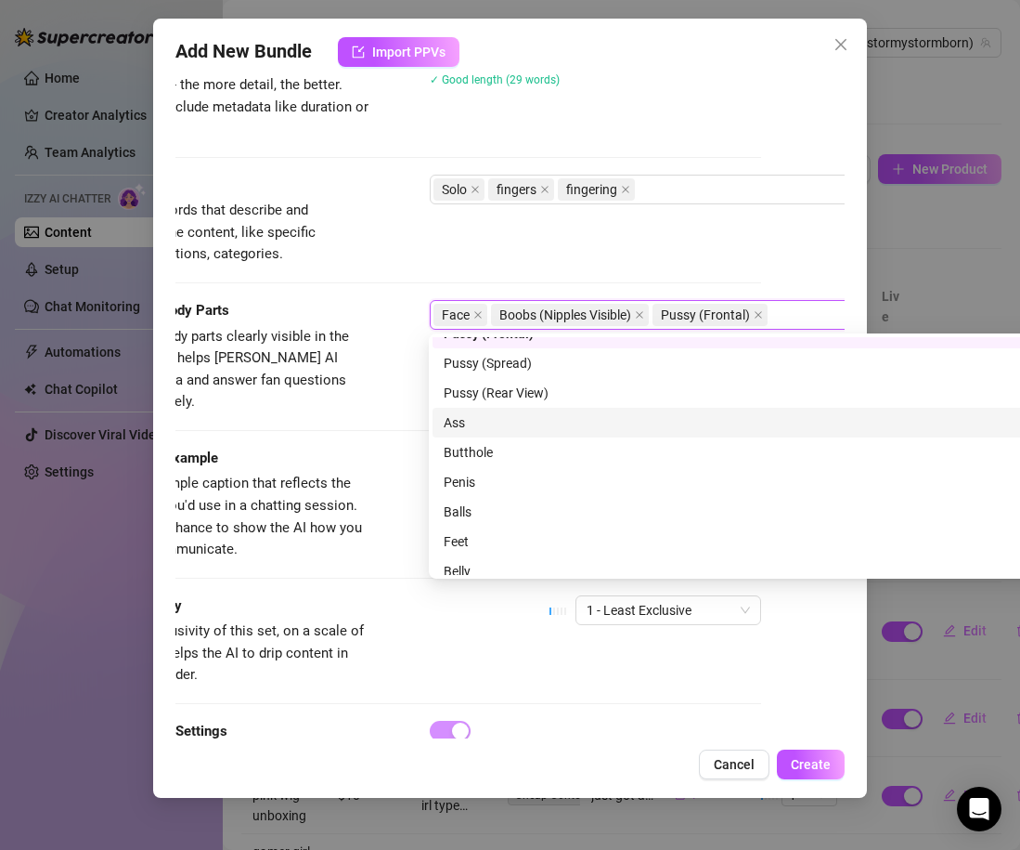
scroll to position [119, 0]
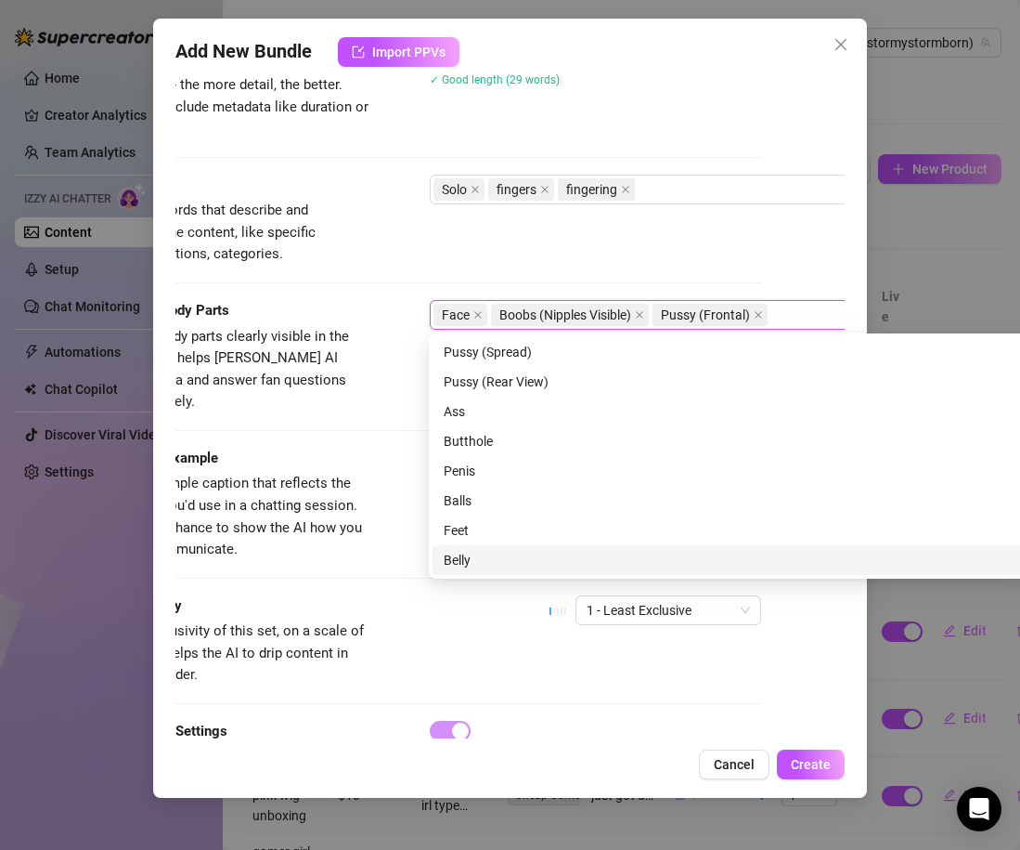
click at [496, 554] on div "Belly" at bounding box center [754, 560] width 620 height 20
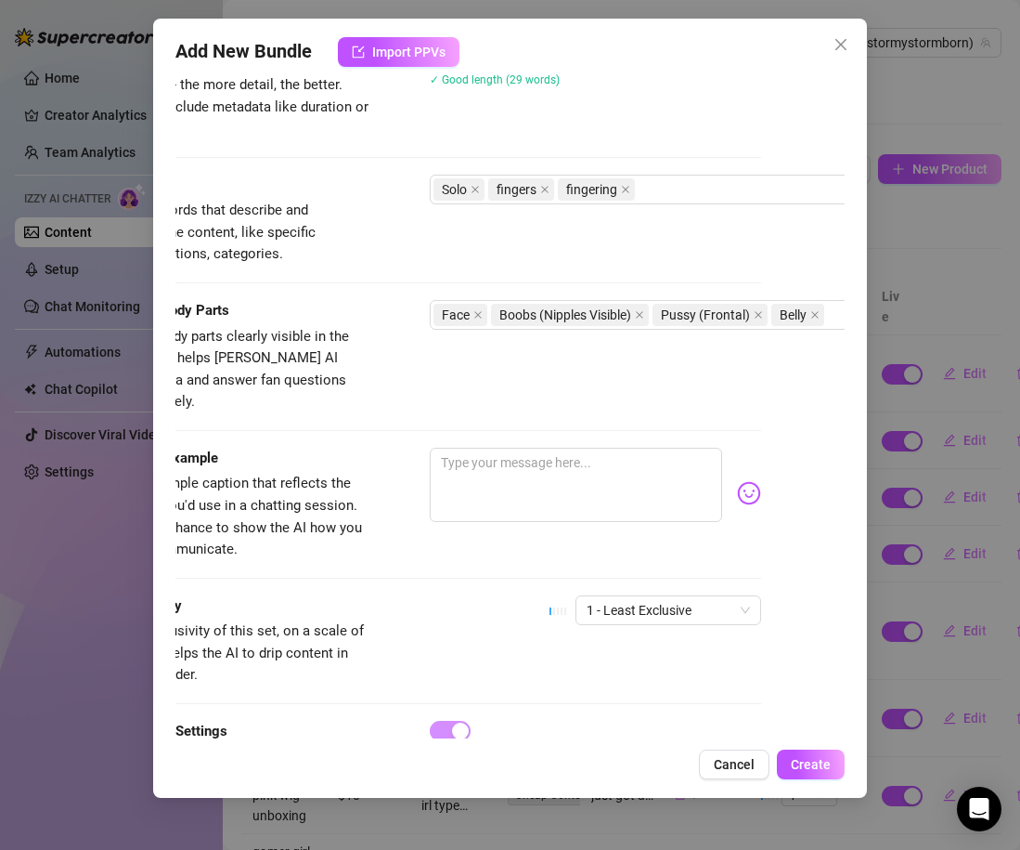
click at [361, 419] on div "Visible Body Parts Select the body parts clearly visible in the content. This h…" at bounding box center [426, 374] width 669 height 148
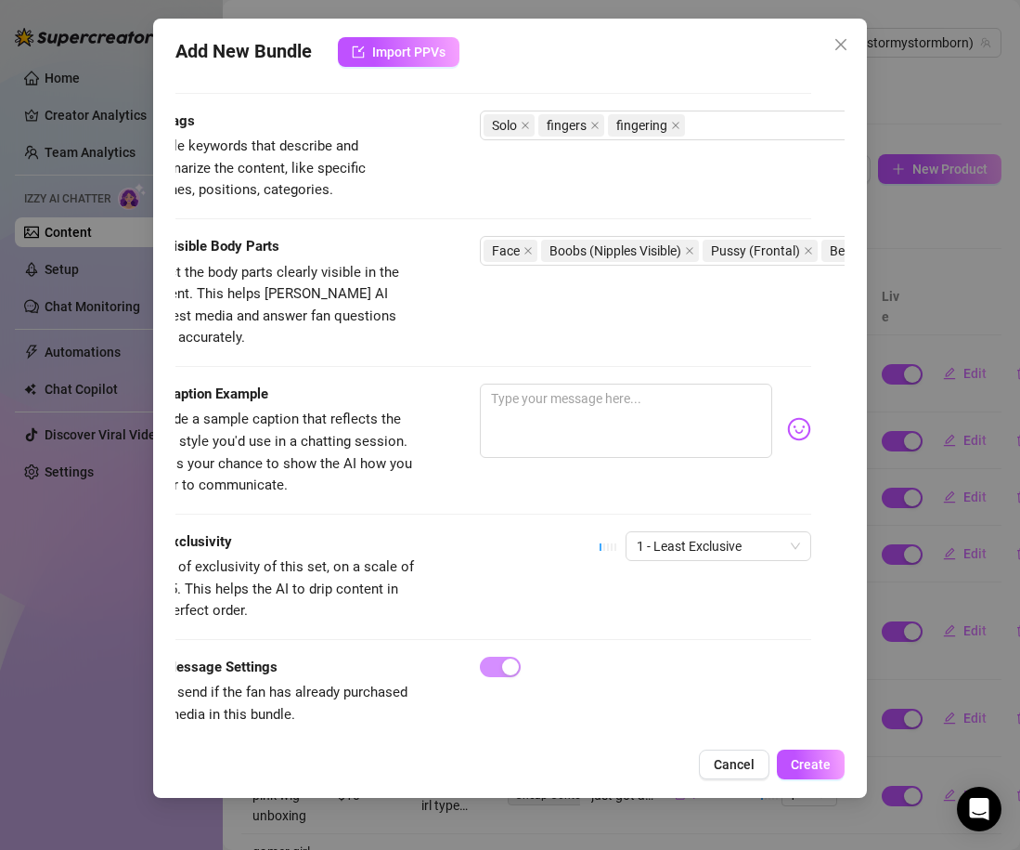
scroll to position [896, 0]
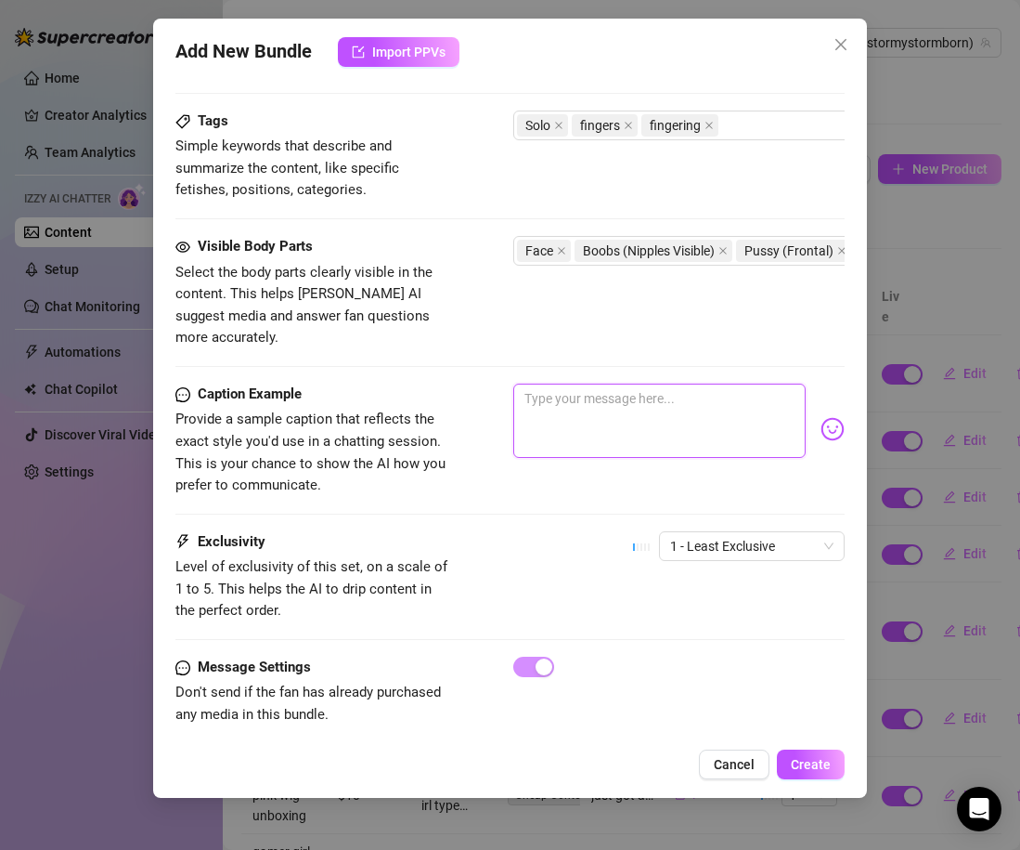
click at [554, 432] on textarea at bounding box center [659, 420] width 292 height 74
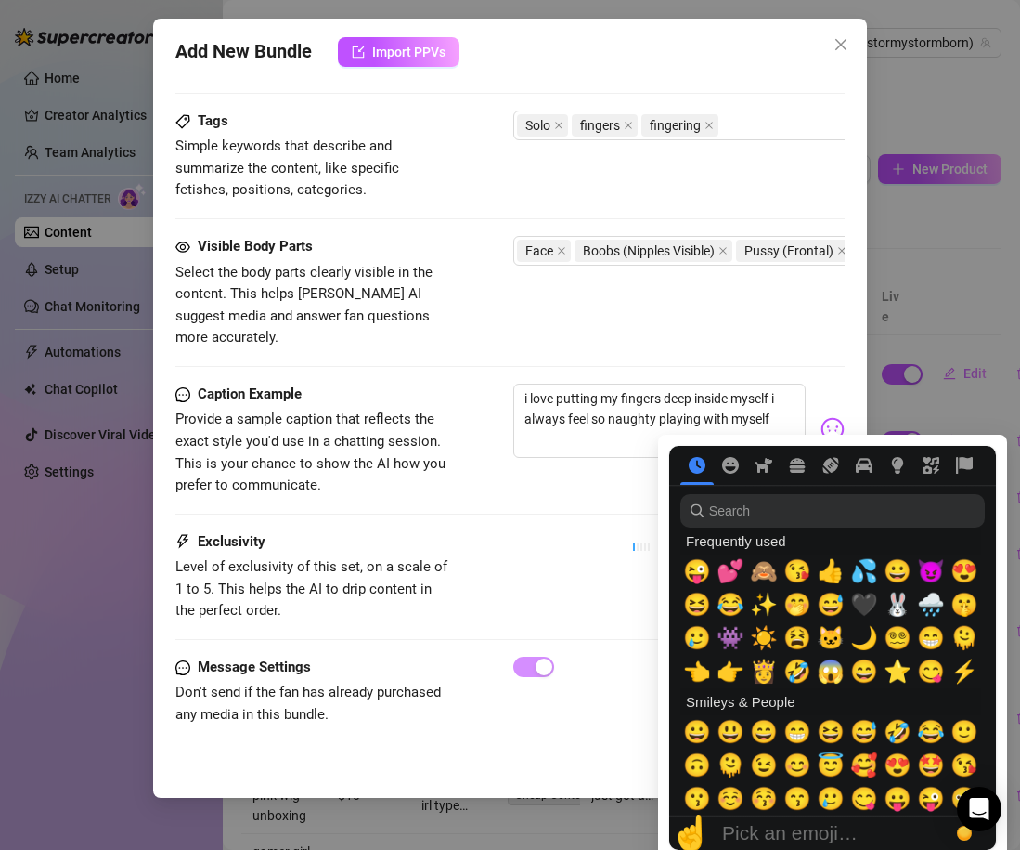
click at [838, 417] on img at bounding box center [833, 429] width 24 height 24
click at [691, 574] on span "😜" at bounding box center [697, 571] width 28 height 26
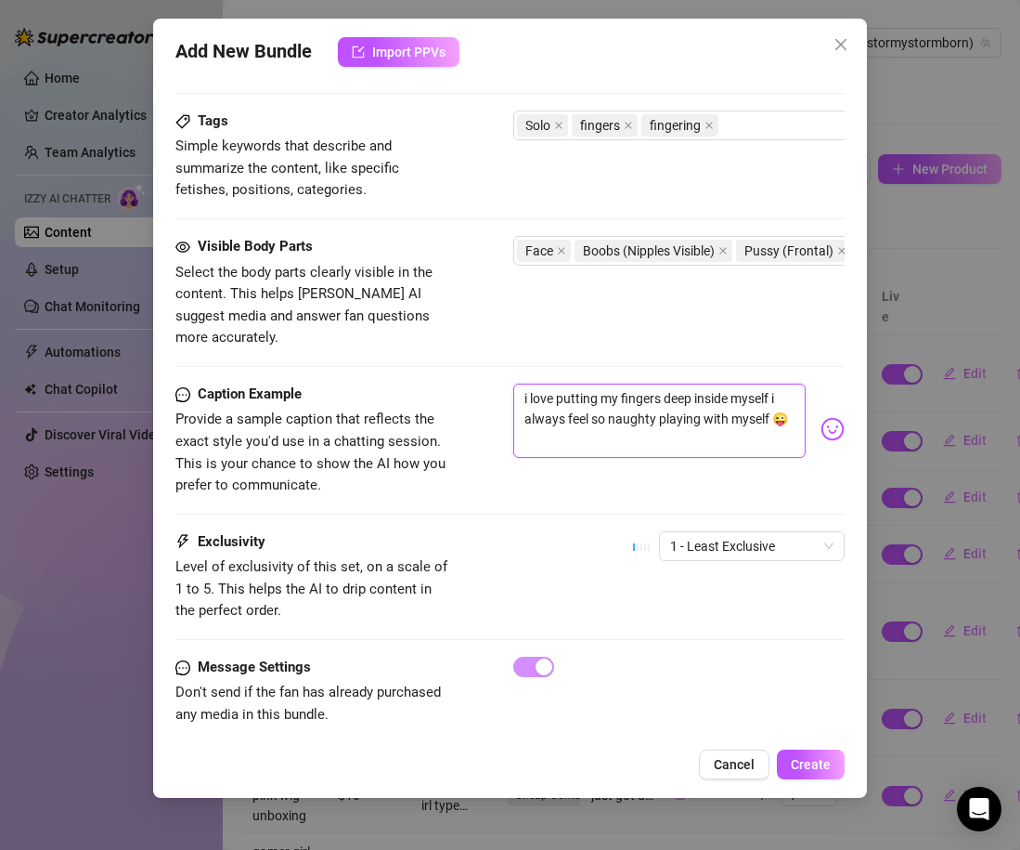
type textarea "i love putting my fingers deep inside myself i always feel so naughty playing w…"
click at [487, 479] on div "Caption Example Provide a sample caption that reflects the exact style you'd us…" at bounding box center [509, 457] width 669 height 148
click at [697, 532] on span "1 - Least Exclusive" at bounding box center [751, 546] width 163 height 28
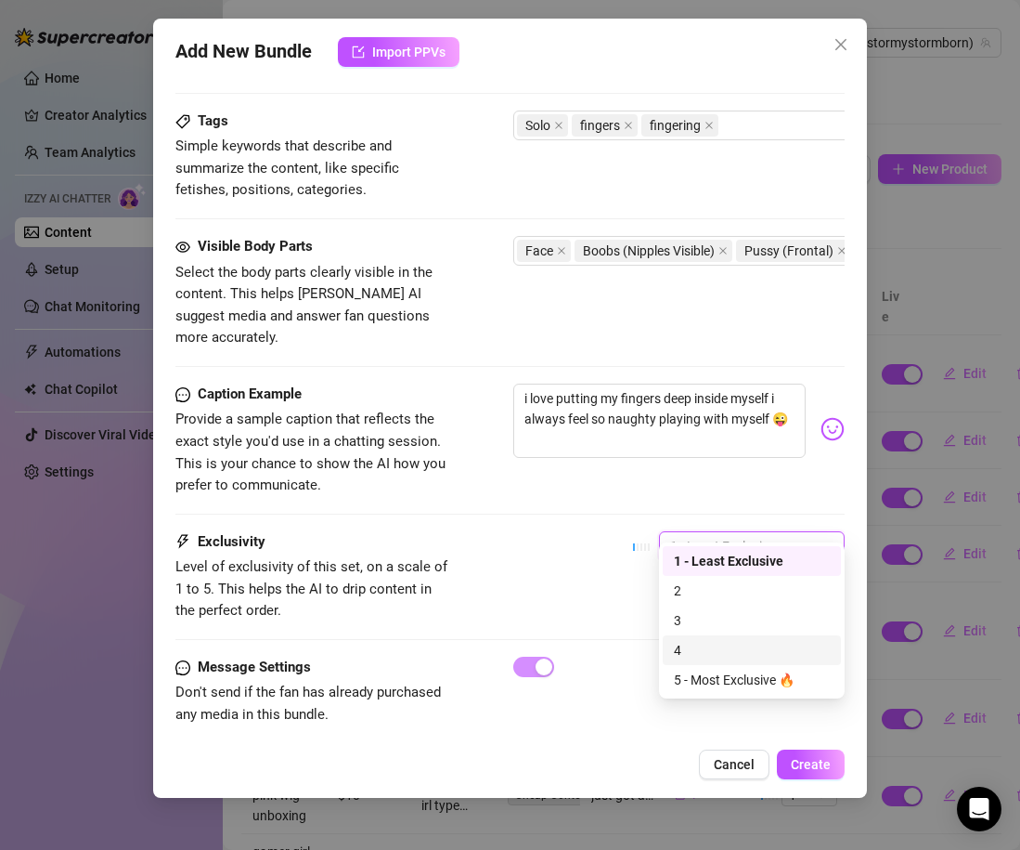
click at [688, 658] on div "4" at bounding box center [752, 650] width 156 height 20
click at [708, 549] on div "4 4" at bounding box center [739, 554] width 212 height 46
click at [708, 532] on span "4" at bounding box center [751, 546] width 163 height 28
click at [708, 676] on div "5 - Most Exclusive 🔥" at bounding box center [752, 679] width 156 height 20
click at [705, 532] on span "5 - Most Exclusive 🔥" at bounding box center [751, 546] width 163 height 28
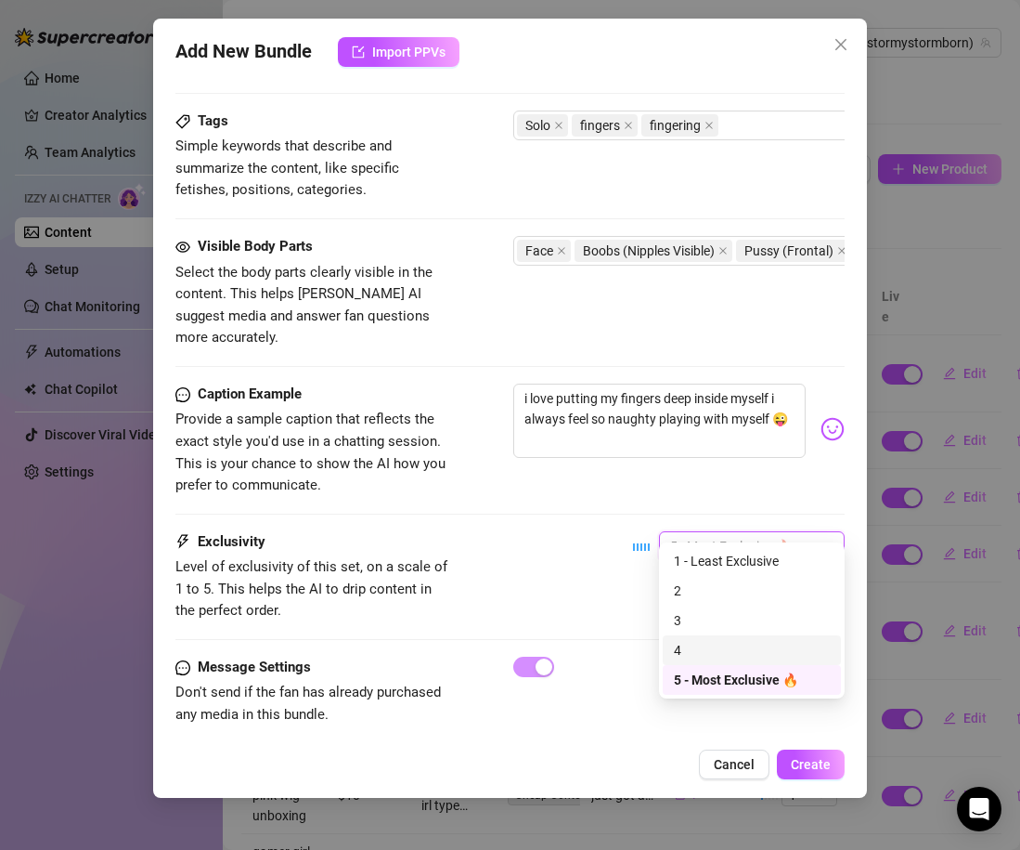
click at [693, 651] on div "4" at bounding box center [752, 650] width 156 height 20
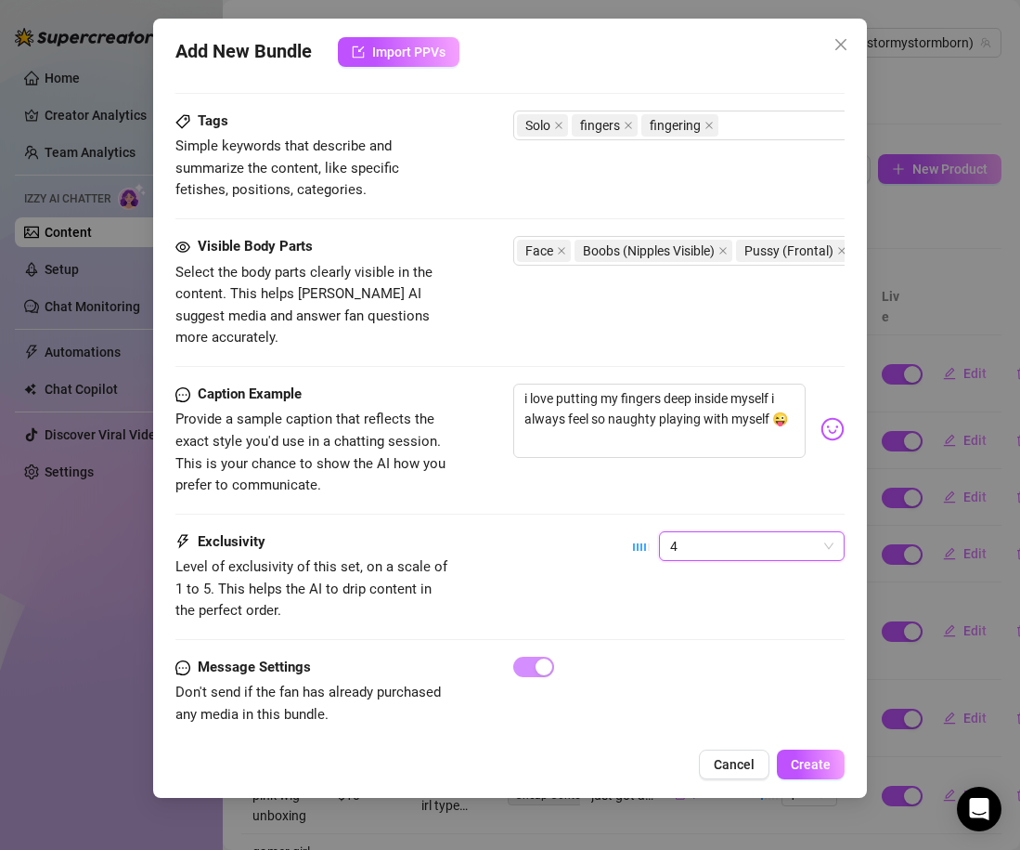
click at [708, 541] on div "4 4" at bounding box center [739, 554] width 212 height 46
click at [708, 532] on span "4" at bounding box center [751, 546] width 163 height 28
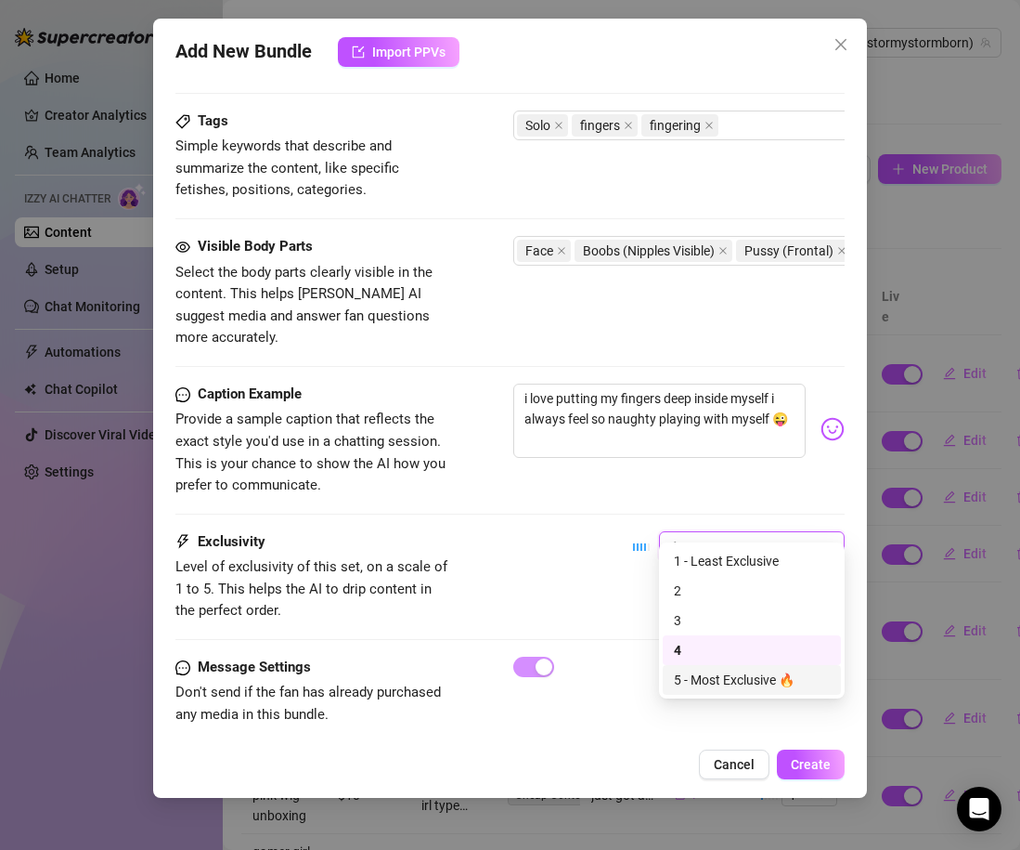
click at [706, 685] on div "5 - Most Exclusive 🔥" at bounding box center [752, 679] width 156 height 20
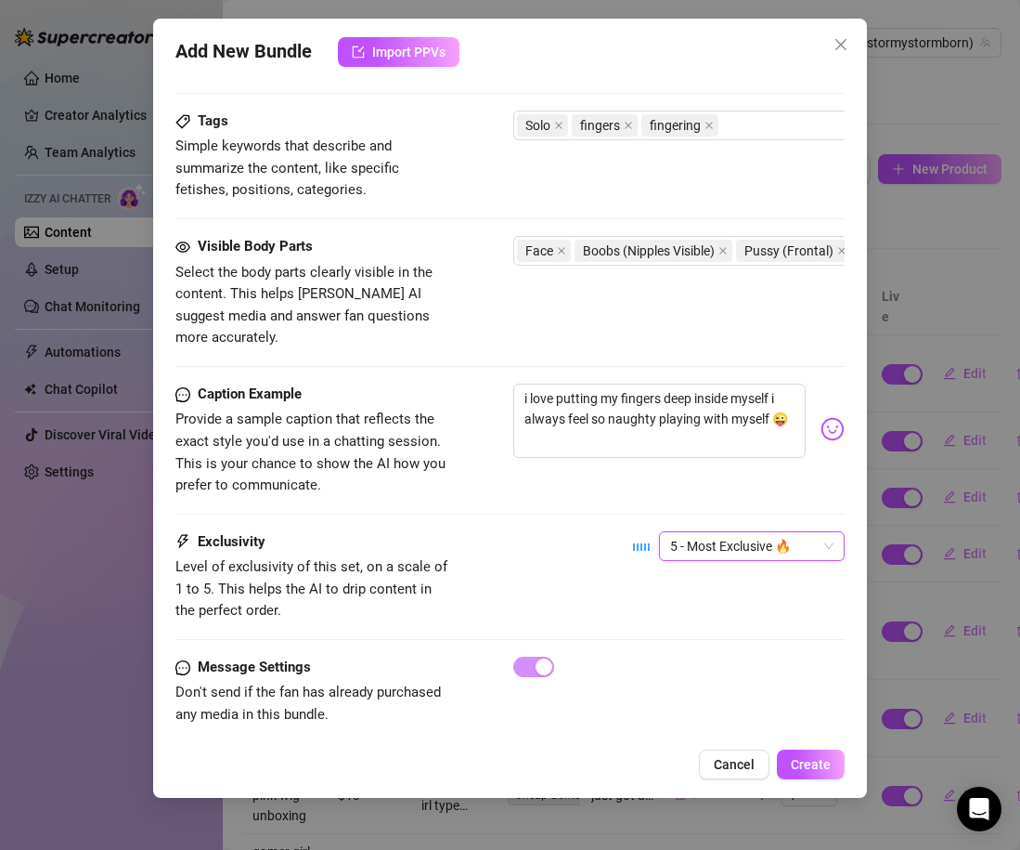
click at [569, 531] on div "Exclusivity Level of exclusivity of this set, on a scale of 1 to 5. This helps …" at bounding box center [509, 576] width 669 height 91
click at [809, 770] on span "Create" at bounding box center [811, 764] width 40 height 15
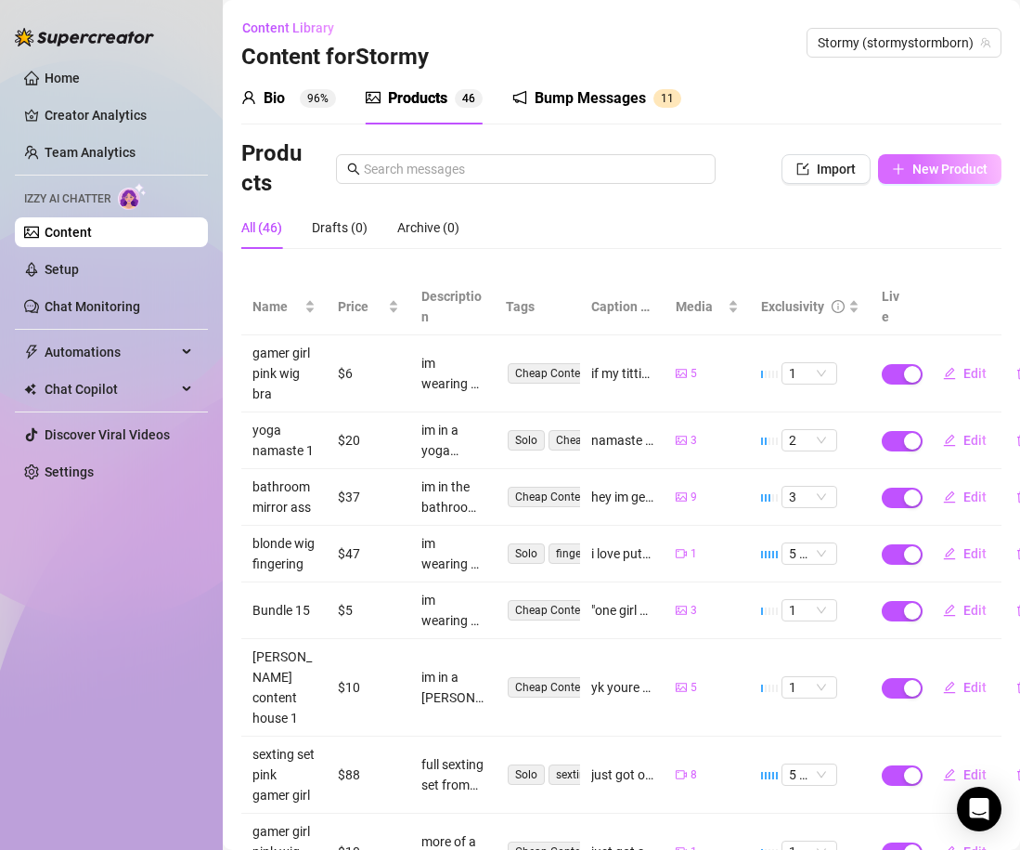
click at [912, 168] on button "New Product" at bounding box center [939, 169] width 123 height 30
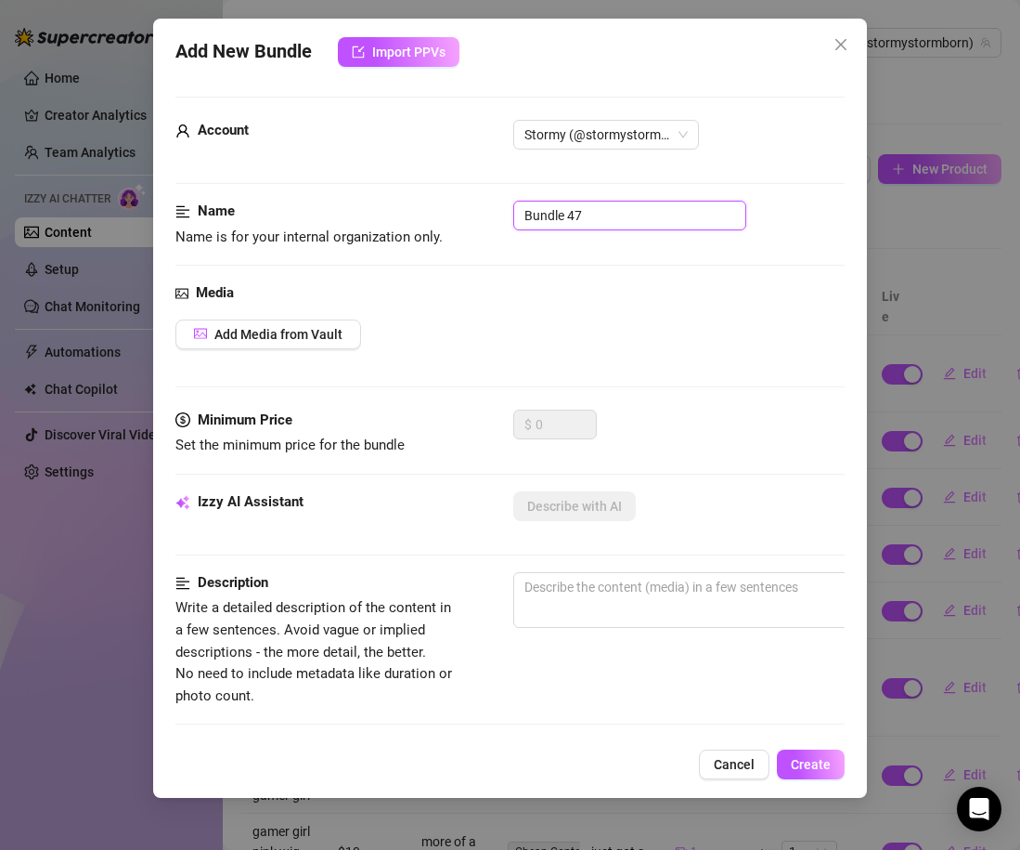
click at [556, 220] on input "Bundle 47" at bounding box center [629, 216] width 233 height 30
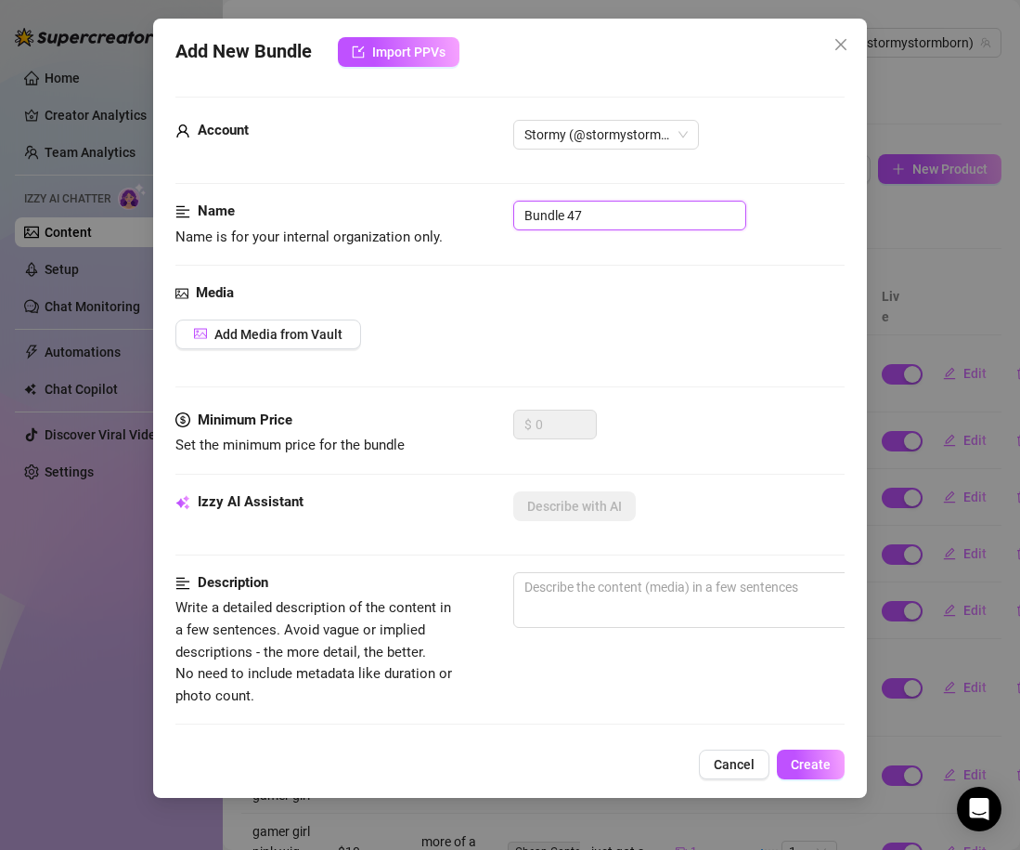
click at [556, 220] on input "Bundle 47" at bounding box center [629, 216] width 233 height 30
type input "blonde wig nudes"
click at [327, 334] on span "Add Media from Vault" at bounding box center [278, 334] width 128 height 15
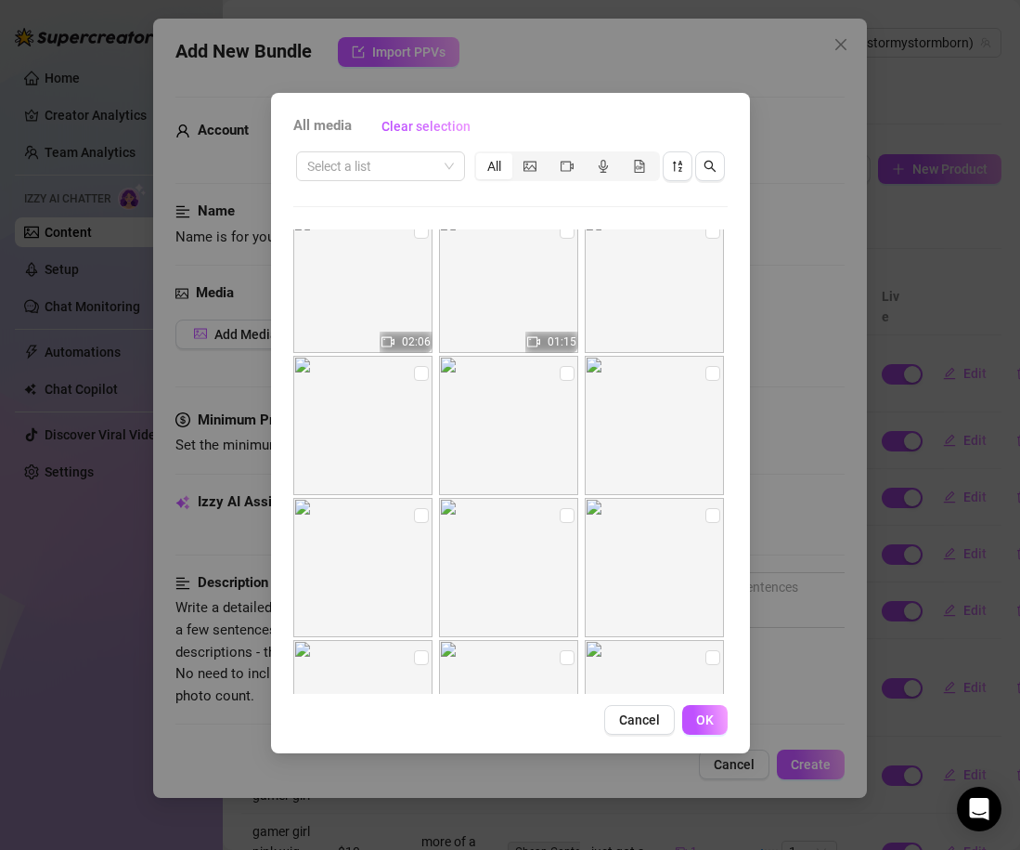
scroll to position [8523, 0]
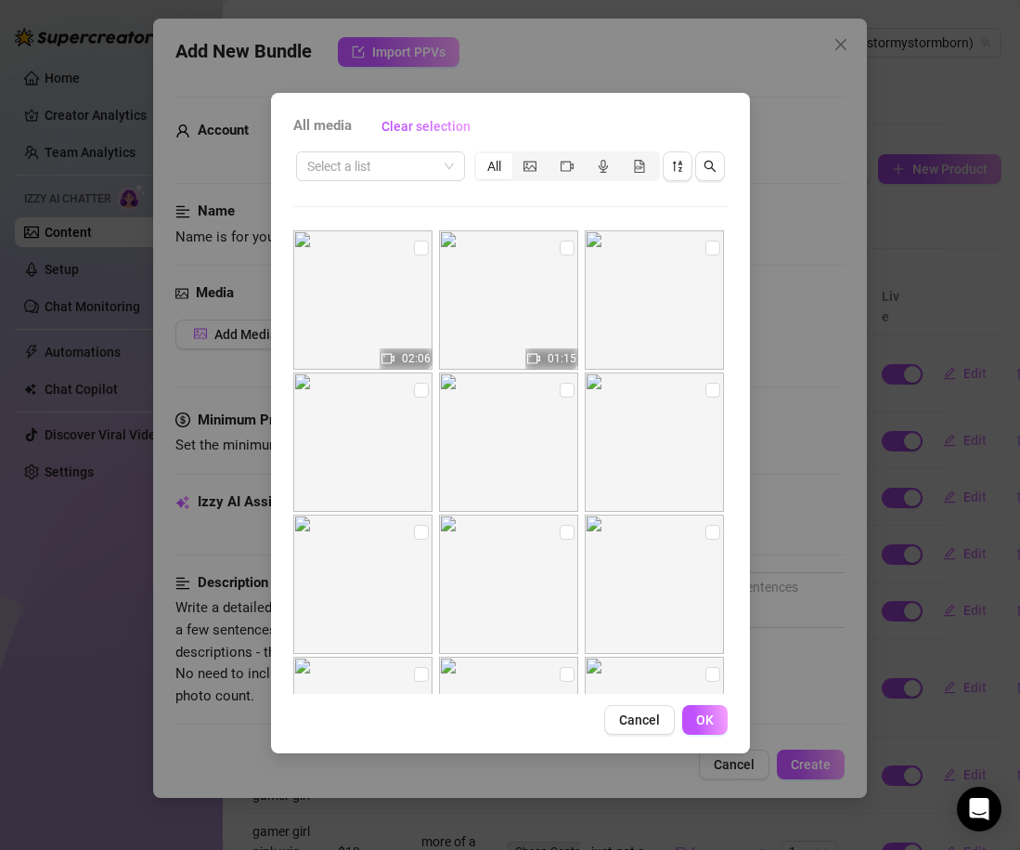
click at [558, 399] on img at bounding box center [508, 441] width 139 height 139
click at [562, 386] on input "checkbox" at bounding box center [567, 390] width 15 height 15
checkbox input "true"
click at [424, 385] on input "checkbox" at bounding box center [421, 390] width 15 height 15
checkbox input "true"
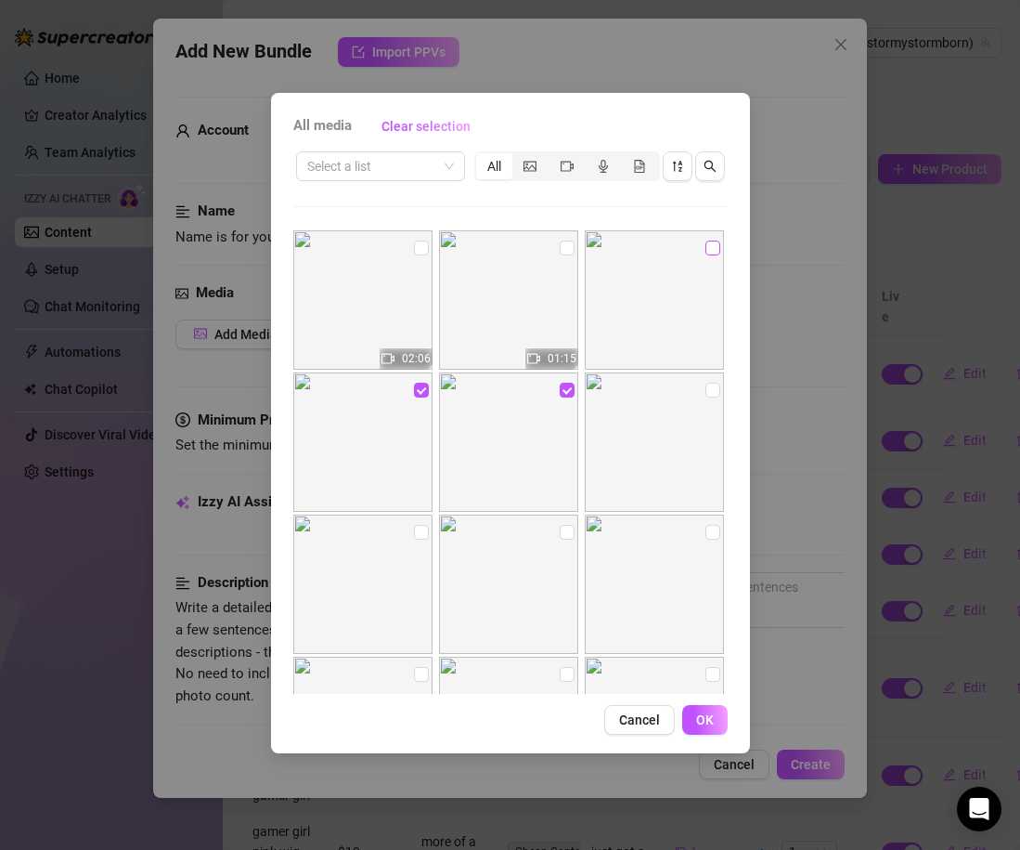
click at [713, 248] on input "checkbox" at bounding box center [713, 247] width 15 height 15
checkbox input "true"
click at [704, 710] on button "OK" at bounding box center [704, 720] width 45 height 30
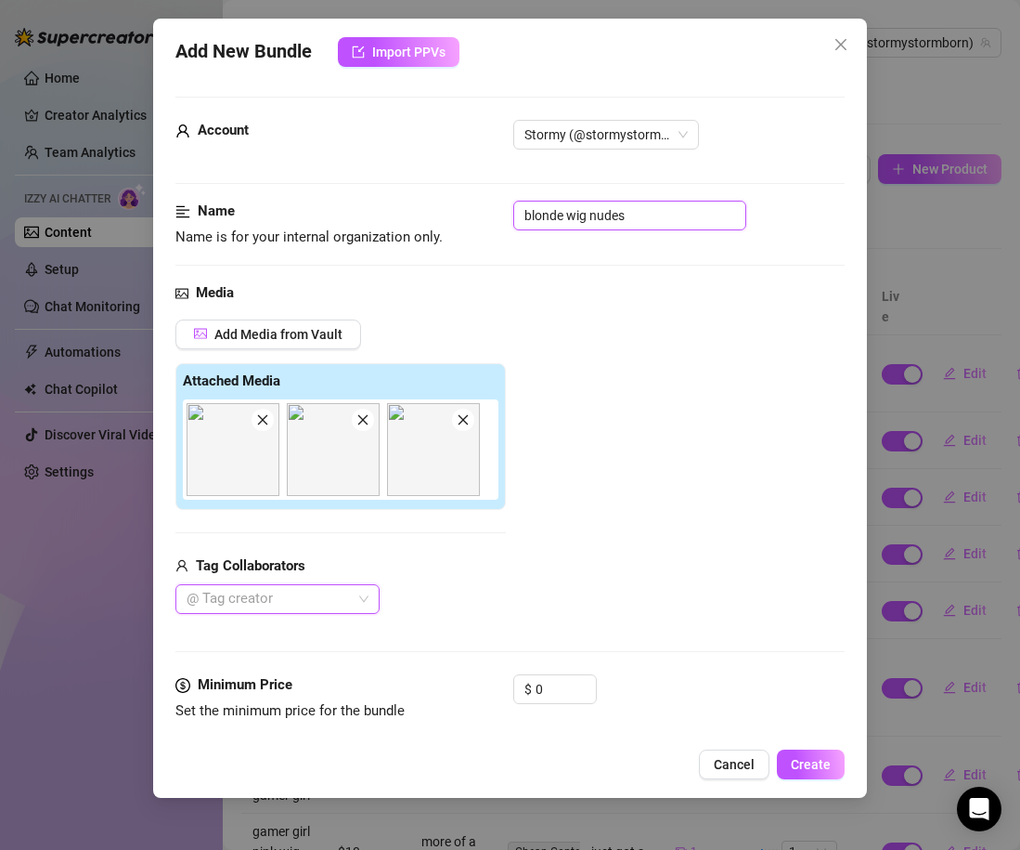
click at [637, 224] on input "blonde wig nudes" at bounding box center [629, 216] width 233 height 30
click at [632, 348] on div "Add Media from Vault Attached Media Tag Collaborators @ Tag creator" at bounding box center [509, 466] width 669 height 295
click at [661, 192] on div "Account Stormy (@stormystormborn)" at bounding box center [509, 160] width 669 height 81
click at [661, 202] on input "blonde wig nudes 1" at bounding box center [629, 216] width 233 height 30
click at [669, 216] on input "blonde wig nudes 1" at bounding box center [629, 216] width 233 height 30
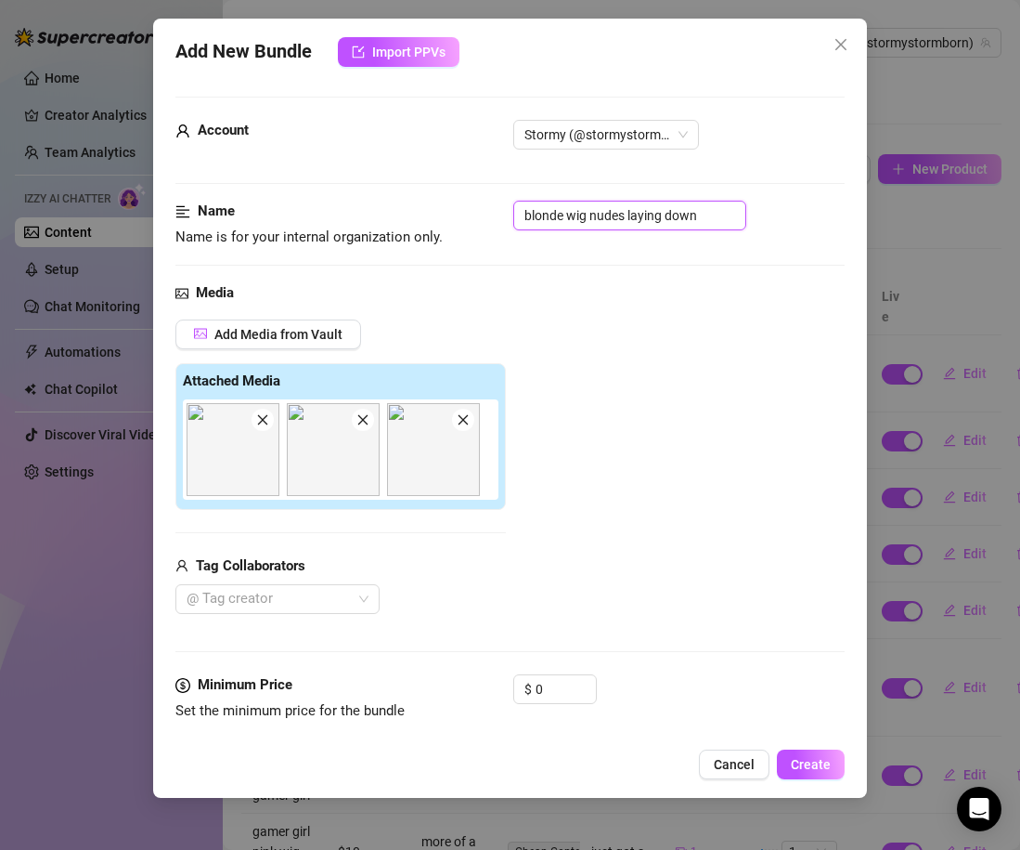
type input "blonde wig nudes laying down"
click at [647, 369] on div "Add Media from Vault Attached Media Tag Collaborators @ Tag creator" at bounding box center [509, 466] width 669 height 295
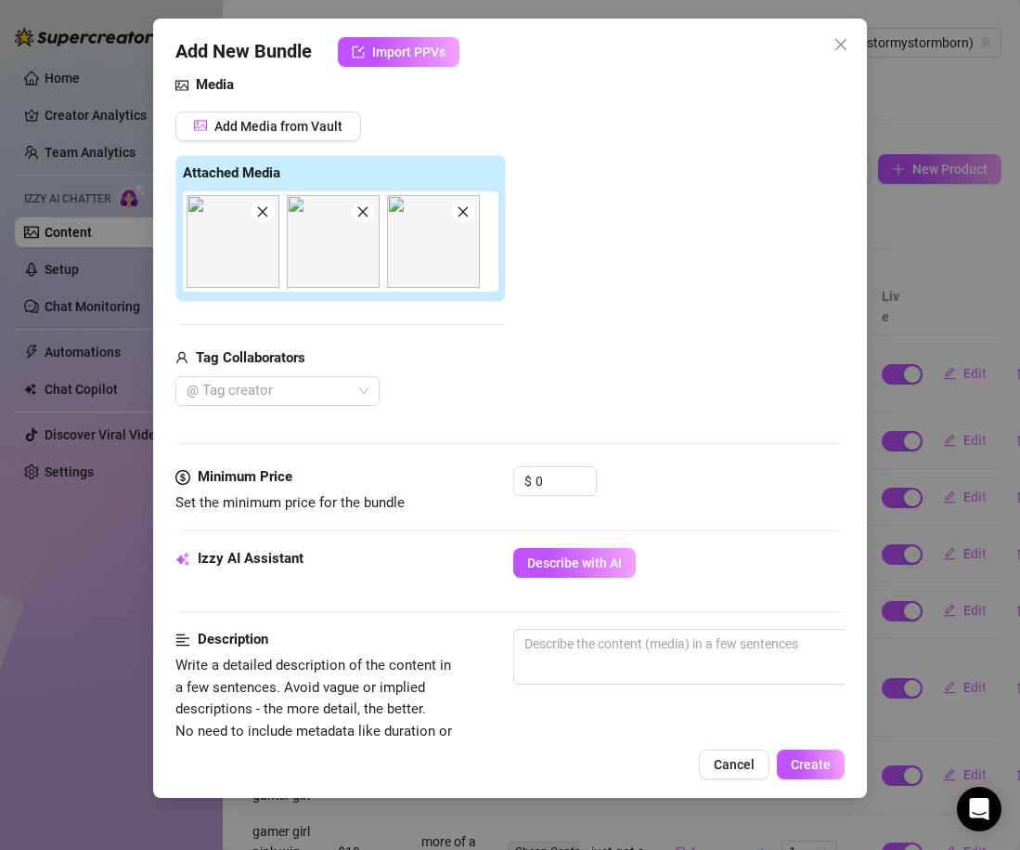
scroll to position [212, 0]
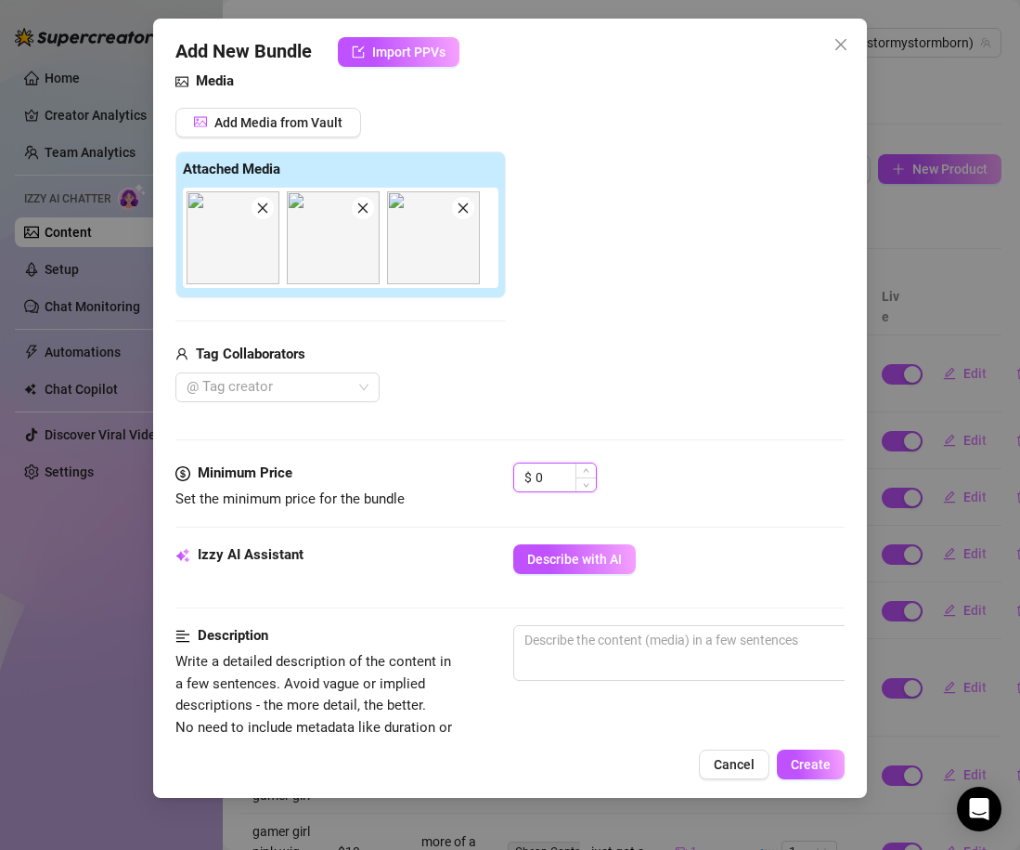
click at [546, 476] on input "0" at bounding box center [566, 477] width 60 height 28
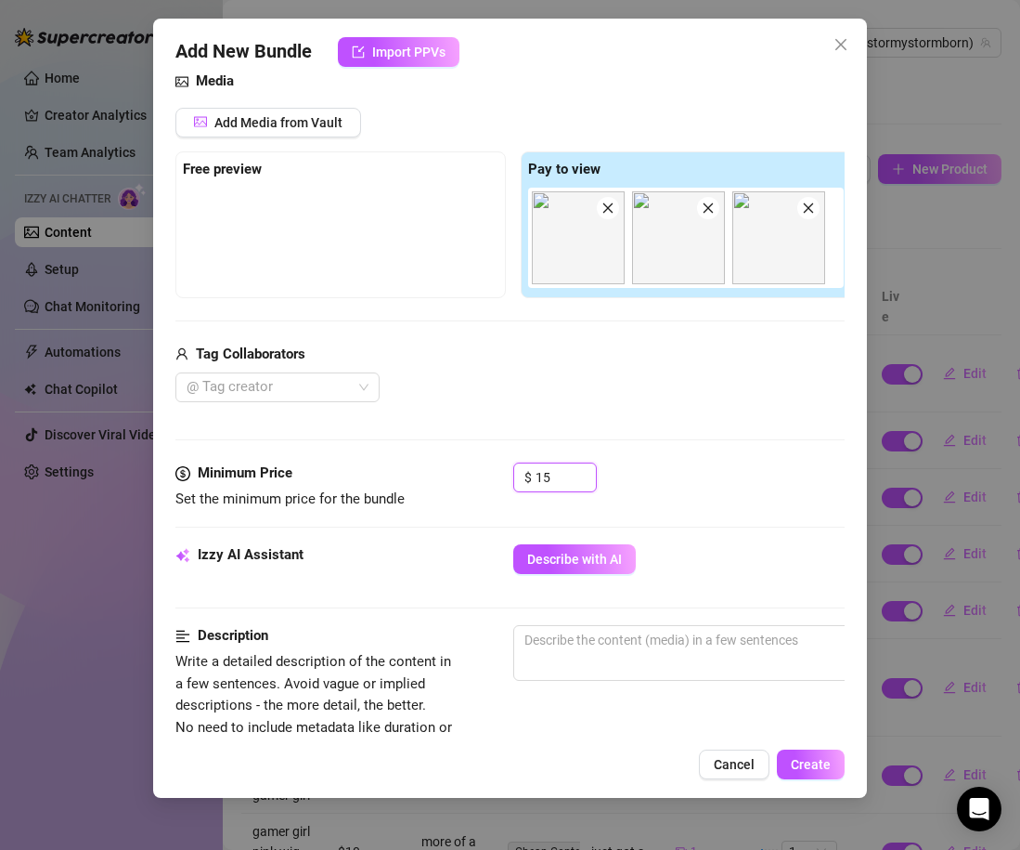
type input "15"
click at [621, 427] on div "Media Add Media from Vault Free preview Pay to view Tag Collaborators @ Tag cre…" at bounding box center [509, 267] width 669 height 392
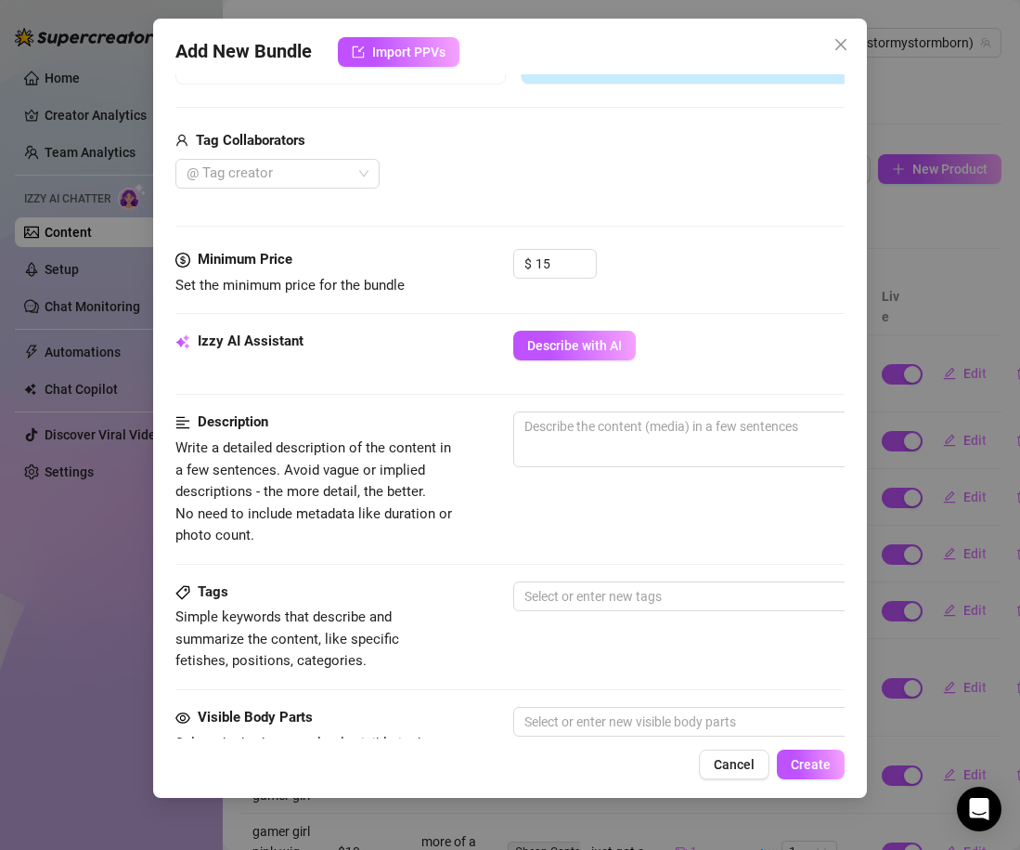
scroll to position [441, 0]
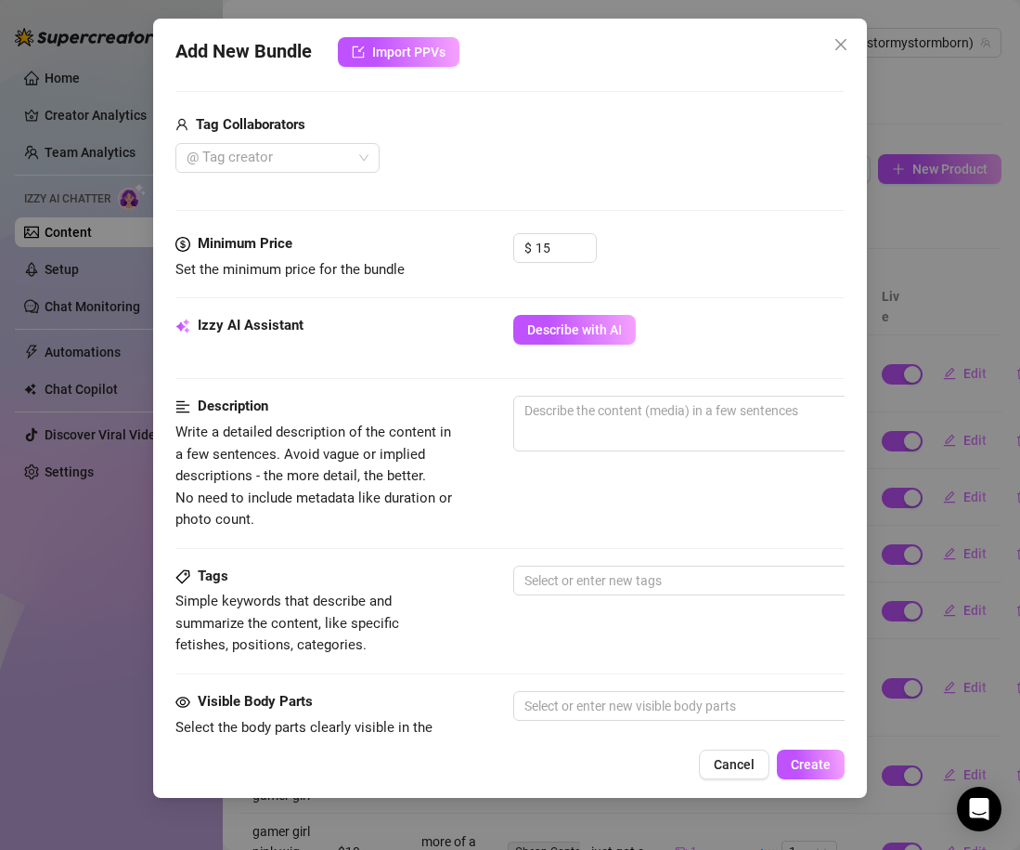
click at [621, 427] on span "0 / 1000" at bounding box center [838, 424] width 650 height 56
click at [598, 409] on textarea at bounding box center [838, 410] width 648 height 28
paste textarea "im wearing a blonde wig totally nude laying on my pink rug and i start playing …"
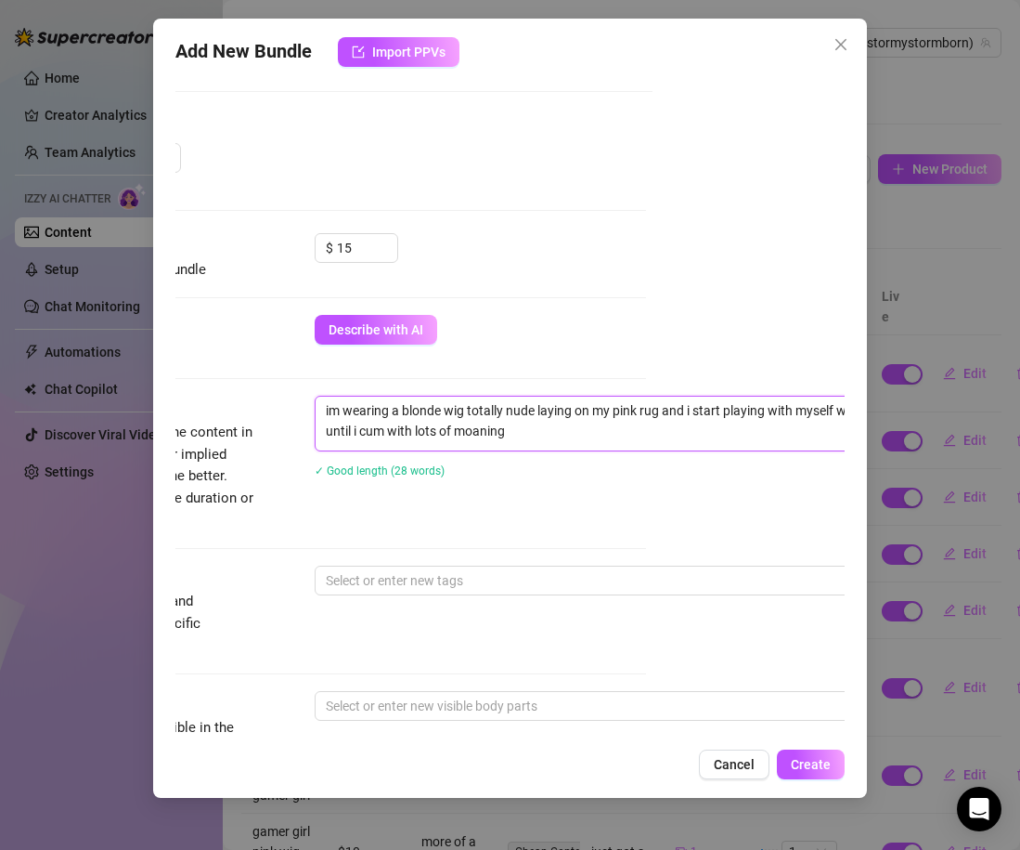
scroll to position [441, 206]
drag, startPoint x: 661, startPoint y: 412, endPoint x: 669, endPoint y: 434, distance: 22.6
click at [669, 435] on textarea "im wearing a blonde wig totally nude laying on my pink rug and i start playing …" at bounding box center [632, 420] width 648 height 48
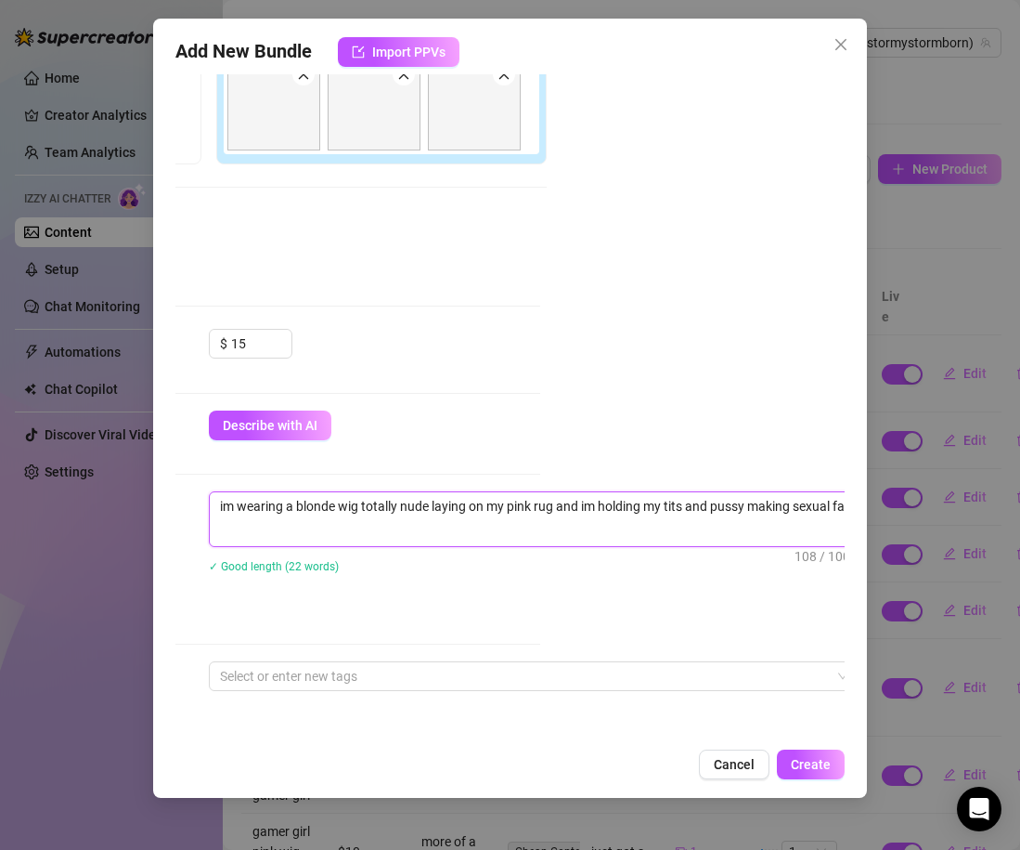
scroll to position [0, 0]
drag, startPoint x: 265, startPoint y: 526, endPoint x: 206, endPoint y: 491, distance: 68.3
click at [206, 491] on div "Description Write a detailed description of the content in a few sentences. Avo…" at bounding box center [205, 558] width 669 height 135
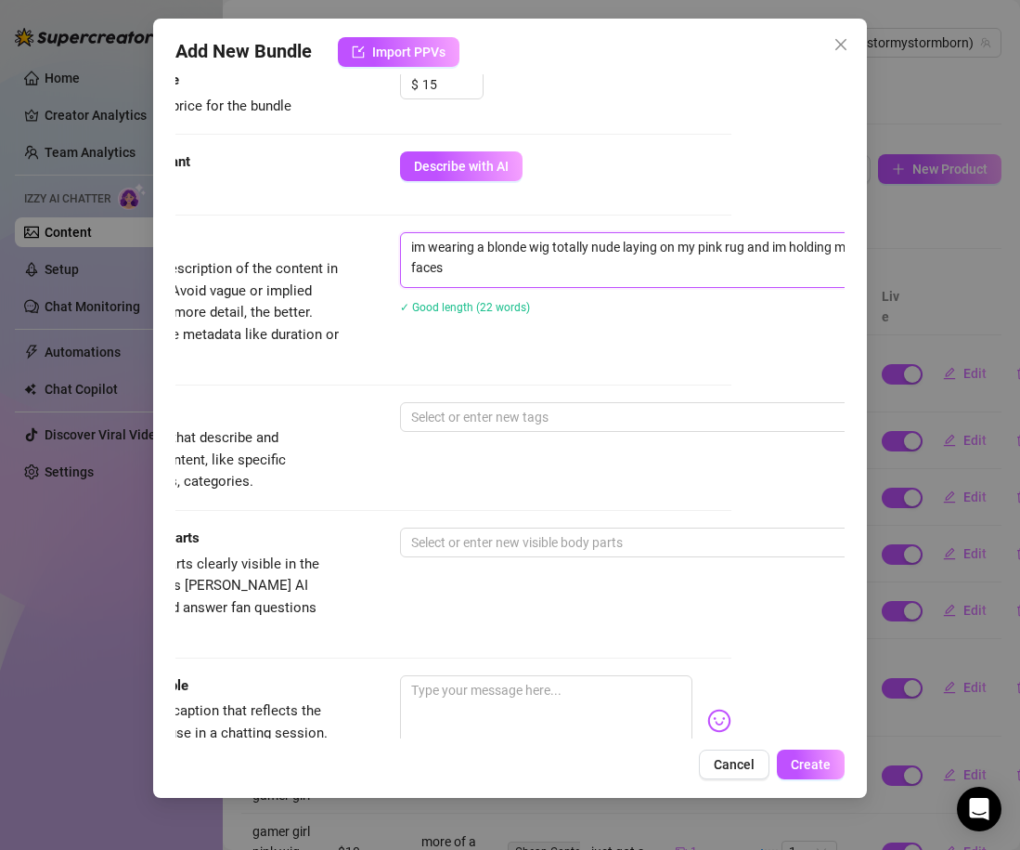
scroll to position [604, 77]
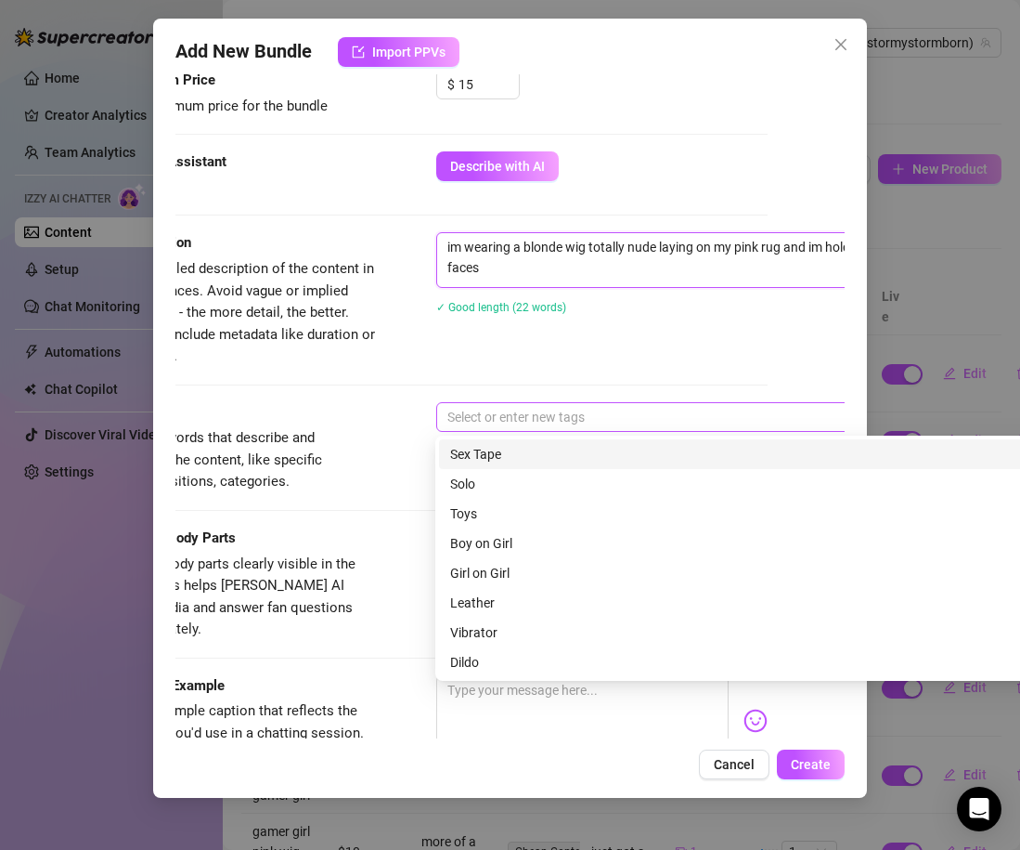
click at [496, 405] on div at bounding box center [751, 417] width 623 height 26
type textarea "im wearing a blonde wig totally nude laying on my pink rug and im holding my ti…"
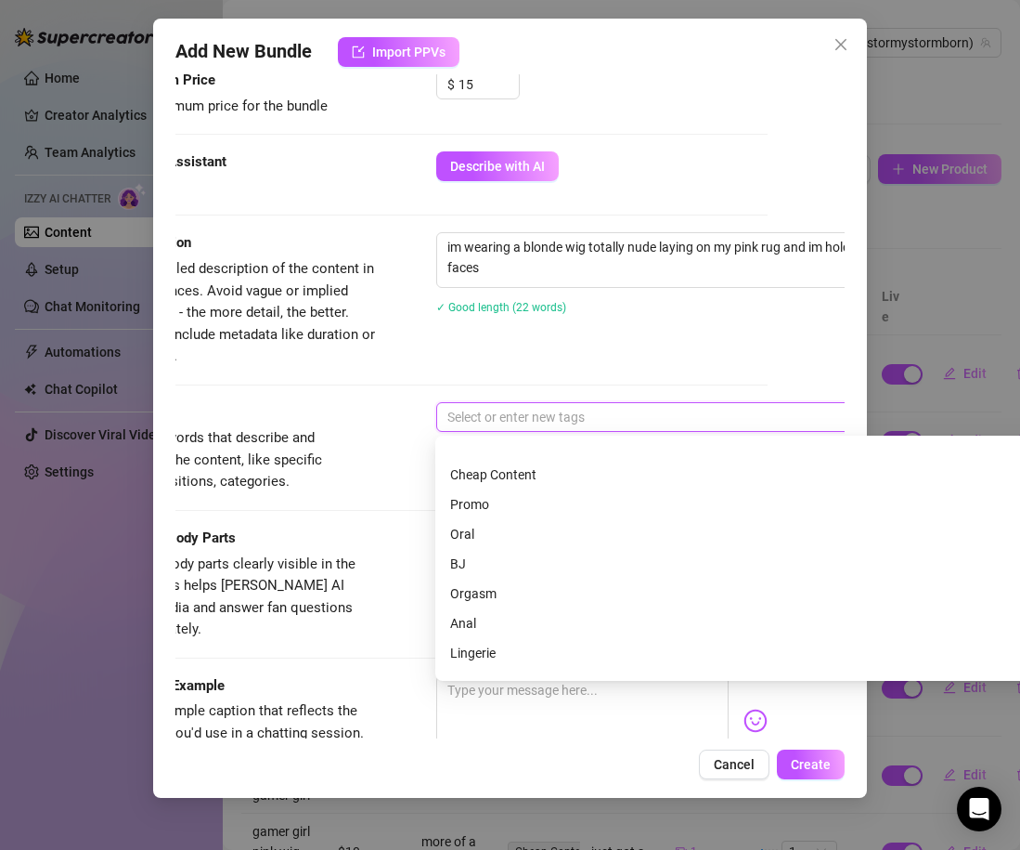
scroll to position [162, 0]
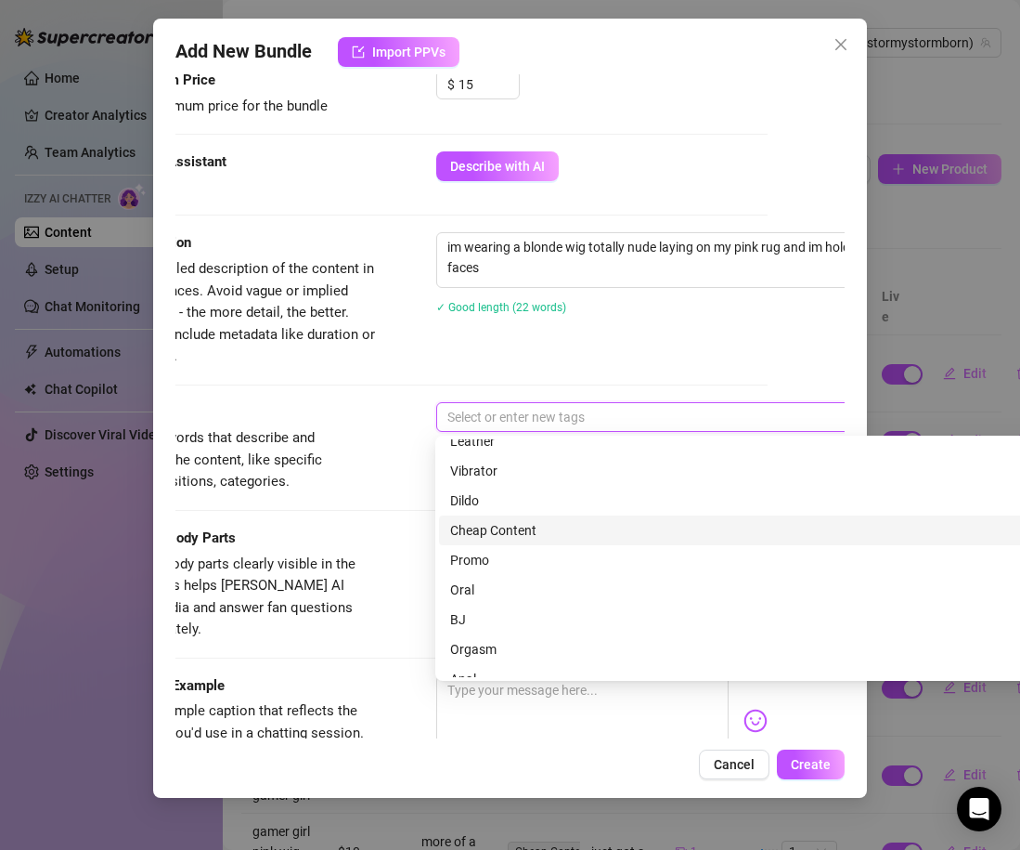
click at [496, 536] on div "Cheap Content" at bounding box center [760, 530] width 620 height 20
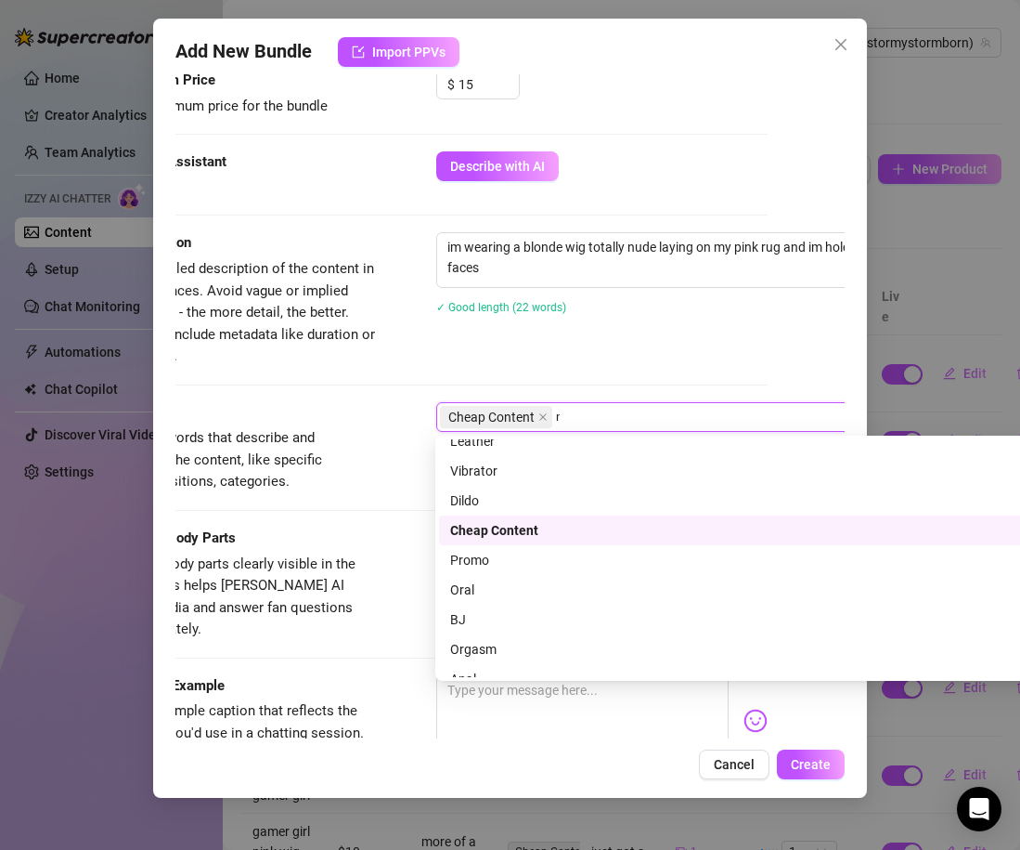
scroll to position [0, 0]
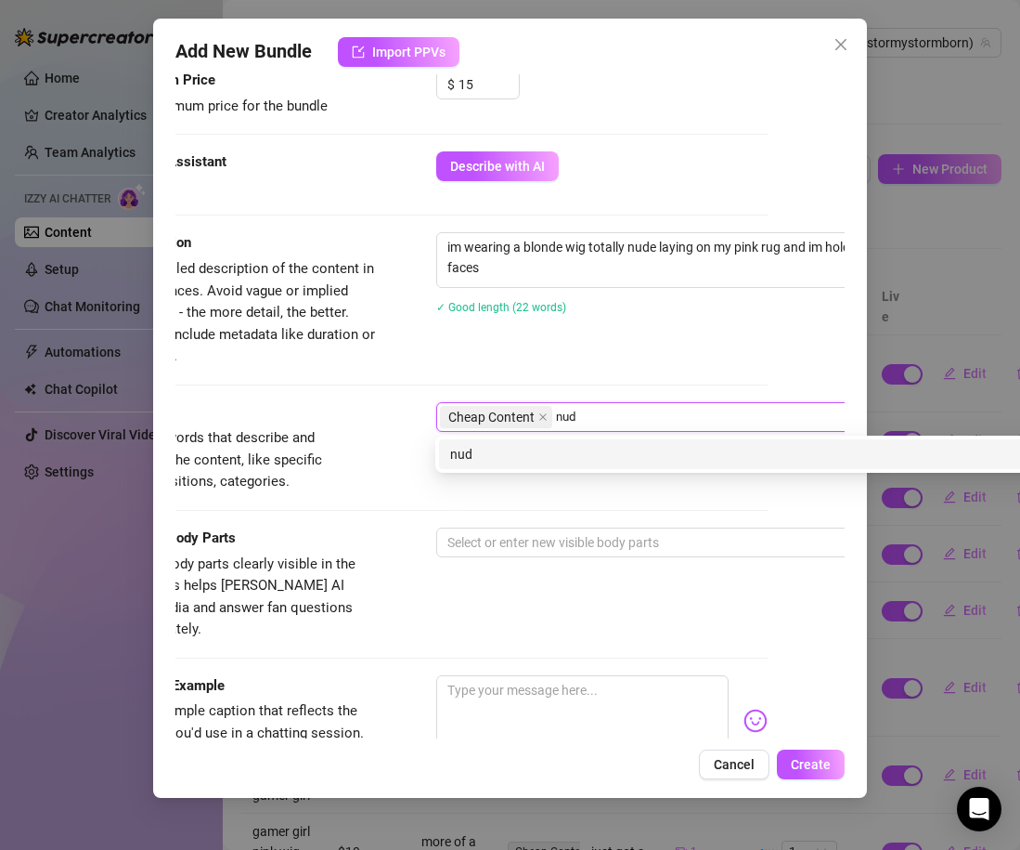
type input "nude"
click at [470, 448] on div "nude" at bounding box center [760, 454] width 620 height 20
type input "nudes"
click at [502, 473] on div "Tags Simple keywords that describe and summarize the content, like specific fet…" at bounding box center [432, 447] width 669 height 91
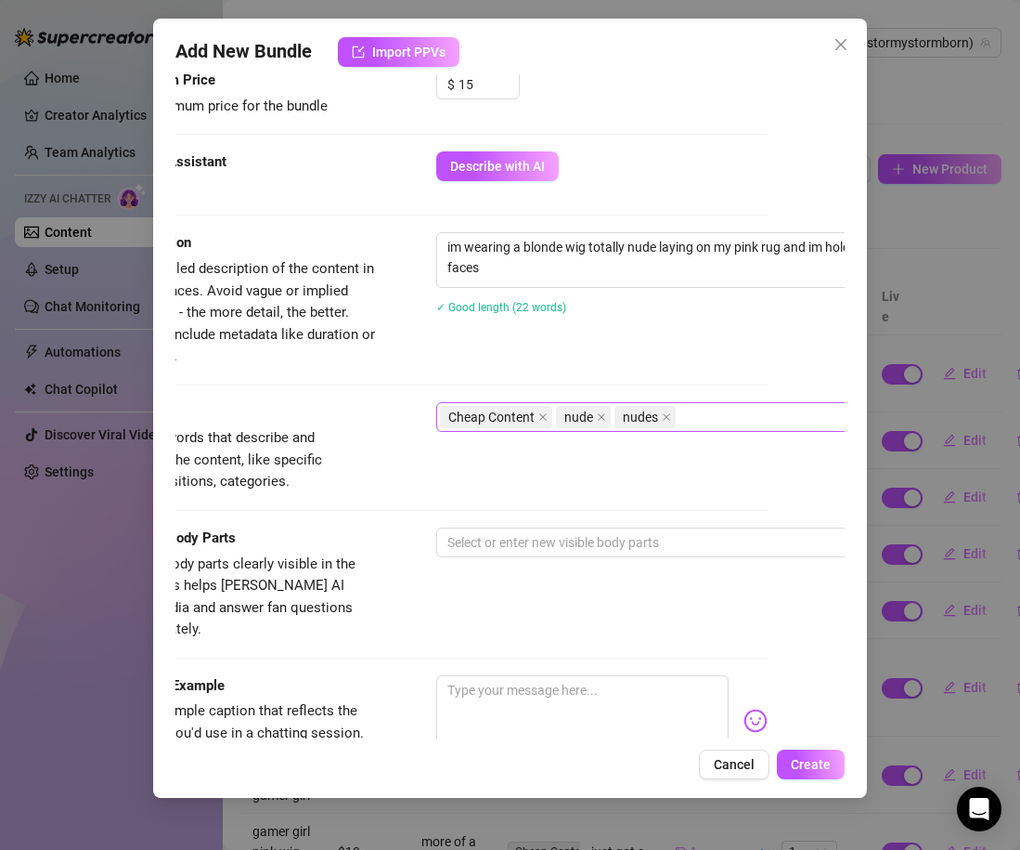
click at [720, 421] on div "Cheap Content nude nudes" at bounding box center [751, 417] width 623 height 26
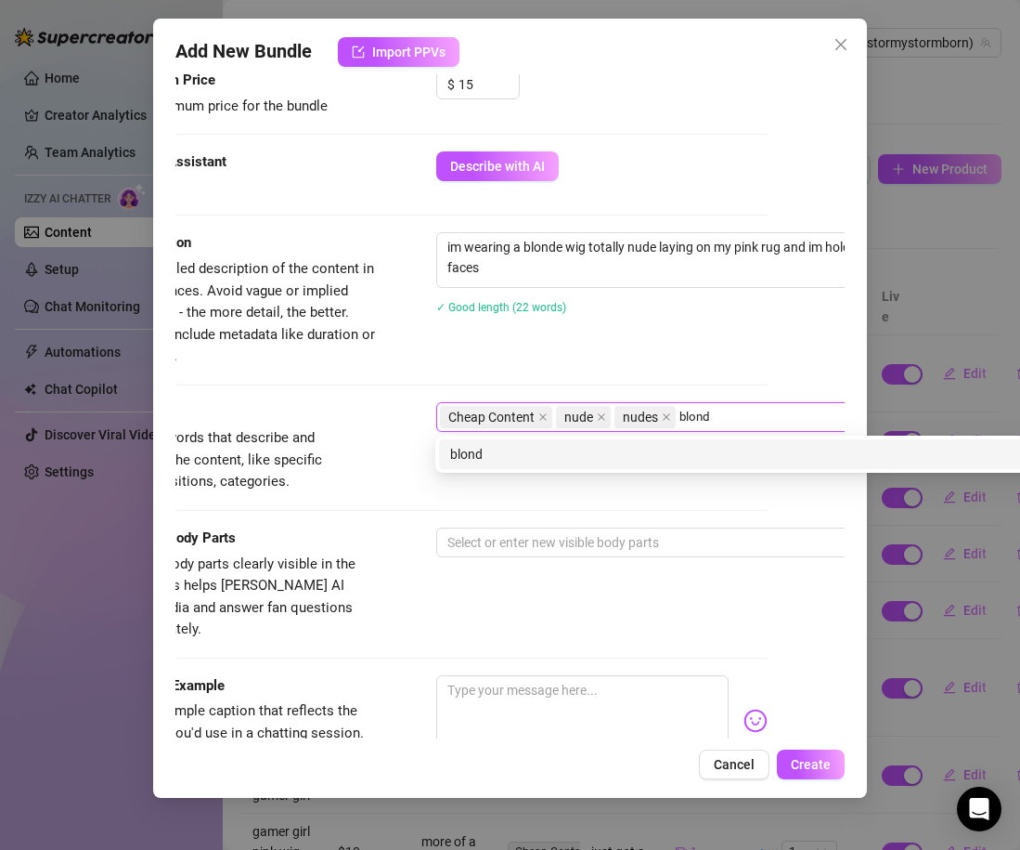
type input "blonde"
click at [646, 449] on div "blonde" at bounding box center [760, 454] width 620 height 20
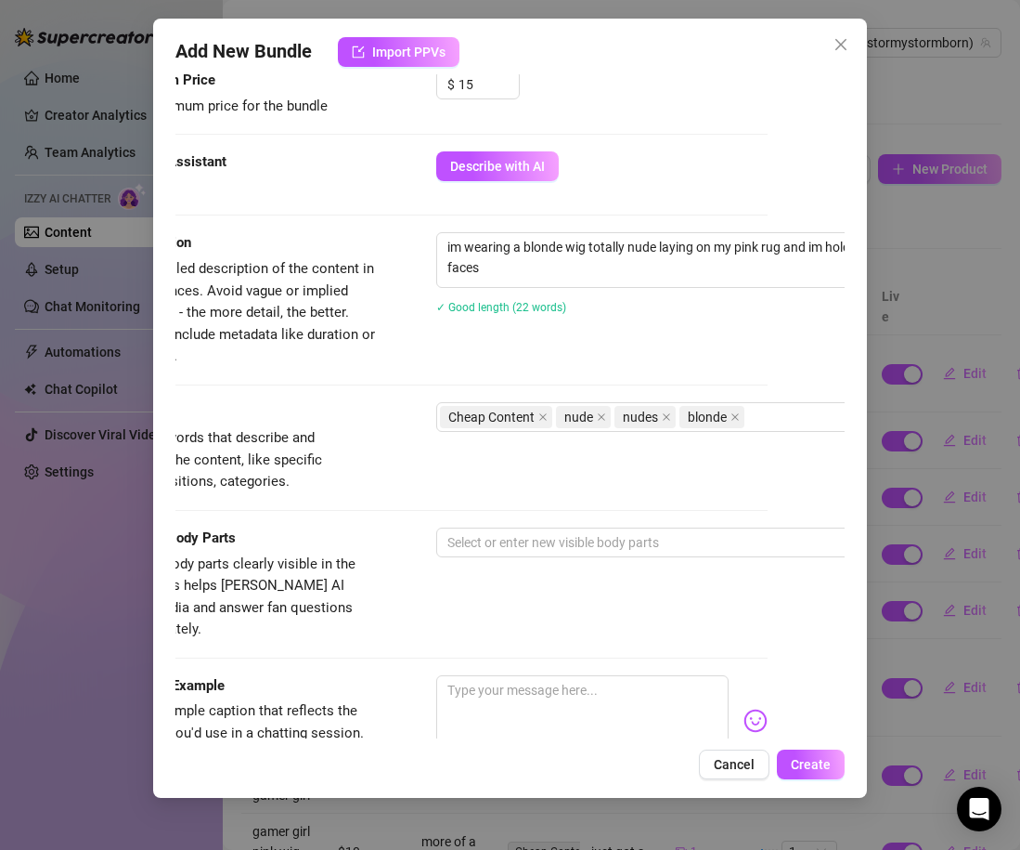
click at [328, 500] on div "Tags Simple keywords that describe and summarize the content, like specific fet…" at bounding box center [432, 464] width 669 height 125
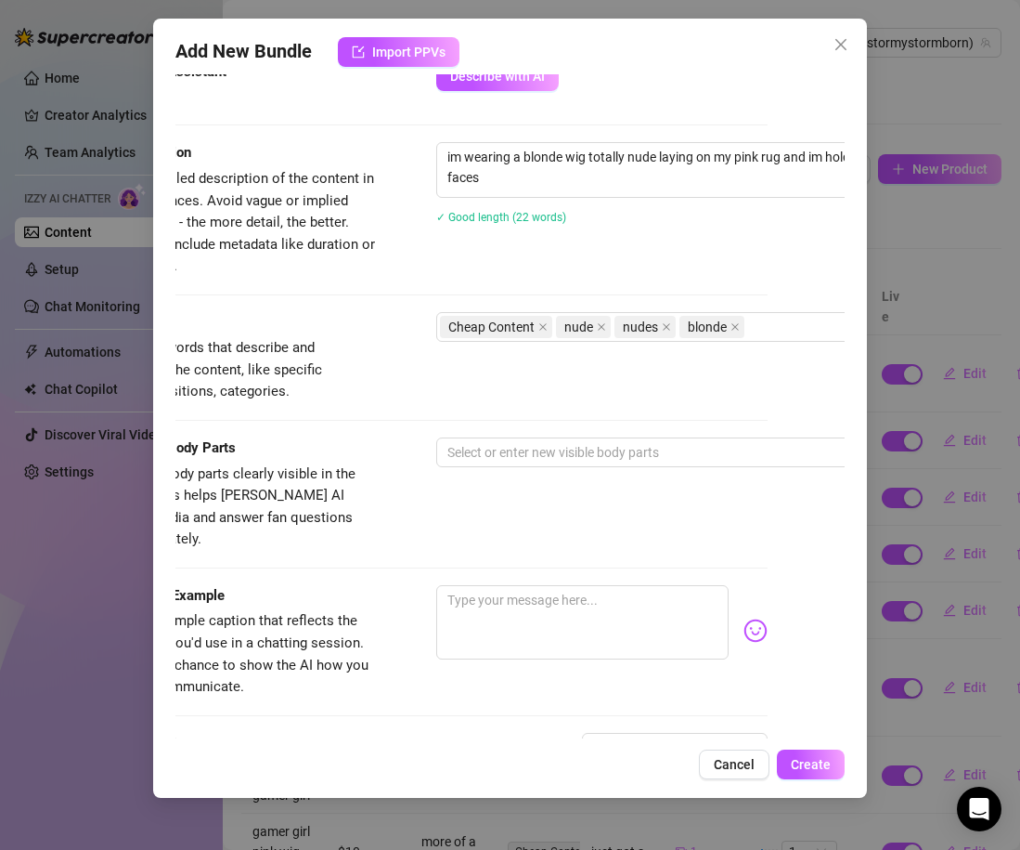
scroll to position [745, 77]
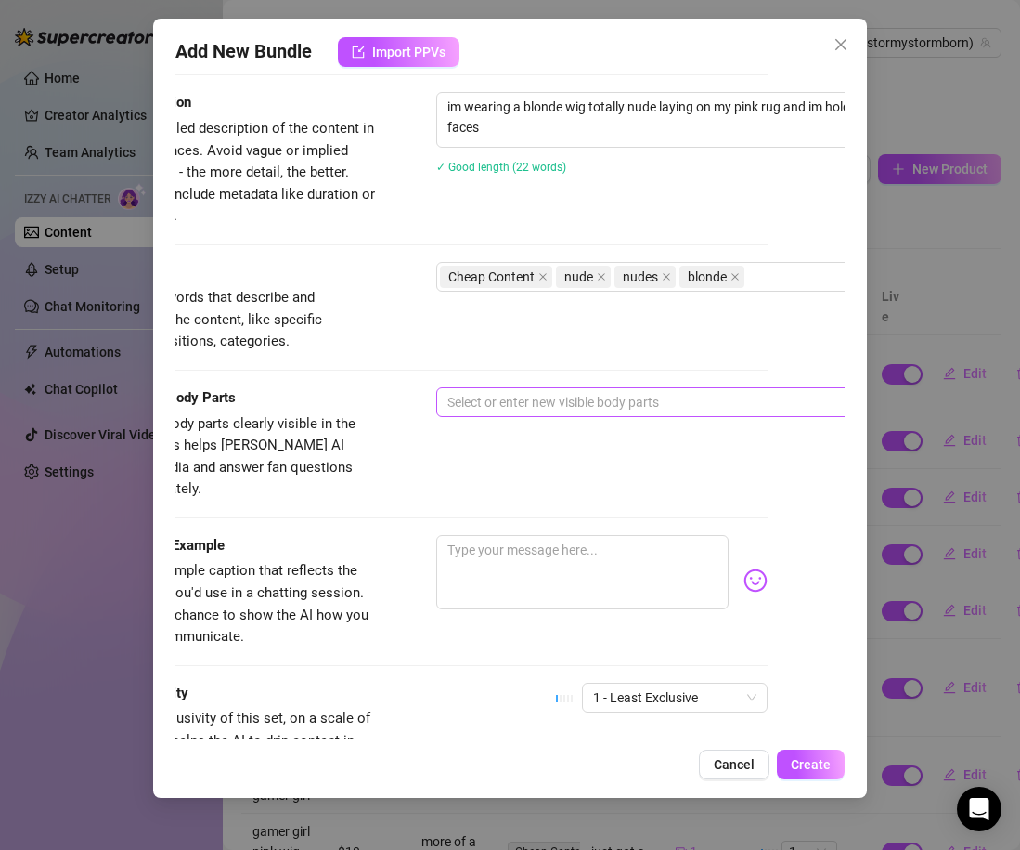
click at [493, 408] on div at bounding box center [751, 402] width 623 height 26
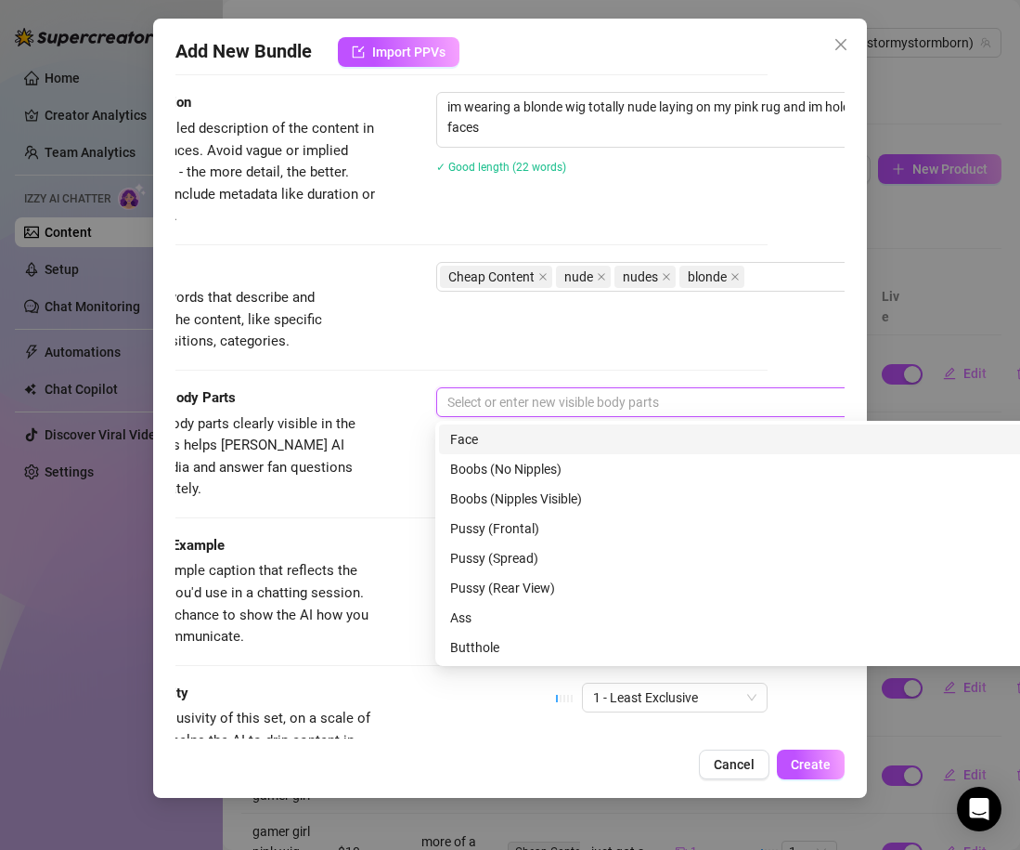
click at [501, 434] on div "Face" at bounding box center [760, 439] width 620 height 20
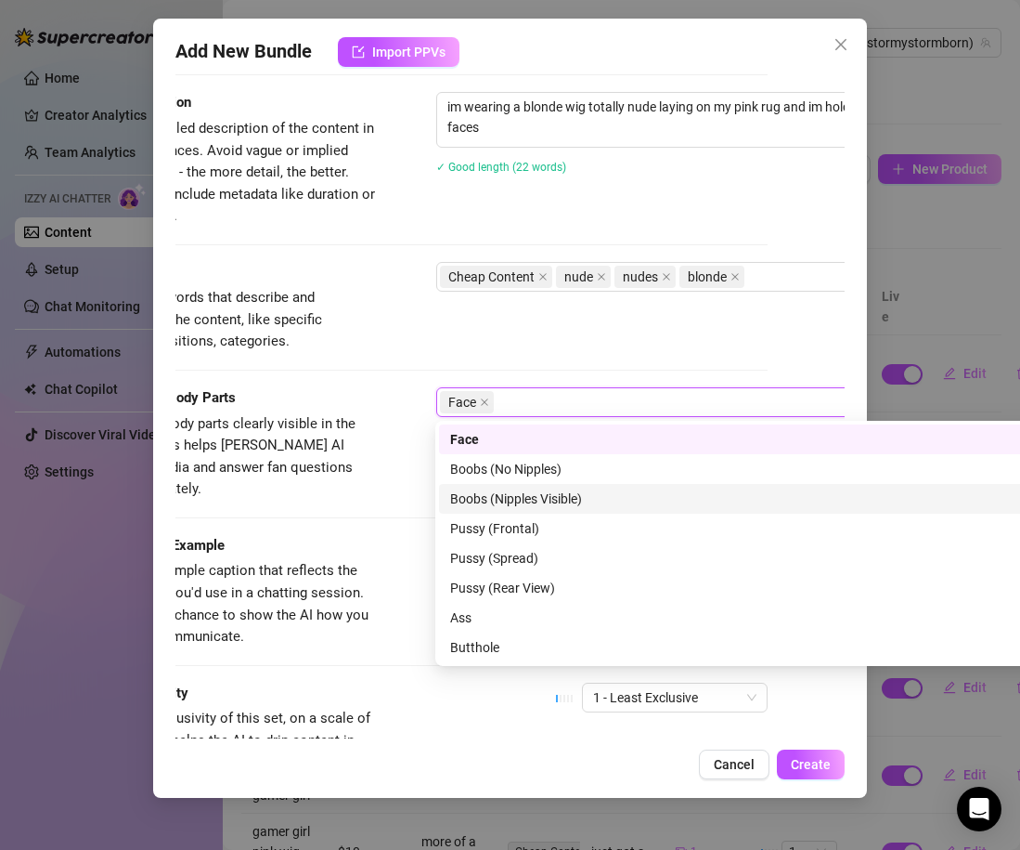
click at [501, 502] on div "Boobs (Nipples Visible)" at bounding box center [760, 498] width 620 height 20
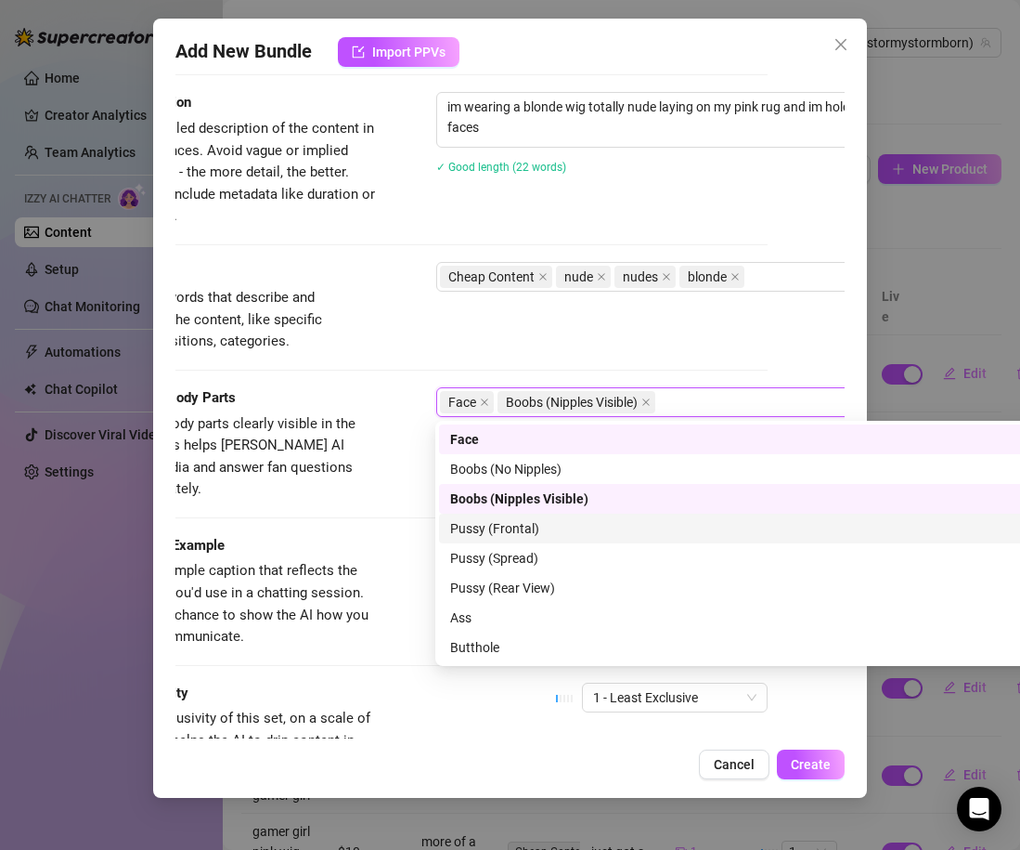
click at [506, 529] on div "Pussy (Frontal)" at bounding box center [760, 528] width 620 height 20
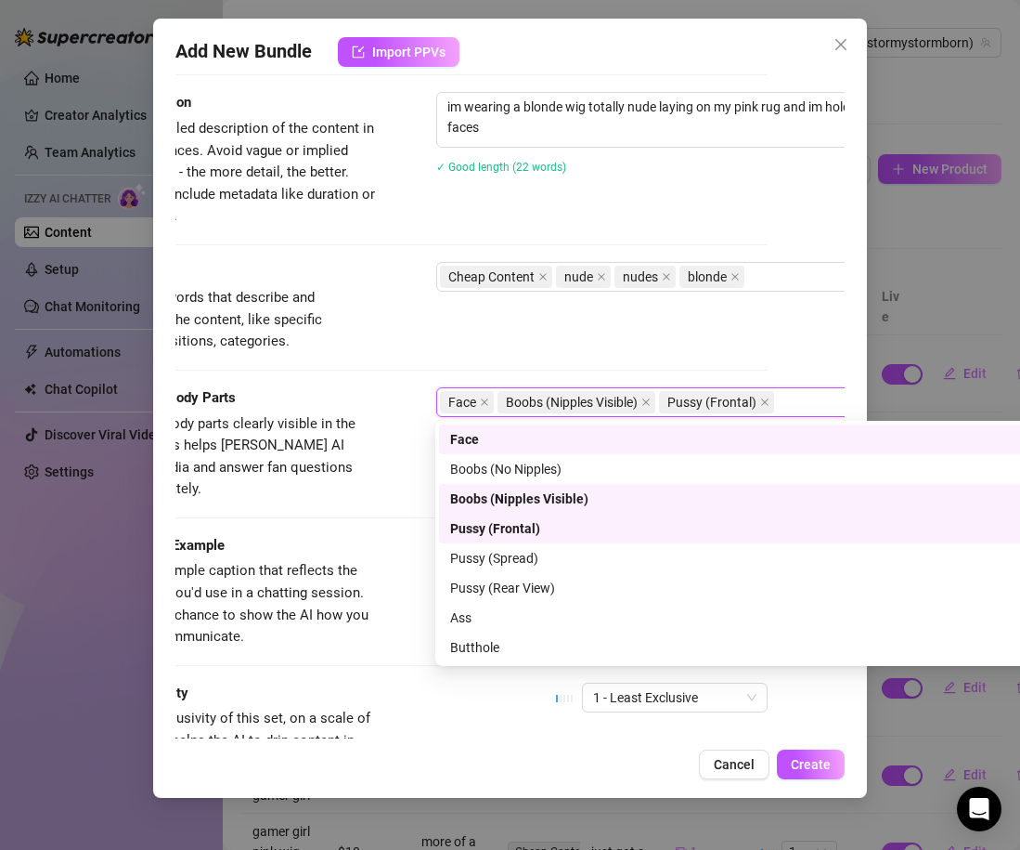
click at [419, 535] on div "Caption Example Provide a sample caption that reflects the exact style you'd us…" at bounding box center [432, 591] width 669 height 113
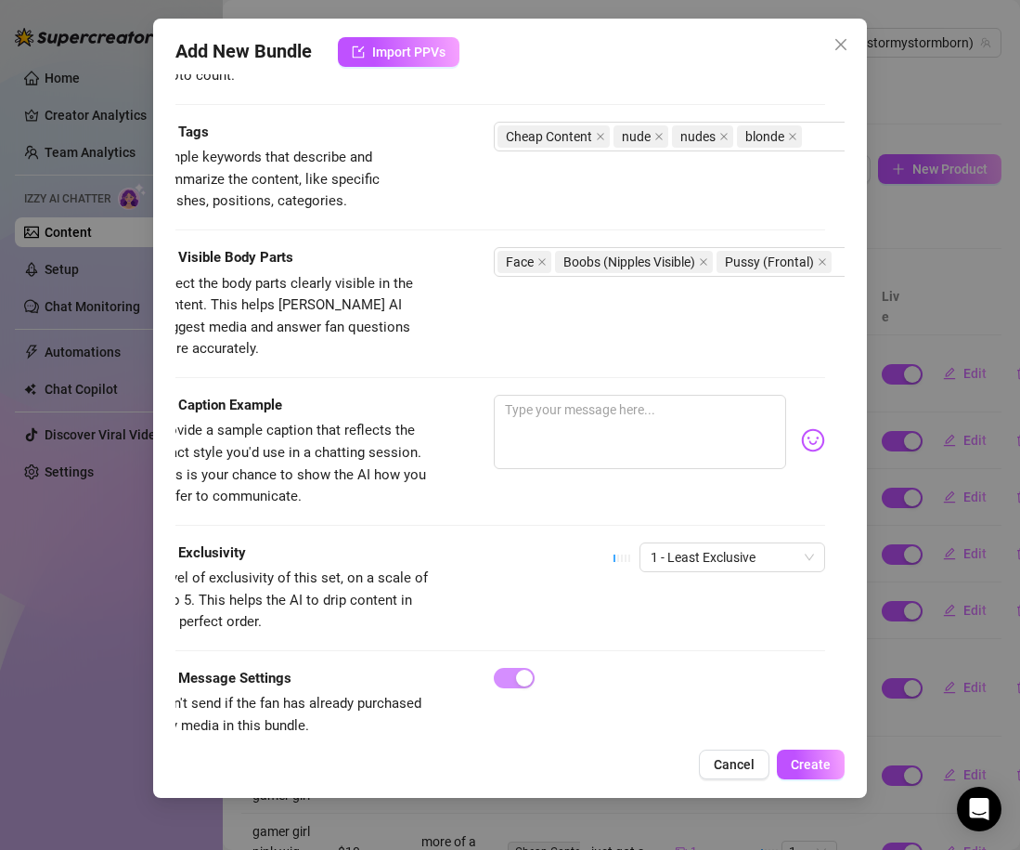
scroll to position [885, 0]
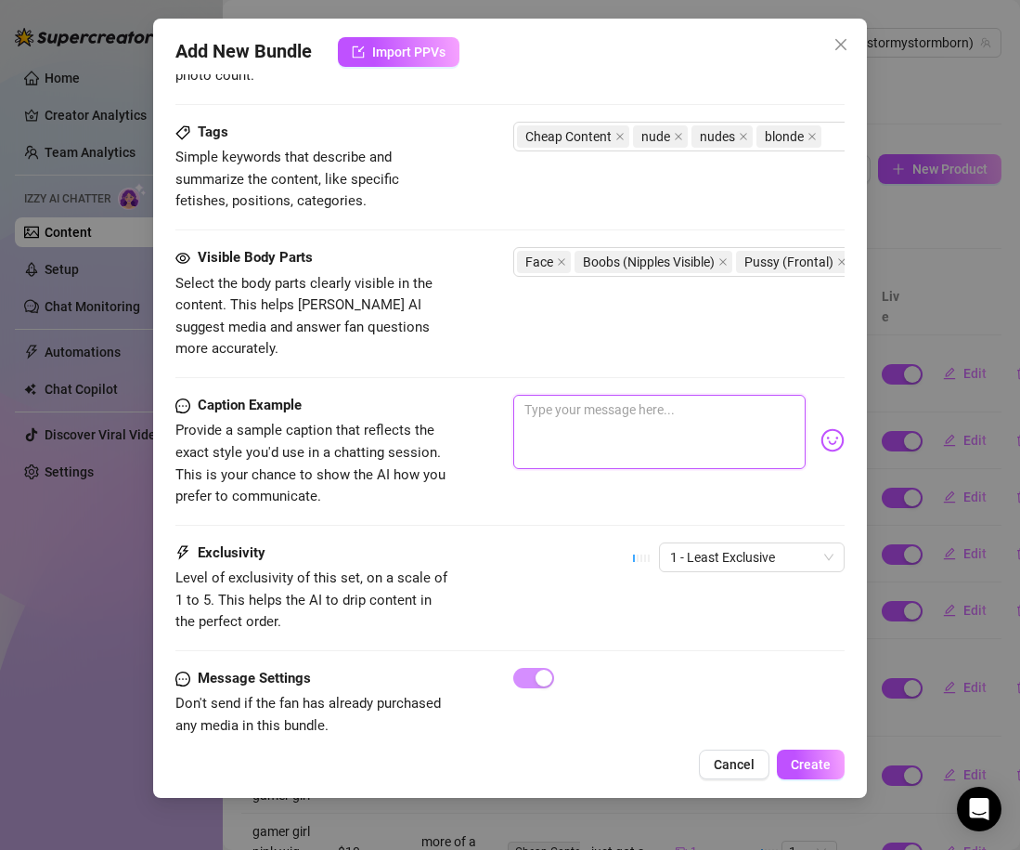
click at [569, 440] on textarea at bounding box center [659, 432] width 292 height 74
click at [759, 543] on span "1 - Least Exclusive" at bounding box center [751, 557] width 163 height 28
type textarea "cum play with me im bored"
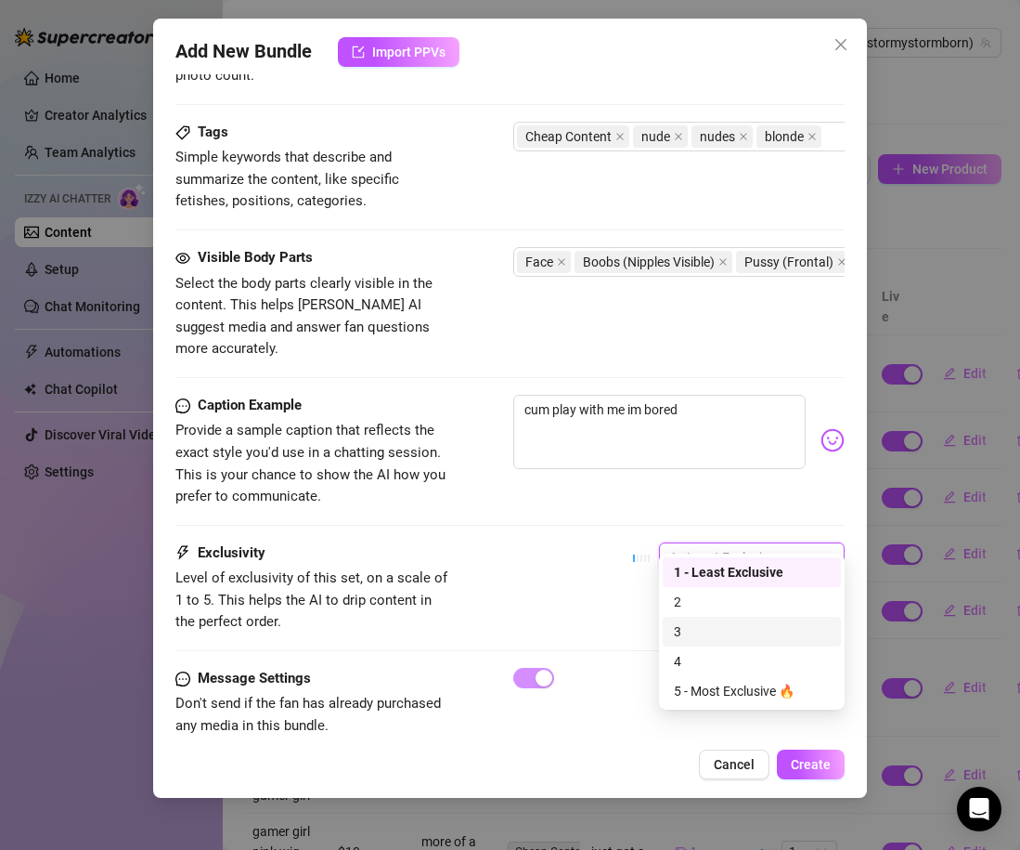
click at [718, 634] on div "3" at bounding box center [752, 631] width 156 height 20
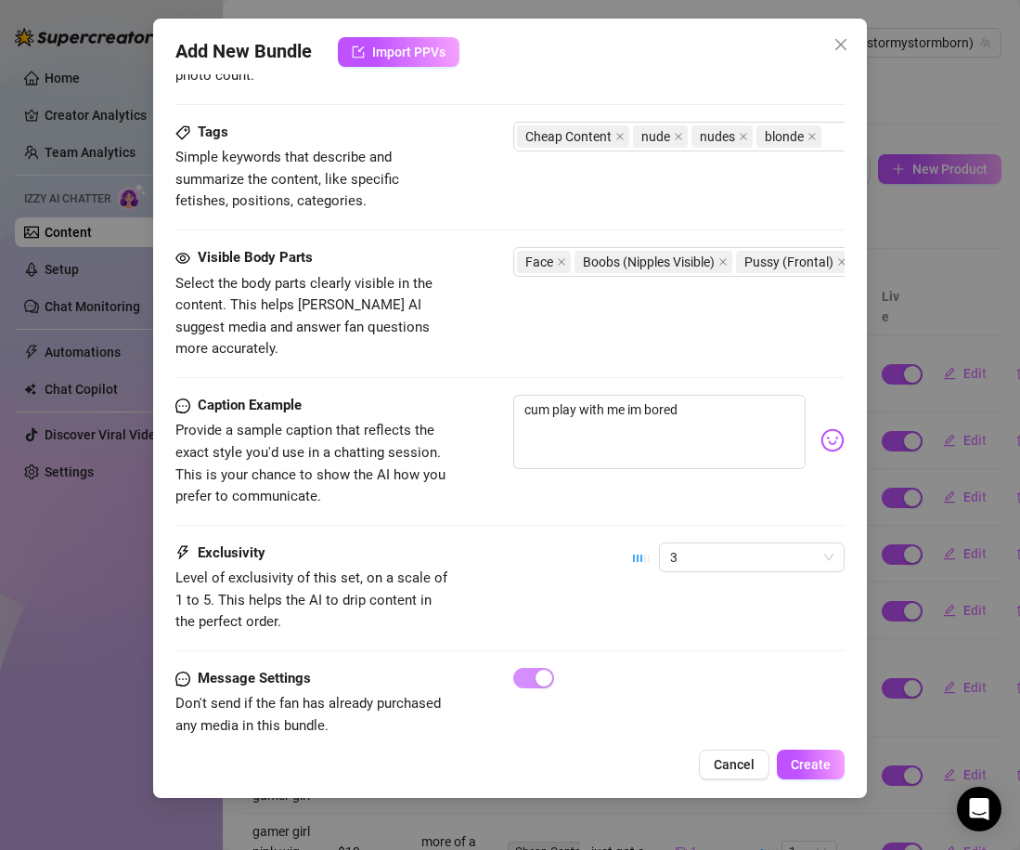
click at [566, 558] on div "Exclusivity Level of exclusivity of this set, on a scale of 1 to 5. This helps …" at bounding box center [509, 587] width 669 height 91
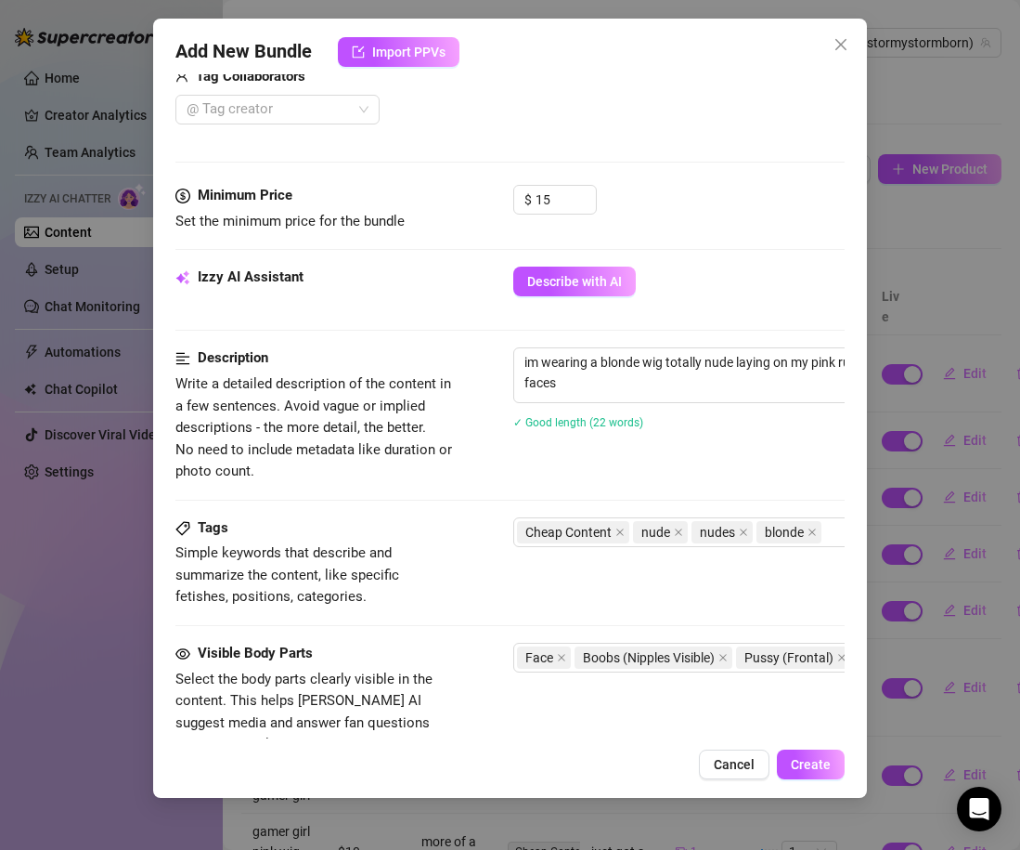
scroll to position [896, 0]
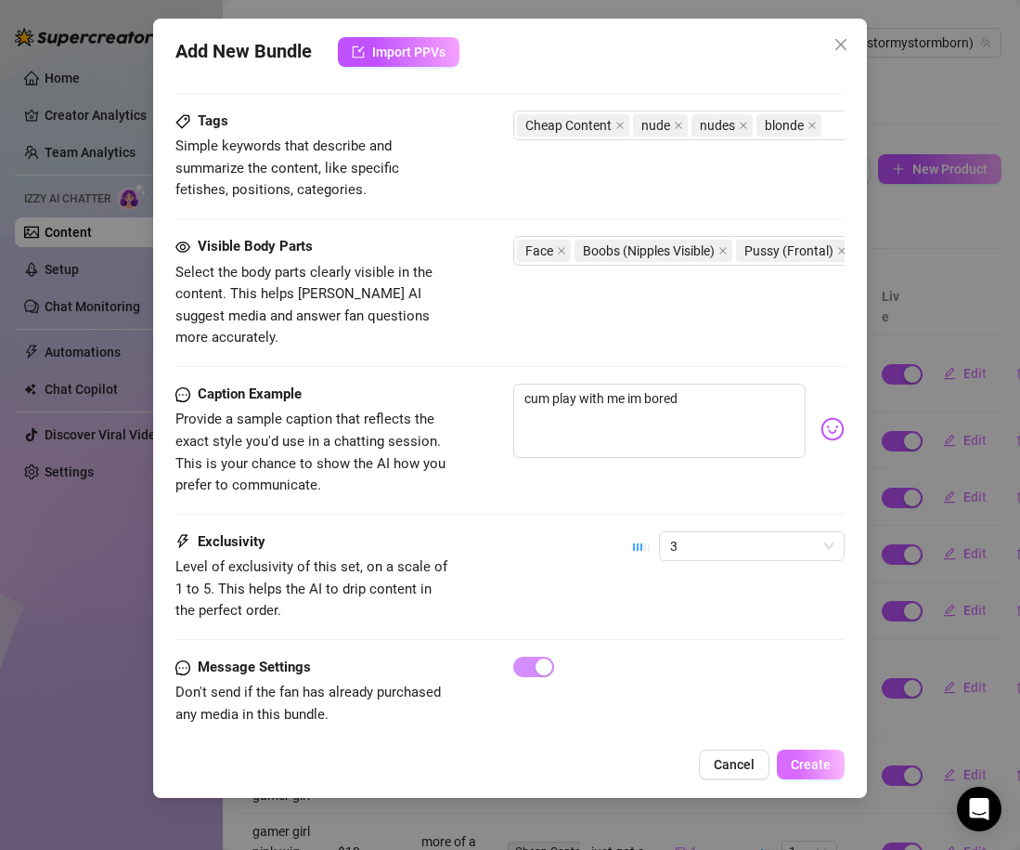
click at [823, 773] on button "Create" at bounding box center [811, 764] width 68 height 30
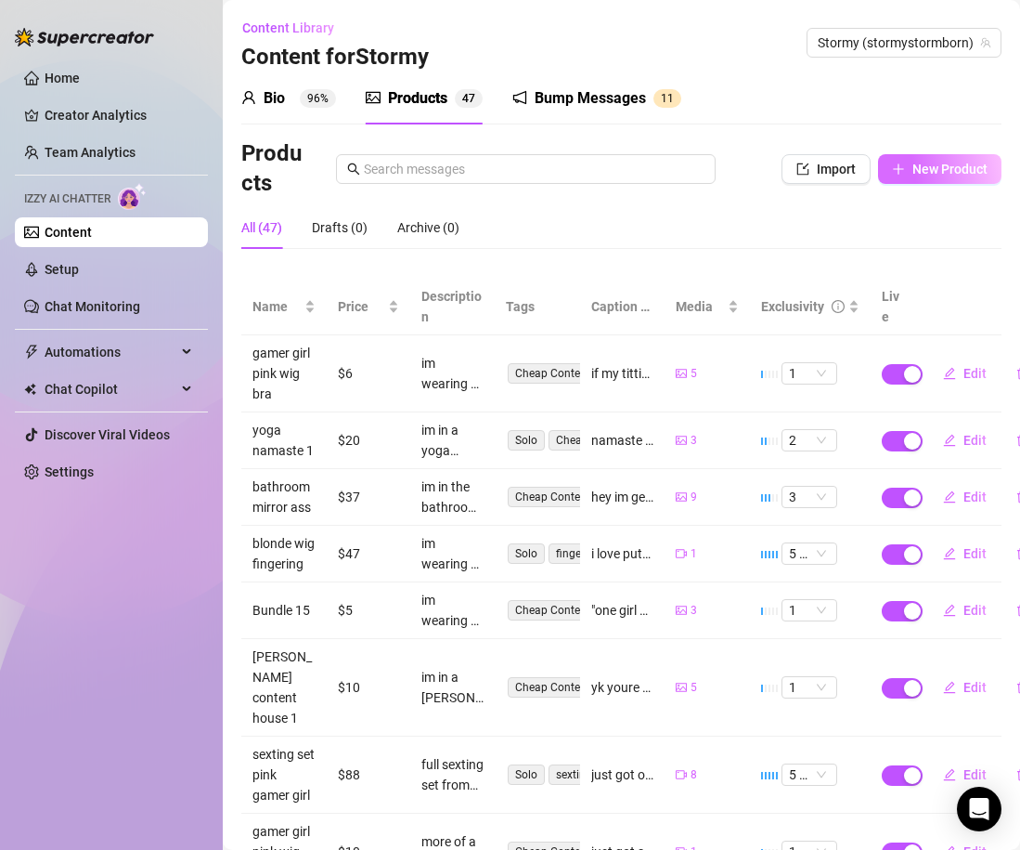
click at [909, 165] on button "New Product" at bounding box center [939, 169] width 123 height 30
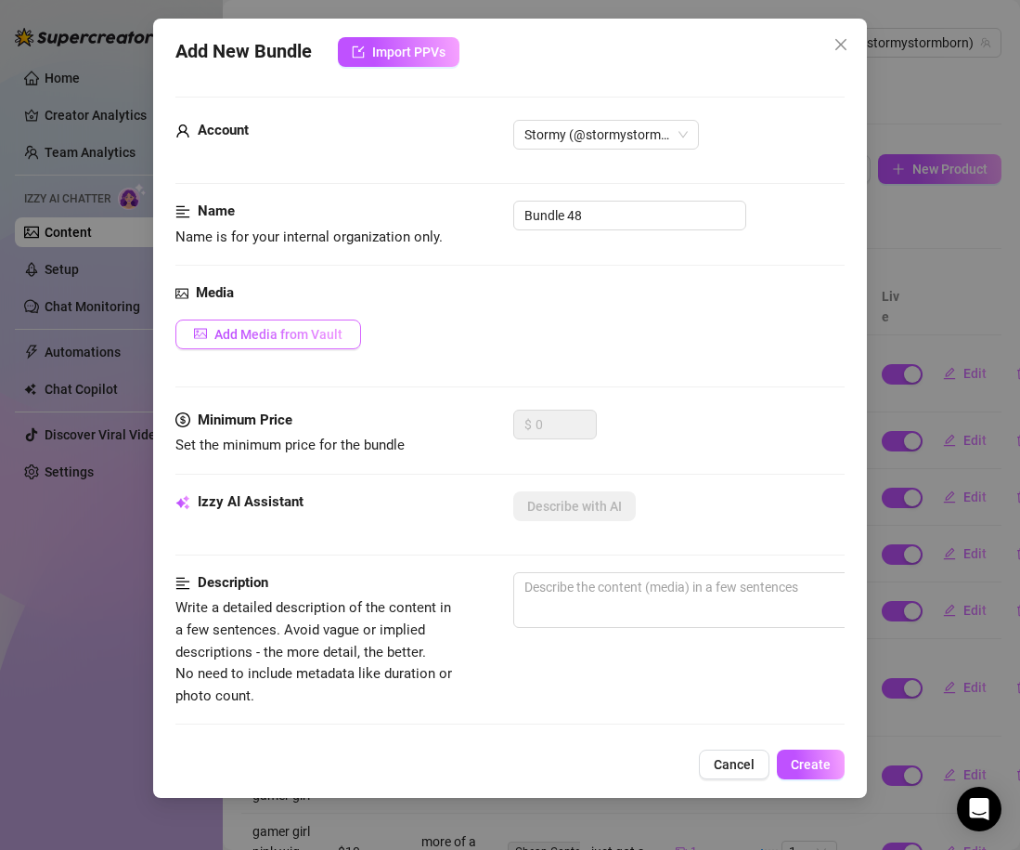
click at [337, 321] on button "Add Media from Vault" at bounding box center [268, 334] width 186 height 30
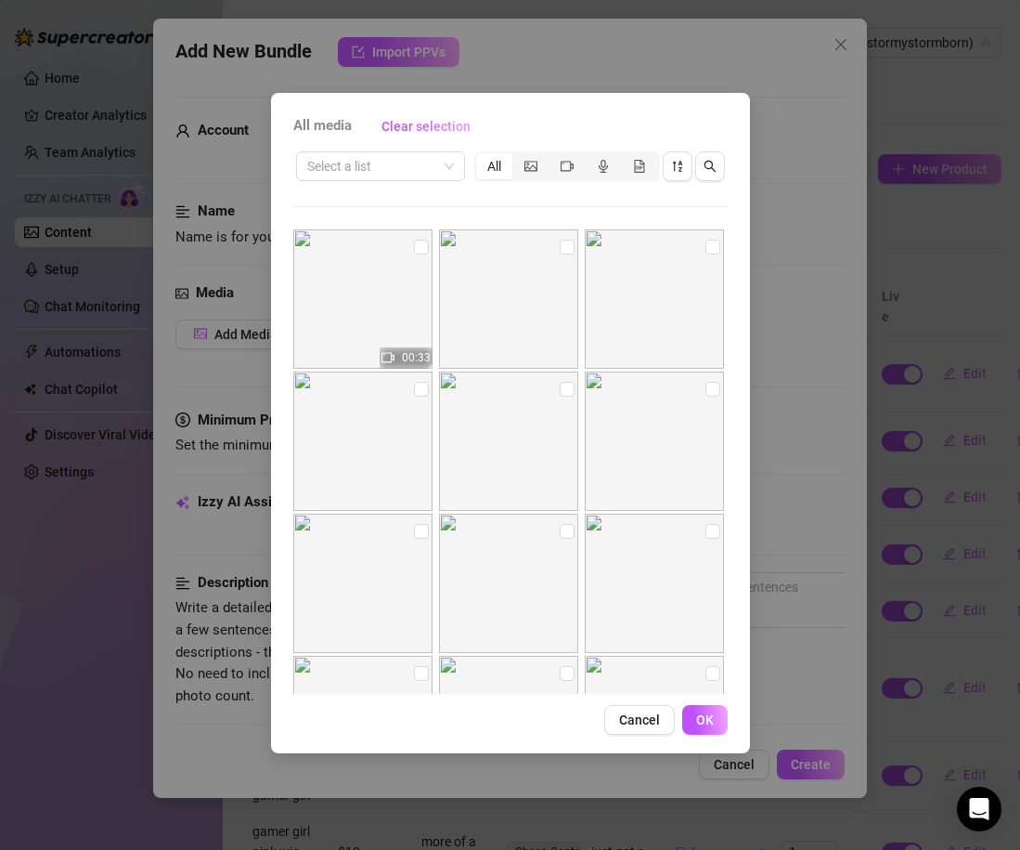
click at [588, 222] on div "Select a list All 00:33 00:05 00:03 00:06 00:12 00:10 00:15 01:00 00:13 00:04 0…" at bounding box center [510, 421] width 435 height 545
click at [639, 721] on span "Cancel" at bounding box center [639, 719] width 41 height 15
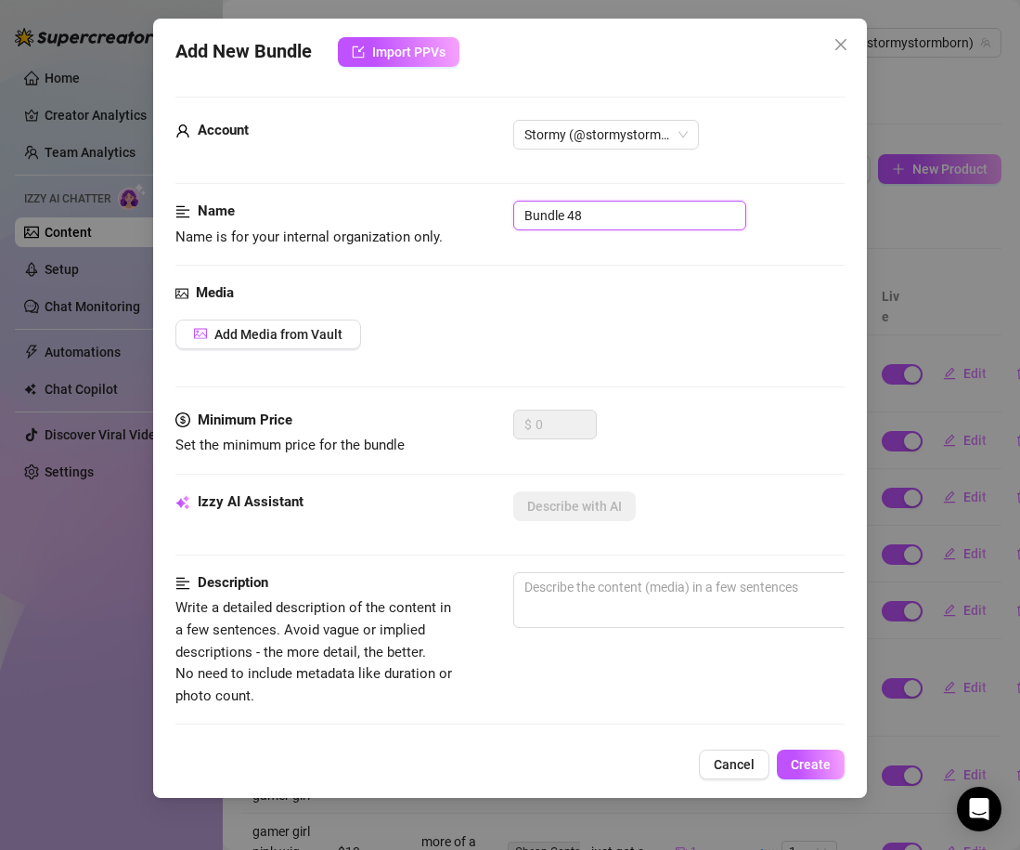
click at [597, 203] on input "Bundle 48" at bounding box center [629, 216] width 233 height 30
type input "blonde wig nudes mirror"
click at [222, 331] on span "Add Media from Vault" at bounding box center [278, 334] width 128 height 15
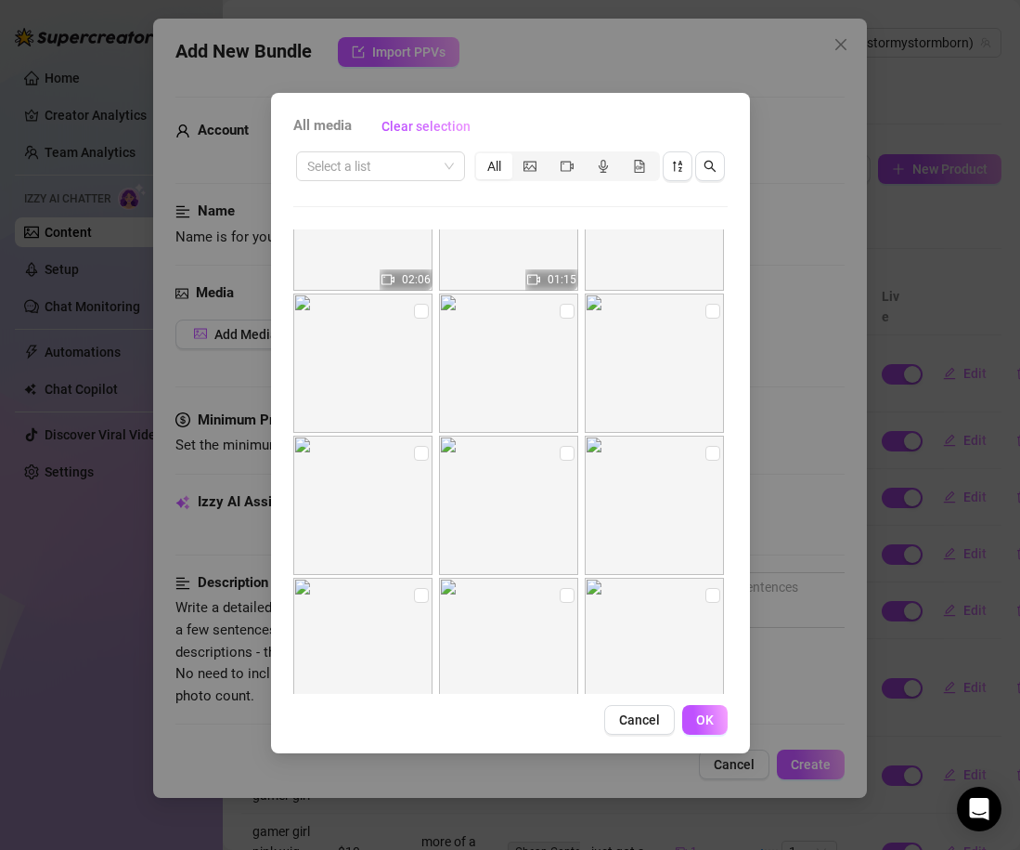
scroll to position [8612, 0]
click at [708, 302] on input "checkbox" at bounding box center [713, 301] width 15 height 15
checkbox input "true"
click at [427, 441] on input "checkbox" at bounding box center [421, 443] width 15 height 15
checkbox input "true"
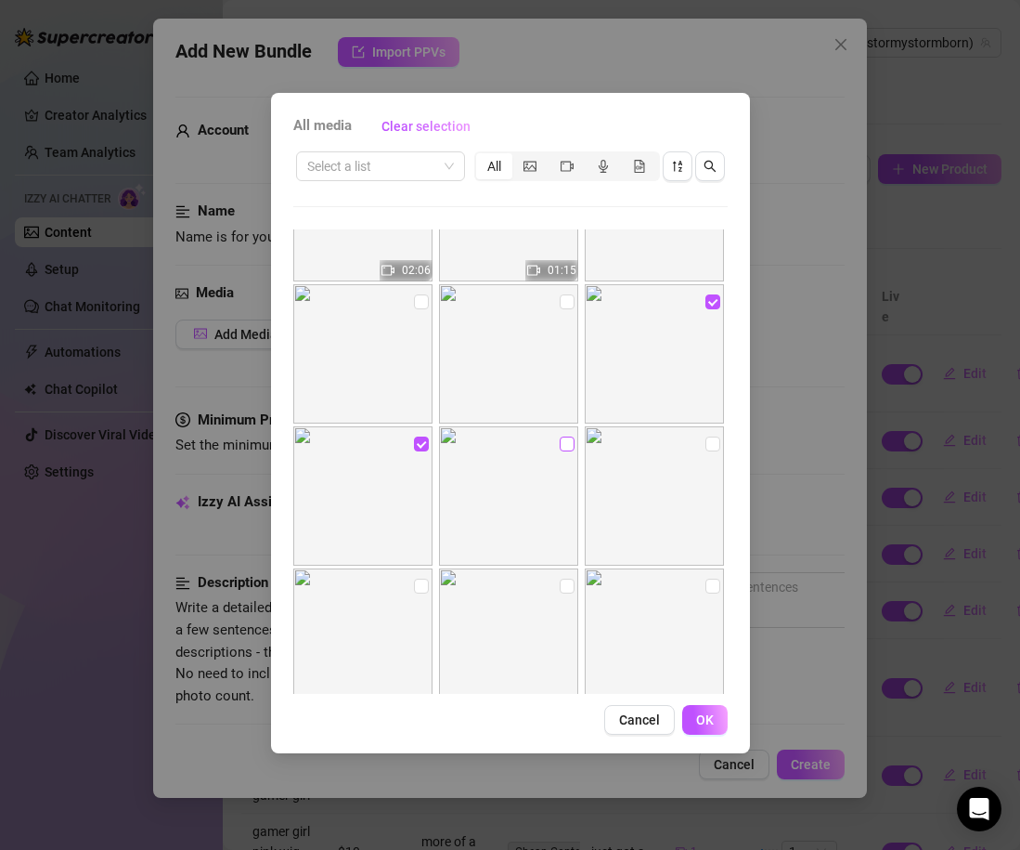
click at [565, 445] on input "checkbox" at bounding box center [567, 443] width 15 height 15
checkbox input "true"
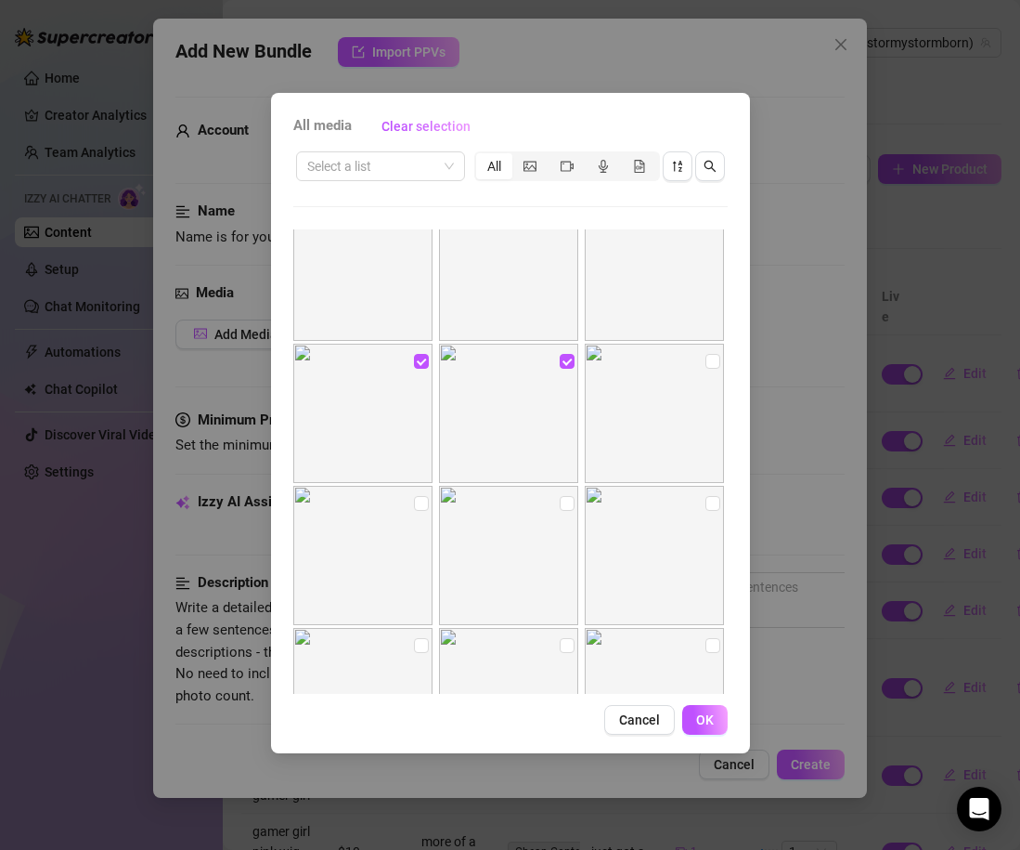
scroll to position [8692, 0]
click at [422, 502] on input "checkbox" at bounding box center [421, 505] width 15 height 15
checkbox input "true"
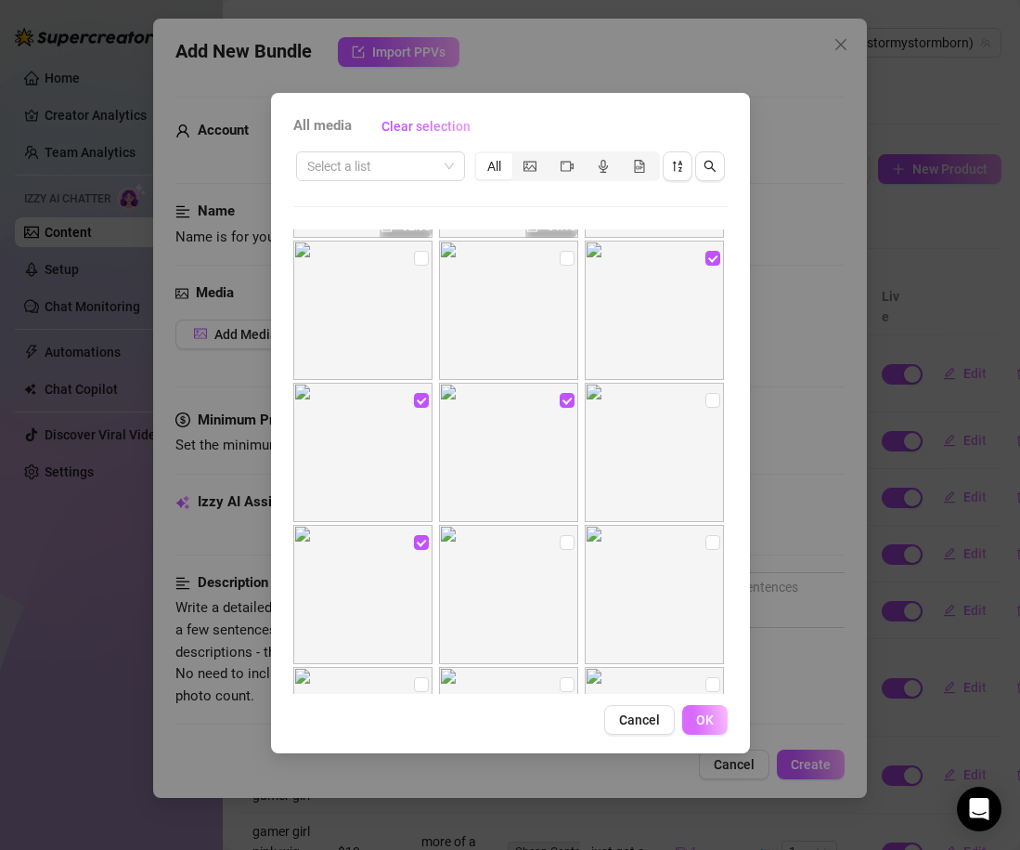
click at [705, 721] on span "OK" at bounding box center [705, 719] width 18 height 15
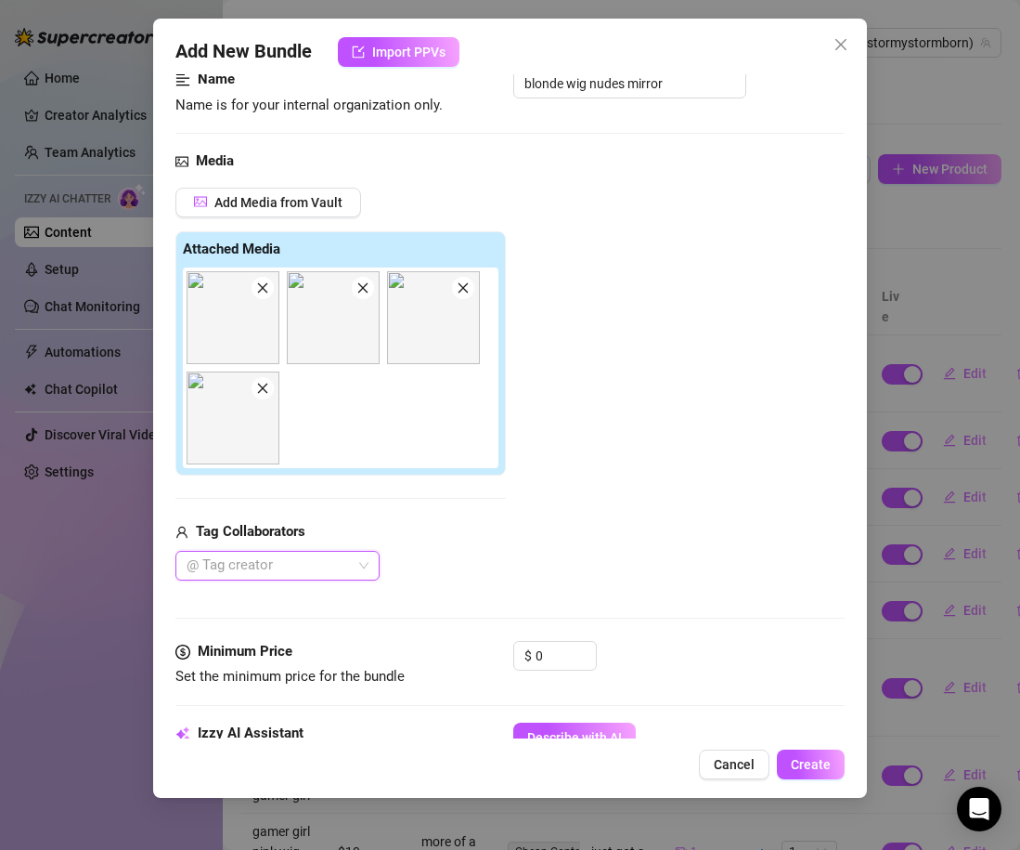
scroll to position [141, 0]
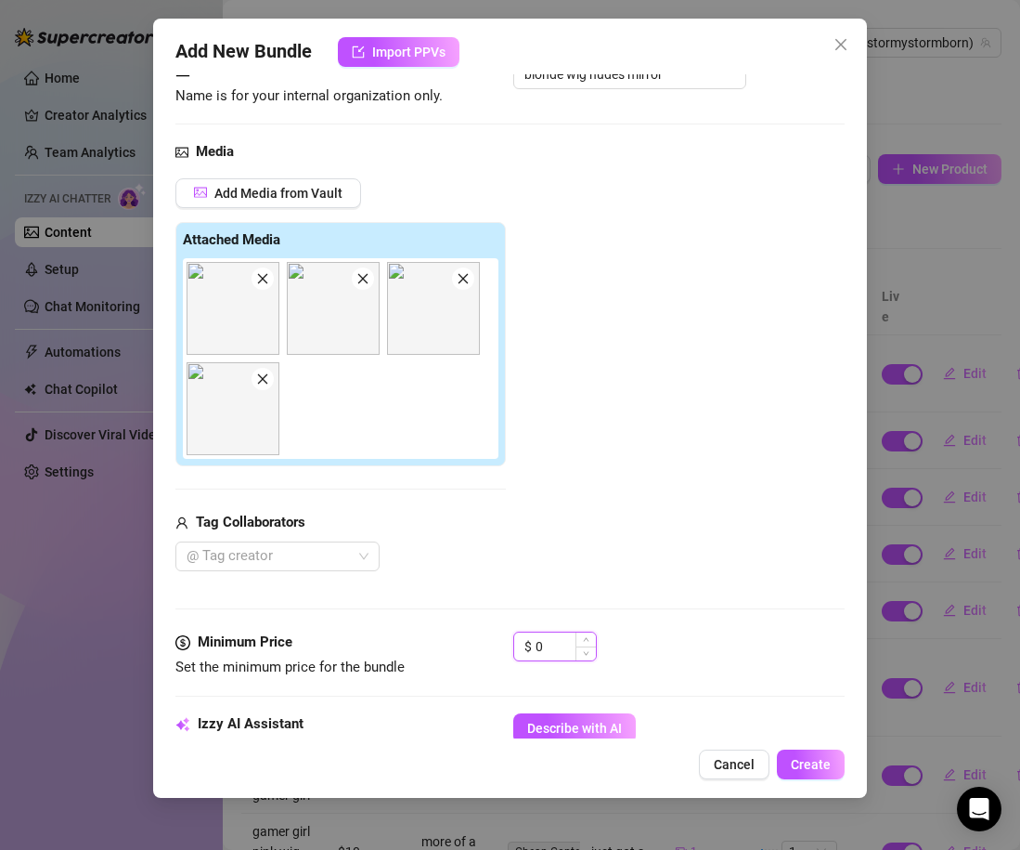
click at [542, 643] on input "0" at bounding box center [566, 646] width 60 height 28
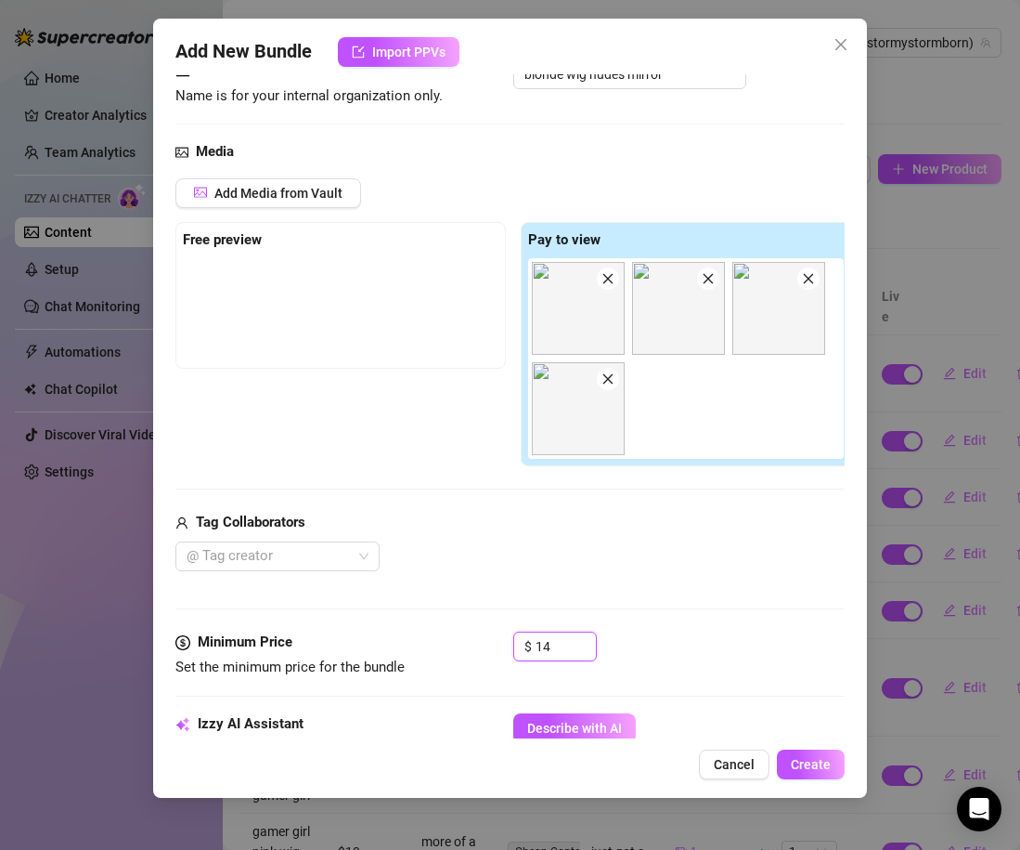
type input "14"
click at [636, 615] on div "Media Add Media from Vault Free preview Pay to view Tag Collaborators @ Tag cre…" at bounding box center [509, 386] width 669 height 490
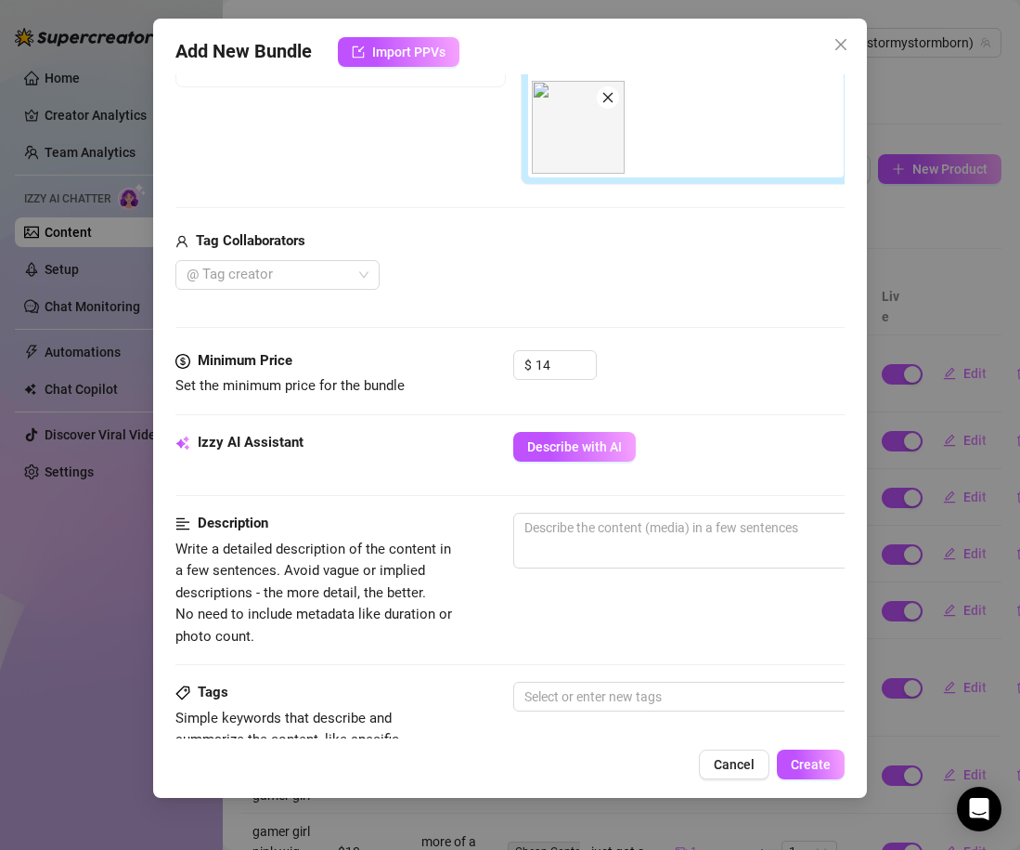
scroll to position [424, 0]
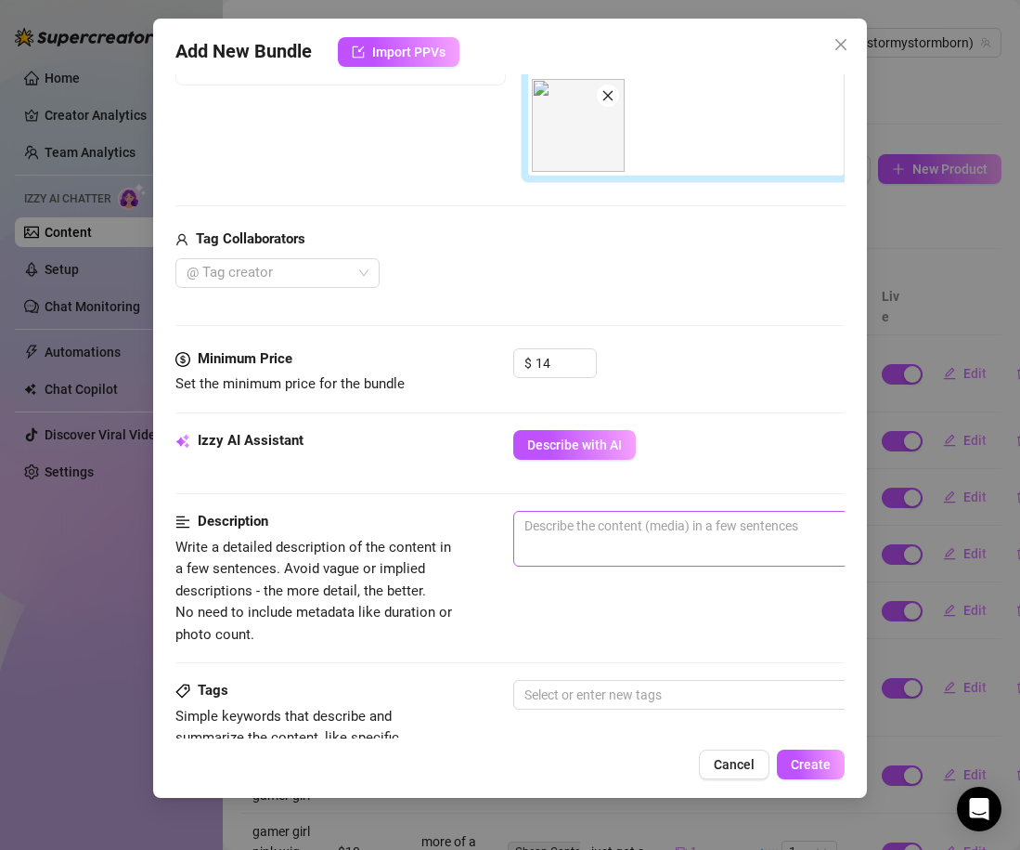
click at [696, 539] on span "0 / 1000" at bounding box center [838, 539] width 650 height 56
click at [660, 524] on textarea at bounding box center [838, 526] width 648 height 28
paste textarea "im wearing a blonde wig totally nude laying on my pink rug and im holding my ti…"
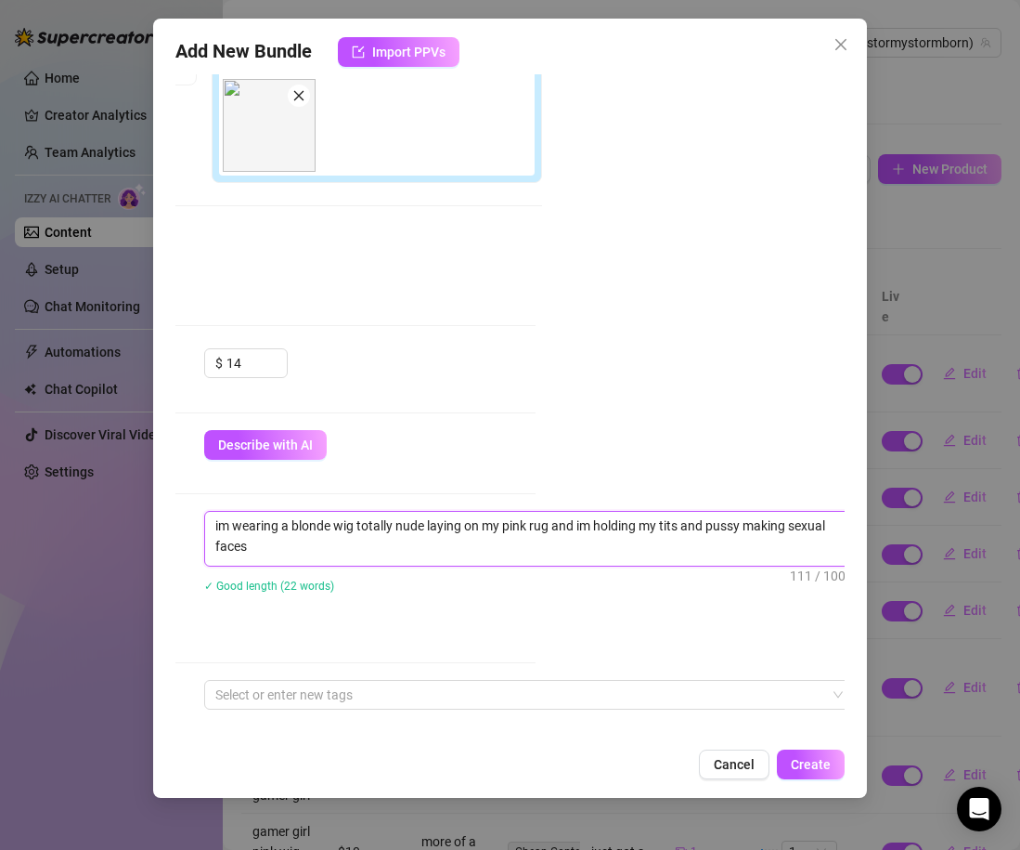
scroll to position [424, 318]
drag, startPoint x: 421, startPoint y: 528, endPoint x: 578, endPoint y: 546, distance: 157.9
click at [578, 546] on textarea "im wearing a blonde wig totally nude laying on my pink rug and im holding my ti…" at bounding box center [521, 536] width 648 height 48
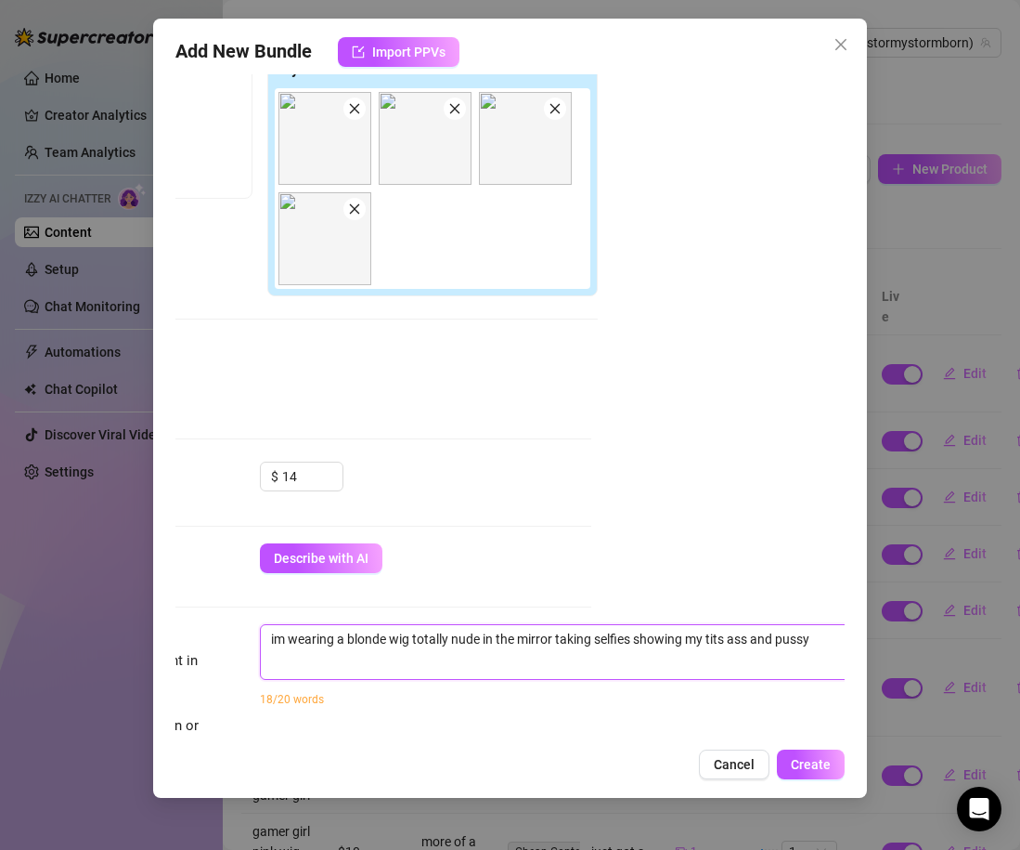
scroll to position [315, 253]
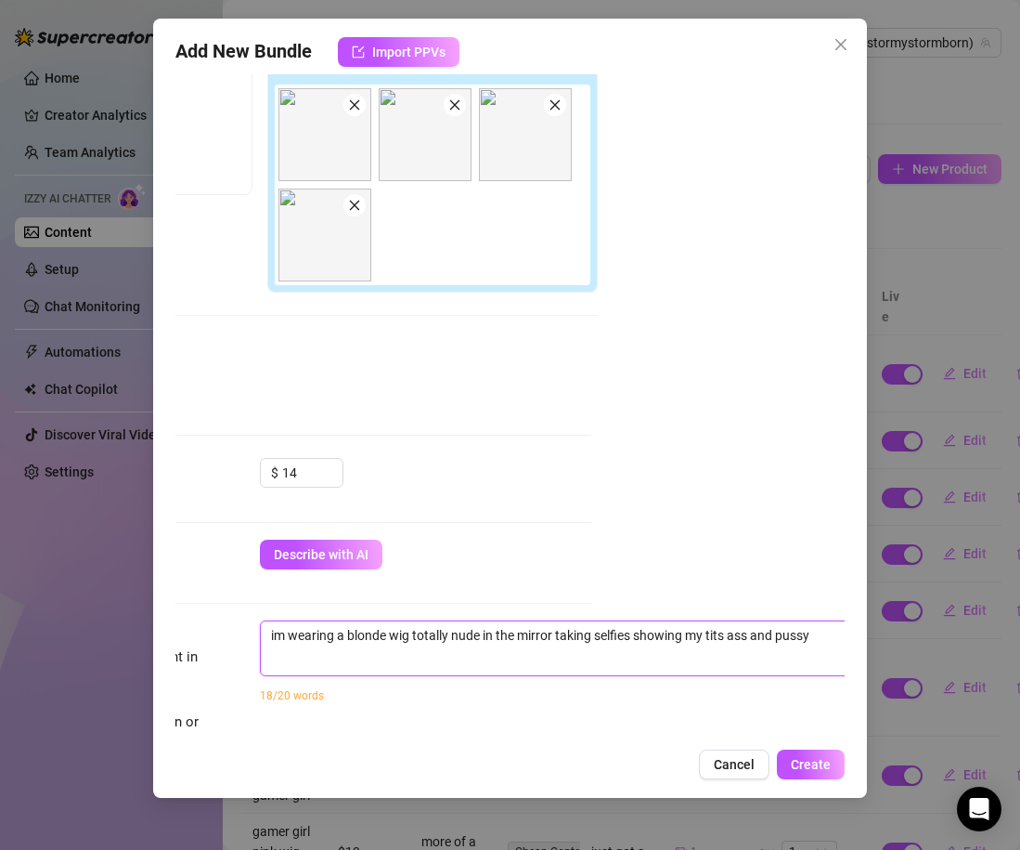
click at [797, 639] on textarea "im wearing a blonde wig totally nude in the mirror taking selfies showing my ti…" at bounding box center [585, 635] width 648 height 28
click at [796, 639] on textarea "im wearing a blonde wig totally nude in the mirror taking selfies showing my ti…" at bounding box center [585, 635] width 648 height 28
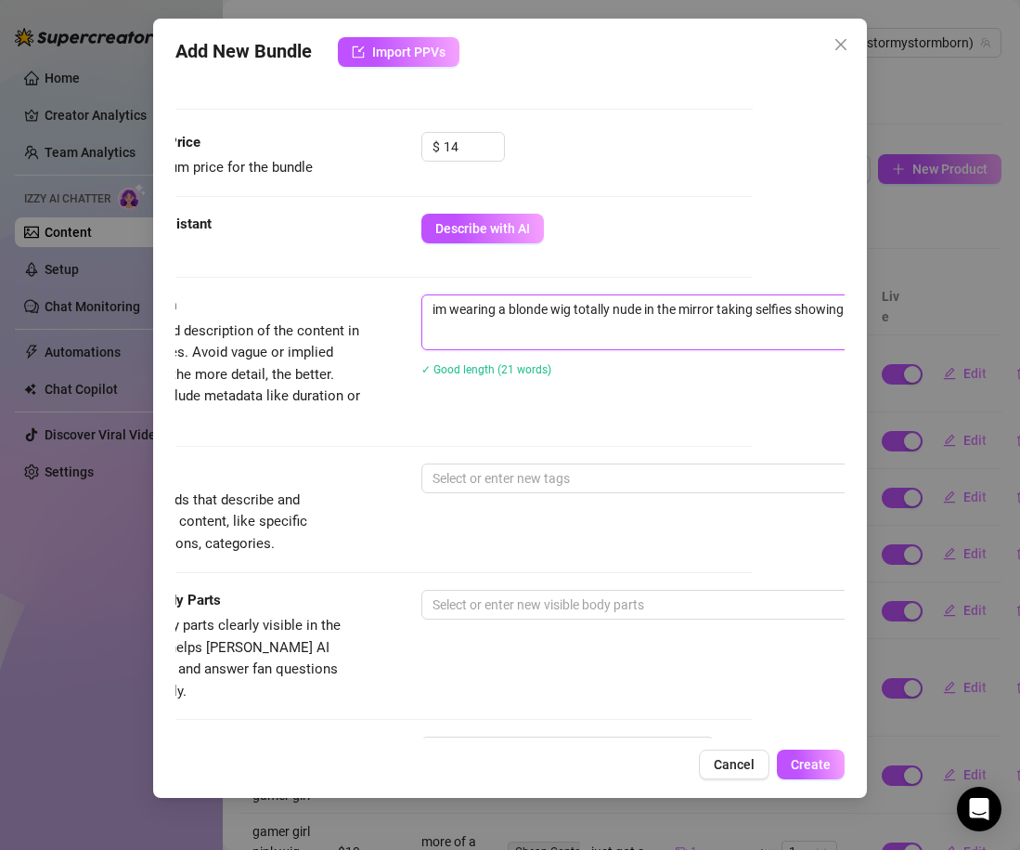
scroll to position [659, 92]
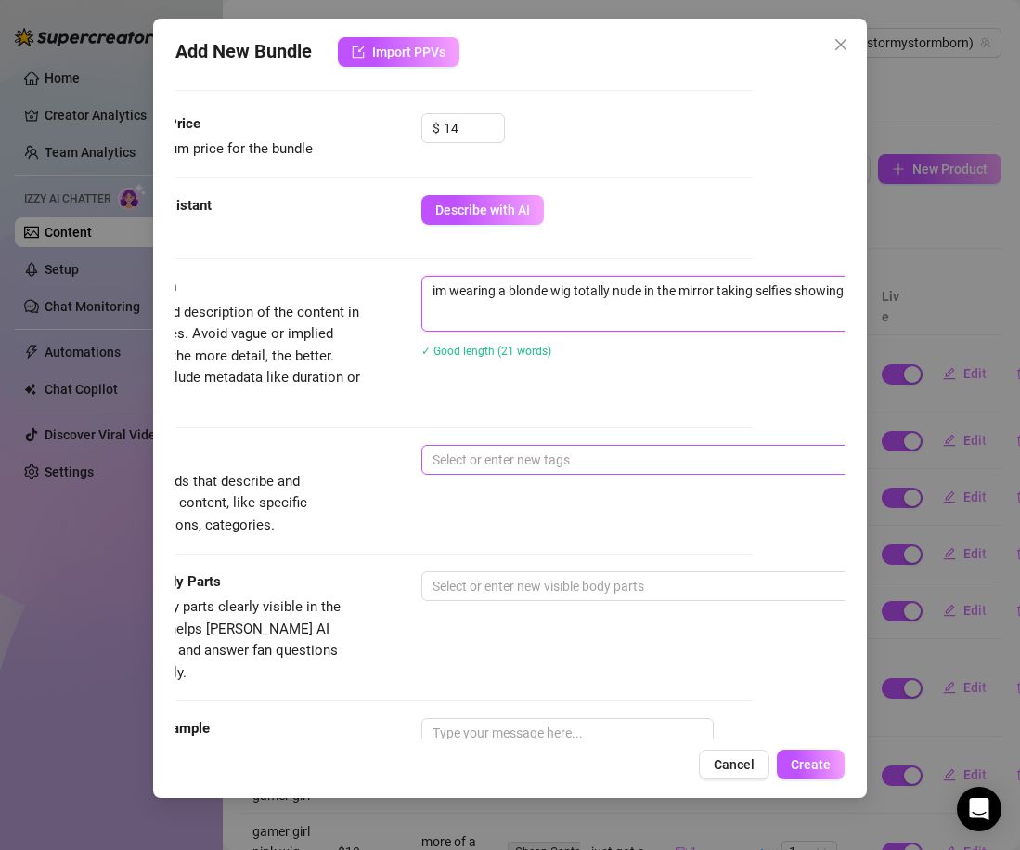
click at [610, 451] on div at bounding box center [736, 460] width 623 height 26
type textarea "im wearing a blonde wig totally nude in the mirror taking selfies showing my ti…"
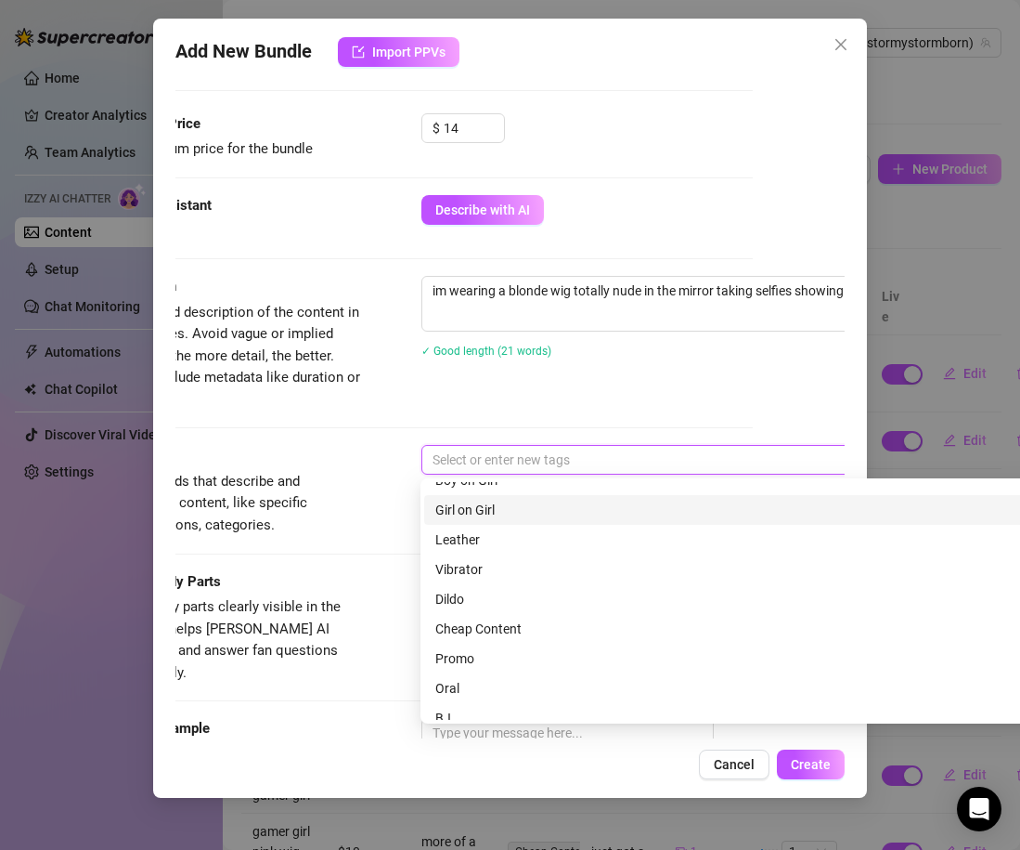
scroll to position [110, 0]
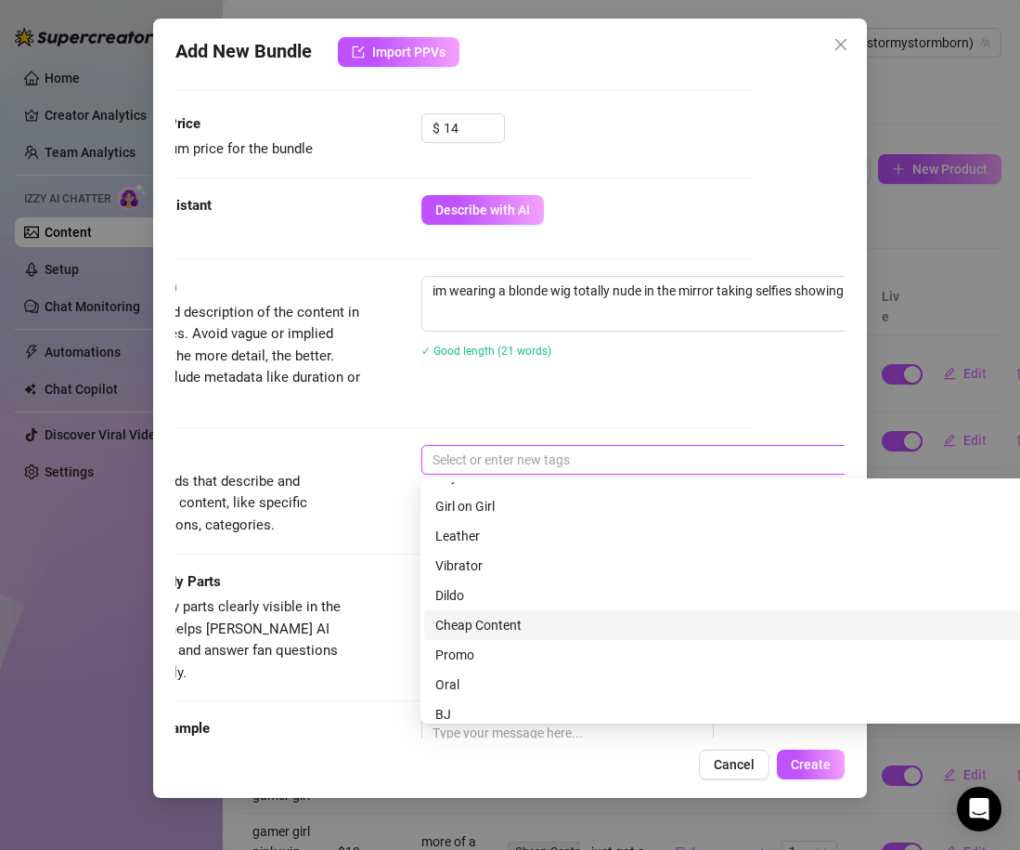
click at [529, 619] on div "Cheap Content" at bounding box center [745, 625] width 620 height 20
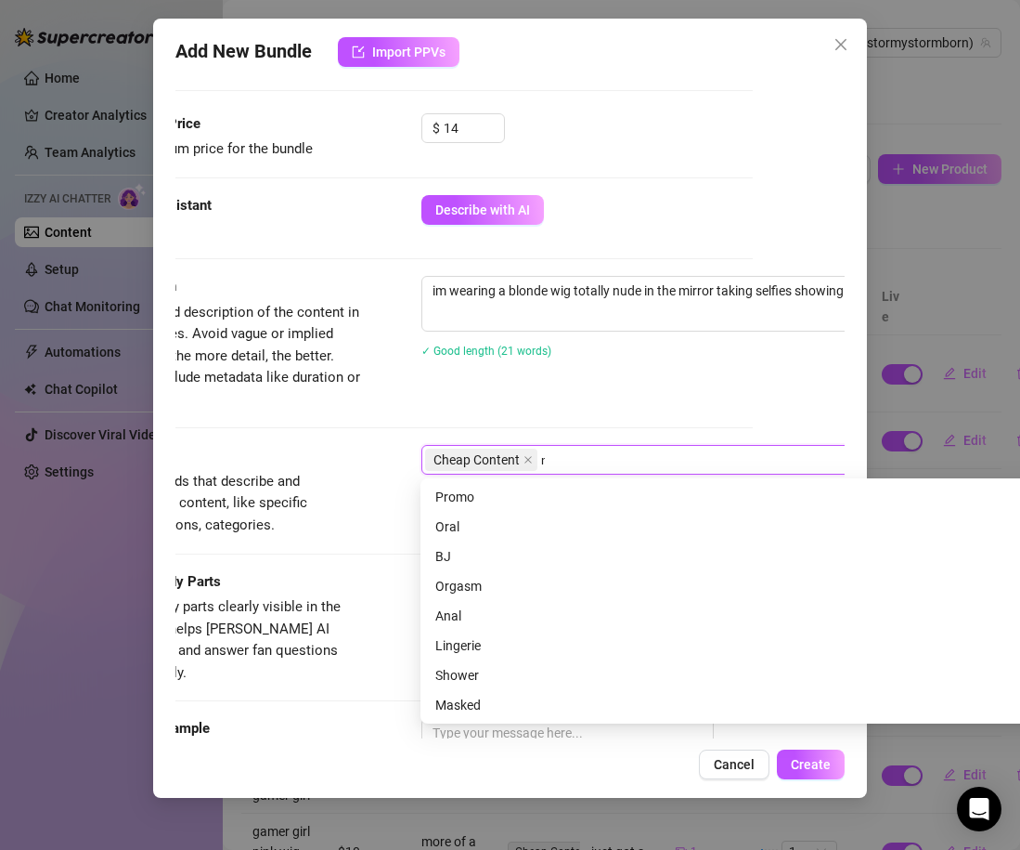
scroll to position [0, 0]
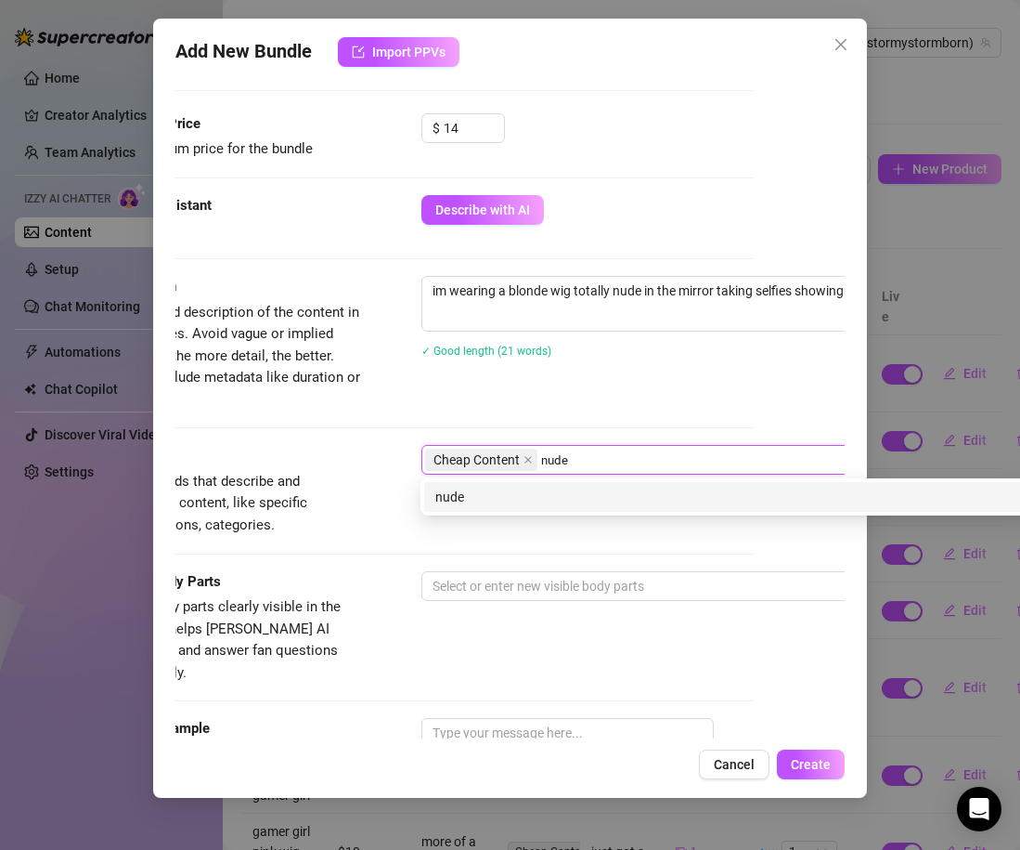
type input "nudes"
click at [474, 510] on div "nudes" at bounding box center [745, 497] width 643 height 30
type input "blonde"
click at [514, 507] on div "blonde" at bounding box center [745, 497] width 643 height 30
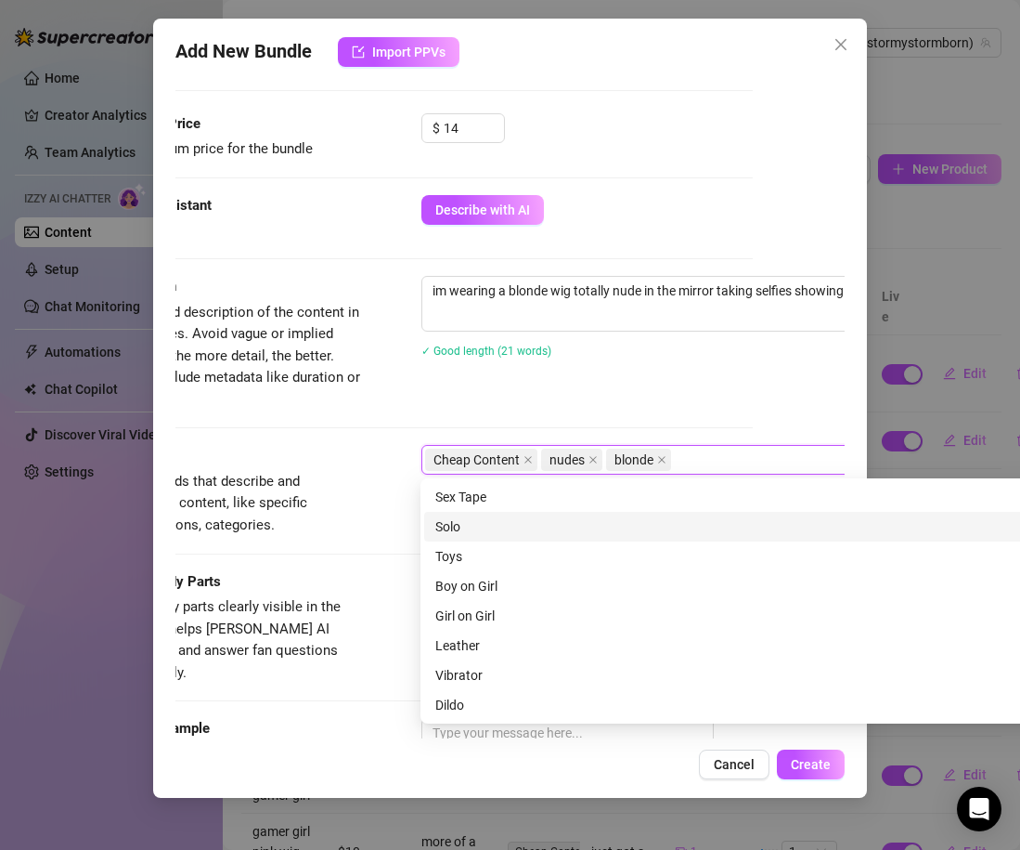
click at [366, 499] on div "Tags Simple keywords that describe and summarize the content, like specific fet…" at bounding box center [418, 490] width 669 height 91
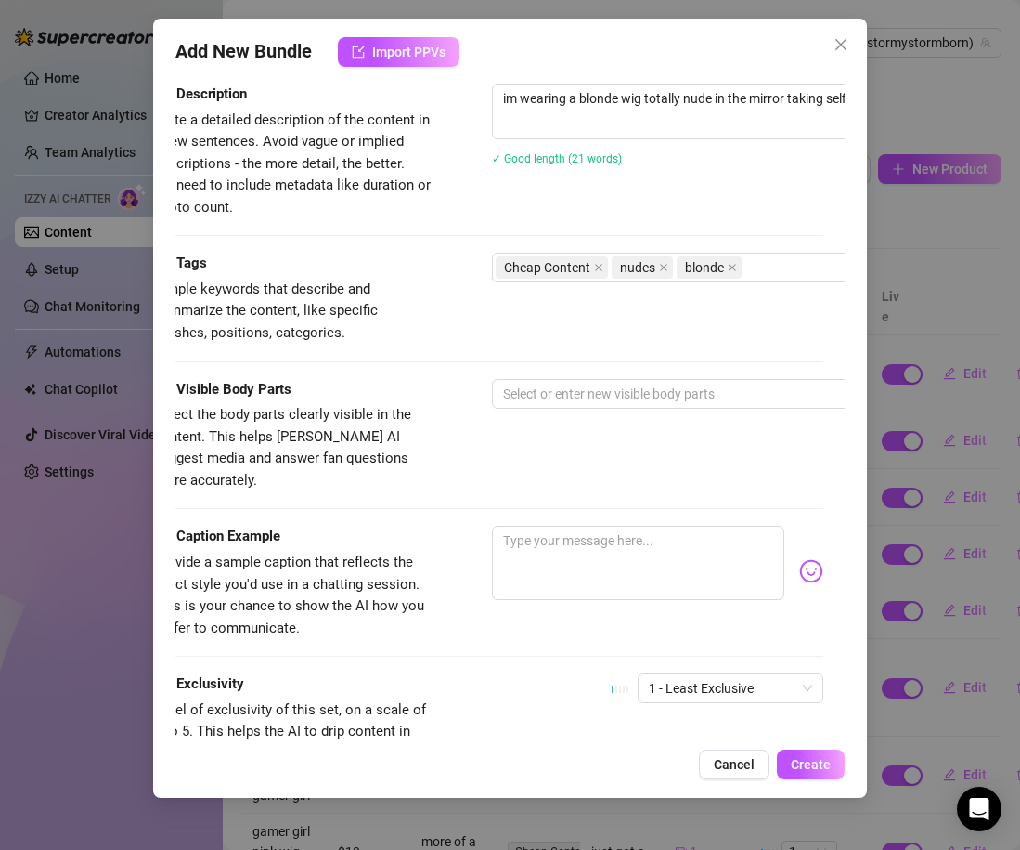
scroll to position [848, 1]
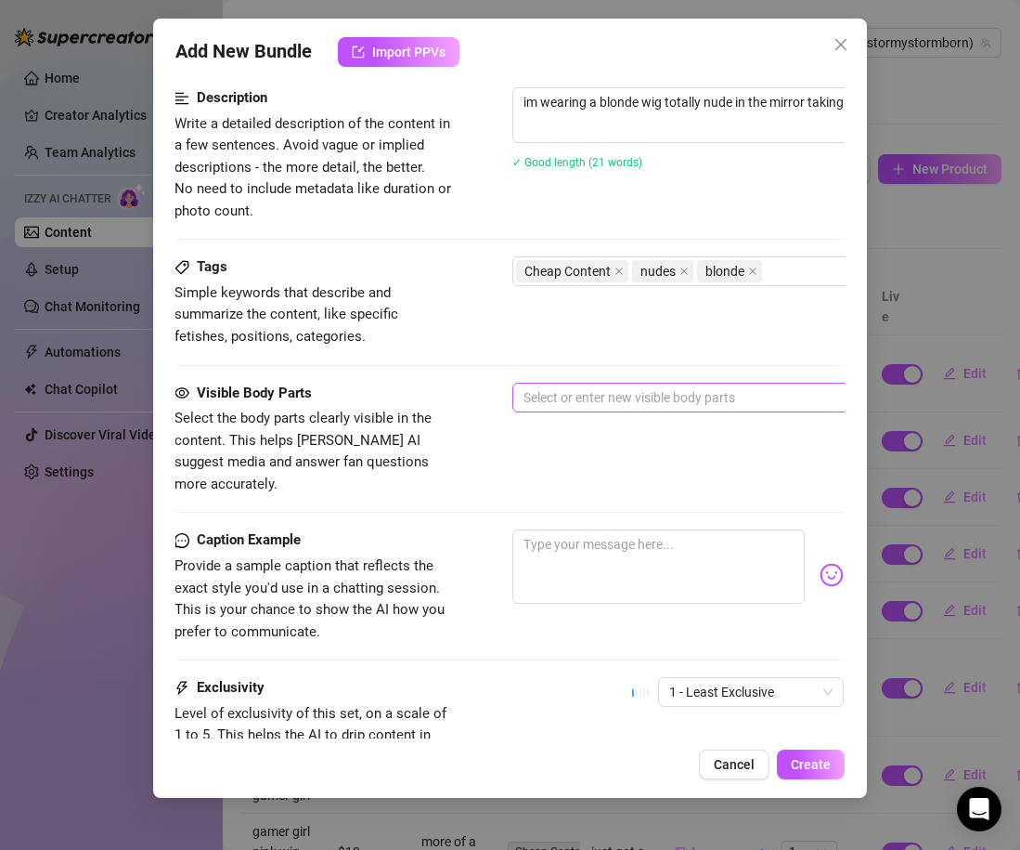
click at [546, 406] on div at bounding box center [827, 397] width 623 height 26
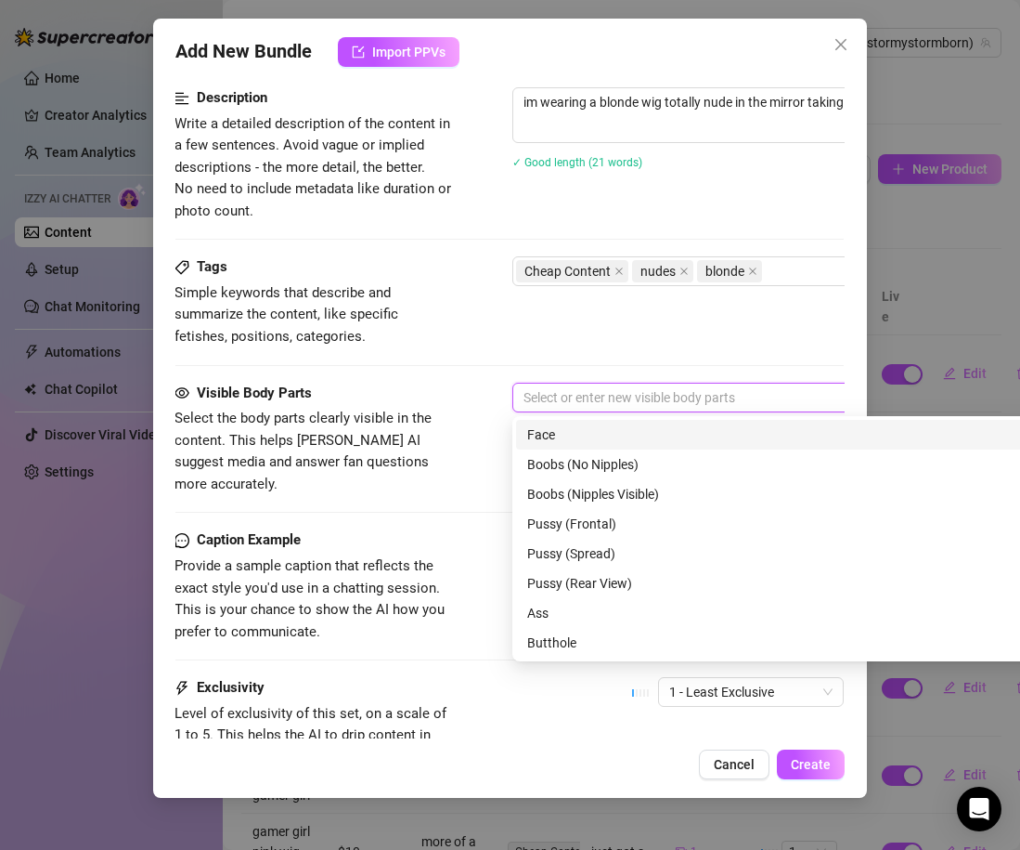
click at [556, 440] on div "Face" at bounding box center [837, 434] width 620 height 20
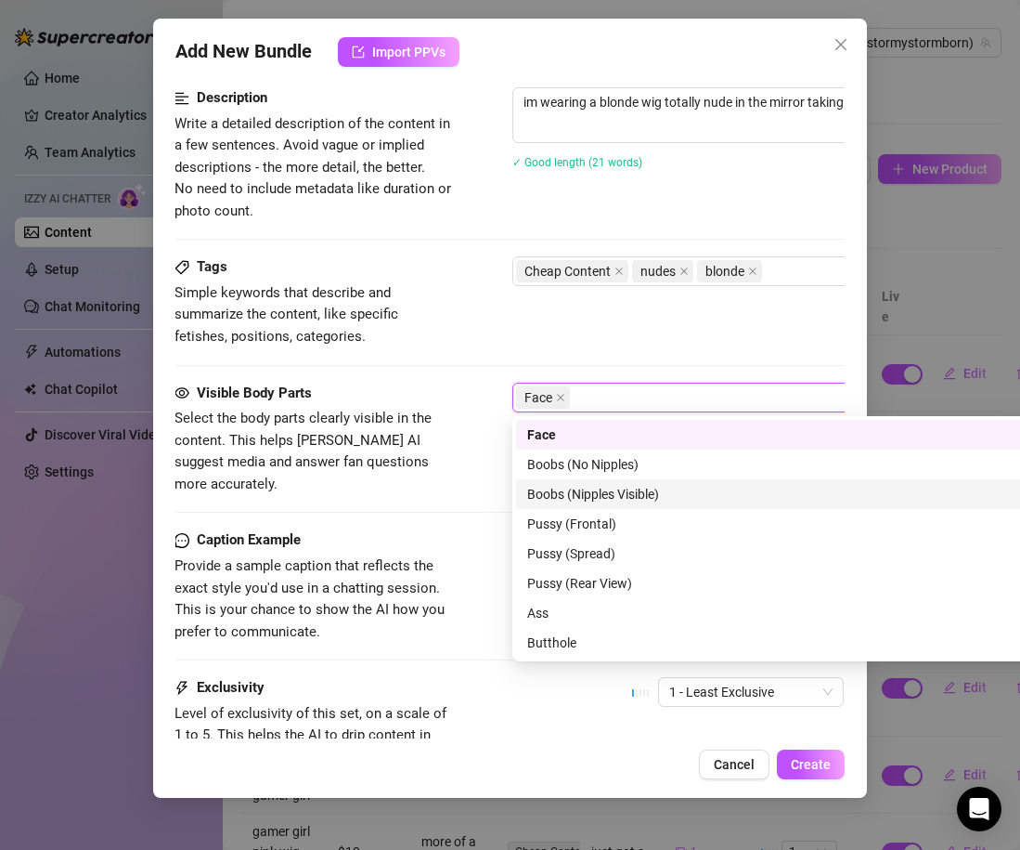
click at [575, 498] on div "Boobs (Nipples Visible)" at bounding box center [837, 494] width 620 height 20
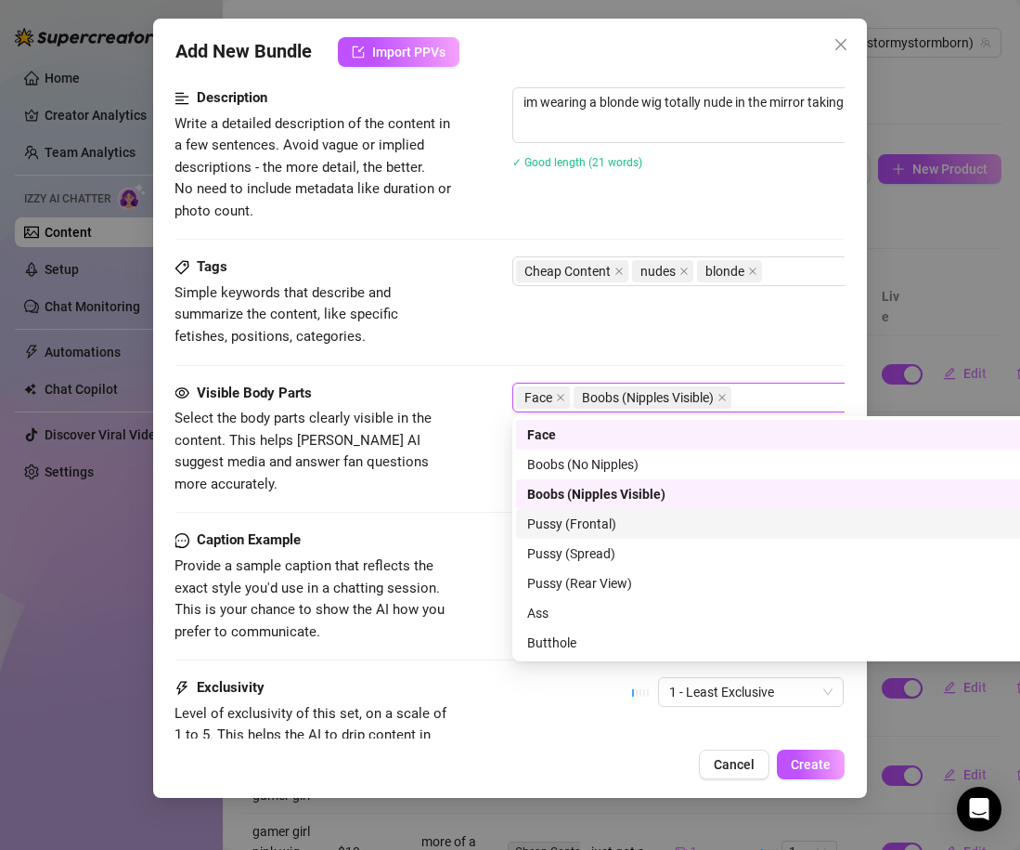
click at [581, 522] on div "Pussy (Frontal)" at bounding box center [837, 523] width 620 height 20
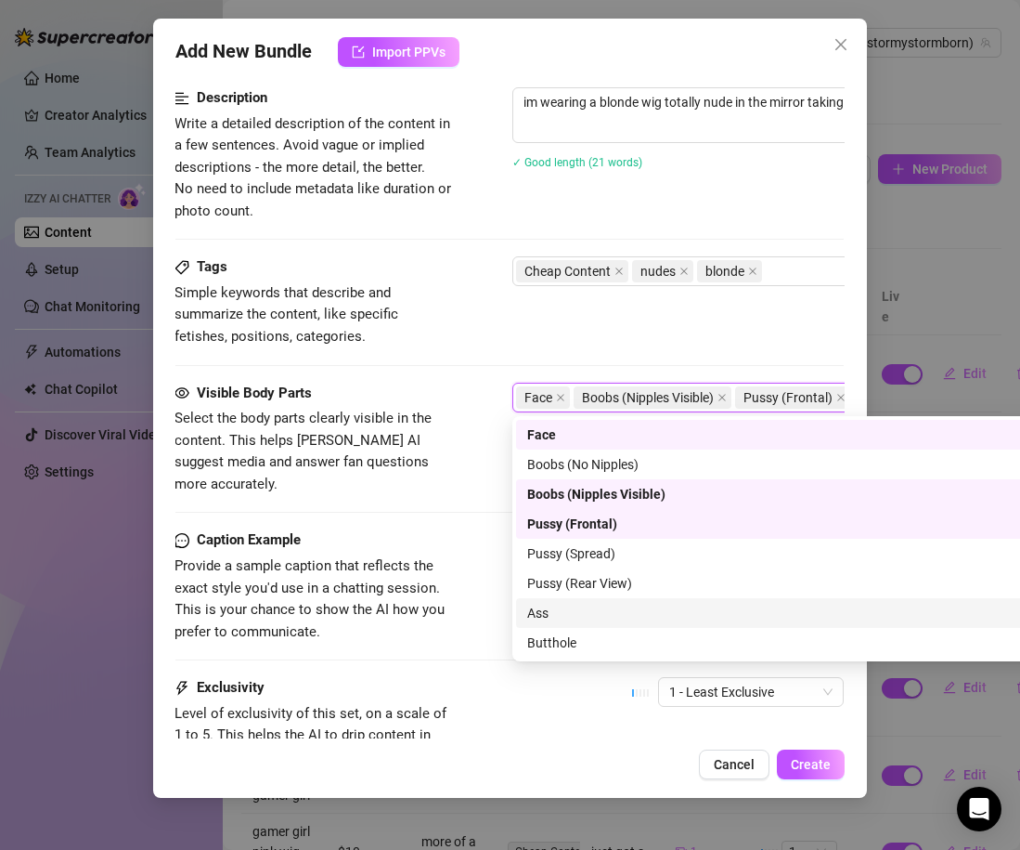
click at [574, 608] on div "Ass" at bounding box center [837, 613] width 620 height 20
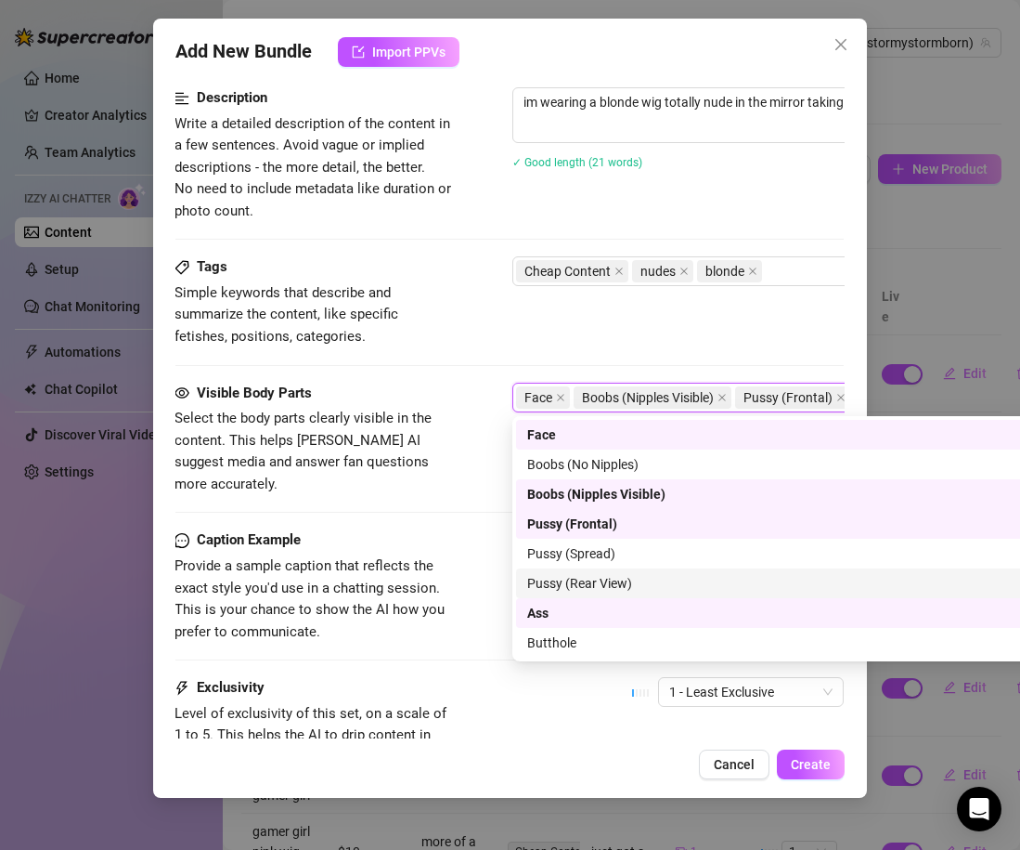
click at [478, 541] on div "Caption Example Provide a sample caption that reflects the exact style you'd us…" at bounding box center [509, 585] width 669 height 113
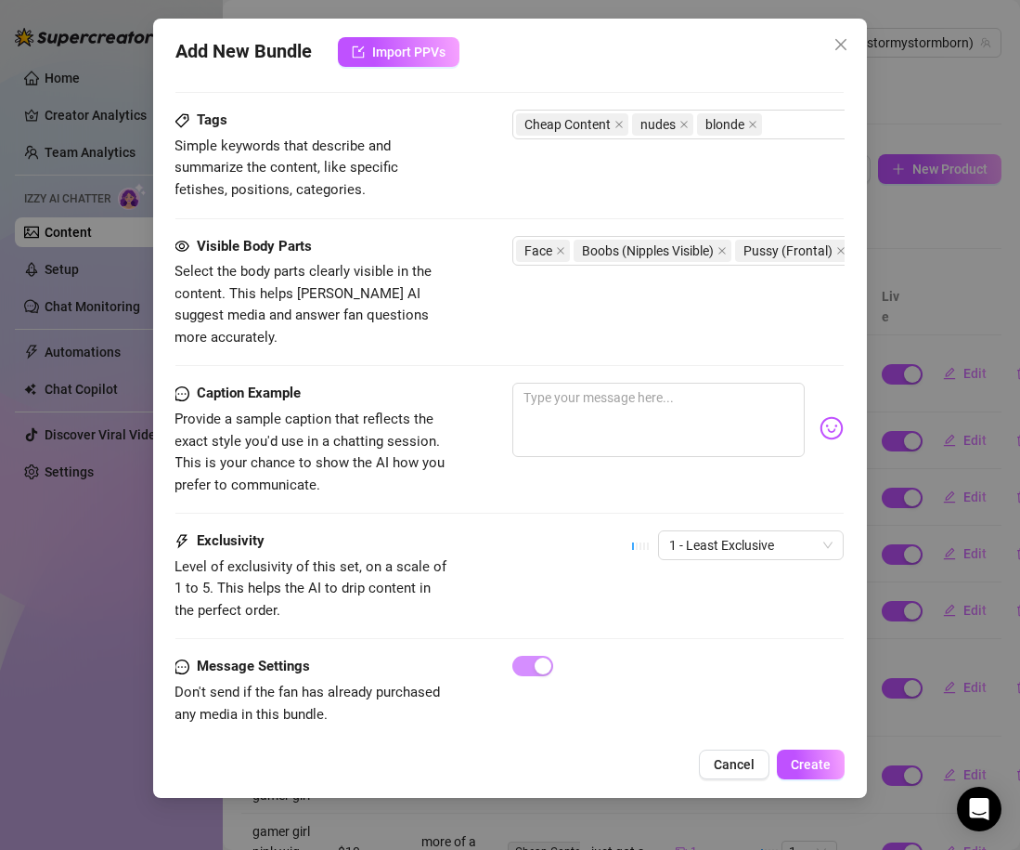
scroll to position [994, 4]
click at [554, 389] on textarea at bounding box center [656, 420] width 292 height 74
type textarea "l"
click at [619, 396] on textarea "mirror mirror on the wall whos the prettiest of them all??" at bounding box center [659, 420] width 292 height 74
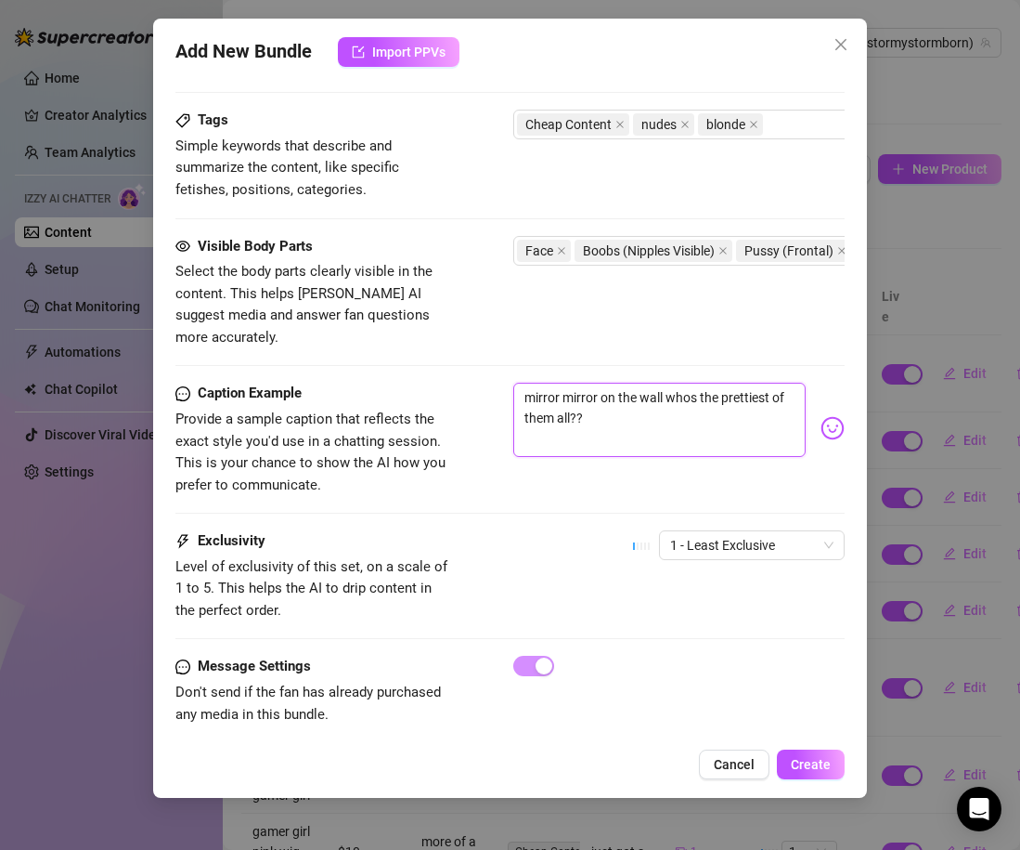
drag, startPoint x: 617, startPoint y: 396, endPoint x: 491, endPoint y: 370, distance: 128.2
click at [491, 383] on div "Caption Example Provide a sample caption that reflects the exact style you'd us…" at bounding box center [509, 439] width 669 height 113
type textarea "c"
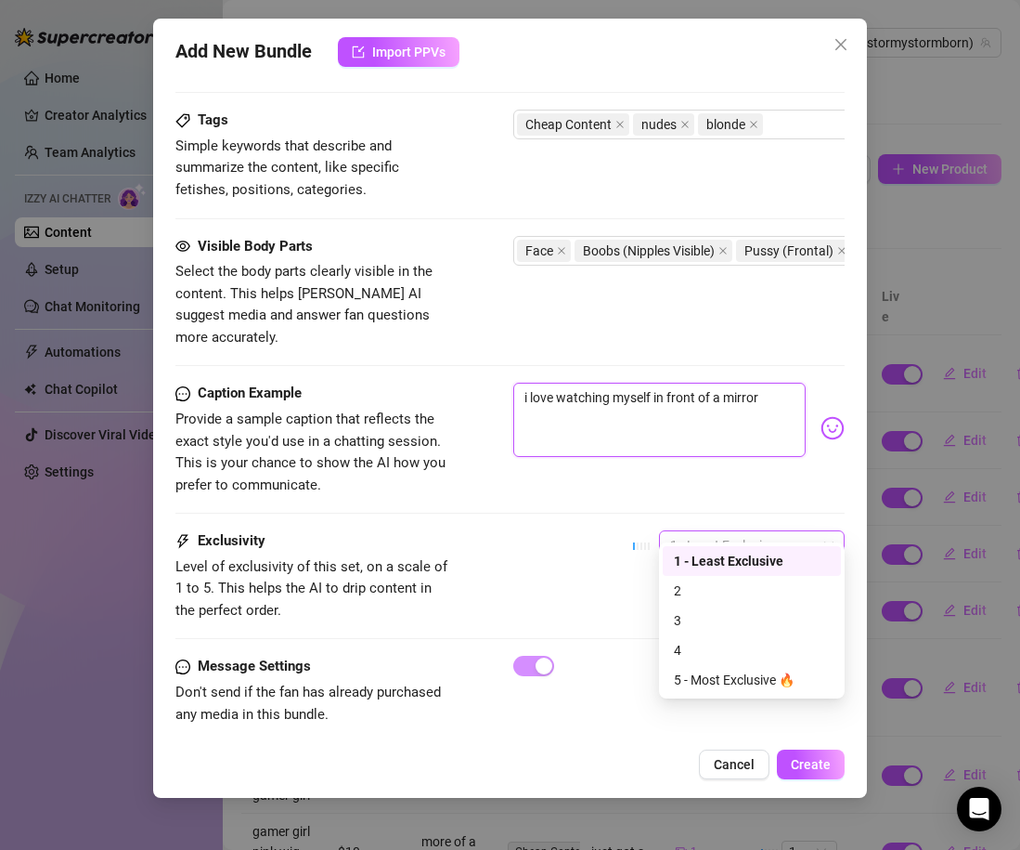
click at [682, 531] on span "1 - Least Exclusive" at bounding box center [751, 545] width 163 height 28
type textarea "i love watching myself in front of a mirror"
click at [699, 622] on div "3" at bounding box center [752, 620] width 156 height 20
click at [705, 656] on div at bounding box center [678, 666] width 331 height 20
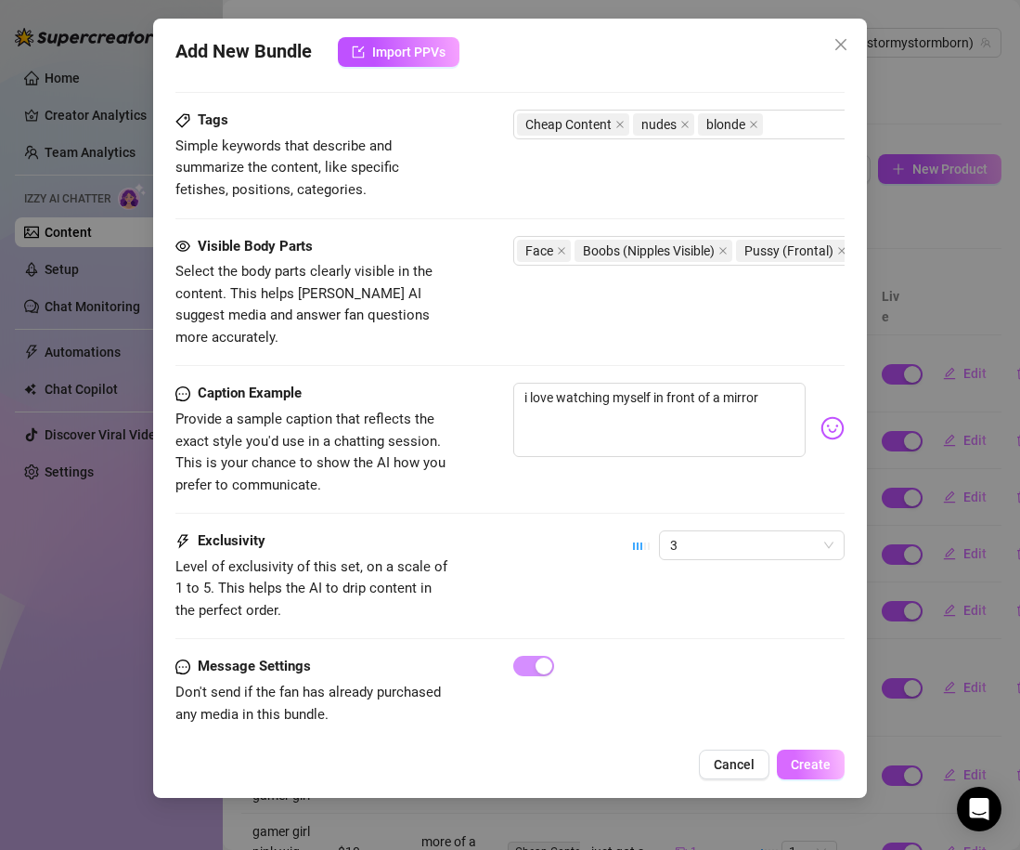
click at [814, 752] on button "Create" at bounding box center [811, 764] width 68 height 30
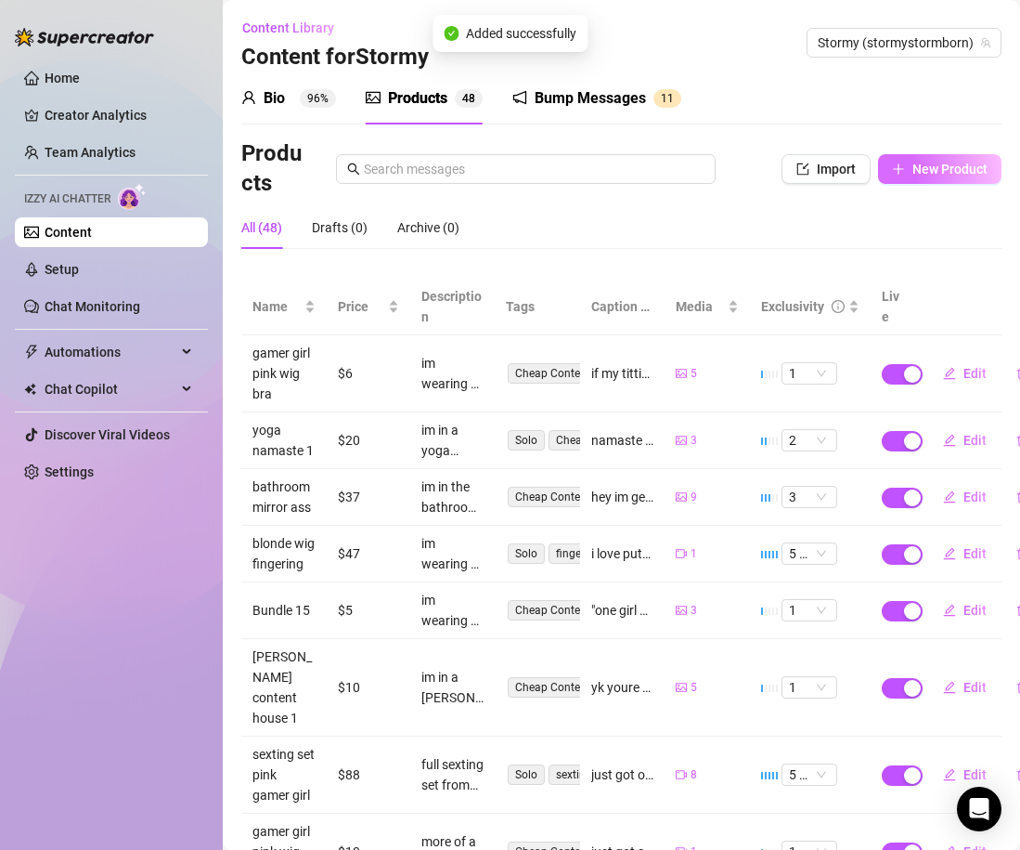
click at [928, 170] on span "New Product" at bounding box center [950, 169] width 75 height 15
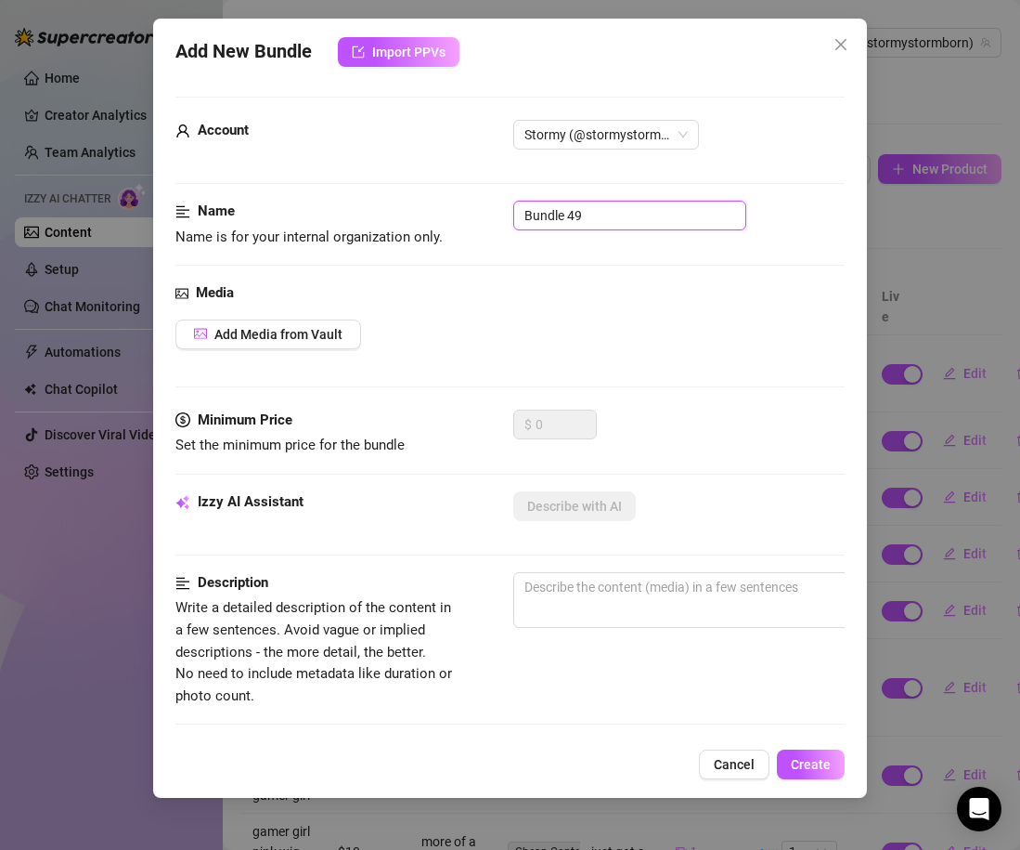
click at [519, 213] on input "Bundle 49" at bounding box center [629, 216] width 233 height 30
type input "blonde wig"
click at [285, 341] on span "Add Media from Vault" at bounding box center [278, 334] width 128 height 15
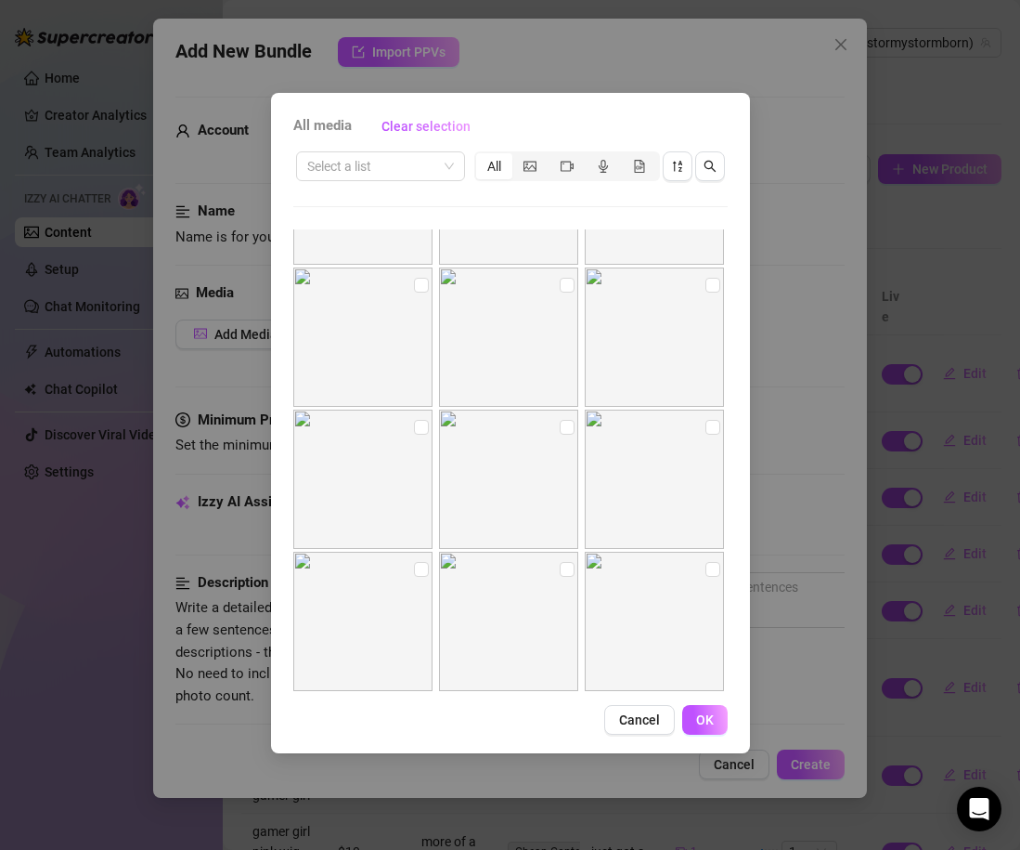
scroll to position [8764, 0]
click at [565, 431] on input "checkbox" at bounding box center [567, 433] width 15 height 15
checkbox input "true"
click at [717, 290] on input "checkbox" at bounding box center [713, 291] width 15 height 15
checkbox input "true"
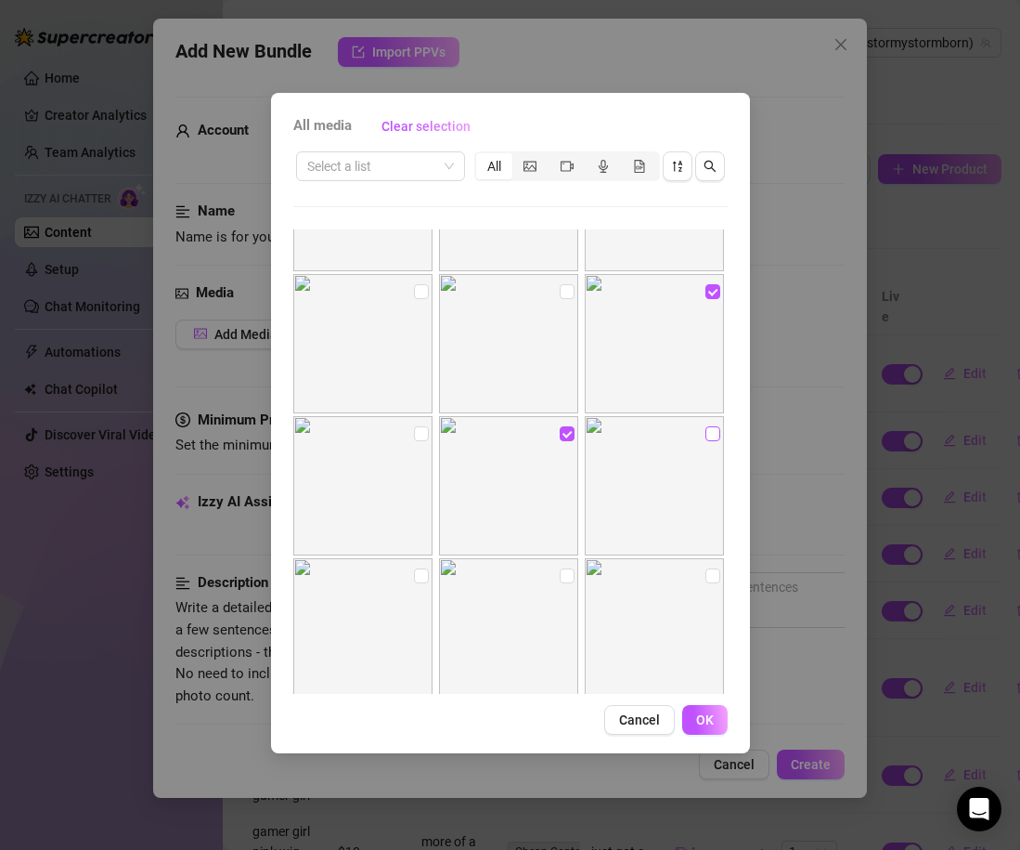
click at [710, 440] on input "checkbox" at bounding box center [713, 433] width 15 height 15
checkbox input "true"
click at [698, 721] on span "OK" at bounding box center [705, 719] width 18 height 15
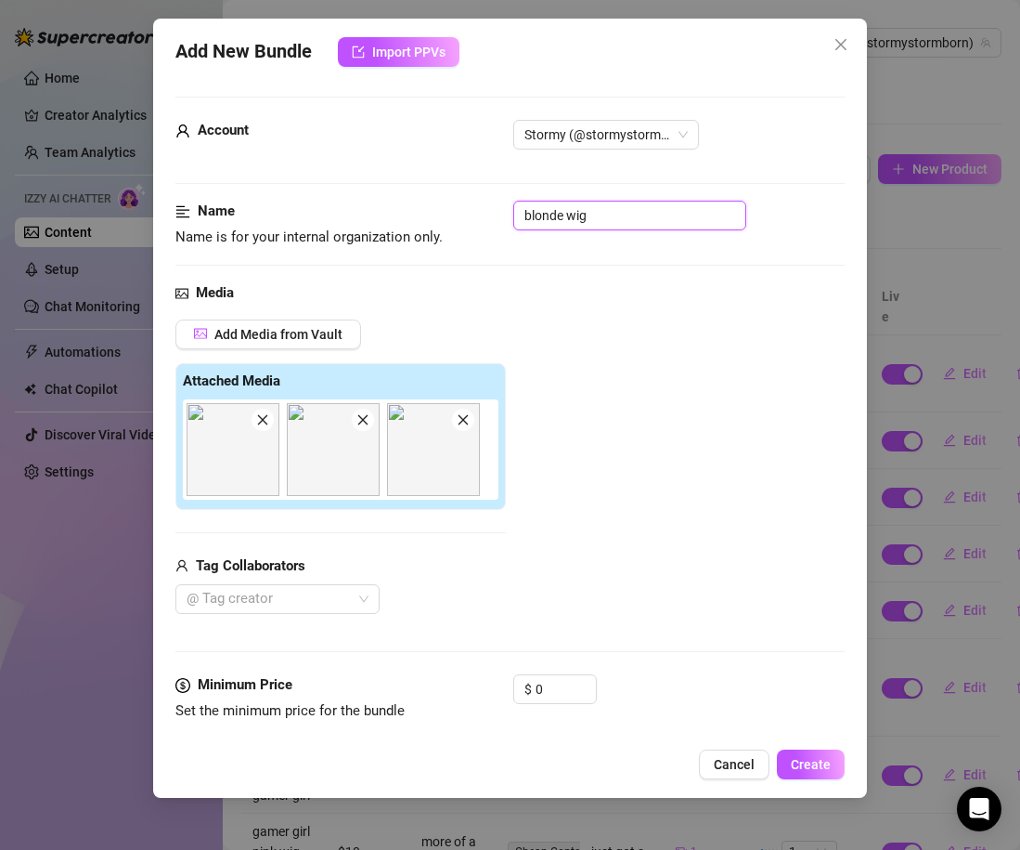
click at [596, 219] on input "blonde wig" at bounding box center [629, 216] width 233 height 30
type input "blonde wig standing mirror"
click at [605, 311] on div "Media Add Media from Vault Attached Media Tag Collaborators @ Tag creator" at bounding box center [509, 478] width 669 height 392
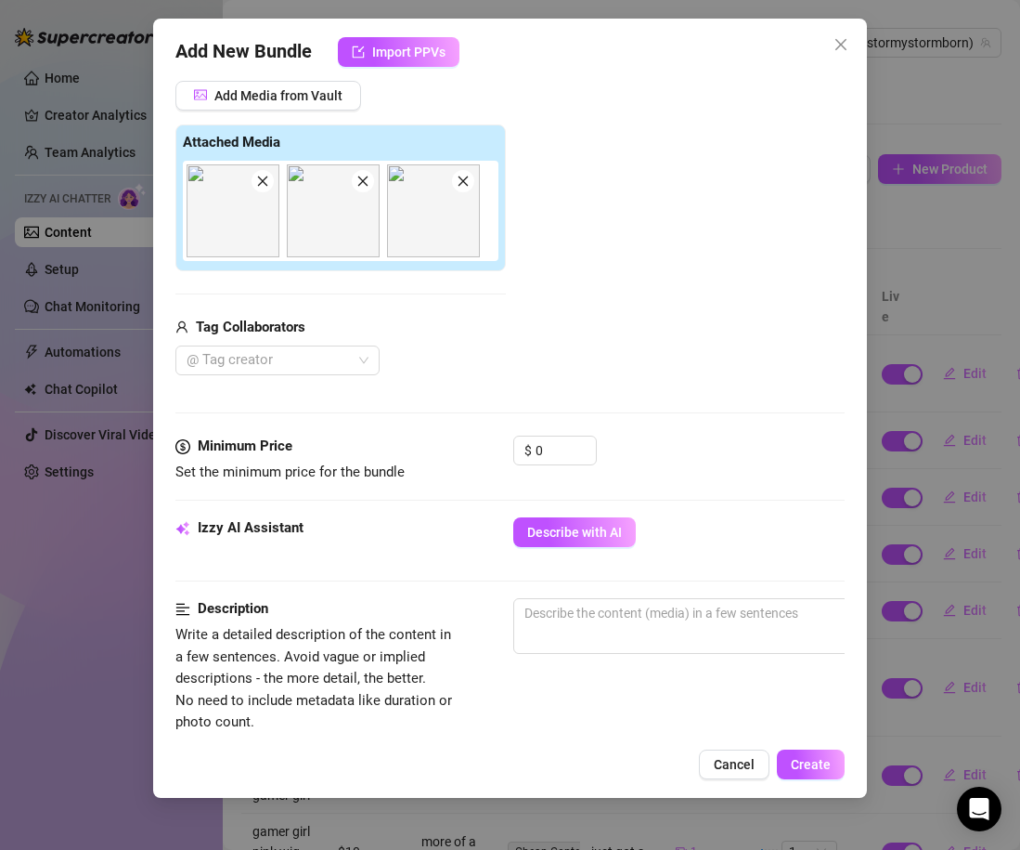
scroll to position [313, 0]
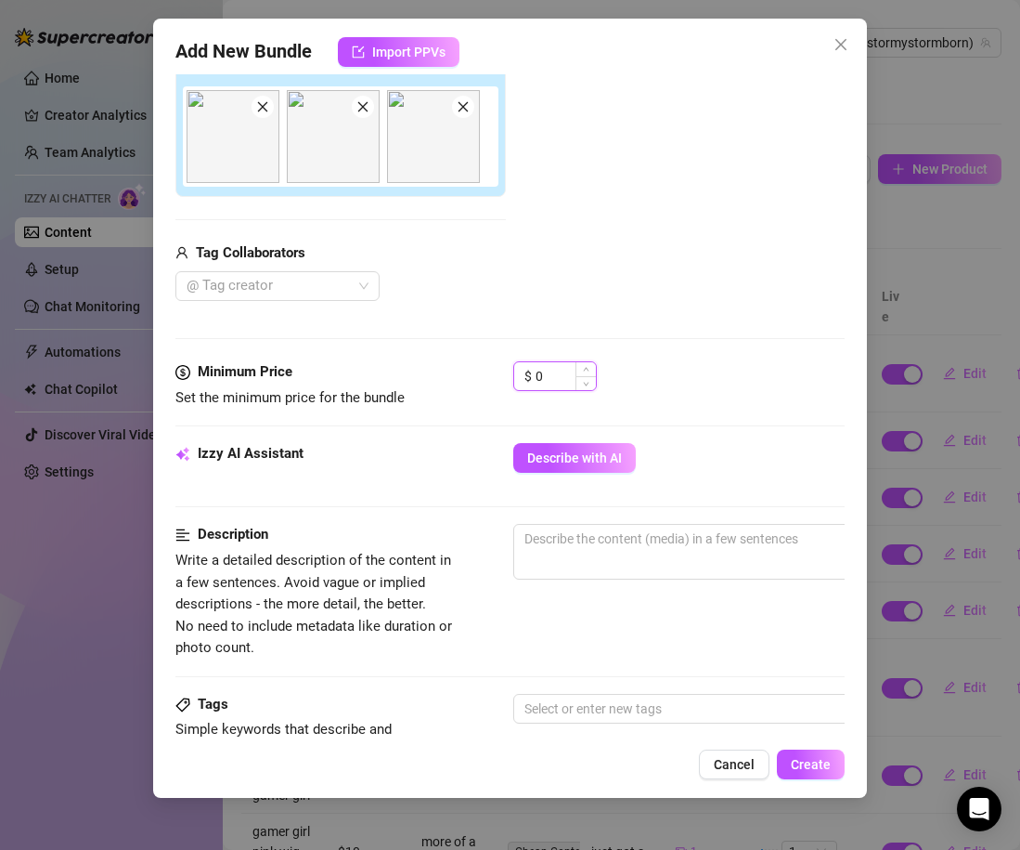
click at [551, 370] on input "0" at bounding box center [566, 376] width 60 height 28
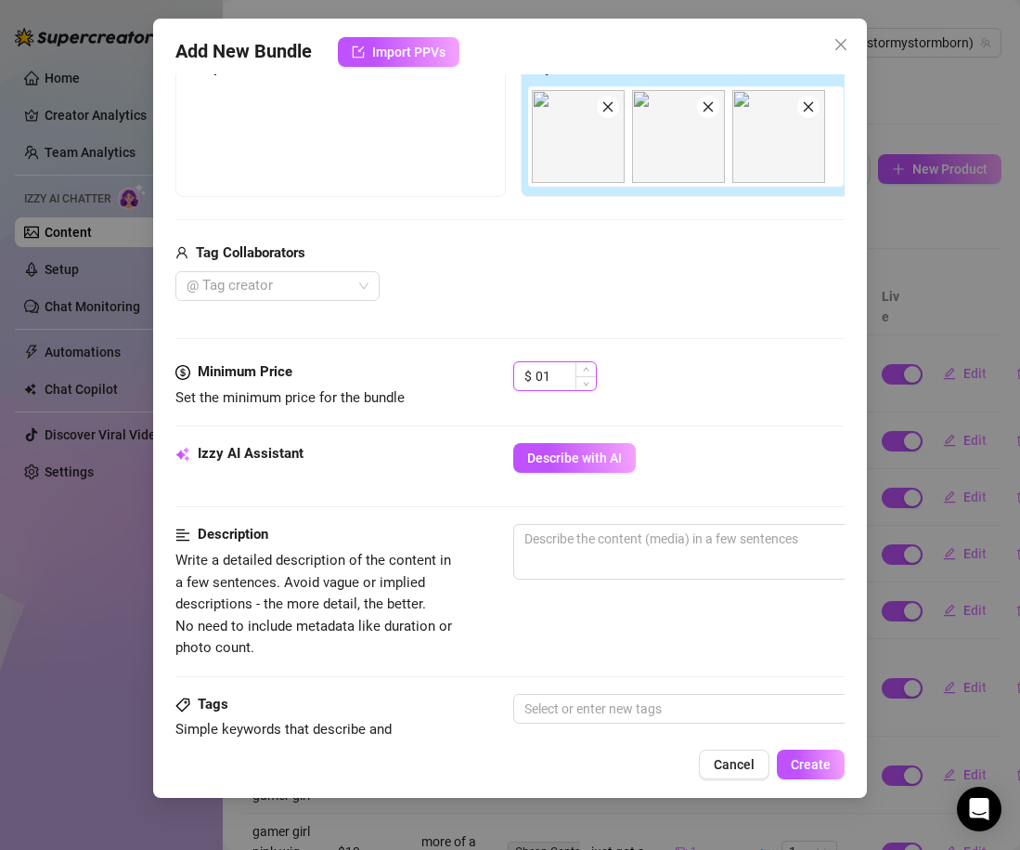
type input "0"
type input "11"
click at [658, 356] on div "Media Add Media from Vault Free preview Pay to view Tag Collaborators @ Tag cre…" at bounding box center [509, 165] width 669 height 392
click at [603, 523] on div "Izzy AI Assistant Describe with AI" at bounding box center [509, 483] width 669 height 81
click at [609, 534] on textarea at bounding box center [838, 539] width 648 height 28
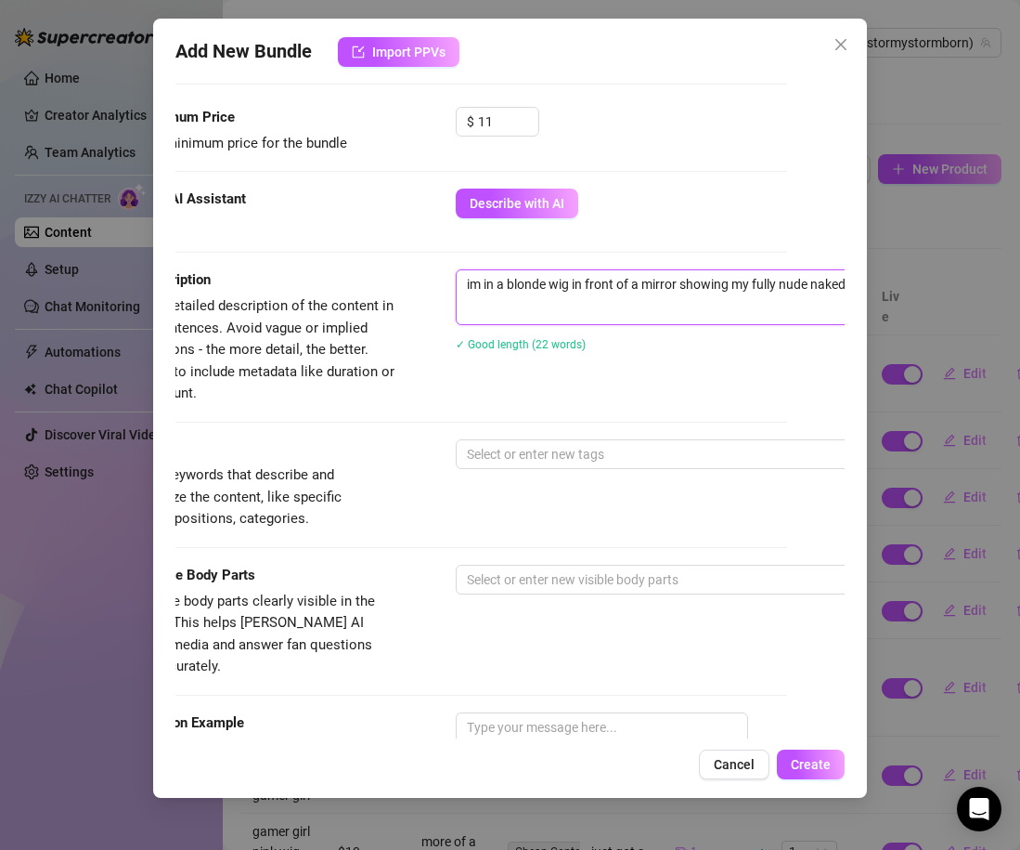
scroll to position [593, 58]
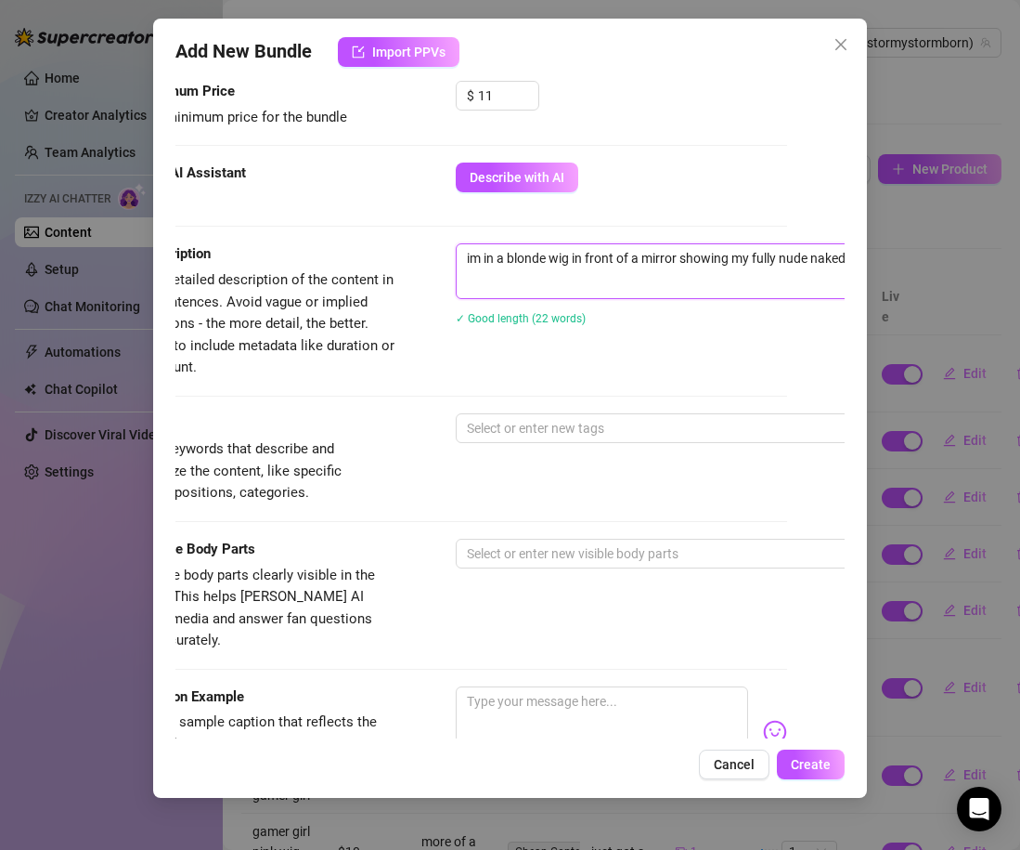
type textarea "im in a blonde wig in front of a mirror showing my fully nude naked body with t…"
click at [535, 411] on div "Description Write a detailed description of the content in a few sentences. Avo…" at bounding box center [452, 327] width 669 height 169
click at [535, 424] on div at bounding box center [771, 428] width 623 height 26
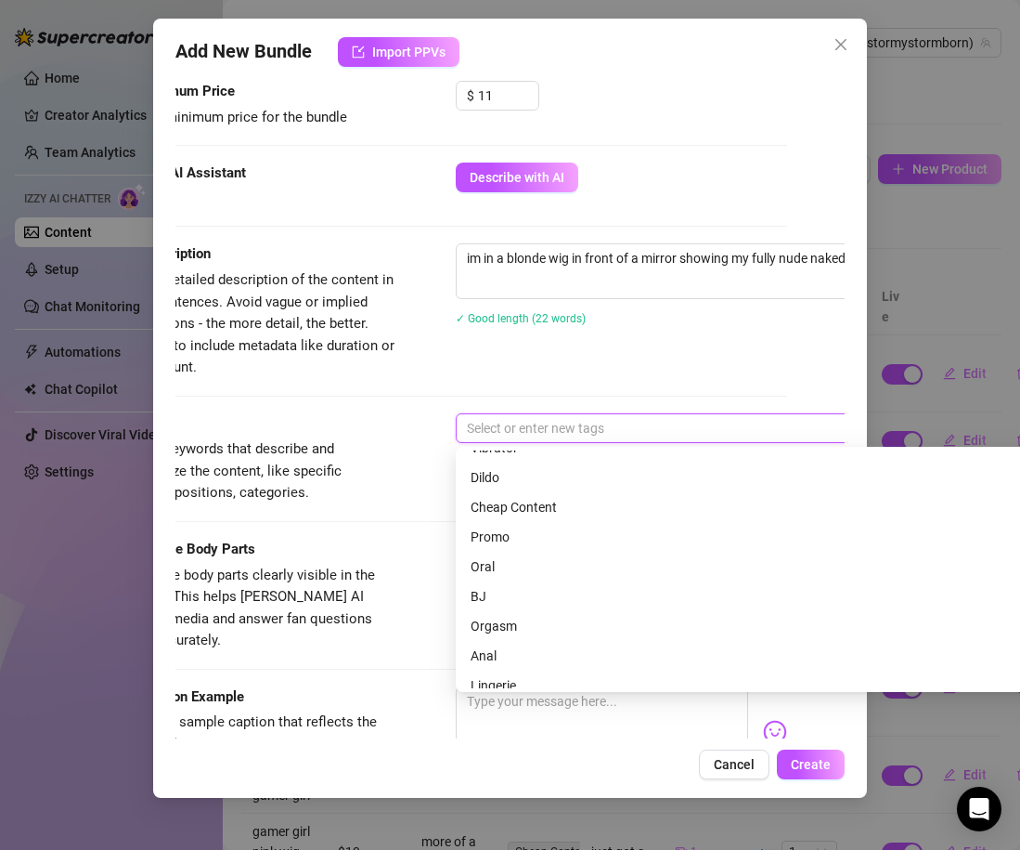
scroll to position [203, 0]
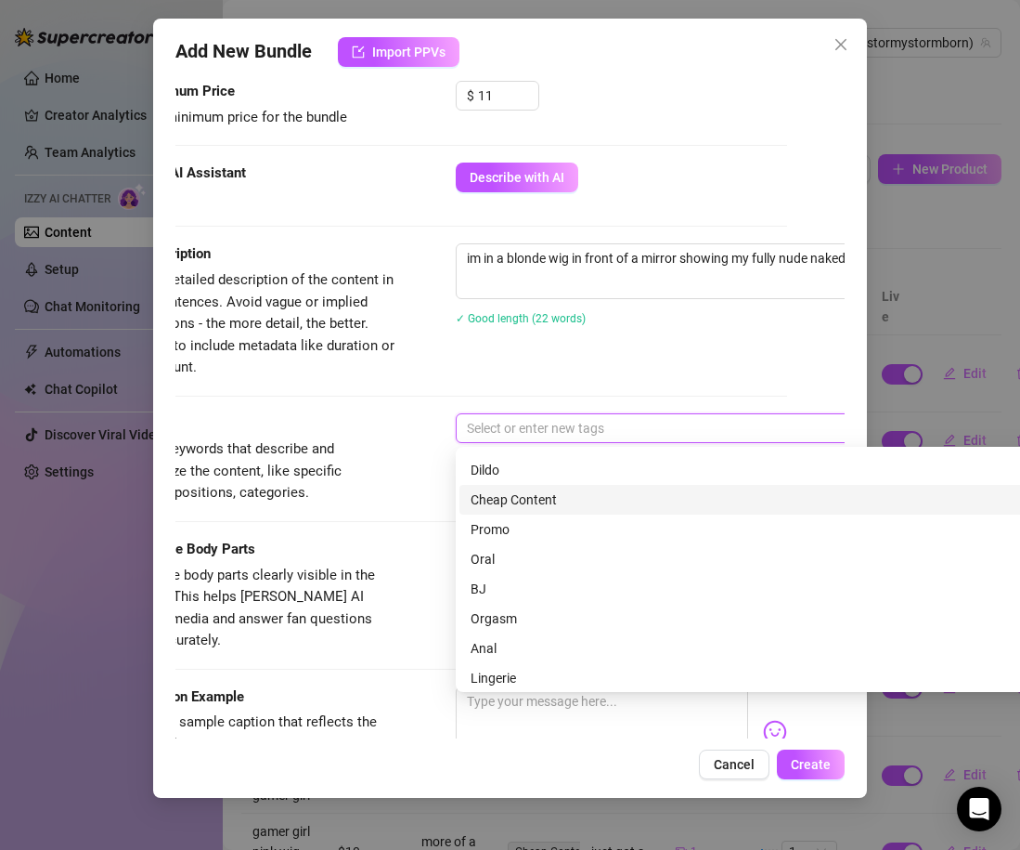
click at [542, 490] on div "Cheap Content" at bounding box center [781, 499] width 620 height 20
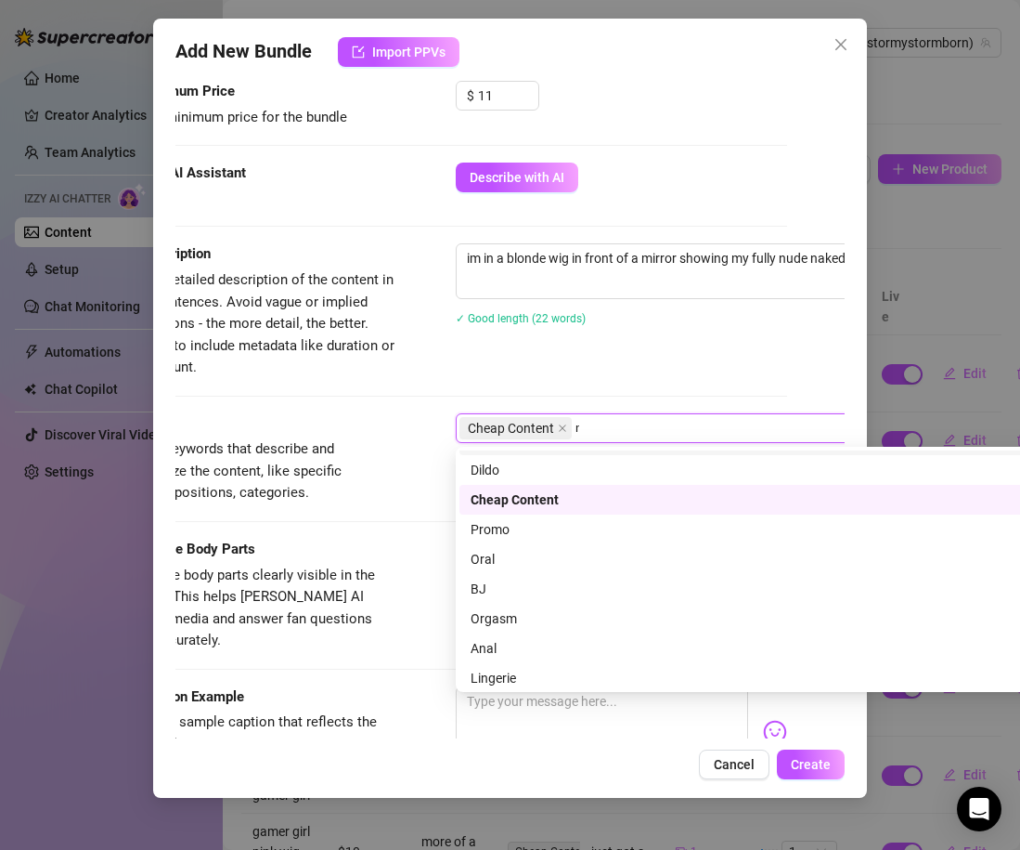
scroll to position [0, 0]
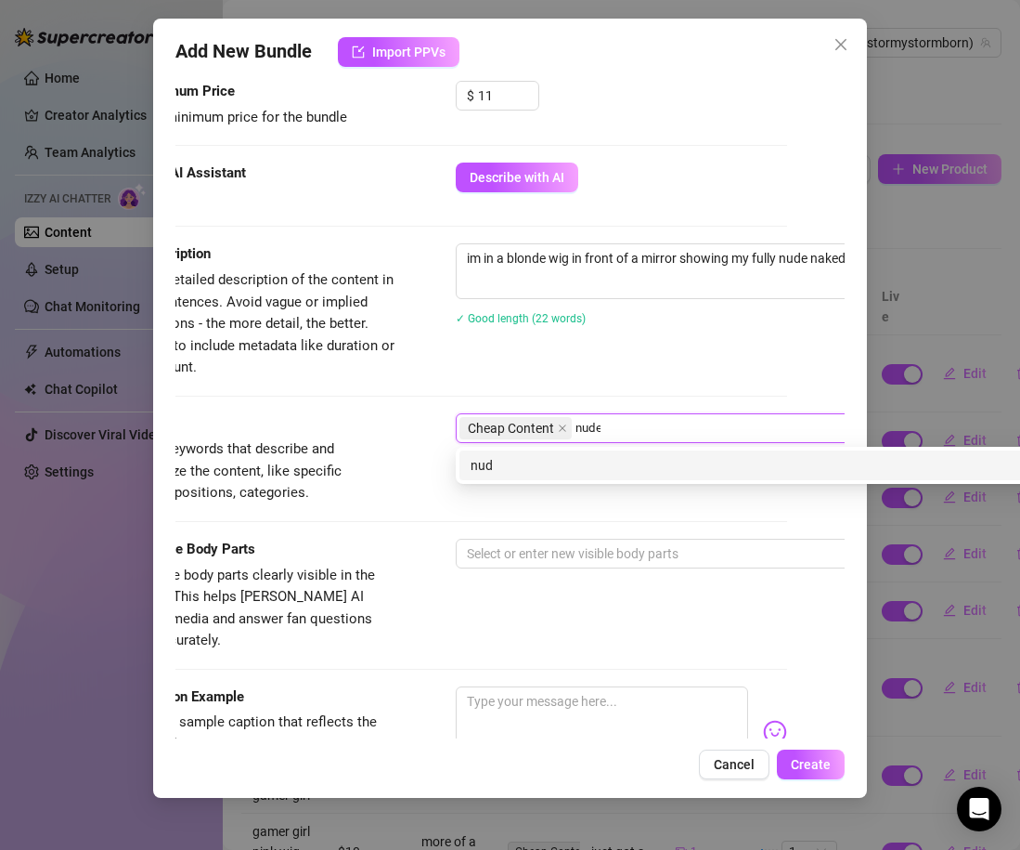
type input "nudes"
click at [524, 455] on div "nudes" at bounding box center [781, 465] width 620 height 20
type input "blonde"
click at [505, 478] on div "blonde" at bounding box center [781, 465] width 643 height 30
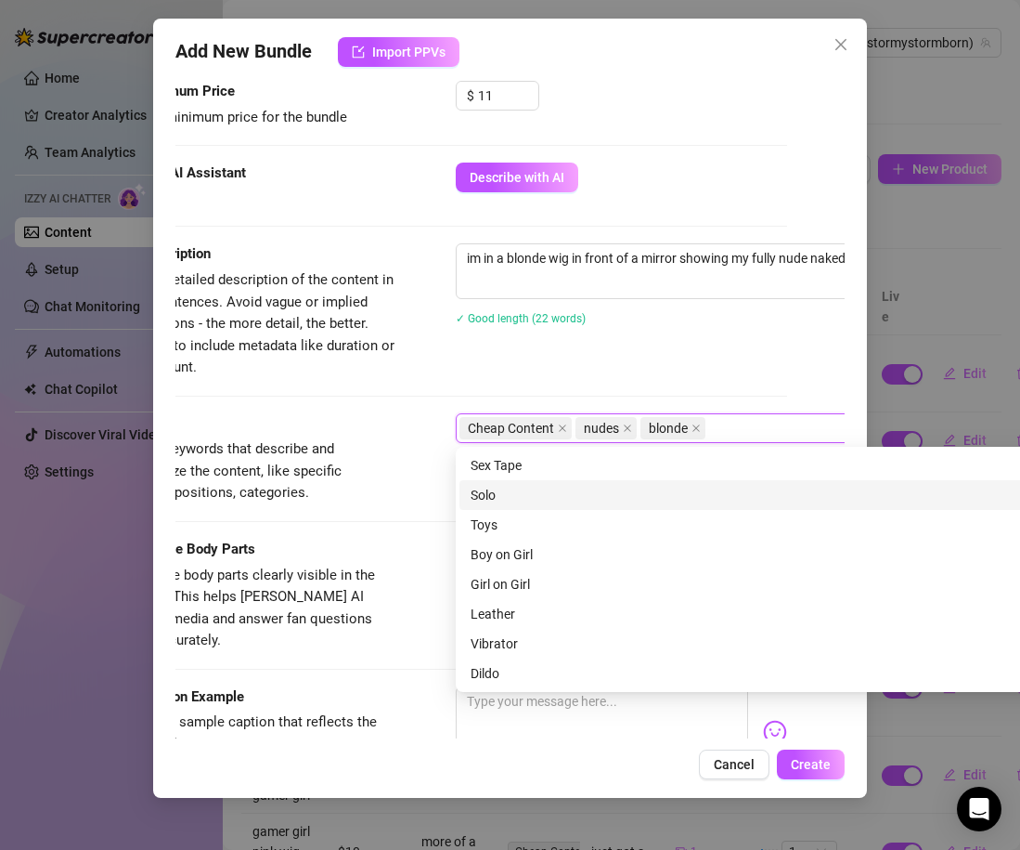
click at [390, 509] on div "Tags Simple keywords that describe and summarize the content, like specific fet…" at bounding box center [452, 475] width 669 height 125
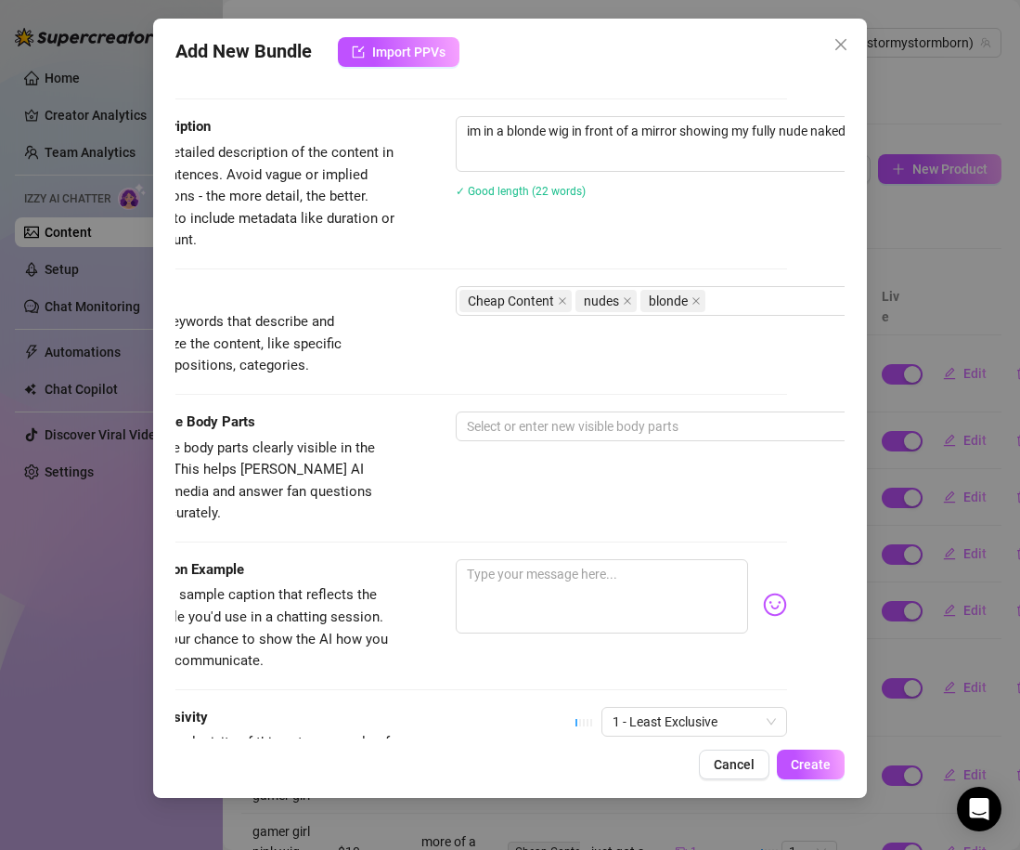
scroll to position [734, 58]
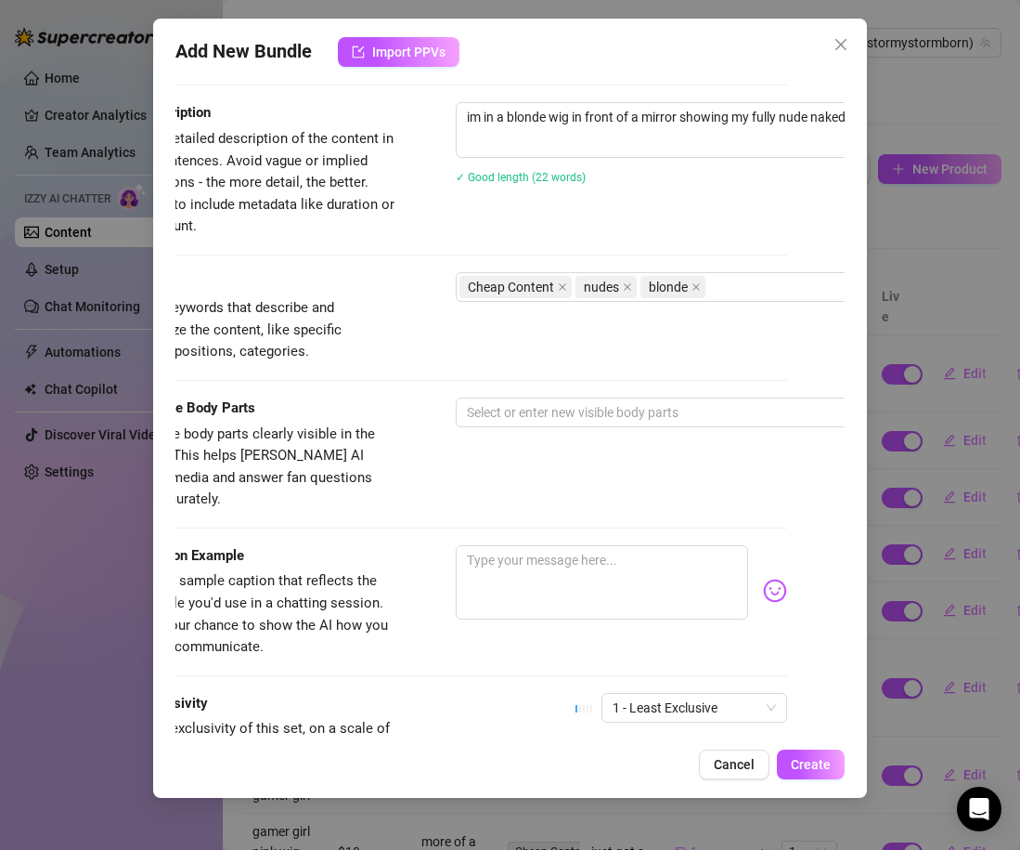
click at [467, 429] on div "Visible Body Parts Select the body parts clearly visible in the content. This h…" at bounding box center [452, 453] width 669 height 113
click at [471, 412] on div at bounding box center [771, 412] width 623 height 26
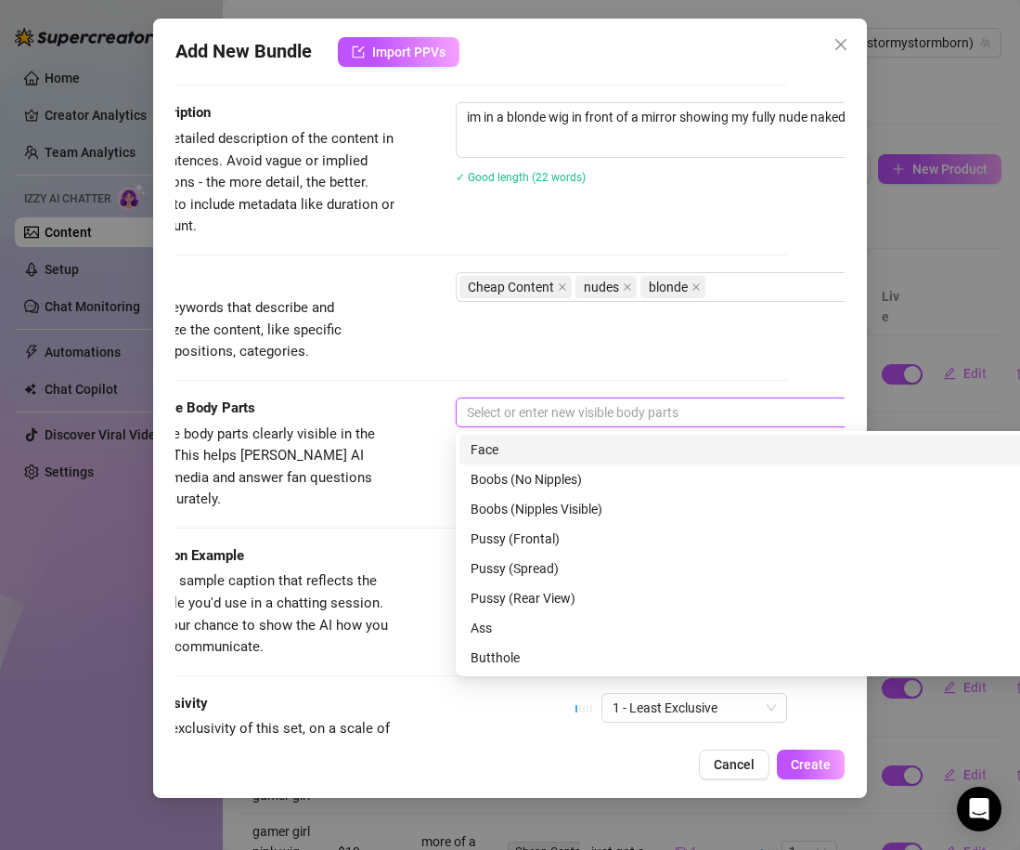
click at [482, 431] on div "Face Boobs (No Nipples) Face Boobs (No Nipples) Boobs (Nipples Visible) Pussy (…" at bounding box center [781, 553] width 650 height 245
click at [486, 449] on div "Face" at bounding box center [781, 449] width 620 height 20
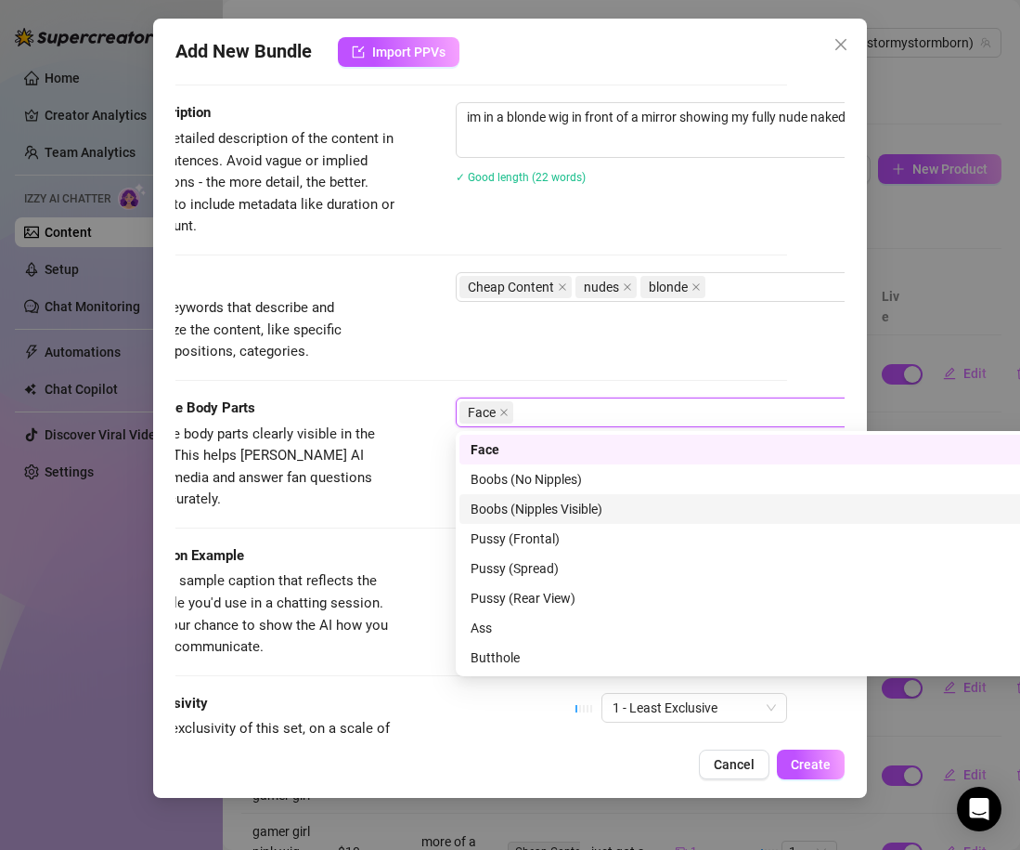
click at [507, 506] on div "Boobs (Nipples Visible)" at bounding box center [781, 509] width 620 height 20
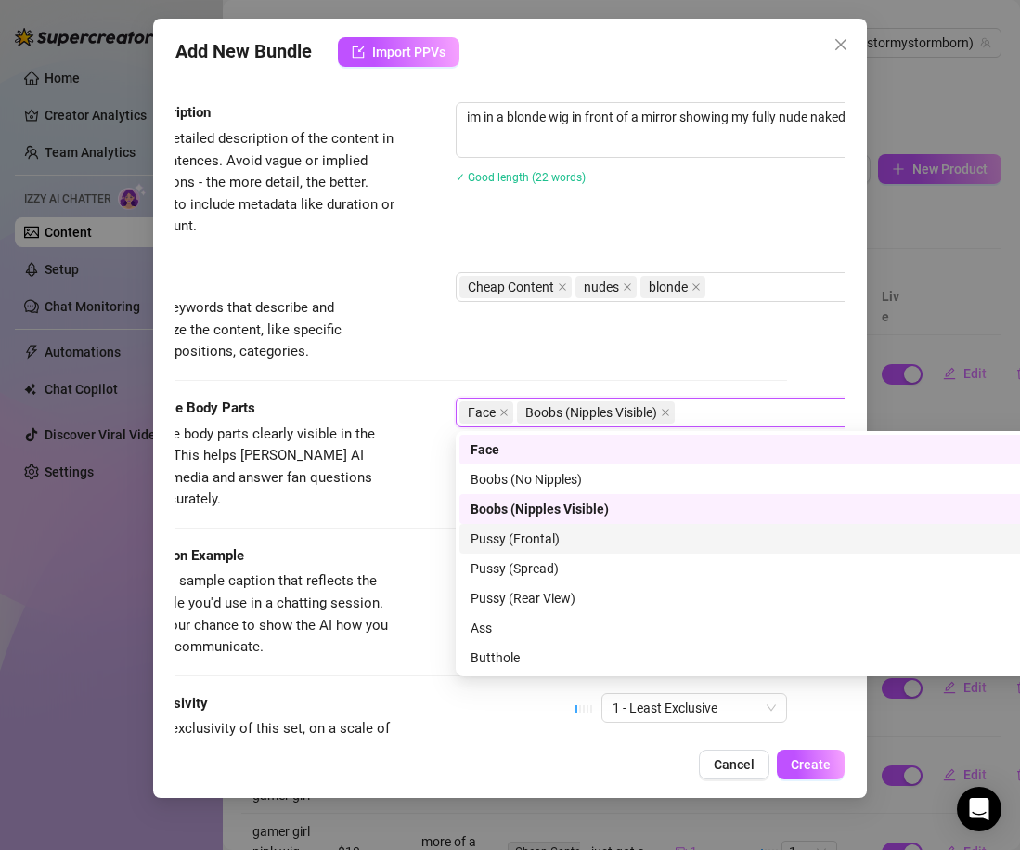
click at [508, 539] on div "Pussy (Frontal)" at bounding box center [781, 538] width 620 height 20
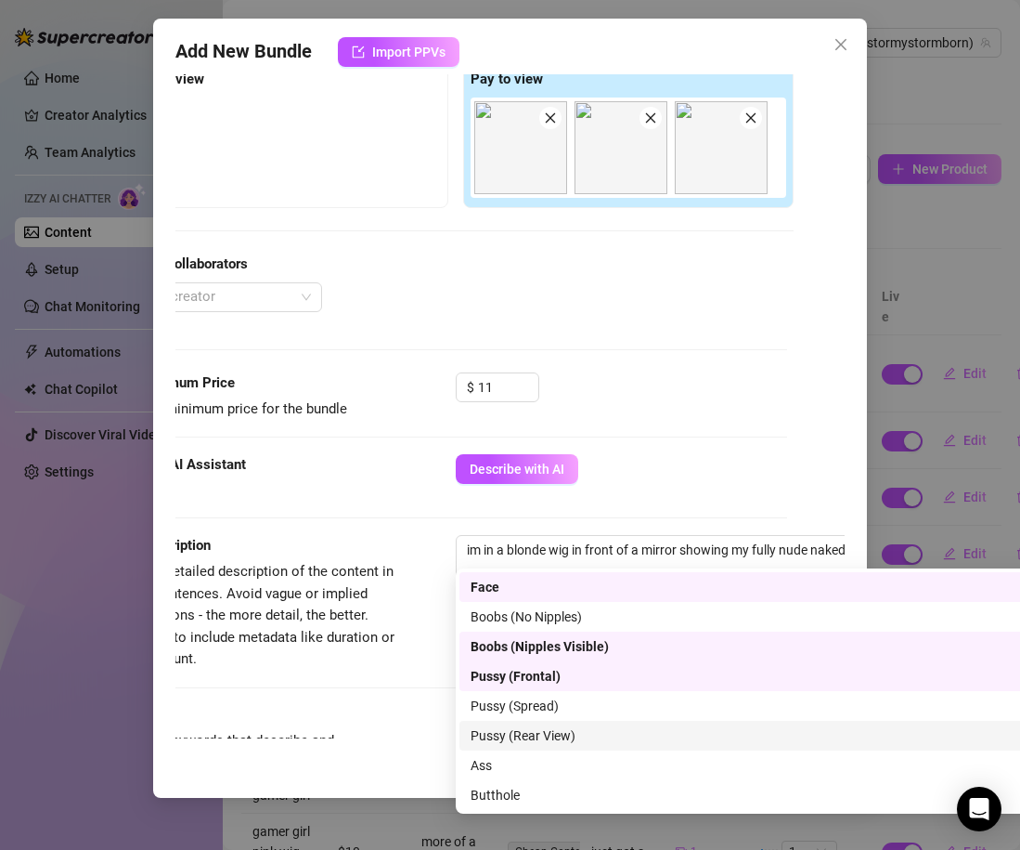
click at [382, 473] on div "Izzy AI Assistant" at bounding box center [257, 465] width 279 height 22
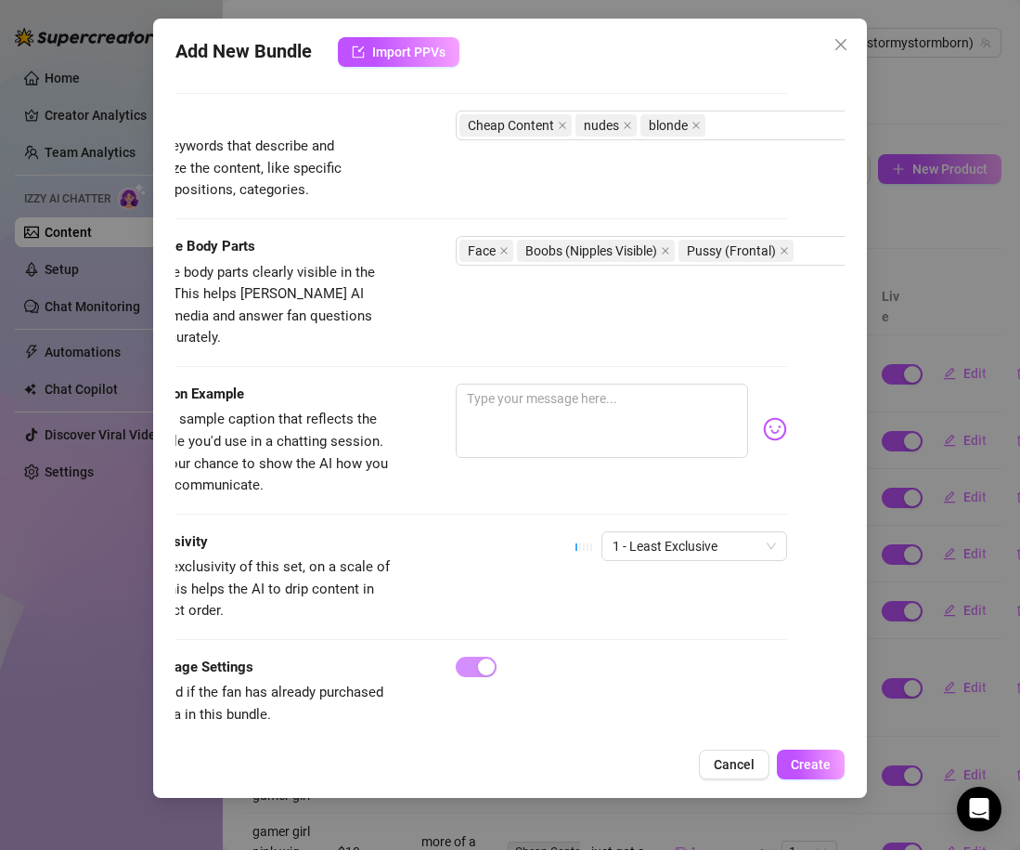
scroll to position [896, 56]
click at [477, 419] on textarea at bounding box center [604, 420] width 292 height 74
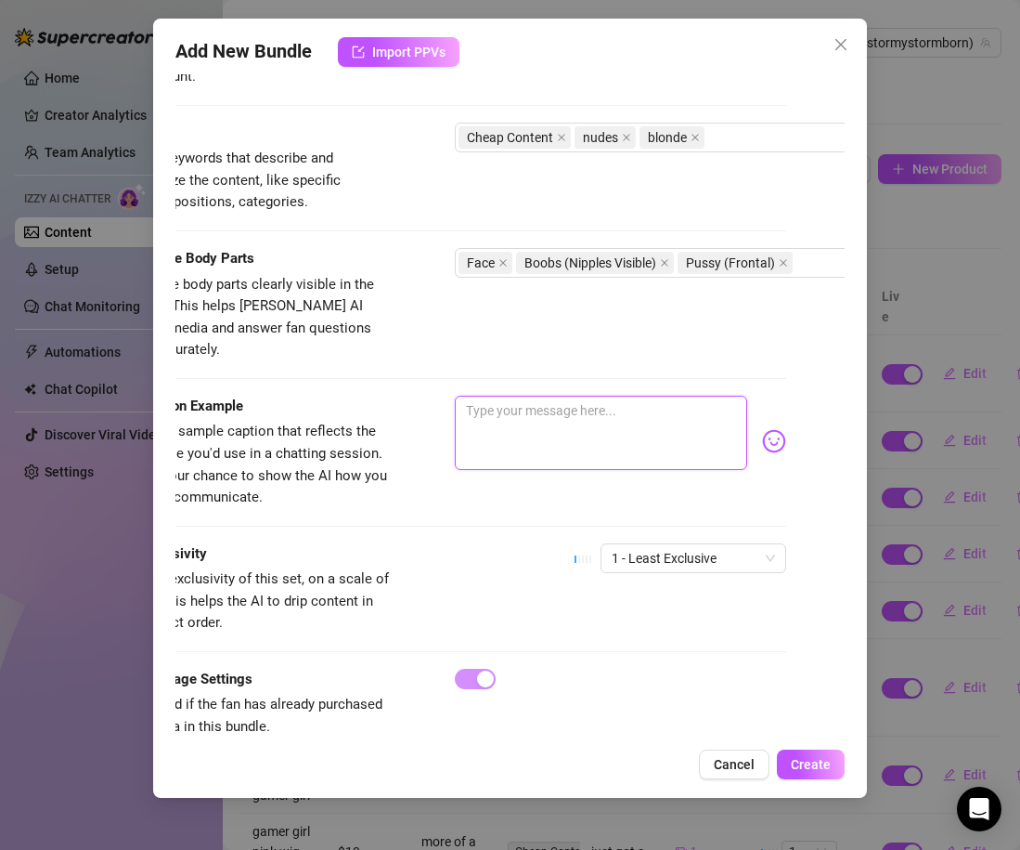
scroll to position [884, 60]
click at [689, 544] on span "1 - Least Exclusive" at bounding box center [691, 558] width 163 height 28
type textarea "oh the things this mirror has seen.. wanna see? lol"
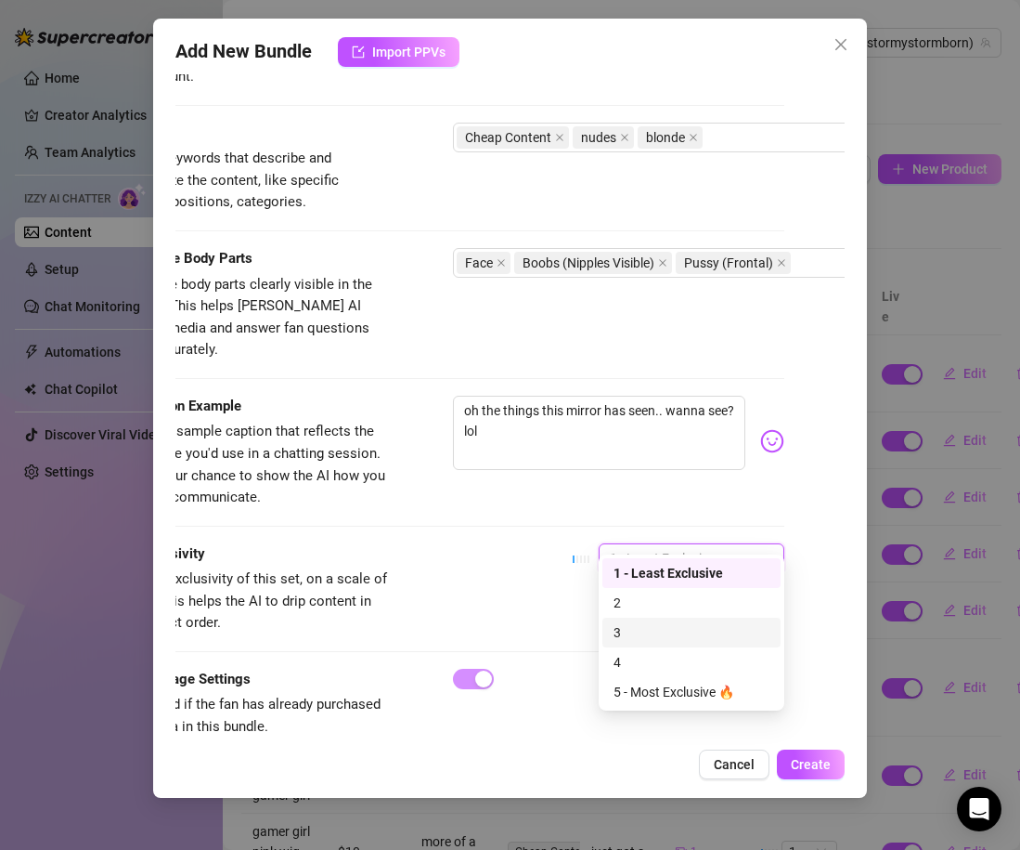
click at [666, 631] on div "3" at bounding box center [692, 632] width 156 height 20
click at [655, 544] on span "3" at bounding box center [691, 558] width 163 height 28
click at [634, 604] on div "2" at bounding box center [692, 602] width 156 height 20
click at [539, 601] on div "Exclusivity Level of exclusivity of this set, on a scale of 1 to 5. This helps …" at bounding box center [449, 588] width 669 height 91
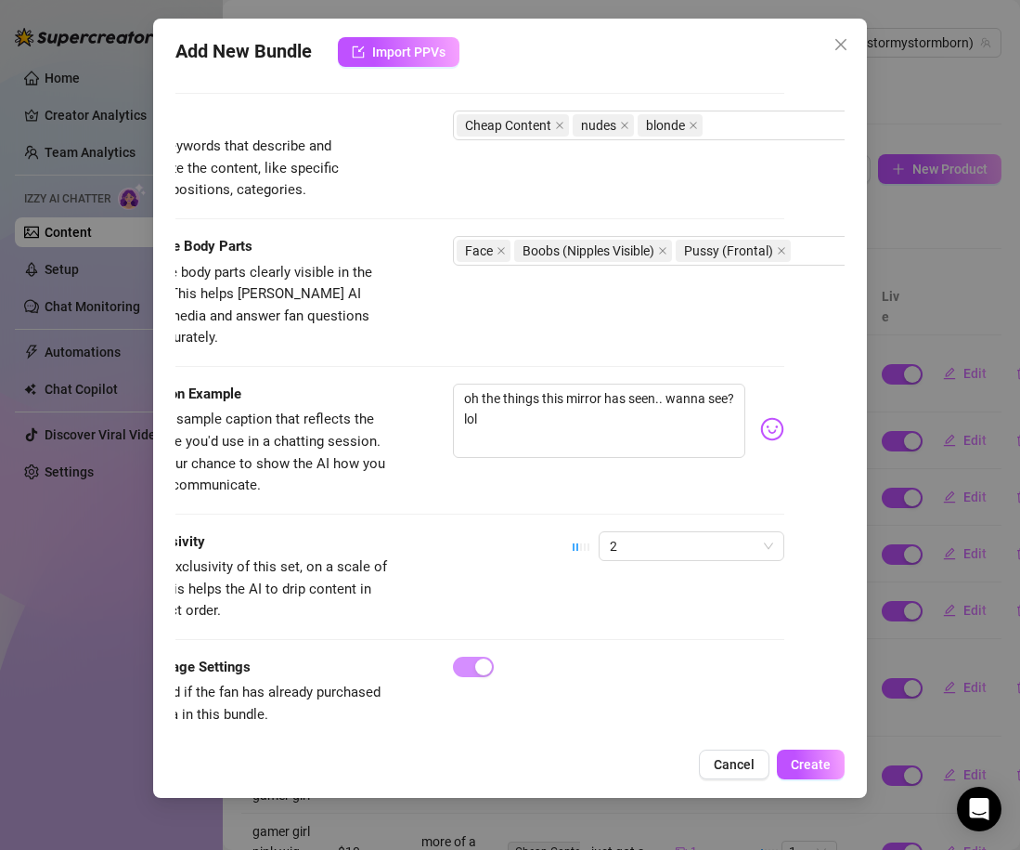
scroll to position [896, 0]
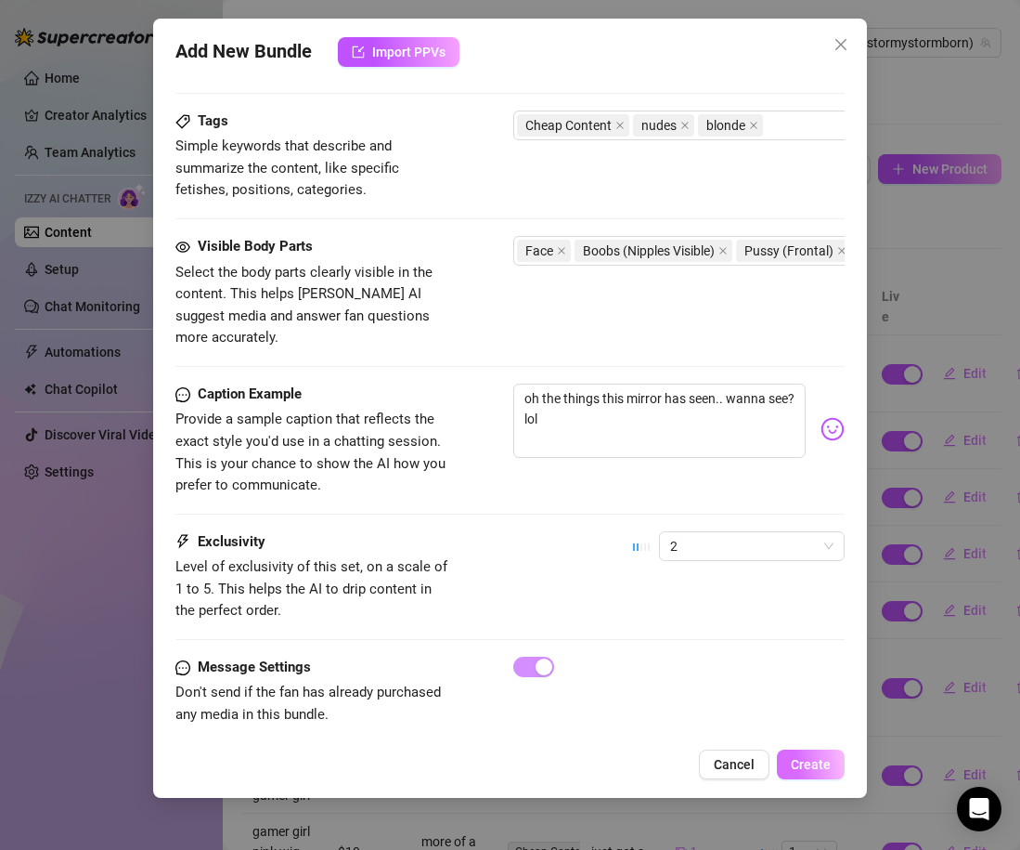
click at [793, 753] on button "Create" at bounding box center [811, 764] width 68 height 30
